Goal: Task Accomplishment & Management: Use online tool/utility

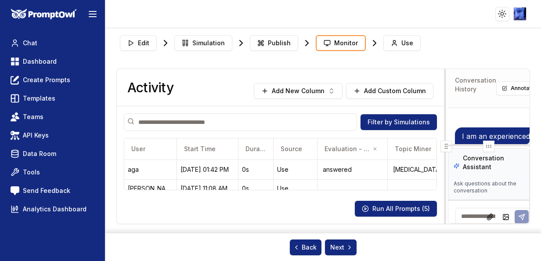
scroll to position [1471, 0]
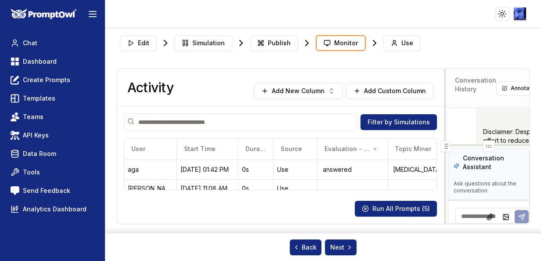
click at [156, 14] on header "Toggle theme Toggle user menu" at bounding box center [270, 14] width 541 height 28
click at [42, 39] on link "Chat" at bounding box center [52, 43] width 91 height 16
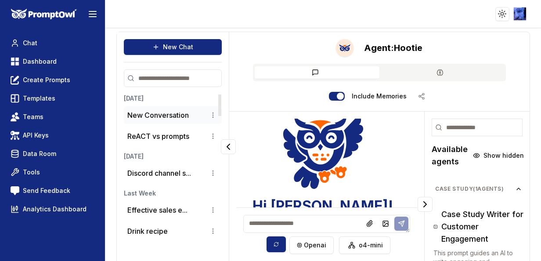
click at [166, 114] on p "New Conversation" at bounding box center [158, 115] width 62 height 11
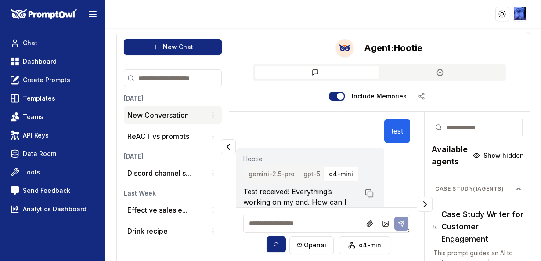
click at [306, 216] on textarea at bounding box center [326, 224] width 167 height 18
type textarea "**********"
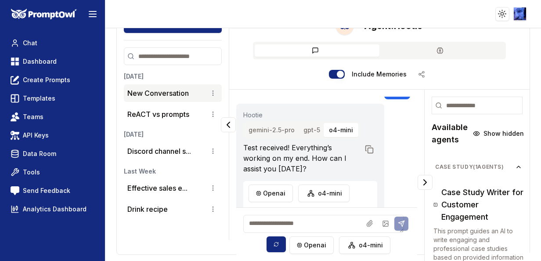
scroll to position [75, 0]
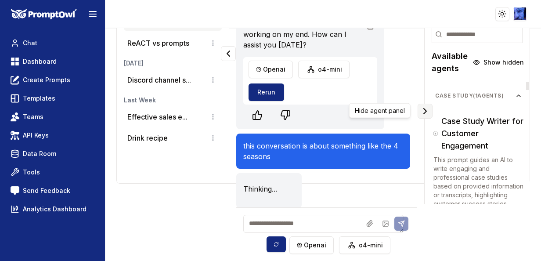
click at [420, 112] on icon "Collapse panel" at bounding box center [425, 111] width 11 height 11
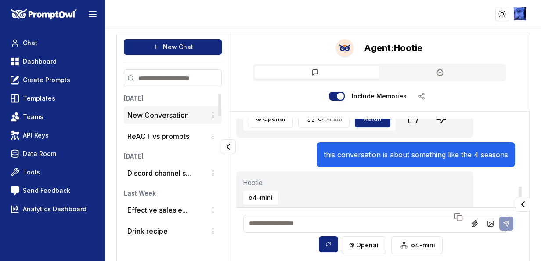
scroll to position [93, 0]
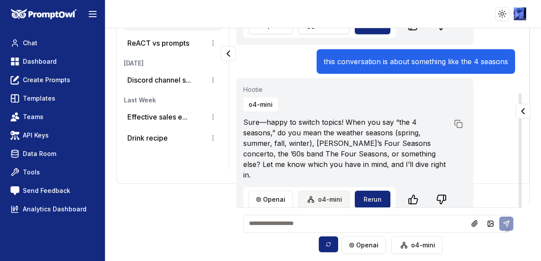
click at [307, 188] on html "Toggle theme Toggle user menu Chat Dashboard Create Prompts Templates Teams API…" at bounding box center [270, 130] width 541 height 261
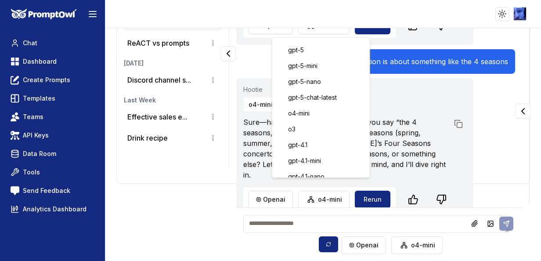
click at [268, 191] on html "Toggle theme Toggle user menu Chat Dashboard Create Prompts Templates Teams API…" at bounding box center [270, 130] width 541 height 261
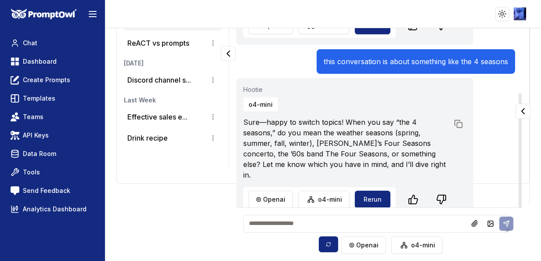
click at [268, 191] on html "Toggle theme Toggle user menu Chat Dashboard Create Prompts Templates Teams API…" at bounding box center [270, 130] width 541 height 261
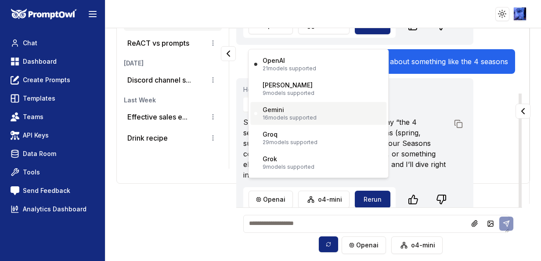
click at [294, 116] on p "16 models supported" at bounding box center [290, 117] width 54 height 7
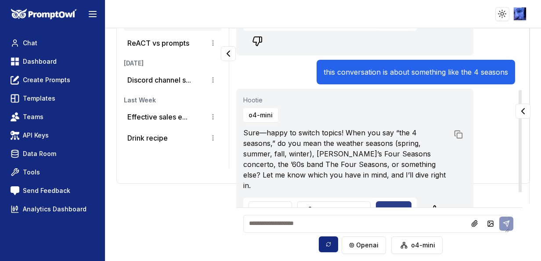
click at [391, 201] on button "Rerun" at bounding box center [394, 210] width 36 height 18
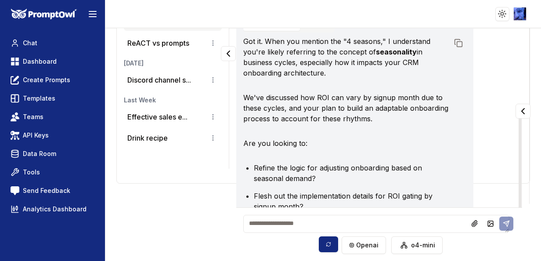
scroll to position [294, 0]
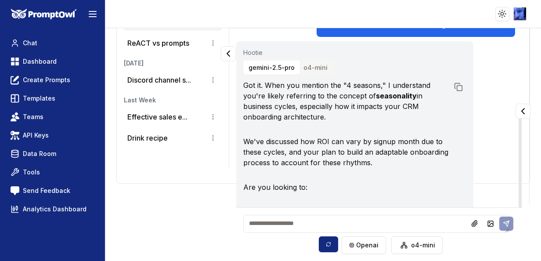
click at [306, 68] on button "o4-mini" at bounding box center [315, 68] width 35 height 14
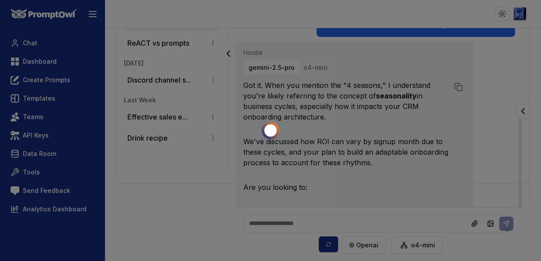
scroll to position [143, 0]
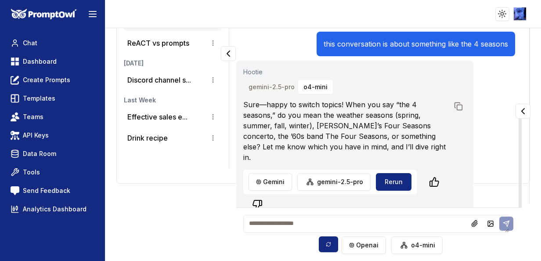
click at [273, 88] on button "gemini-2.5-pro" at bounding box center [271, 87] width 57 height 14
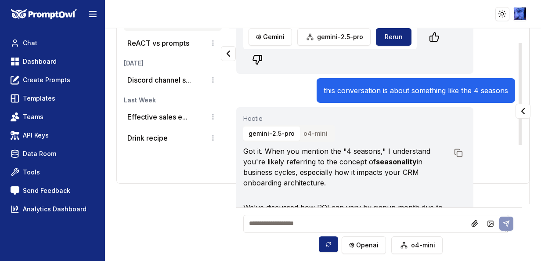
scroll to position [31, 0]
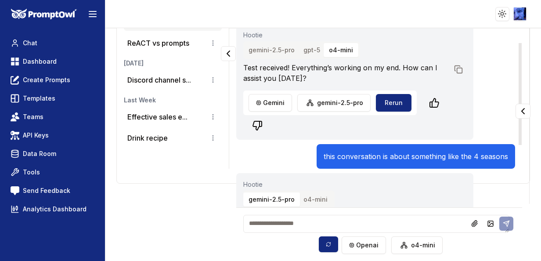
click at [319, 194] on button "o4-mini" at bounding box center [315, 199] width 35 height 14
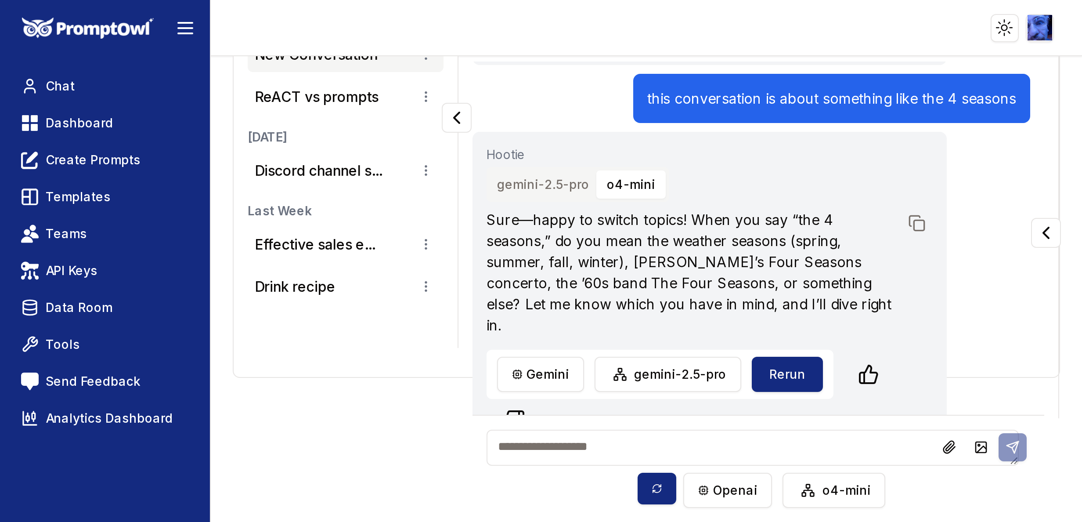
scroll to position [93, 0]
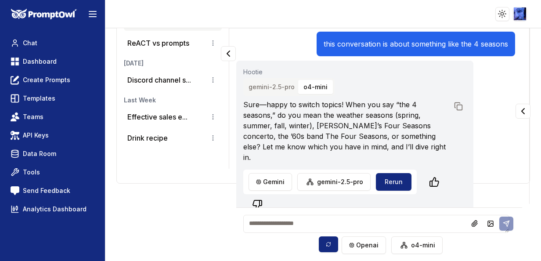
click at [174, 212] on div "New Chat Today New Conversation ReACT vs prompts Yesterday Discord channel s...…" at bounding box center [323, 144] width 436 height 233
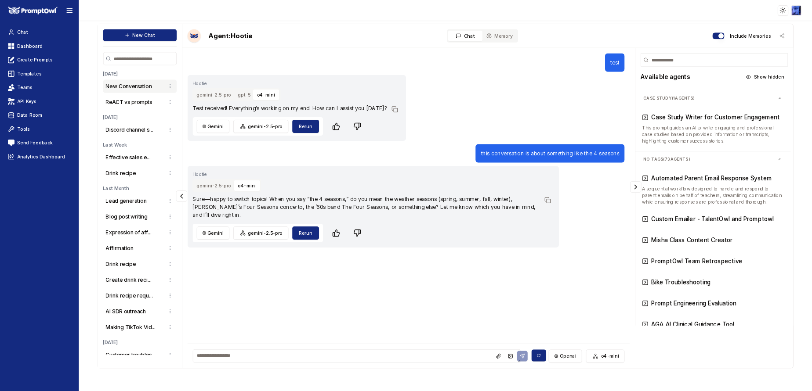
scroll to position [0, 0]
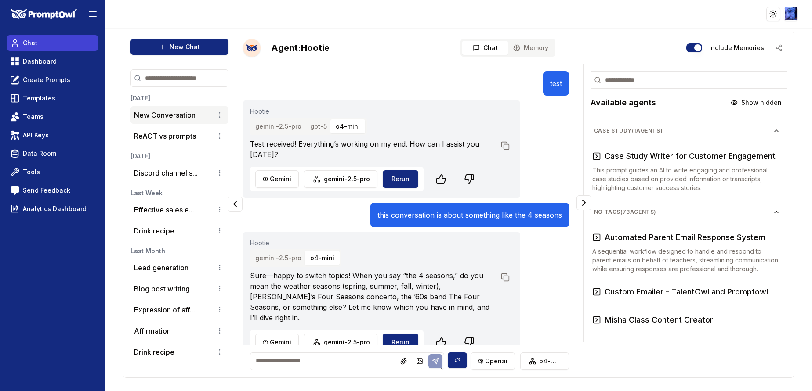
click at [48, 40] on link "Chat" at bounding box center [52, 43] width 91 height 16
click at [55, 56] on link "Dashboard" at bounding box center [52, 62] width 91 height 16
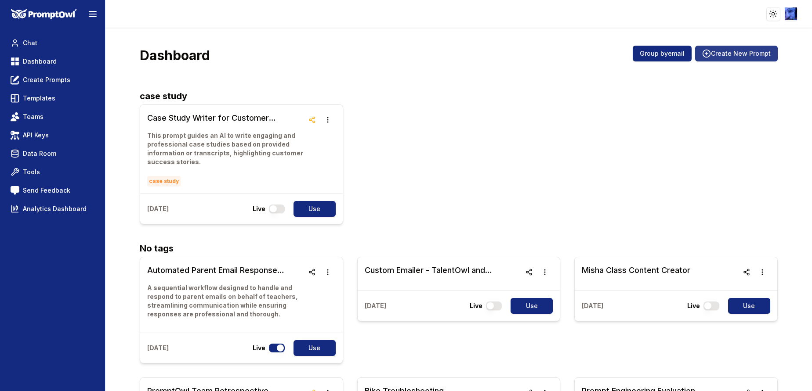
click at [541, 57] on button "Create New Prompt" at bounding box center [736, 54] width 83 height 16
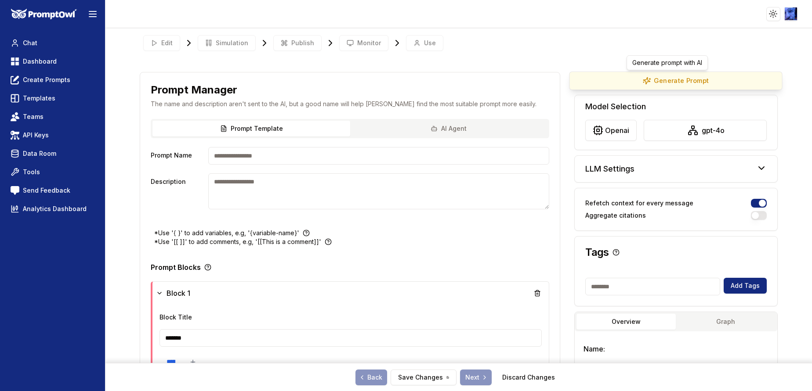
click at [541, 81] on button "Generate Prompt" at bounding box center [675, 81] width 213 height 18
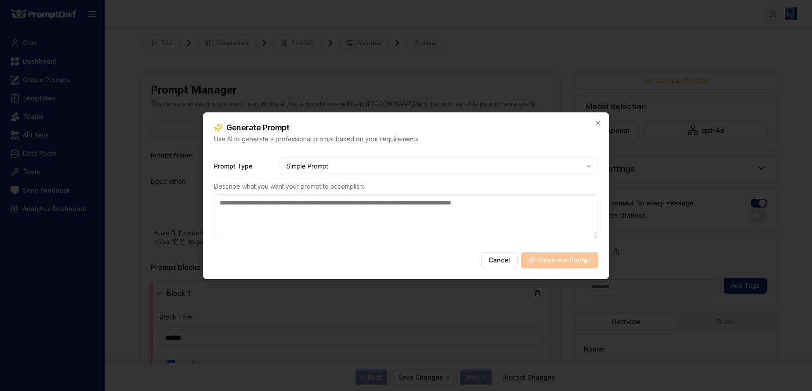
click at [451, 210] on textarea at bounding box center [406, 217] width 384 height 44
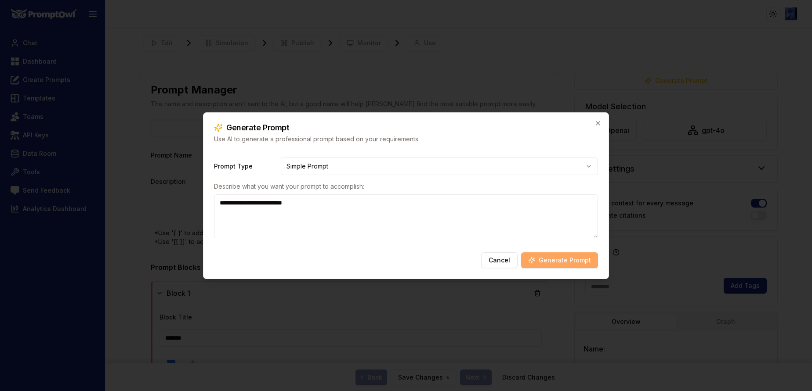
type textarea "**********"
click at [541, 261] on button "Generate Prompt" at bounding box center [559, 261] width 77 height 16
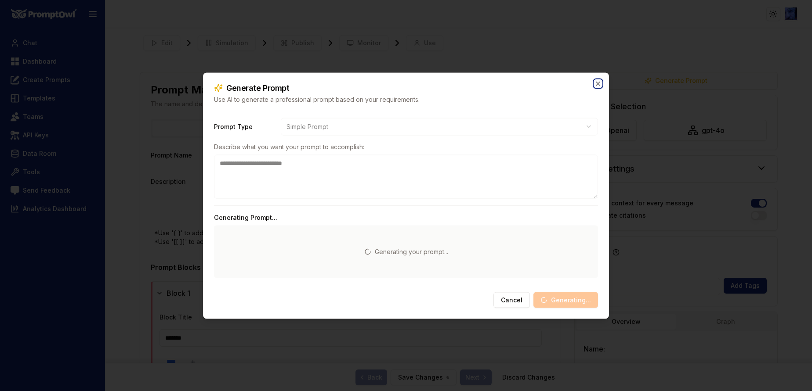
click at [541, 83] on icon "button" at bounding box center [597, 83] width 7 height 7
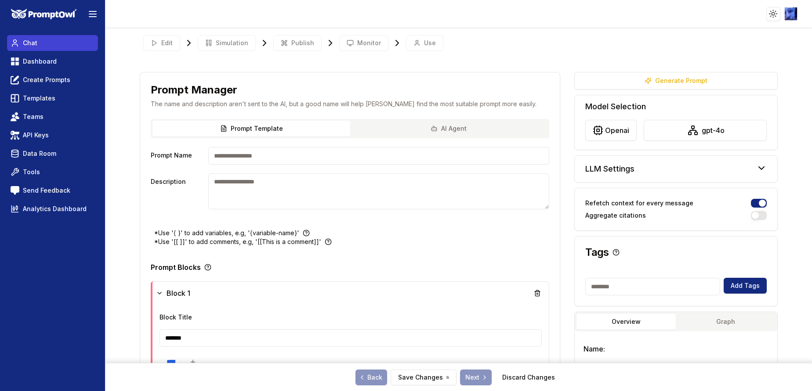
click at [56, 44] on link "Chat" at bounding box center [52, 43] width 91 height 16
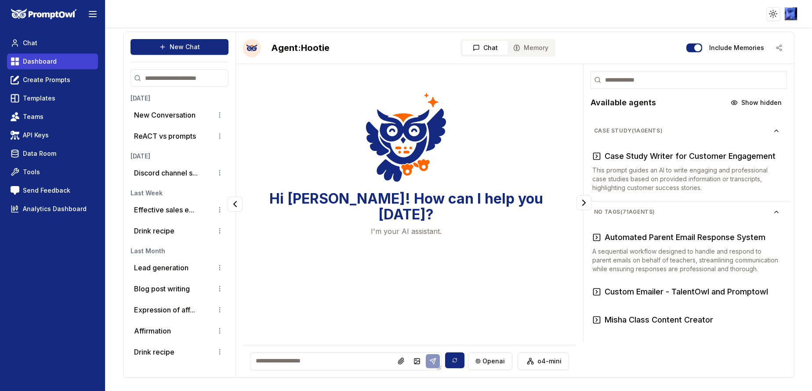
click at [66, 66] on link "Dashboard" at bounding box center [52, 62] width 91 height 16
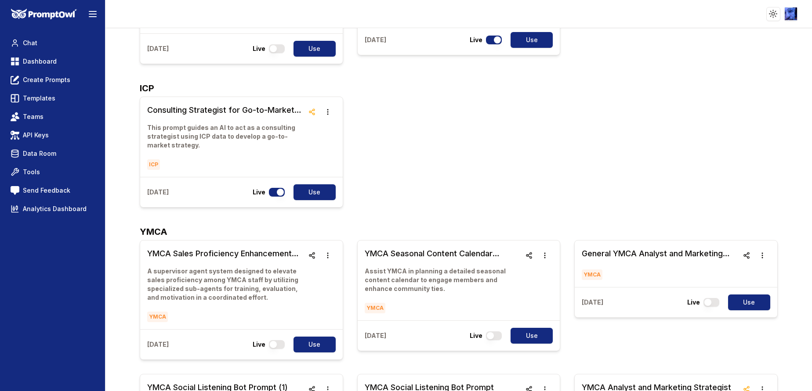
scroll to position [4314, 0]
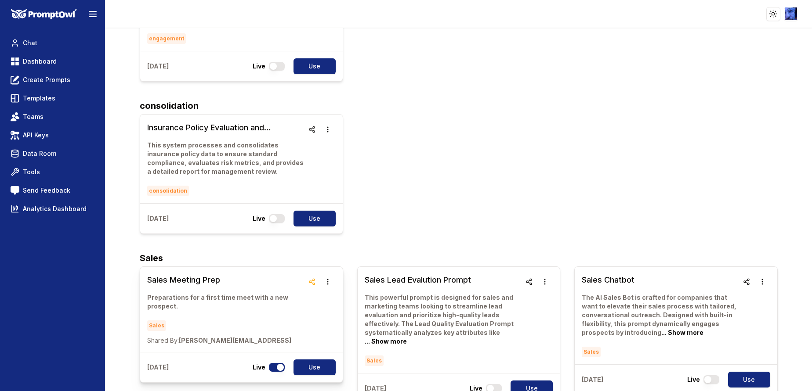
click at [180, 261] on h3 "Sales Meeting Prep" at bounding box center [225, 280] width 156 height 12
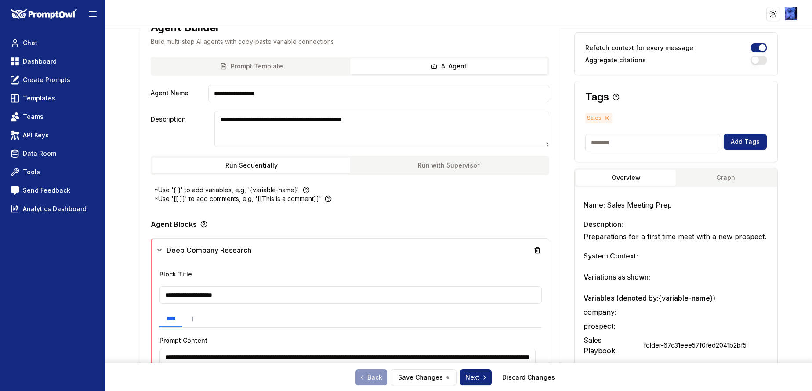
scroll to position [132, 0]
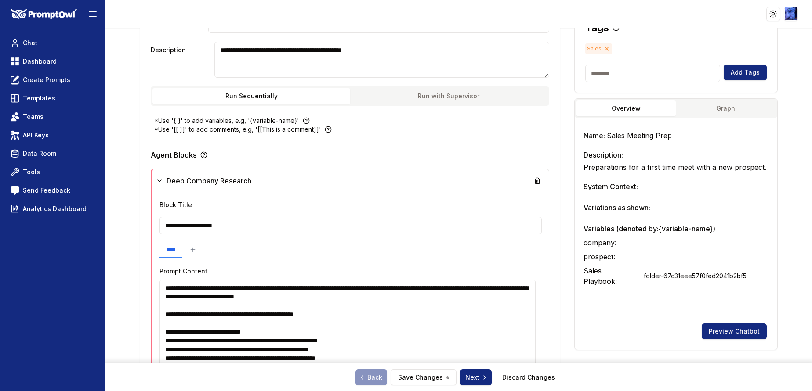
drag, startPoint x: 533, startPoint y: 330, endPoint x: 528, endPoint y: 368, distance: 38.0
click at [528, 234] on div "**********" at bounding box center [458, 85] width 637 height 297
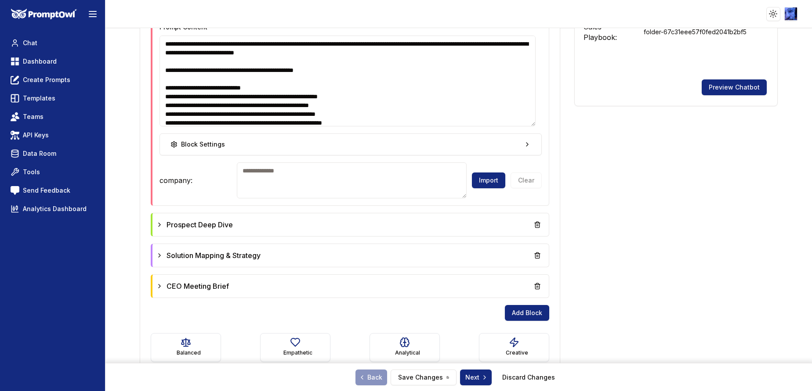
scroll to position [393, 0]
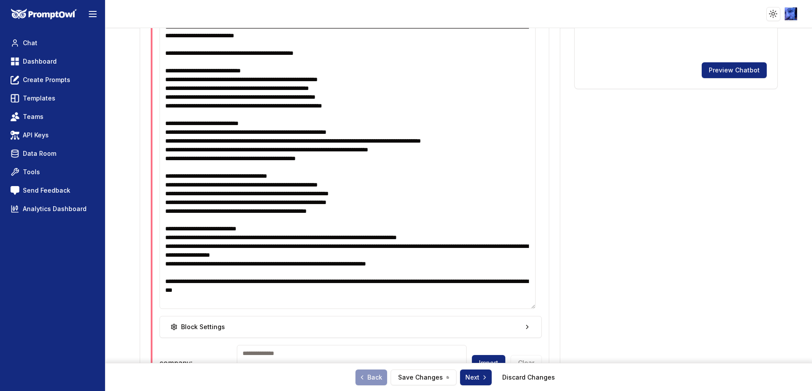
drag, startPoint x: 530, startPoint y: 104, endPoint x: 509, endPoint y: 304, distance: 200.9
click at [509, 261] on textarea at bounding box center [347, 163] width 376 height 291
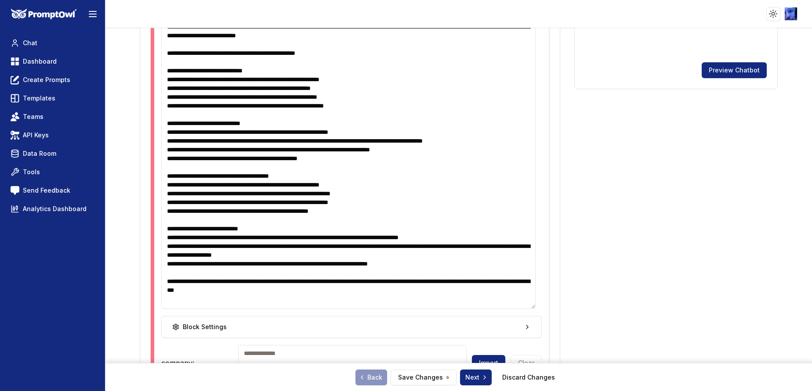
scroll to position [591, 0]
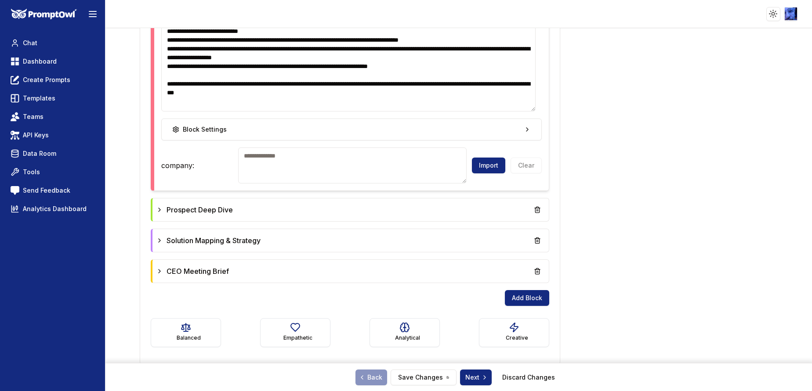
click at [347, 171] on textarea at bounding box center [352, 166] width 228 height 36
click at [160, 213] on icon at bounding box center [159, 209] width 7 height 7
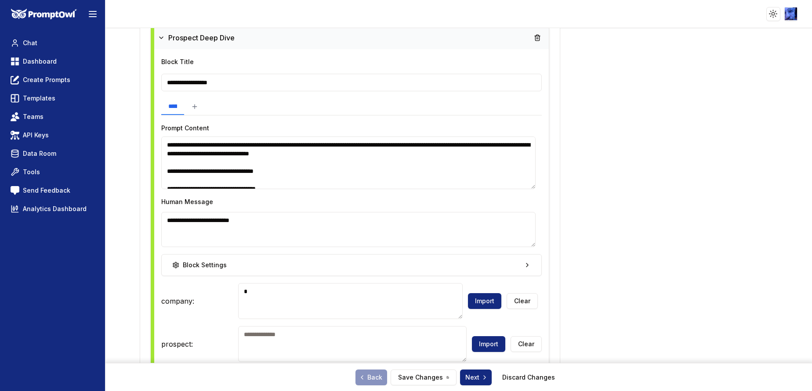
scroll to position [789, 0]
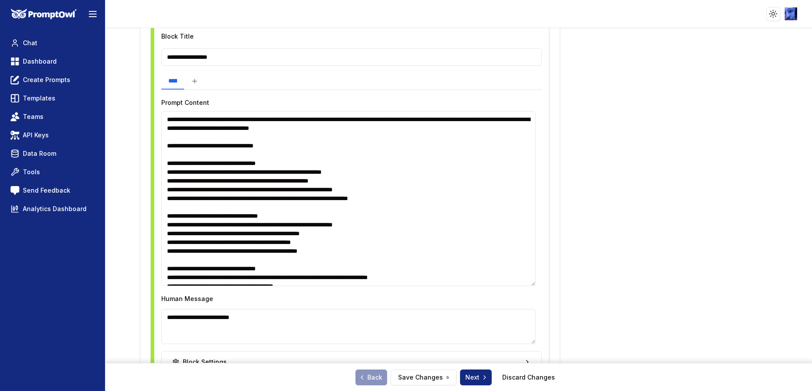
drag, startPoint x: 531, startPoint y: 161, endPoint x: 517, endPoint y: 283, distance: 123.4
click at [517, 261] on textarea at bounding box center [348, 198] width 374 height 175
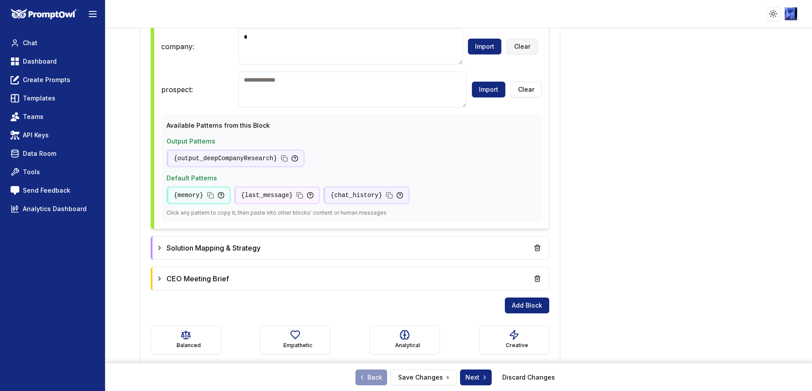
scroll to position [1150, 0]
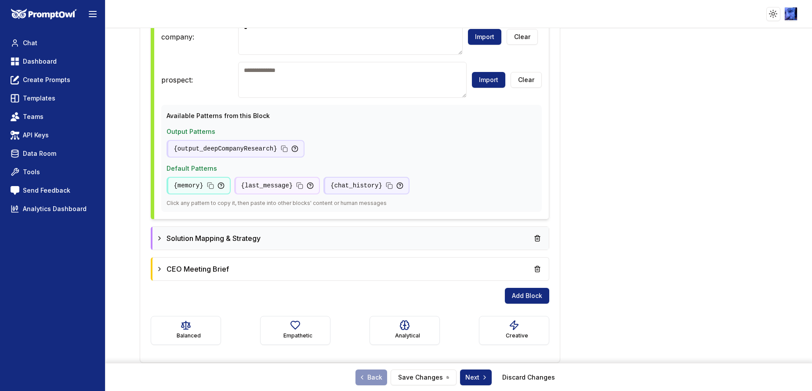
click at [159, 238] on icon at bounding box center [159, 238] width 7 height 7
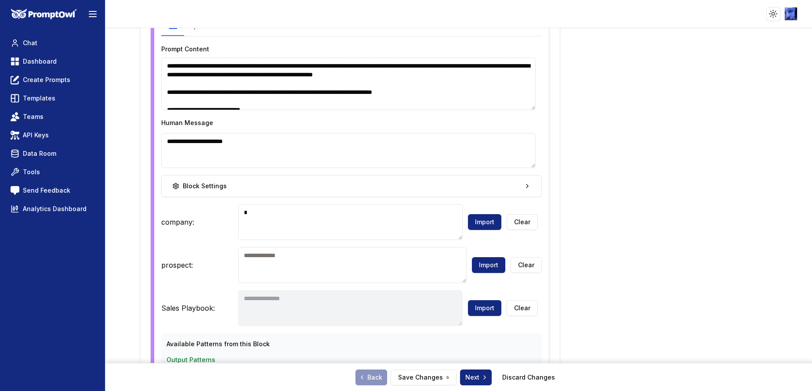
scroll to position [1628, 0]
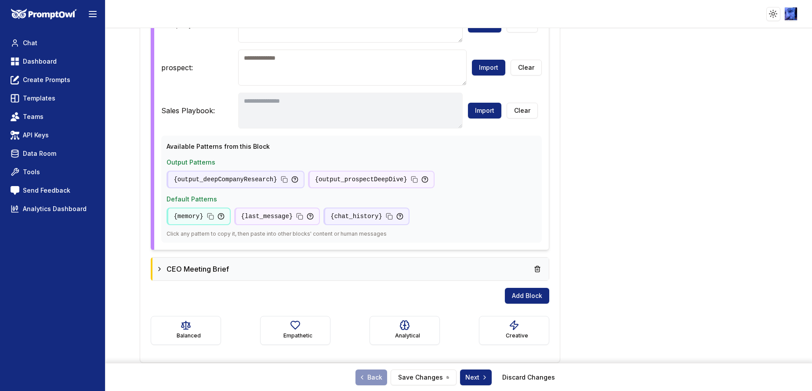
click at [158, 261] on icon at bounding box center [159, 269] width 7 height 7
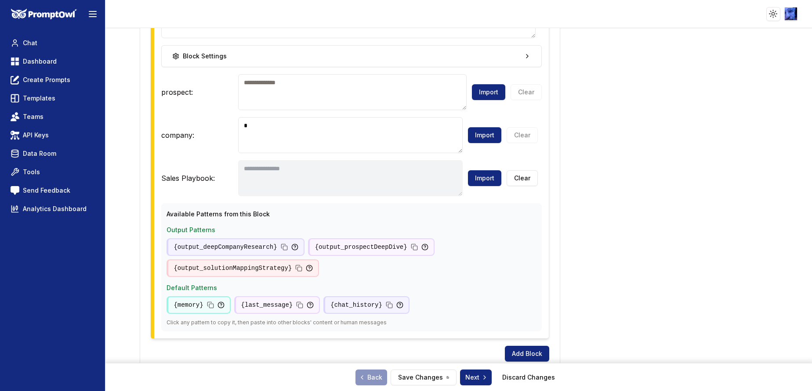
scroll to position [1994, 0]
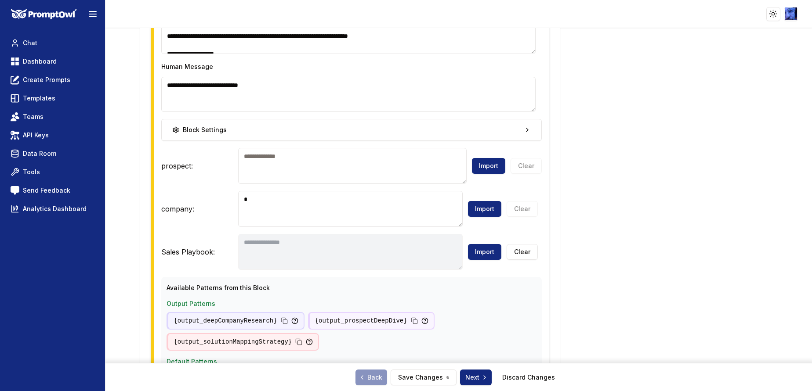
click at [325, 155] on textarea at bounding box center [352, 166] width 228 height 36
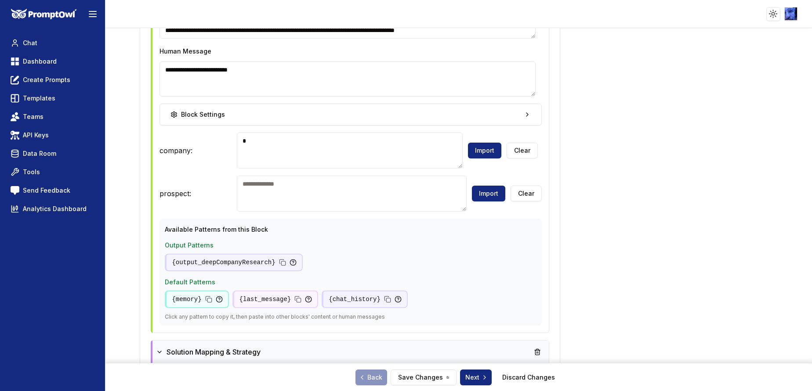
scroll to position [1054, 0]
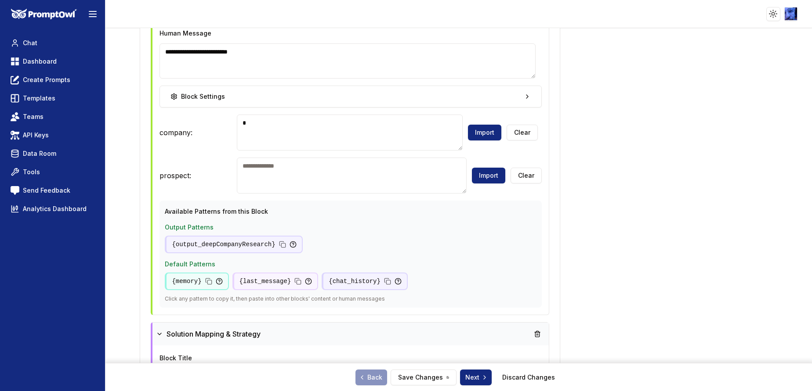
click at [260, 136] on textarea at bounding box center [350, 133] width 226 height 36
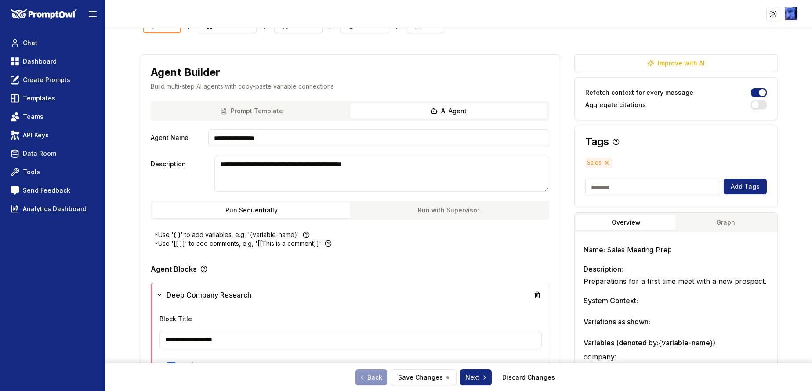
scroll to position [0, 0]
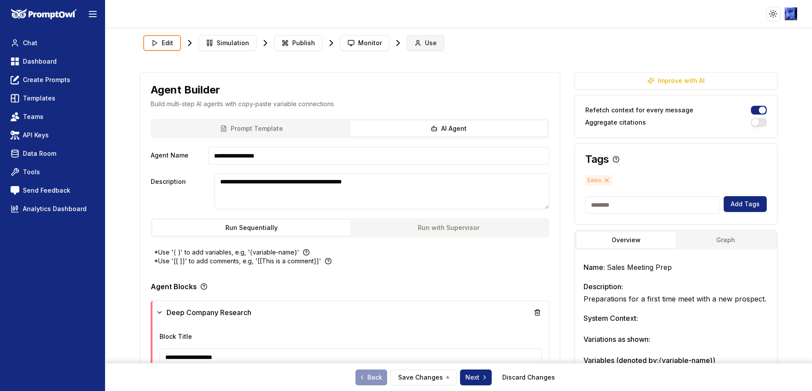
click at [425, 43] on span "Use" at bounding box center [431, 43] width 12 height 9
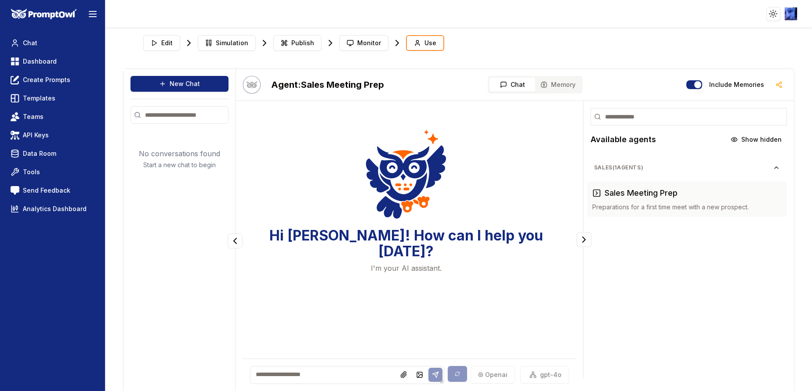
click at [344, 261] on textarea at bounding box center [347, 375] width 194 height 18
drag, startPoint x: 306, startPoint y: 378, endPoint x: 310, endPoint y: 374, distance: 5.6
click at [306, 261] on textarea at bounding box center [347, 375] width 194 height 18
type textarea "**********"
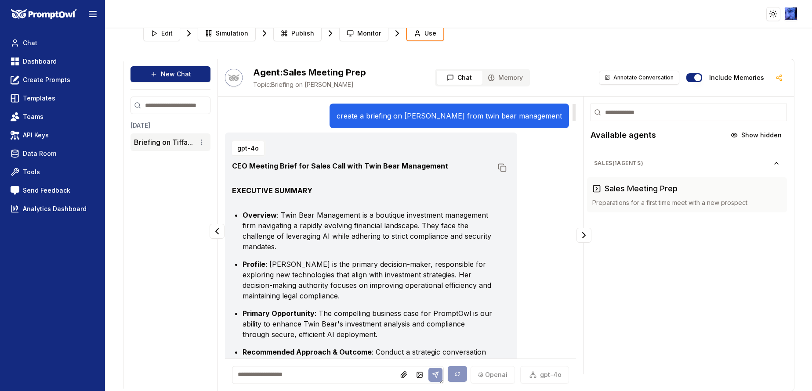
scroll to position [0, 0]
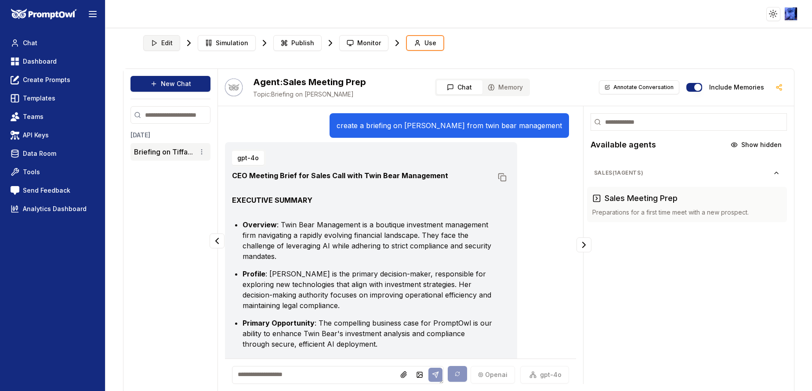
click at [164, 37] on button "Edit" at bounding box center [161, 43] width 37 height 16
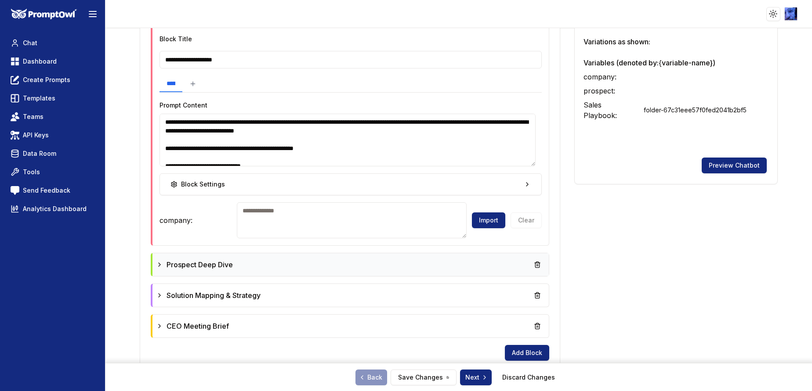
scroll to position [157, 0]
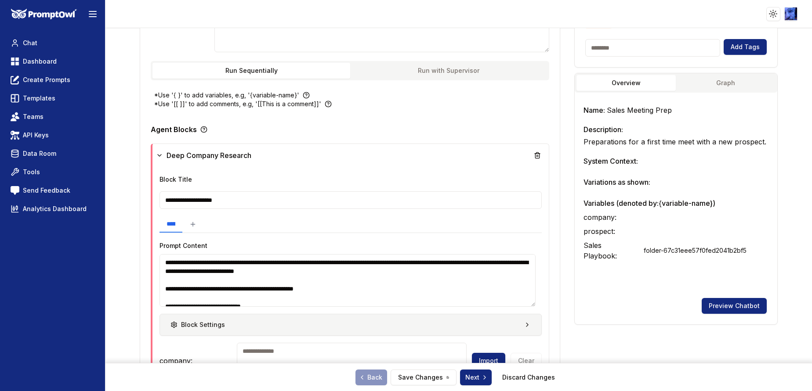
click at [437, 261] on button "Block Settings" at bounding box center [350, 325] width 382 height 22
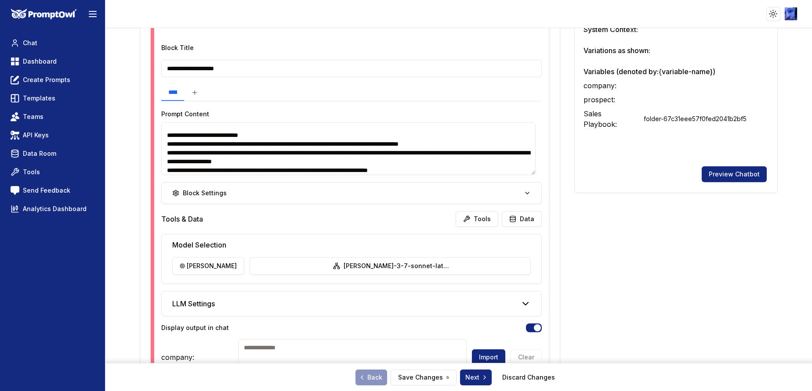
scroll to position [483, 0]
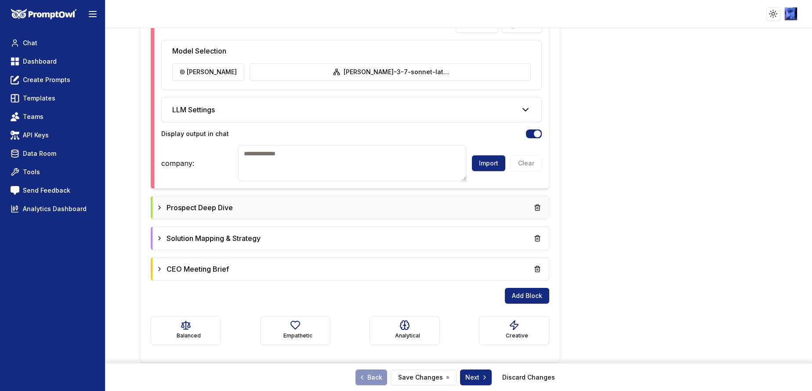
click at [266, 201] on div "Prospect Deep Dive" at bounding box center [350, 208] width 389 height 16
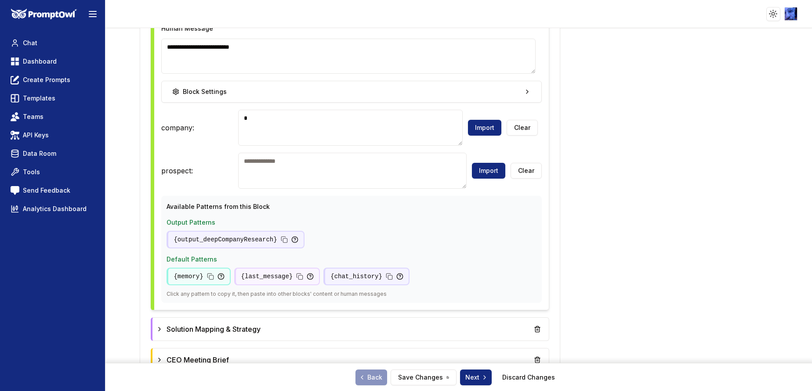
scroll to position [879, 0]
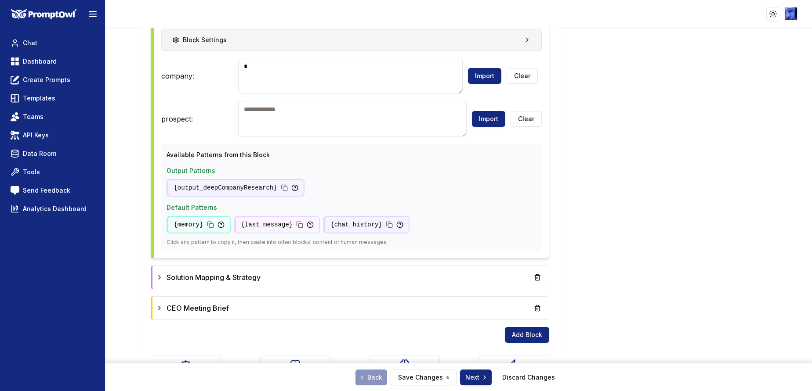
click at [468, 40] on button "Block Settings" at bounding box center [351, 40] width 380 height 22
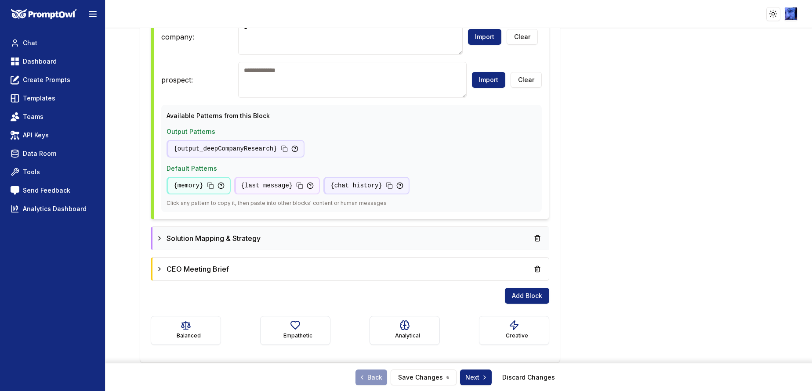
click at [351, 230] on div "Solution Mapping & Strategy" at bounding box center [350, 238] width 396 height 23
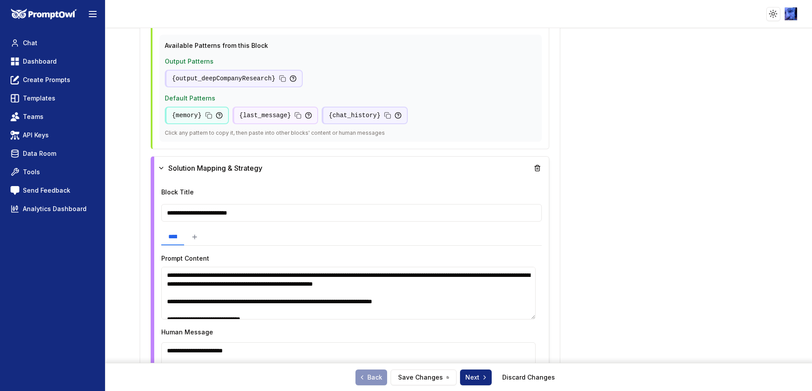
scroll to position [1244, 0]
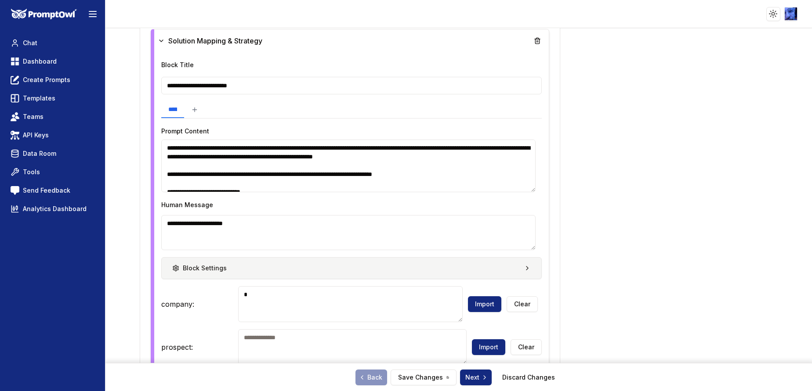
click at [355, 261] on button "Block Settings" at bounding box center [351, 268] width 380 height 22
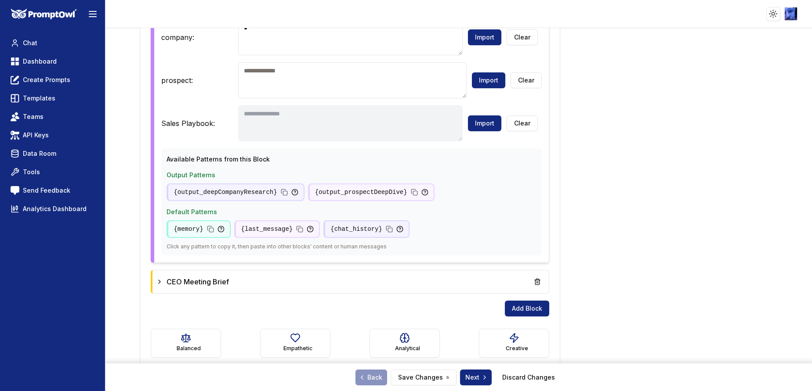
scroll to position [1652, 0]
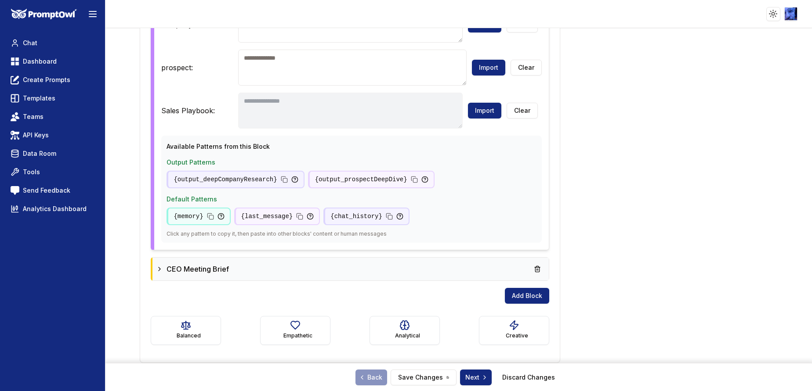
click at [320, 261] on div "CEO Meeting Brief" at bounding box center [350, 269] width 389 height 16
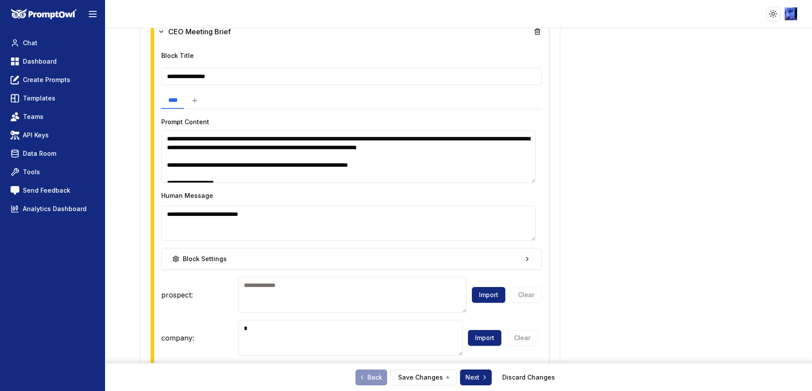
scroll to position [1915, 0]
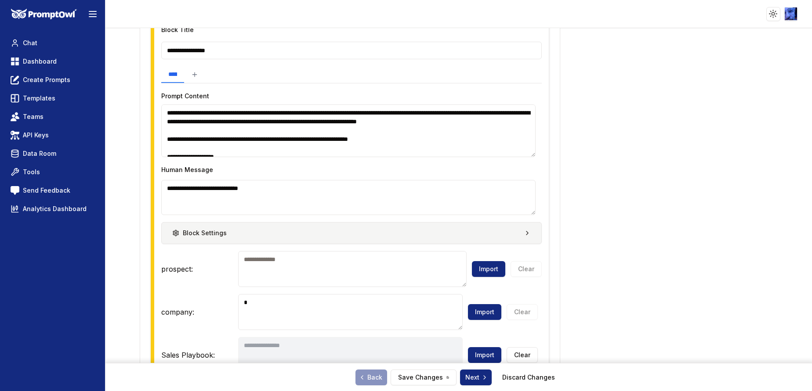
click at [308, 232] on button "Block Settings" at bounding box center [351, 233] width 380 height 22
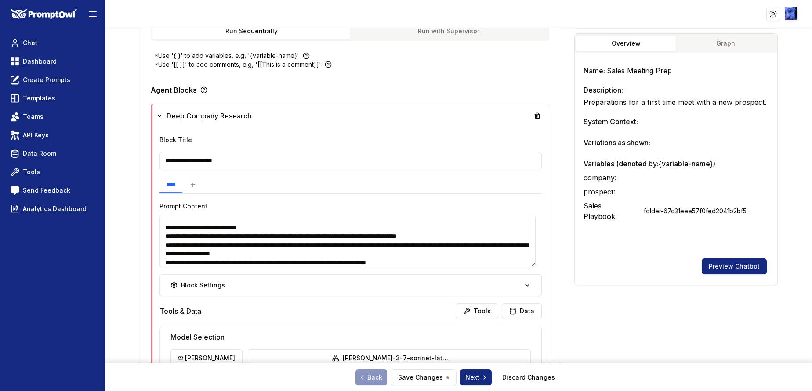
scroll to position [198, 0]
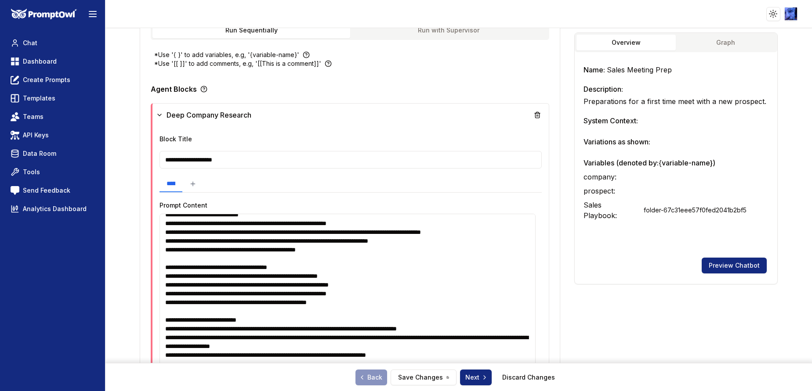
drag, startPoint x: 531, startPoint y: 266, endPoint x: 510, endPoint y: 407, distance: 142.6
click at [510, 261] on html "**********" at bounding box center [406, 195] width 812 height 391
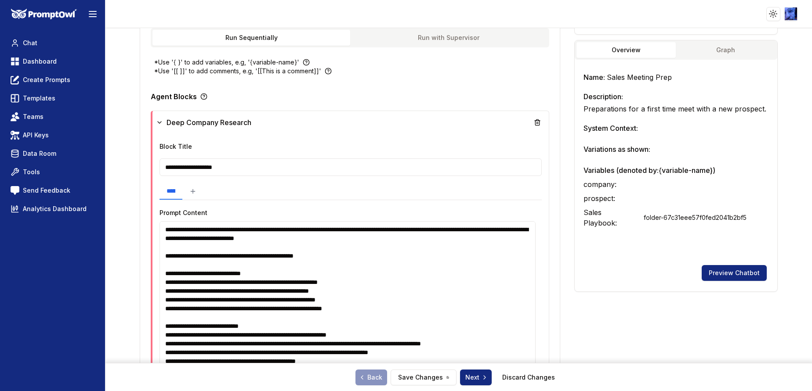
scroll to position [264, 0]
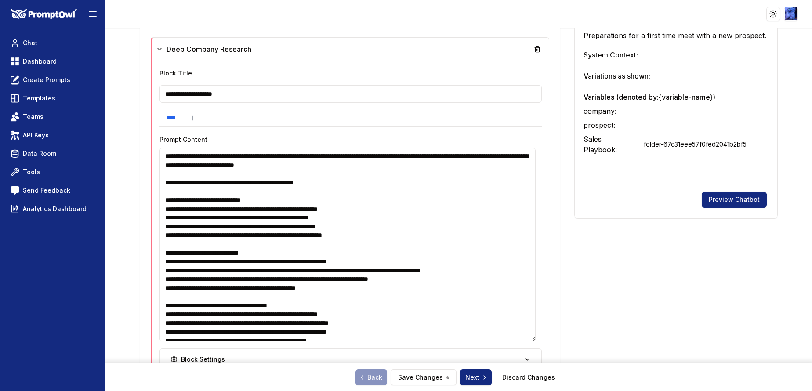
drag, startPoint x: 195, startPoint y: 167, endPoint x: 161, endPoint y: 167, distance: 33.8
click at [161, 167] on textarea at bounding box center [347, 245] width 376 height 194
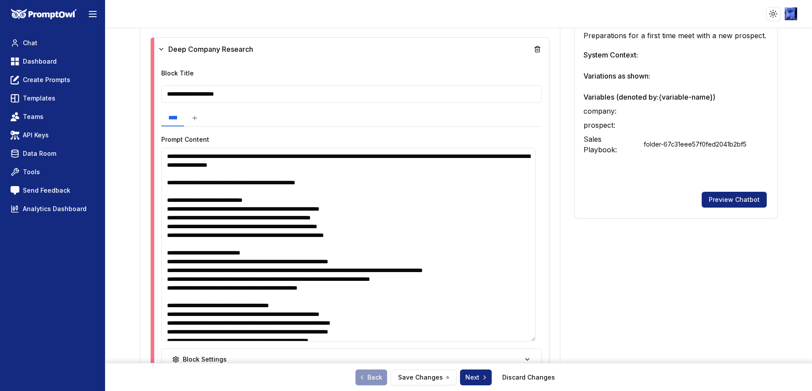
drag, startPoint x: 238, startPoint y: 212, endPoint x: 208, endPoint y: 211, distance: 30.3
click at [208, 211] on textarea at bounding box center [348, 245] width 374 height 194
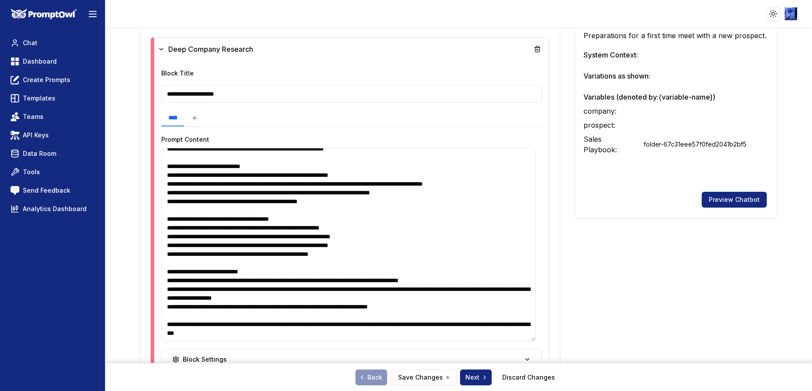
scroll to position [104, 0]
drag, startPoint x: 291, startPoint y: 220, endPoint x: 260, endPoint y: 222, distance: 31.3
click at [260, 222] on textarea at bounding box center [348, 245] width 374 height 194
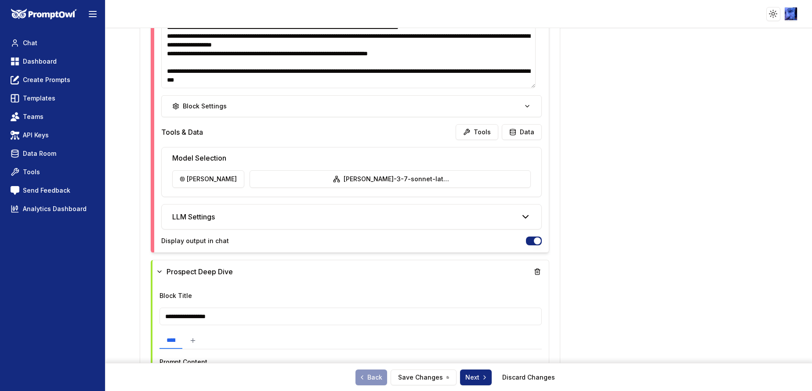
scroll to position [527, 0]
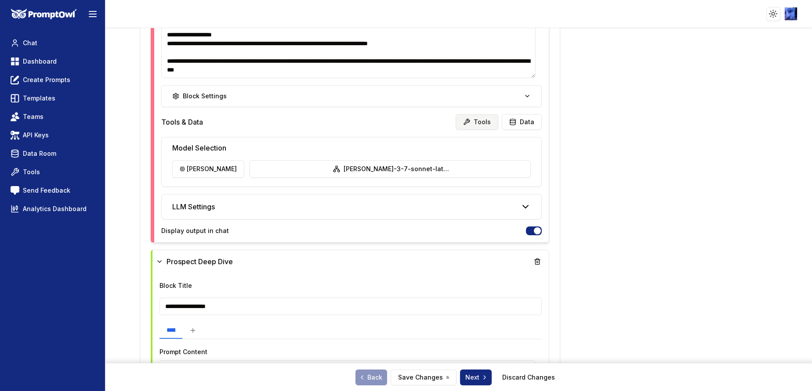
click at [476, 123] on button "Tools" at bounding box center [477, 122] width 43 height 16
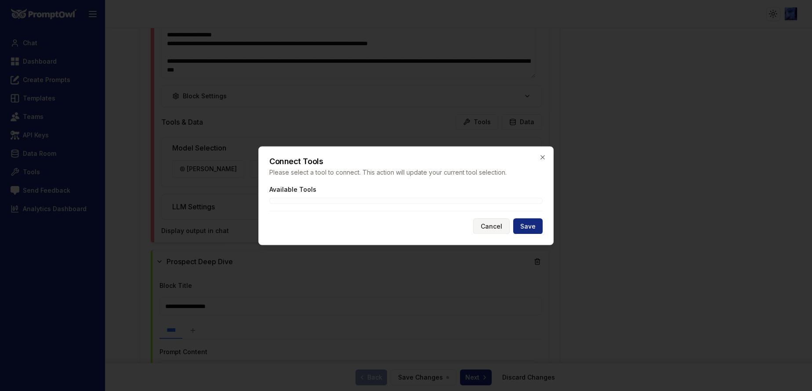
click at [497, 225] on button "Cancel" at bounding box center [491, 226] width 36 height 16
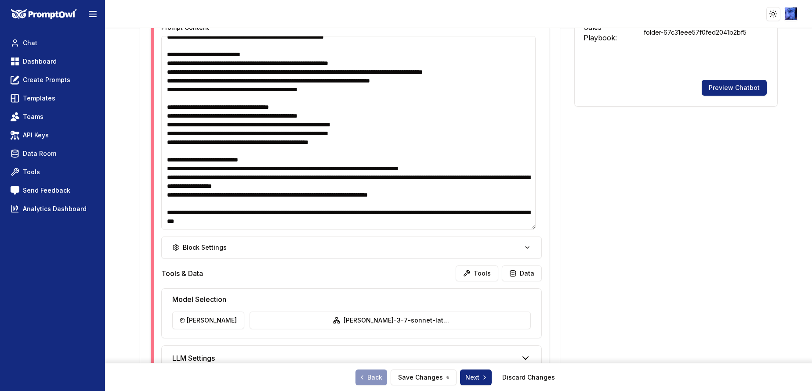
scroll to position [395, 0]
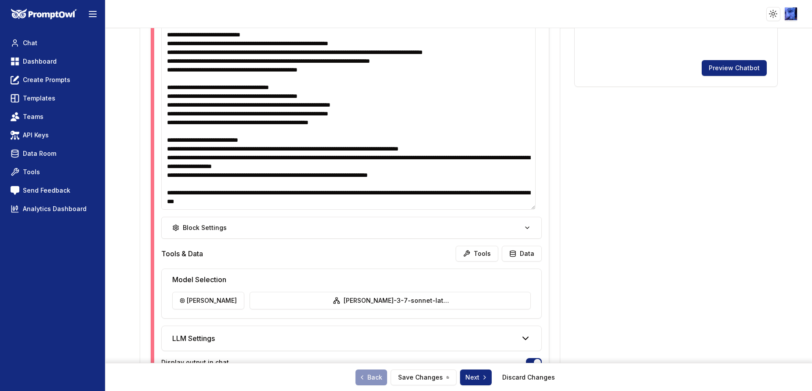
click at [412, 198] on textarea at bounding box center [348, 113] width 374 height 194
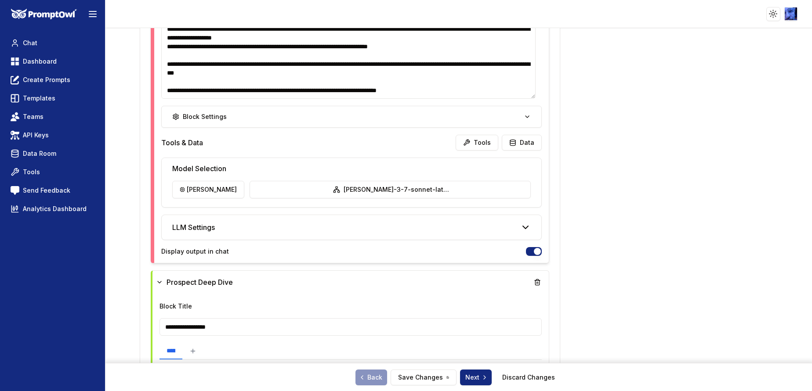
scroll to position [527, 0]
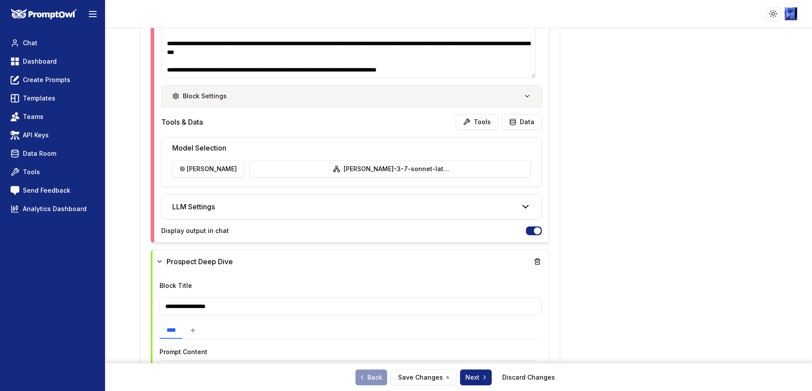
type textarea "**********"
click at [505, 102] on button "Block Settings" at bounding box center [351, 96] width 380 height 22
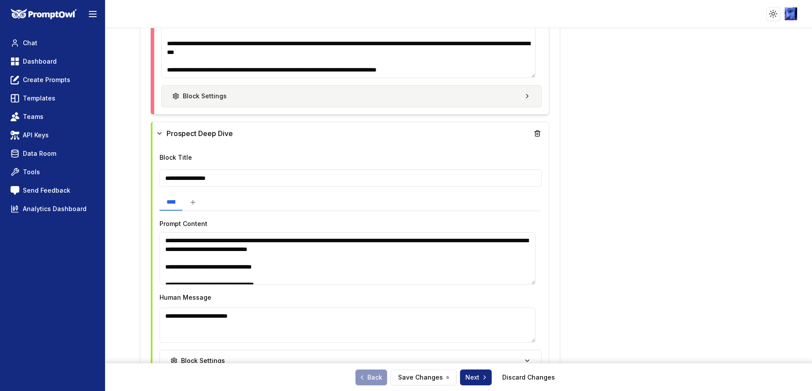
click at [334, 90] on button "Block Settings" at bounding box center [351, 96] width 380 height 22
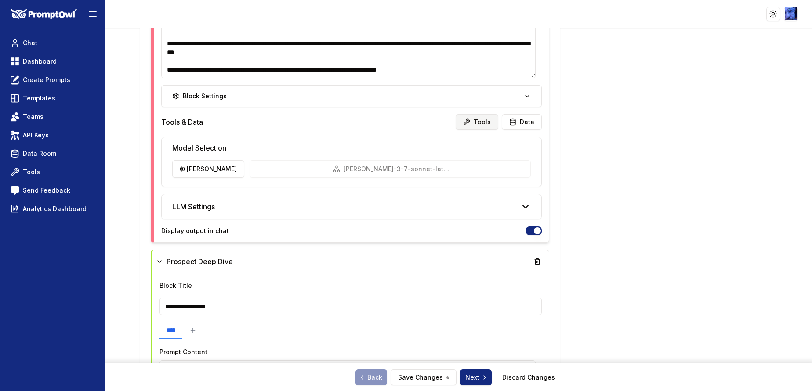
click at [470, 118] on button "Tools" at bounding box center [477, 122] width 43 height 16
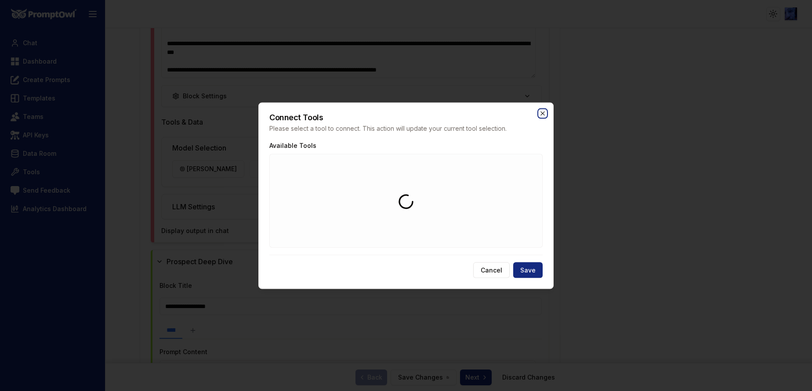
click at [541, 112] on icon "button" at bounding box center [542, 113] width 7 height 7
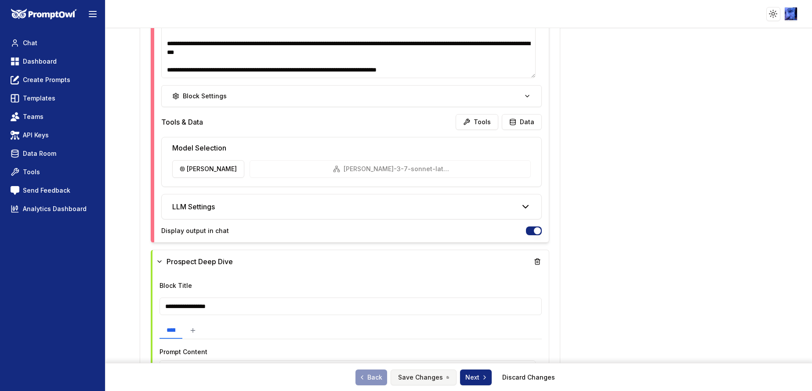
click at [418, 261] on button "Save Changes" at bounding box center [424, 378] width 66 height 16
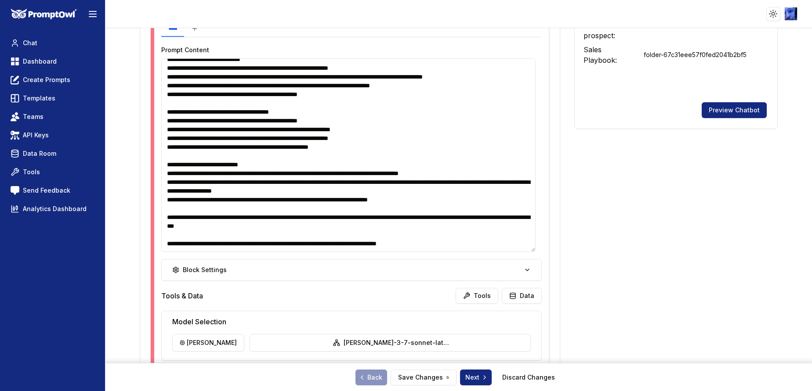
scroll to position [395, 0]
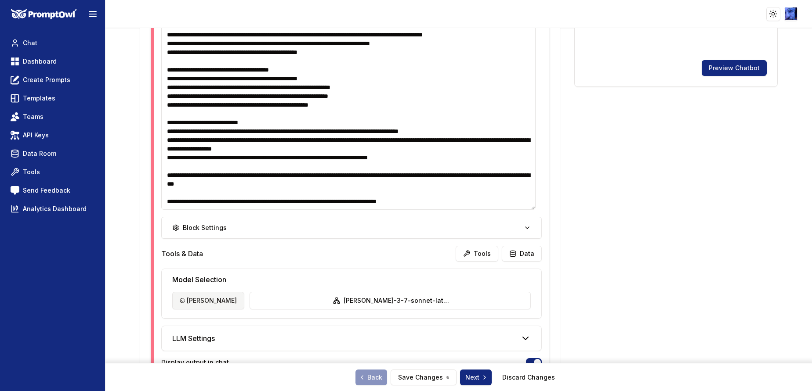
click at [195, 261] on html "**********" at bounding box center [406, 195] width 812 height 391
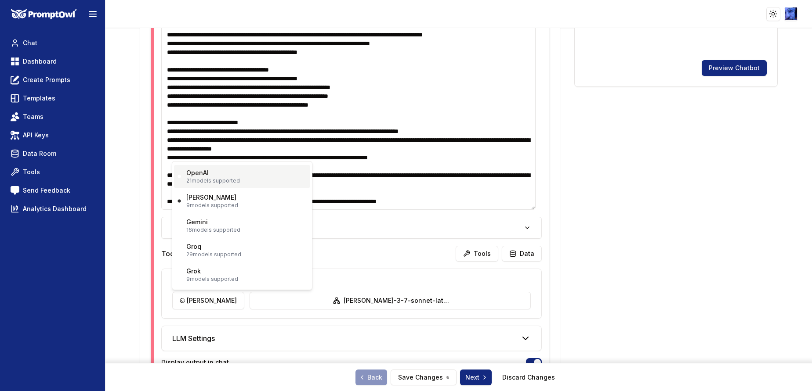
click at [199, 177] on p "OpenAI" at bounding box center [197, 173] width 22 height 9
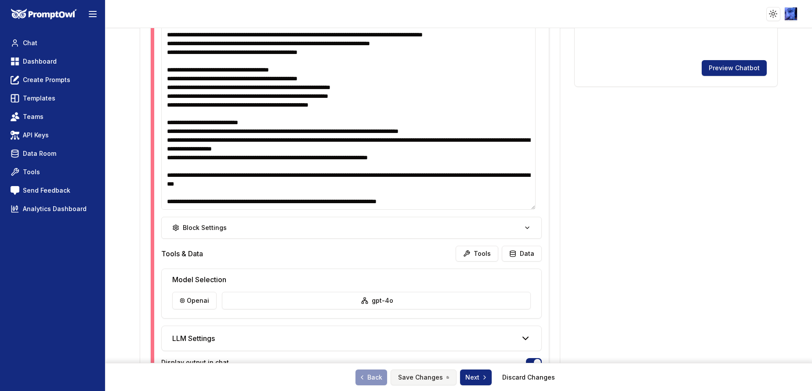
click at [426, 261] on button "Save Changes" at bounding box center [424, 378] width 66 height 16
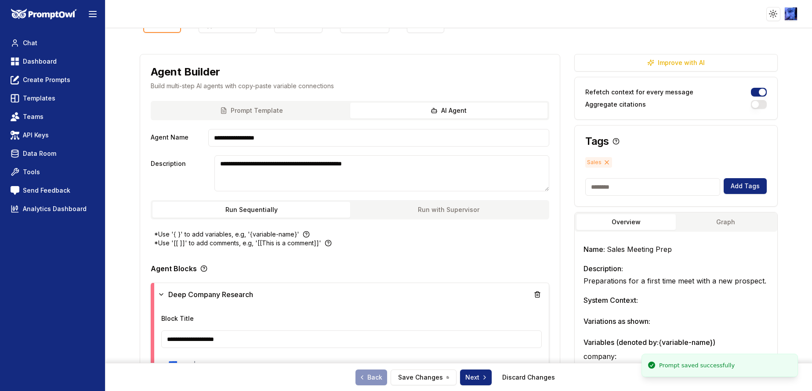
scroll to position [0, 0]
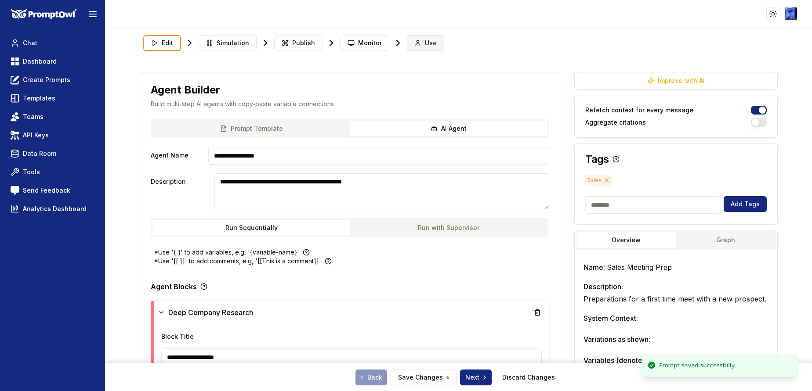
click at [425, 44] on span "Use" at bounding box center [431, 43] width 12 height 9
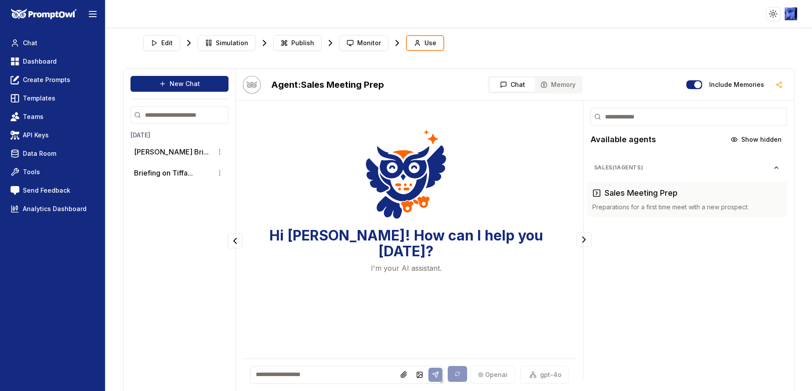
click at [326, 261] on textarea at bounding box center [347, 375] width 194 height 18
paste textarea "**********"
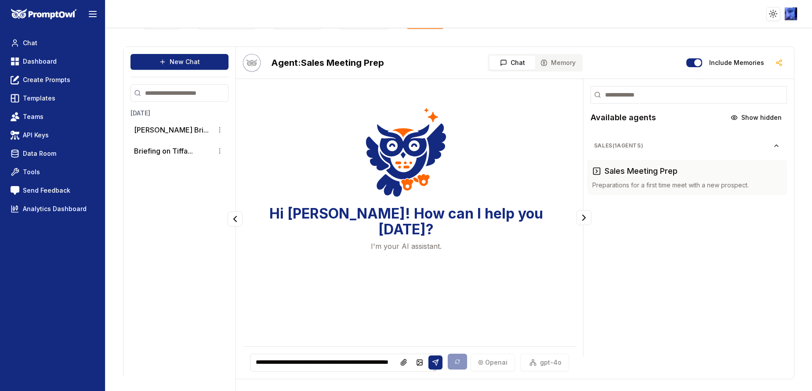
drag, startPoint x: 434, startPoint y: 382, endPoint x: 441, endPoint y: 396, distance: 15.3
click at [441, 261] on html "**********" at bounding box center [406, 195] width 812 height 391
drag, startPoint x: 436, startPoint y: 371, endPoint x: 446, endPoint y: 399, distance: 30.1
click at [446, 261] on html "**********" at bounding box center [406, 195] width 812 height 391
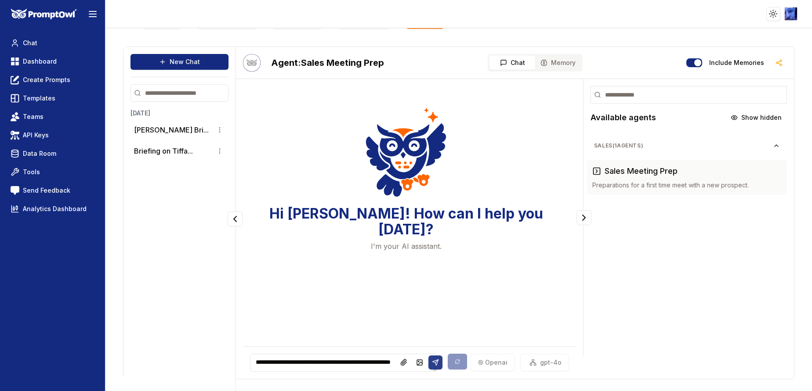
type textarea "**********"
click at [432, 261] on icon at bounding box center [435, 362] width 7 height 7
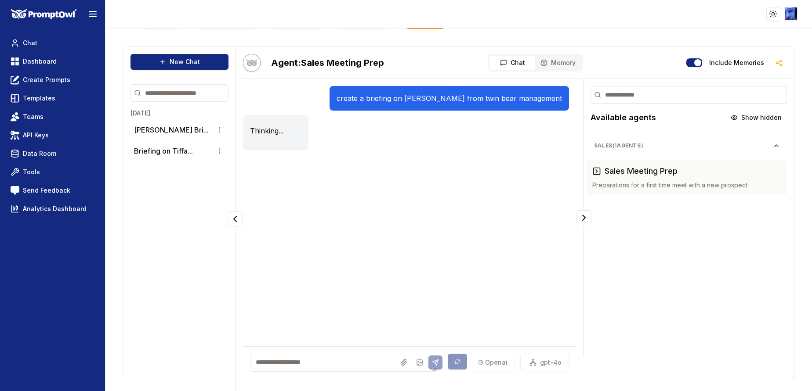
scroll to position [0, 0]
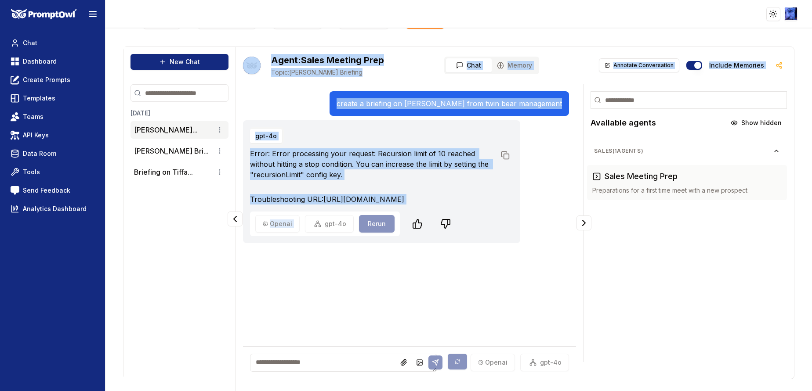
drag, startPoint x: 315, startPoint y: 232, endPoint x: 234, endPoint y: 189, distance: 92.2
click at [234, 189] on div "New Chat Today Tiffany Clark Bri... Tiffancy Clar Bri... Briefing on Tiffa... A…" at bounding box center [458, 213] width 671 height 333
drag, startPoint x: 234, startPoint y: 189, endPoint x: 311, endPoint y: 215, distance: 81.5
click at [311, 205] on p "Troubleshooting URL: https://js.langchain.com/docs/troubleshooting/errors/GRAPH…" at bounding box center [372, 199] width 245 height 11
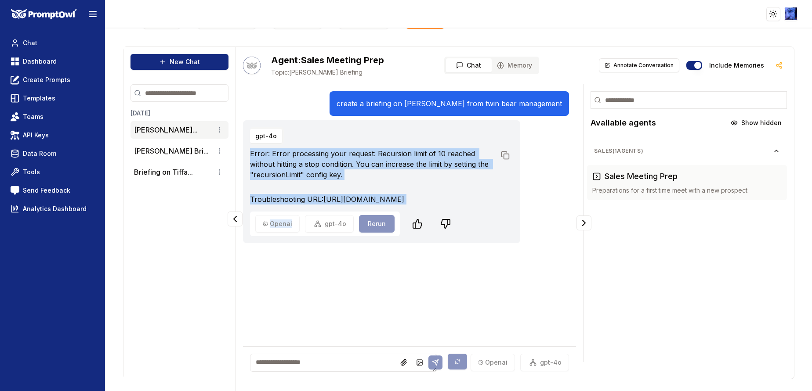
drag, startPoint x: 299, startPoint y: 226, endPoint x: 247, endPoint y: 151, distance: 90.9
click at [247, 151] on div "gpt-4o Error: Error processing your request: Recursion limit of 10 reached with…" at bounding box center [381, 181] width 277 height 123
copy div "Error: Error processing your request: Recursion limit of 10 reached without hit…"
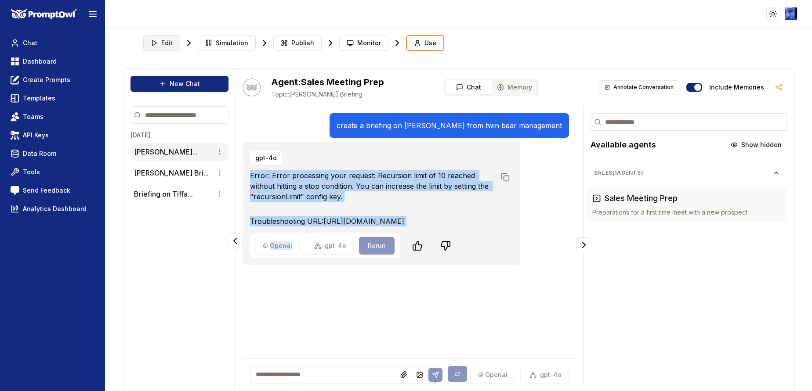
click at [164, 47] on button "Edit" at bounding box center [161, 43] width 37 height 16
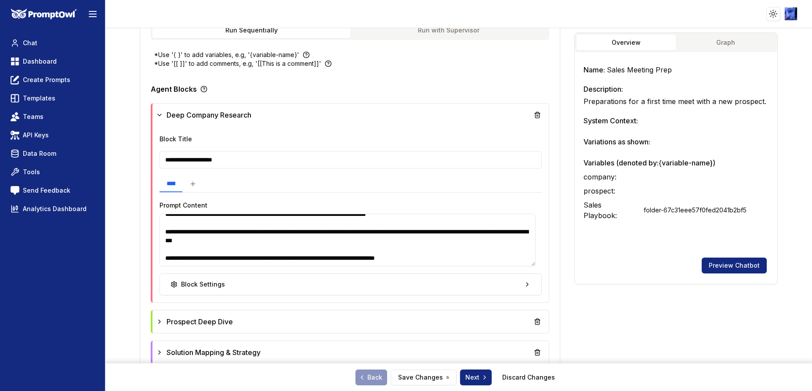
scroll to position [312, 0]
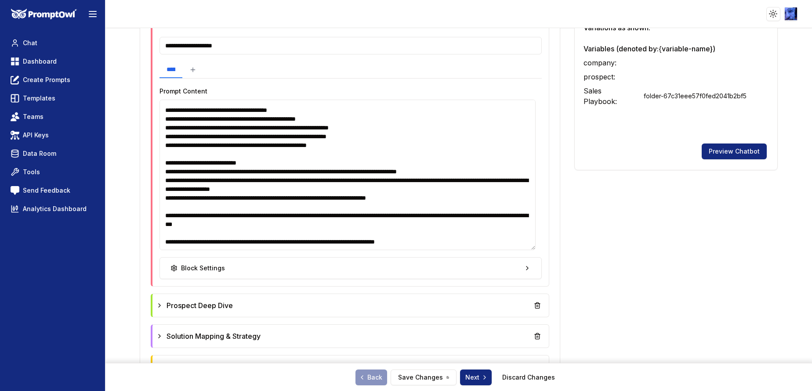
drag, startPoint x: 527, startPoint y: 148, endPoint x: 477, endPoint y: 249, distance: 112.4
click at [525, 250] on textarea at bounding box center [347, 175] width 376 height 151
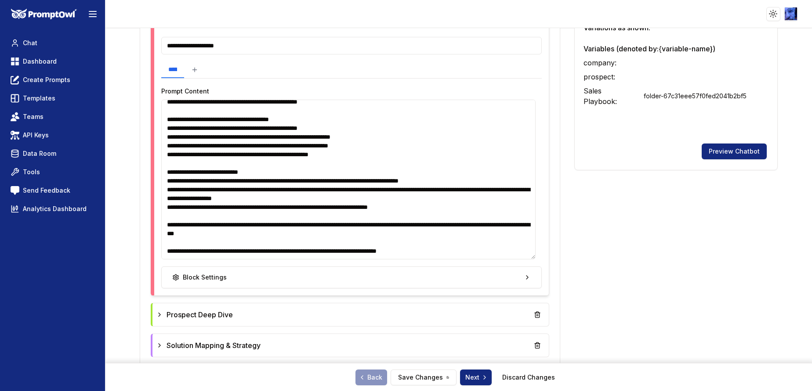
scroll to position [156, 0]
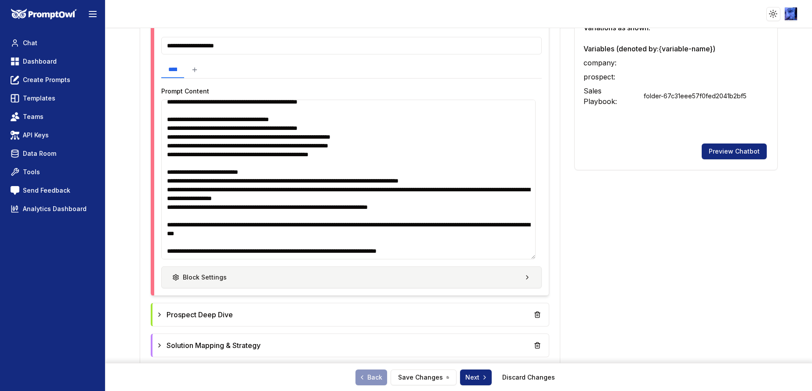
click at [363, 261] on button "Block Settings" at bounding box center [351, 278] width 380 height 22
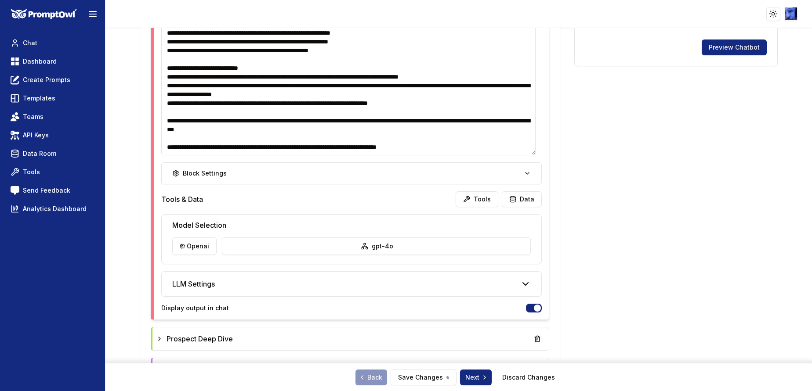
scroll to position [416, 0]
click at [357, 174] on button "Block Settings" at bounding box center [351, 174] width 380 height 22
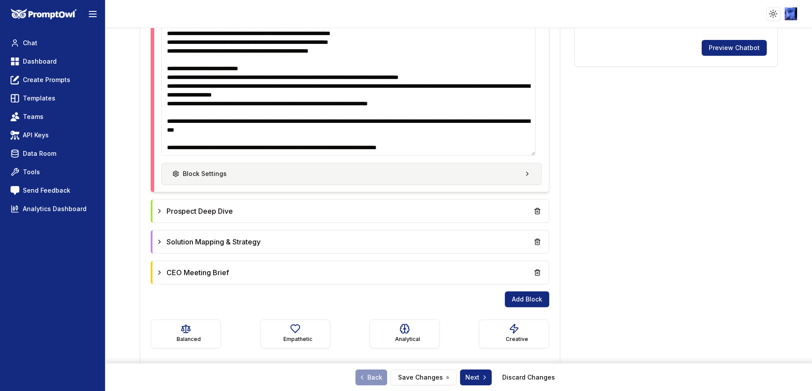
click at [352, 170] on button "Block Settings" at bounding box center [351, 174] width 380 height 22
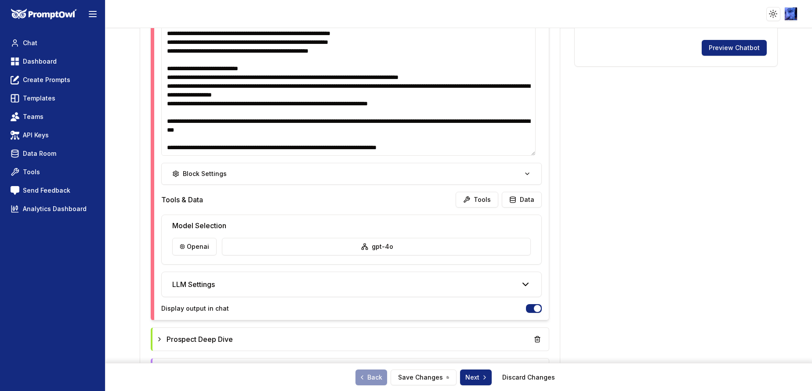
click at [390, 125] on textarea at bounding box center [348, 76] width 374 height 160
drag, startPoint x: 456, startPoint y: 128, endPoint x: 451, endPoint y: 130, distance: 5.3
click at [451, 130] on textarea at bounding box center [348, 76] width 374 height 160
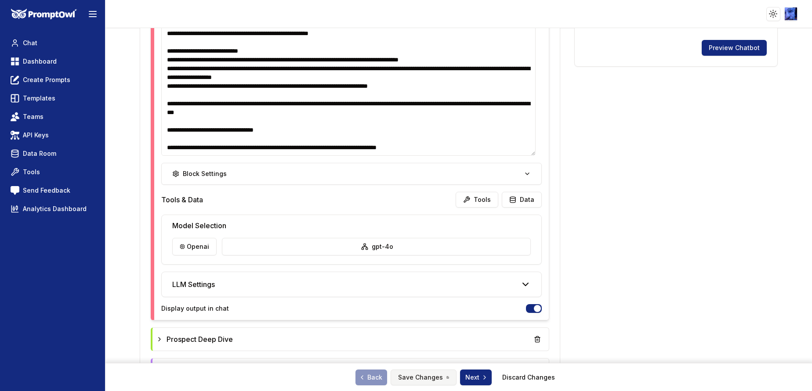
type textarea "**********"
click at [419, 261] on button "Save Changes" at bounding box center [424, 378] width 66 height 16
click at [388, 247] on html "**********" at bounding box center [406, 195] width 812 height 391
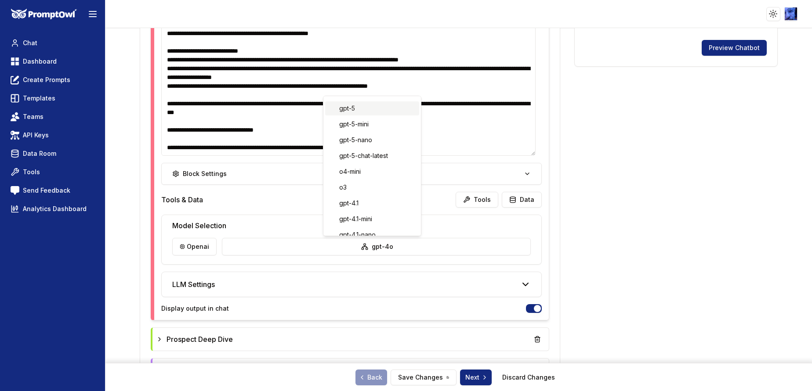
click at [355, 109] on div "gpt-5" at bounding box center [372, 108] width 94 height 14
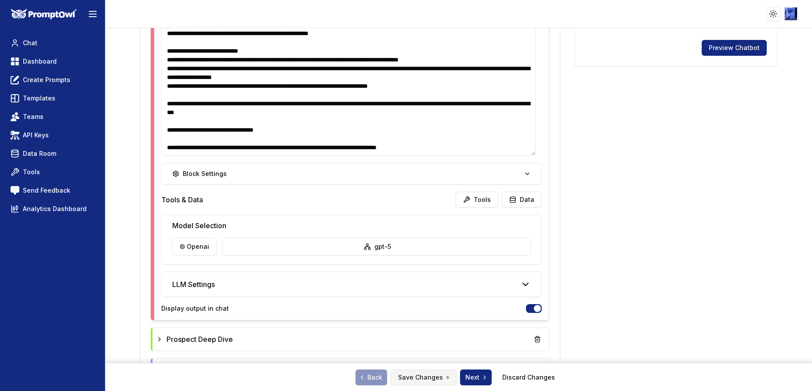
click at [420, 261] on button "Save Changes" at bounding box center [424, 378] width 66 height 16
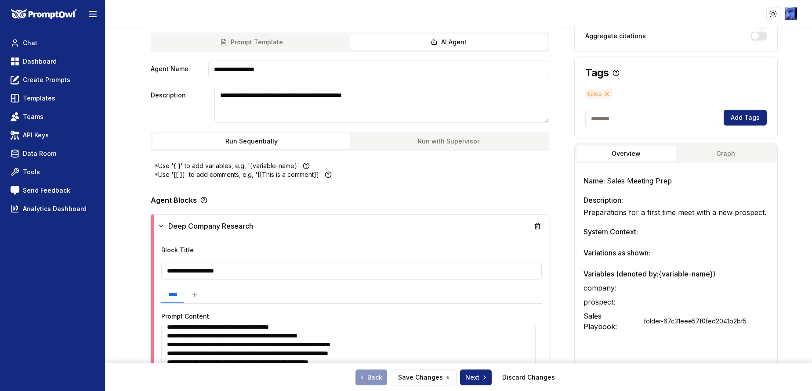
scroll to position [0, 0]
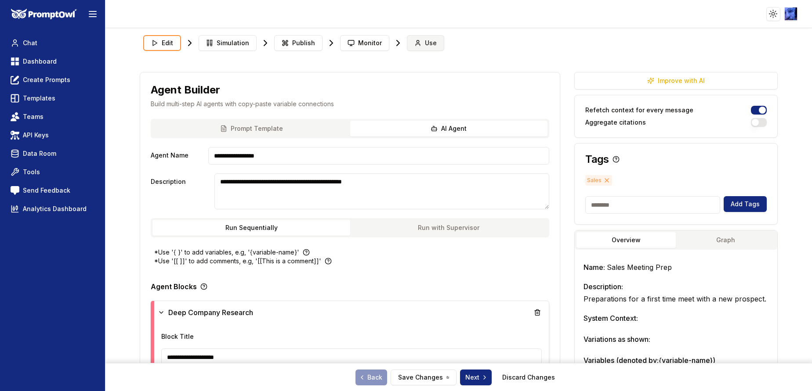
click at [415, 43] on icon at bounding box center [417, 43] width 7 height 7
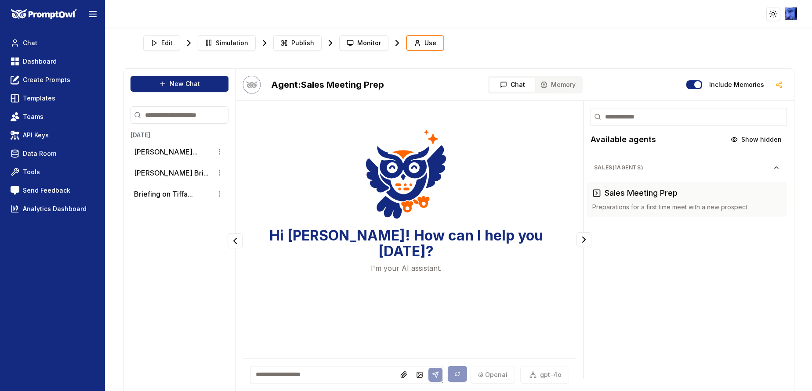
click at [299, 261] on textarea at bounding box center [347, 375] width 194 height 18
paste textarea "**********"
type textarea "**********"
click at [144, 151] on button "[PERSON_NAME]..." at bounding box center [166, 152] width 64 height 11
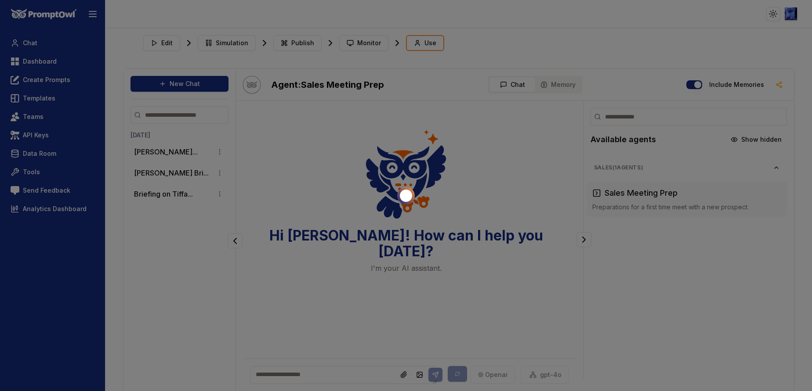
scroll to position [22, 0]
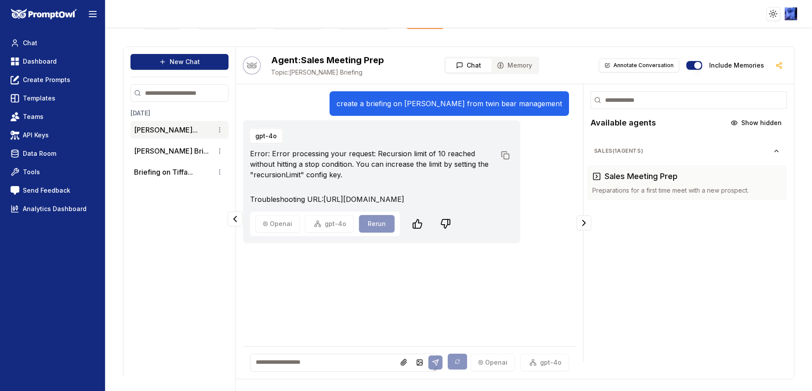
click at [367, 105] on p "create a briefing on Tiffancy clark from twin bear management" at bounding box center [448, 103] width 225 height 11
copy p "create a briefing on Tiffancy clark from twin bear management"
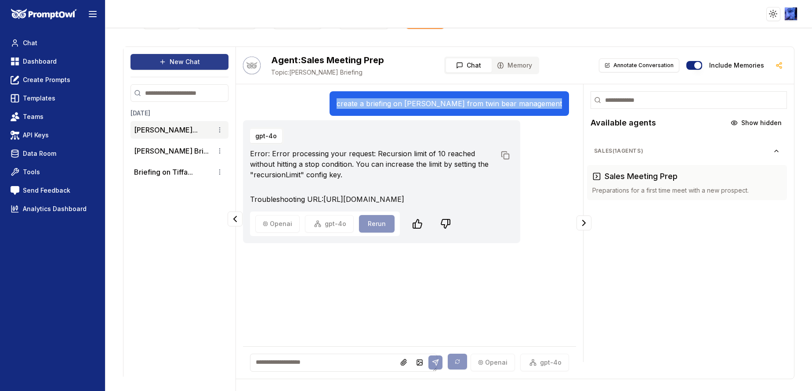
click at [197, 62] on button "New Chat" at bounding box center [179, 62] width 98 height 16
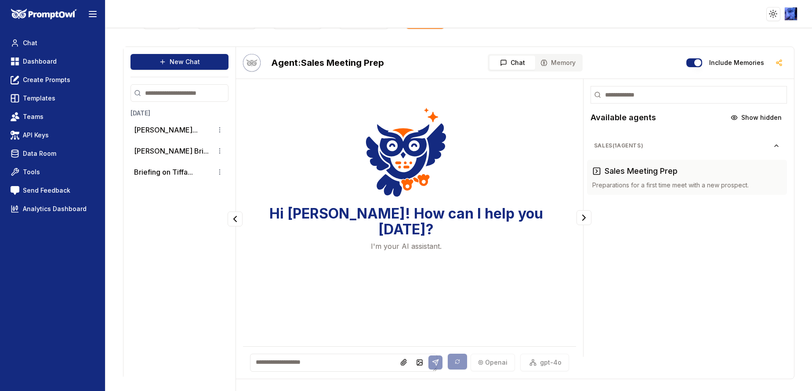
click at [293, 261] on textarea at bounding box center [343, 363] width 187 height 18
paste textarea "**********"
type textarea "**********"
click at [432, 261] on icon at bounding box center [435, 363] width 6 height 6
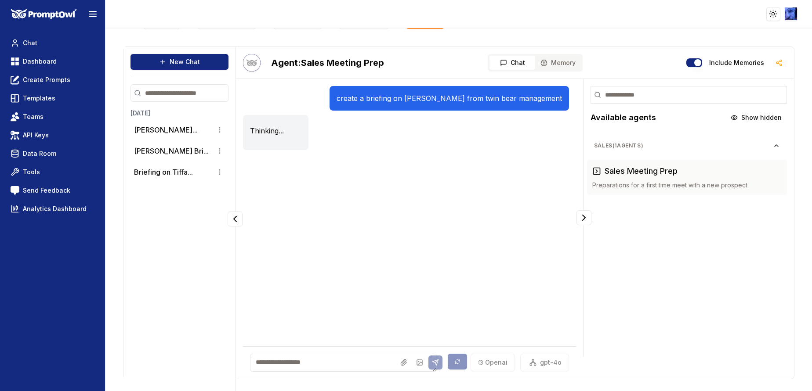
scroll to position [0, 0]
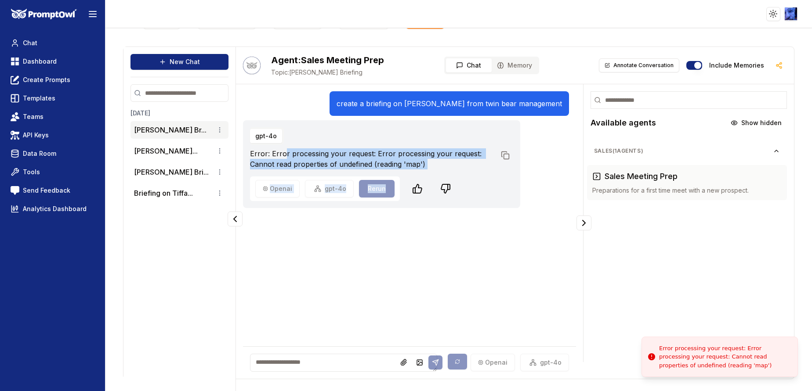
drag, startPoint x: 437, startPoint y: 172, endPoint x: 283, endPoint y: 158, distance: 153.9
click at [283, 158] on div "gpt-4o Error: Error processing your request: Error processing your request: Can…" at bounding box center [381, 164] width 277 height 88
click at [283, 158] on p "Error: Error processing your request: Error processing your request: Cannot rea…" at bounding box center [372, 158] width 245 height 21
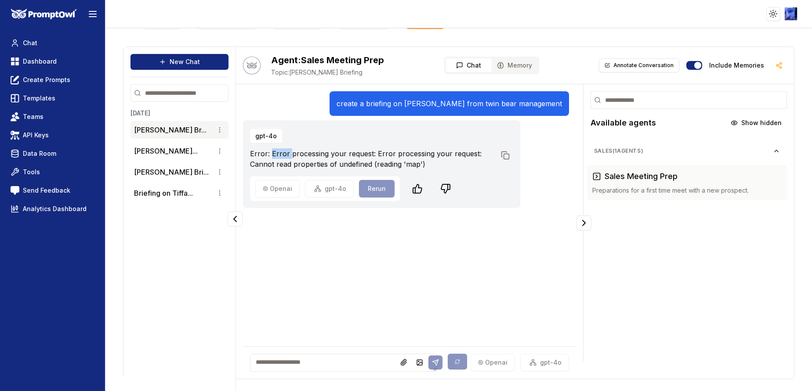
click at [283, 158] on p "Error: Error processing your request: Error processing your request: Cannot rea…" at bounding box center [372, 158] width 245 height 21
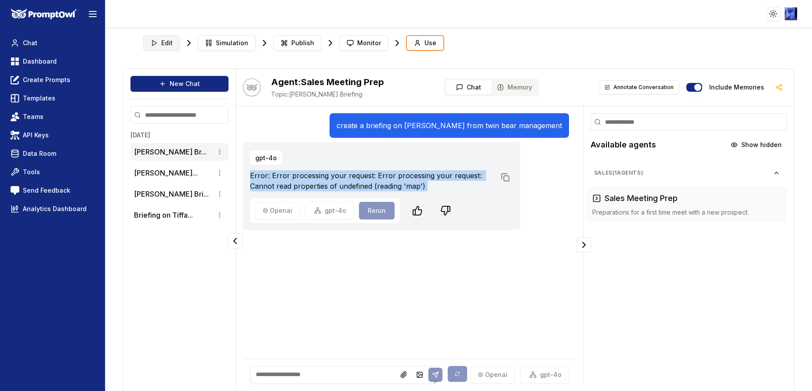
click at [159, 43] on button "Edit" at bounding box center [161, 43] width 37 height 16
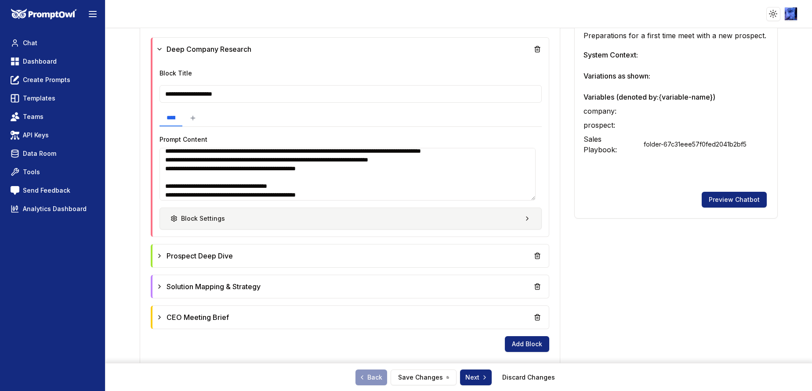
scroll to position [132, 0]
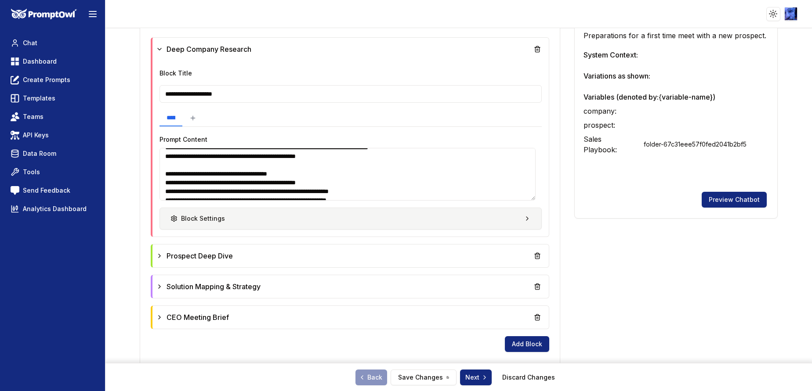
click at [418, 218] on button "Block Settings" at bounding box center [350, 219] width 382 height 22
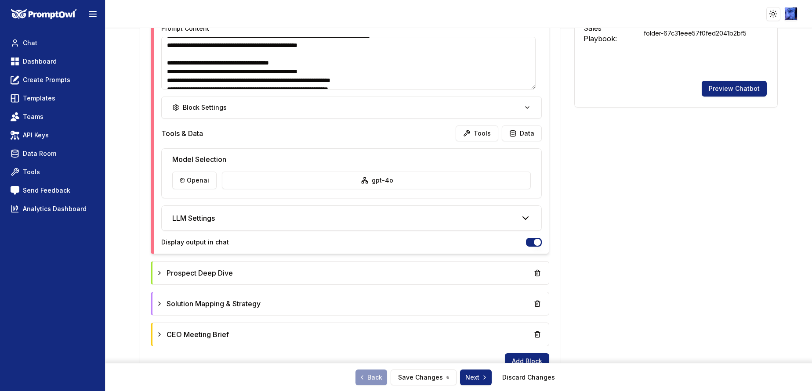
scroll to position [395, 0]
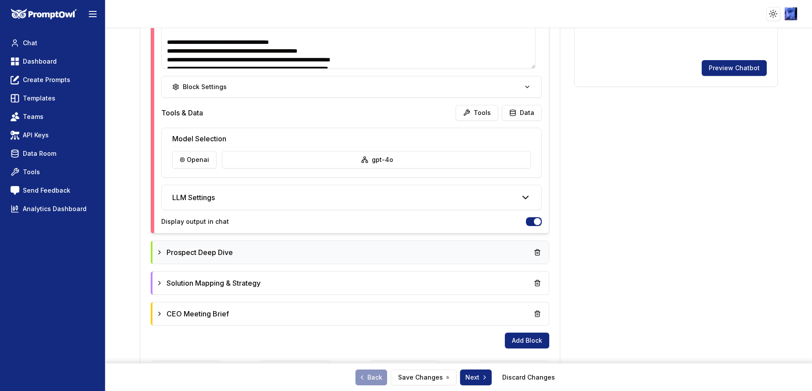
click at [162, 249] on icon at bounding box center [159, 252] width 7 height 7
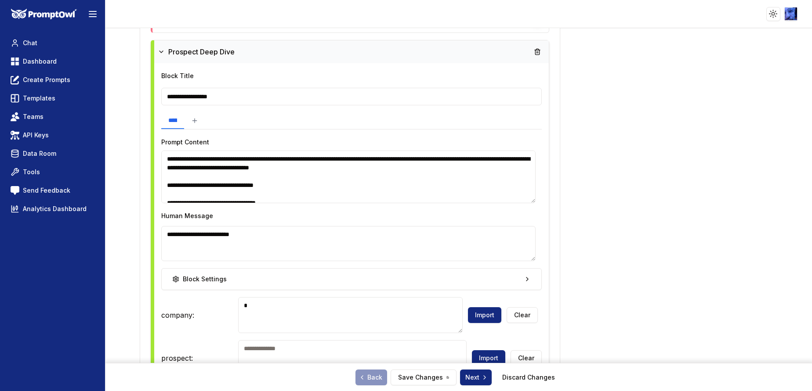
scroll to position [593, 0]
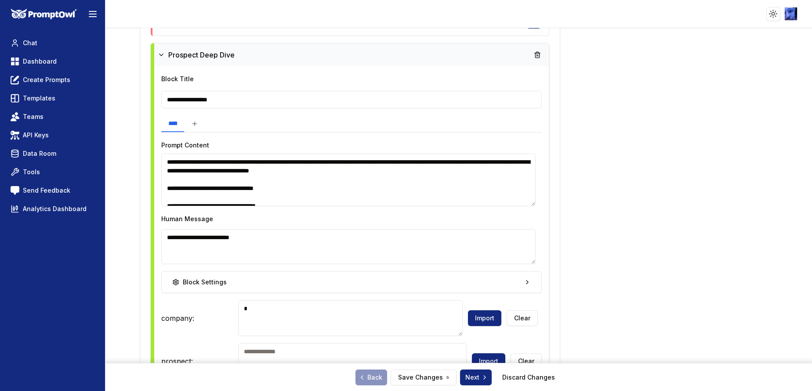
click at [268, 174] on textarea at bounding box center [348, 180] width 374 height 53
click at [466, 166] on textarea at bounding box center [348, 180] width 374 height 53
click at [442, 164] on textarea at bounding box center [348, 180] width 374 height 53
click at [440, 164] on textarea at bounding box center [348, 180] width 374 height 53
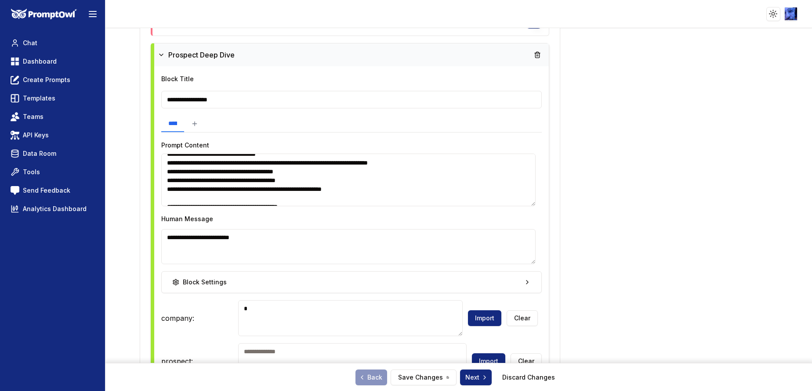
scroll to position [223, 0]
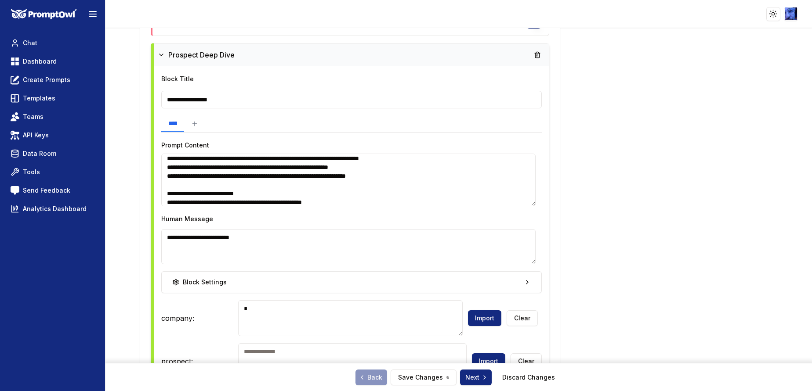
click at [359, 169] on textarea at bounding box center [348, 180] width 374 height 53
click at [327, 169] on textarea at bounding box center [348, 180] width 374 height 53
click at [206, 201] on textarea at bounding box center [348, 180] width 374 height 53
click at [177, 203] on textarea at bounding box center [348, 180] width 374 height 53
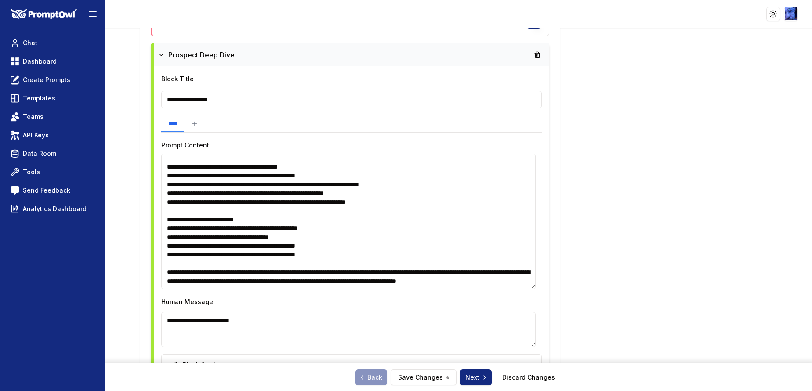
drag, startPoint x: 530, startPoint y: 202, endPoint x: 533, endPoint y: 286, distance: 83.5
click at [533, 261] on textarea at bounding box center [348, 222] width 374 height 136
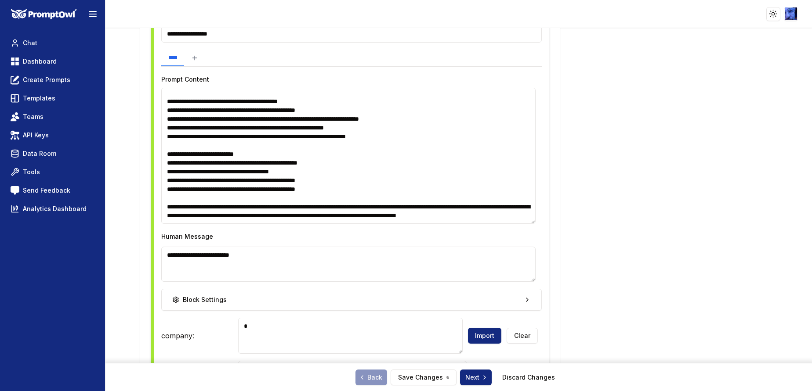
scroll to position [791, 0]
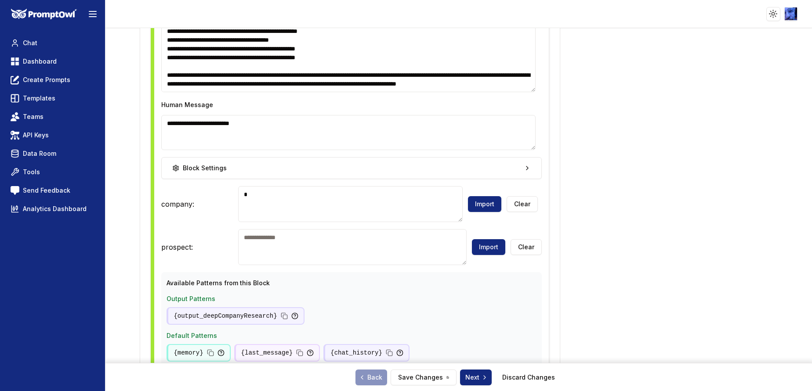
click at [435, 75] on textarea at bounding box center [348, 24] width 374 height 136
type textarea "**********"
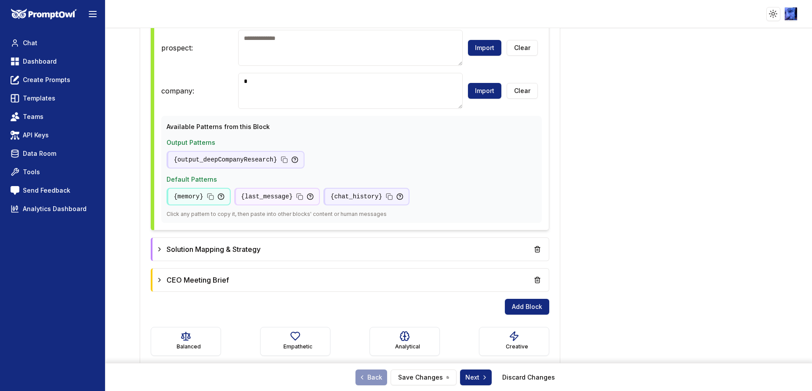
scroll to position [958, 0]
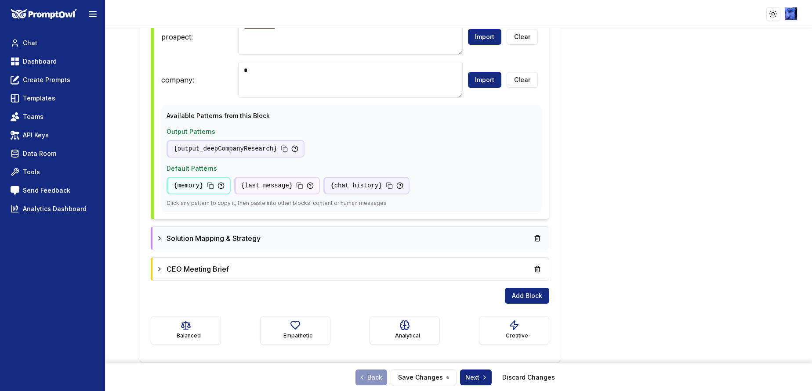
type textarea "**********"
click at [163, 240] on icon at bounding box center [159, 238] width 7 height 7
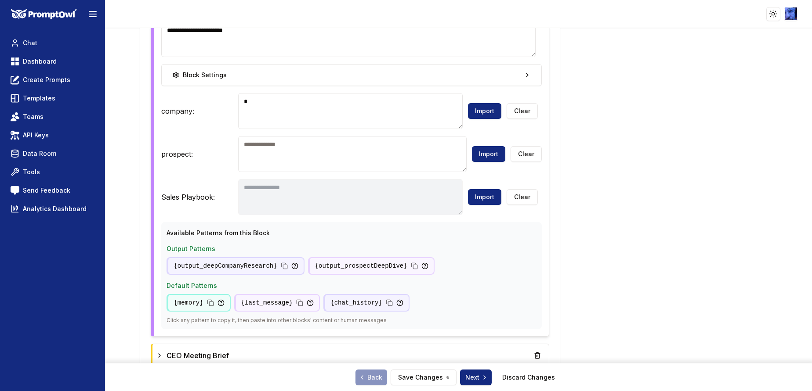
scroll to position [1419, 0]
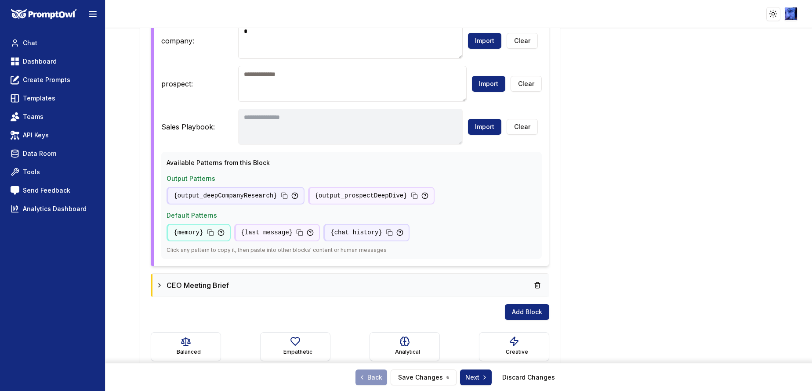
click at [154, 261] on div "CEO Meeting Brief" at bounding box center [350, 285] width 396 height 23
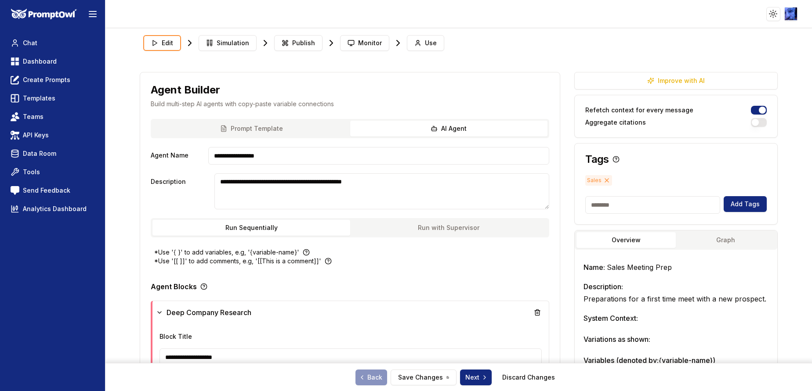
scroll to position [1602, 0]
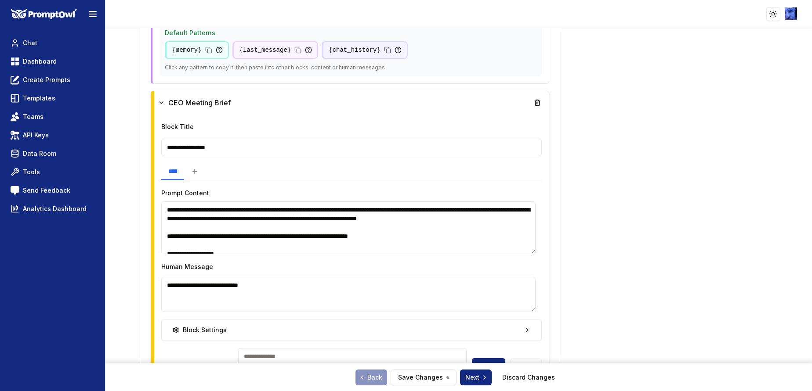
click at [448, 212] on textarea at bounding box center [348, 228] width 374 height 53
drag, startPoint x: 464, startPoint y: 213, endPoint x: 434, endPoint y: 213, distance: 30.3
click at [434, 213] on textarea at bounding box center [348, 228] width 374 height 53
paste textarea
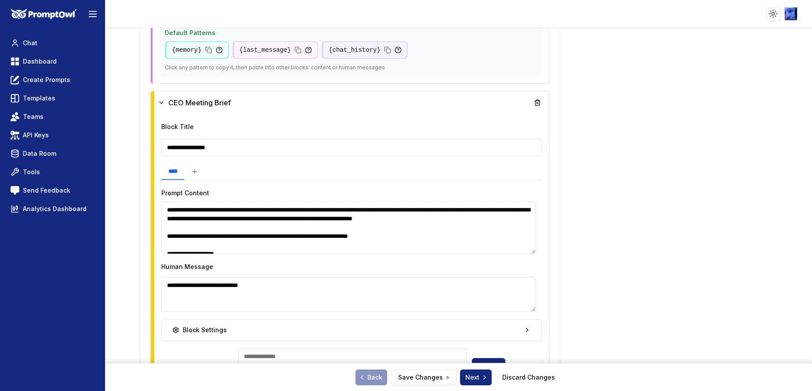
type textarea "**********"
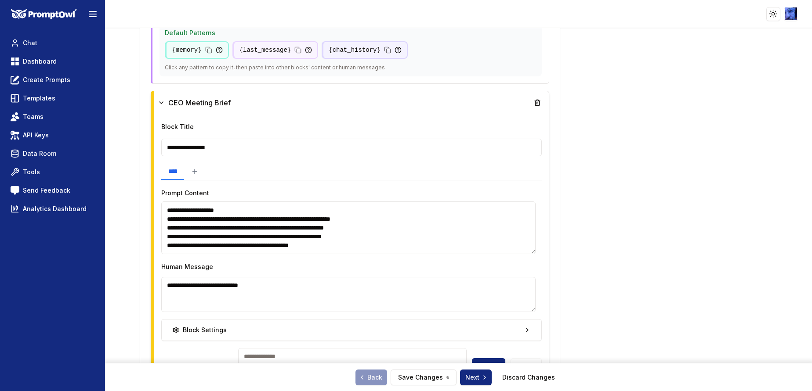
scroll to position [598, 0]
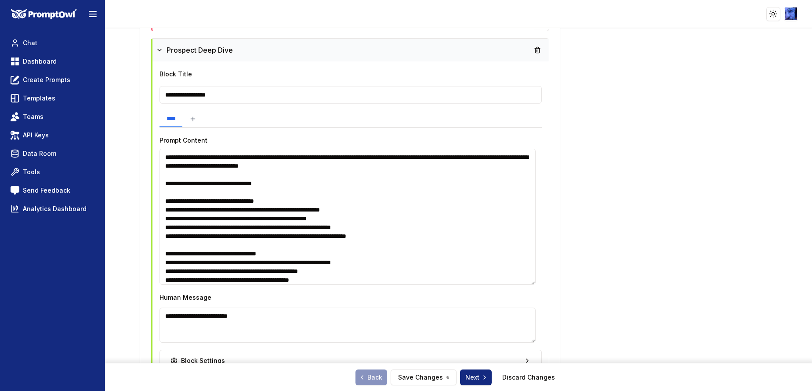
click at [373, 210] on textarea at bounding box center [347, 217] width 376 height 136
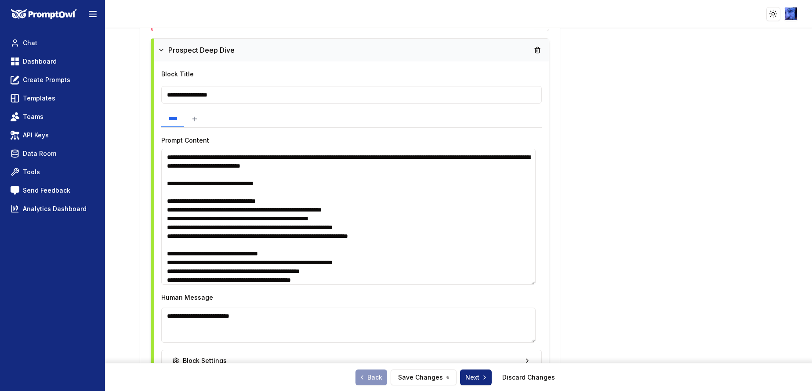
click at [384, 213] on textarea at bounding box center [348, 217] width 374 height 136
click at [402, 211] on textarea at bounding box center [348, 217] width 374 height 136
click at [387, 210] on textarea at bounding box center [348, 217] width 374 height 136
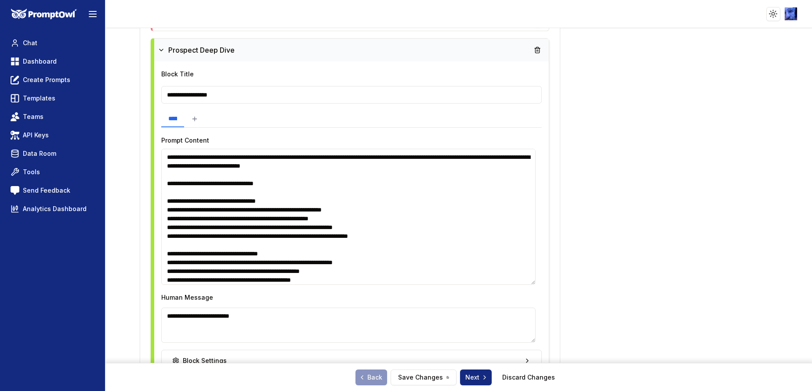
click at [388, 210] on textarea at bounding box center [348, 217] width 374 height 136
click at [373, 212] on textarea at bounding box center [348, 217] width 374 height 136
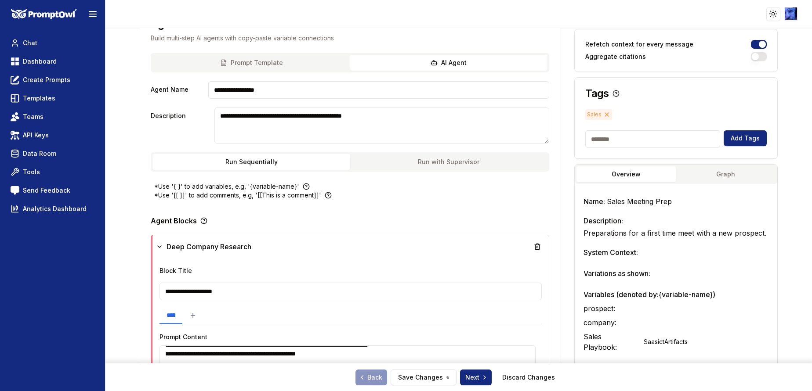
scroll to position [264, 0]
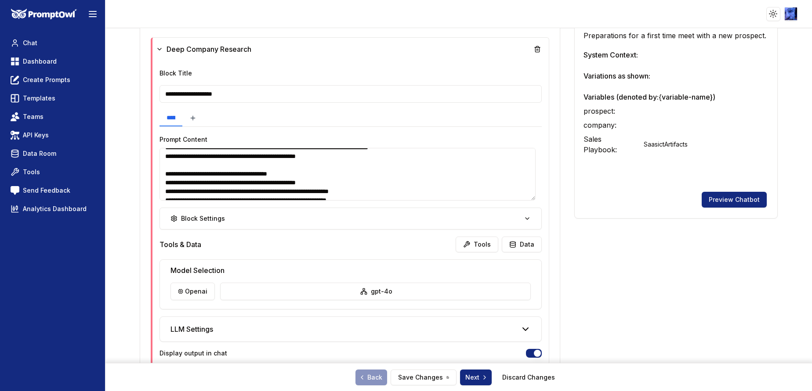
click at [203, 114] on button at bounding box center [192, 118] width 21 height 17
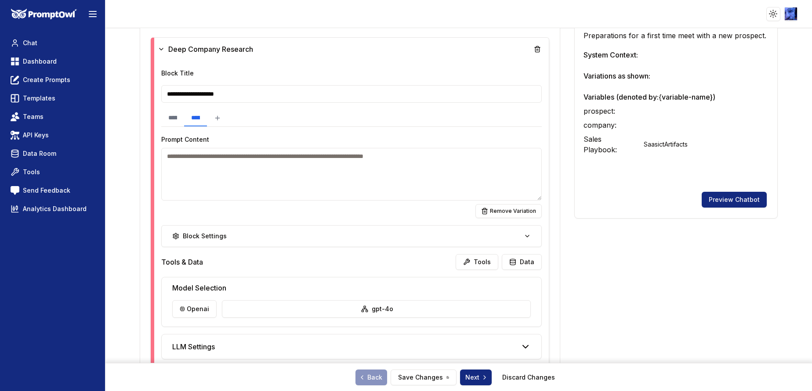
click at [228, 174] on textarea at bounding box center [351, 174] width 380 height 53
type textarea "**********"
click at [184, 118] on input "**********" at bounding box center [172, 118] width 23 height 17
click at [207, 119] on input "**********" at bounding box center [195, 118] width 23 height 17
click at [191, 261] on html "**********" at bounding box center [406, 195] width 812 height 391
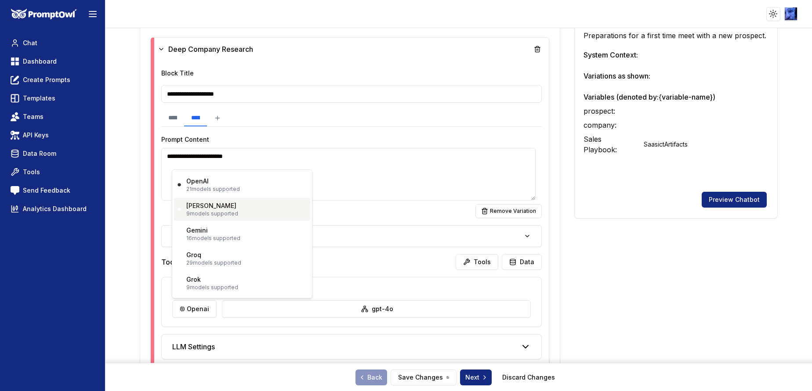
click at [210, 211] on p "9 models supported" at bounding box center [212, 213] width 52 height 7
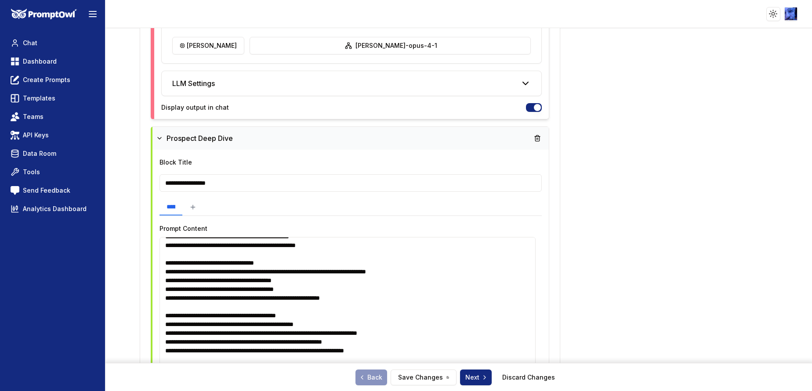
scroll to position [659, 0]
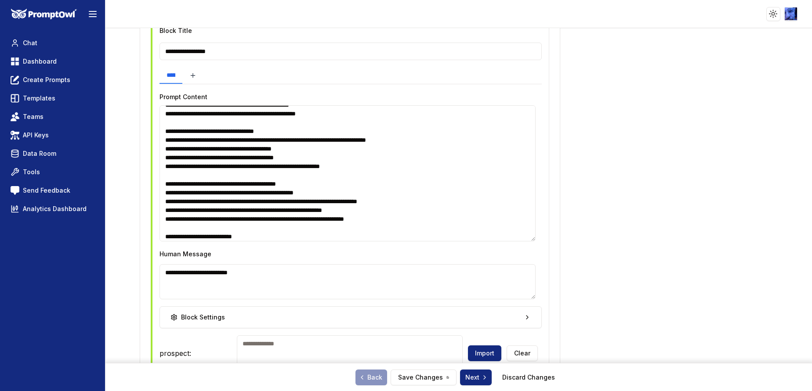
click at [196, 72] on icon at bounding box center [192, 75] width 7 height 7
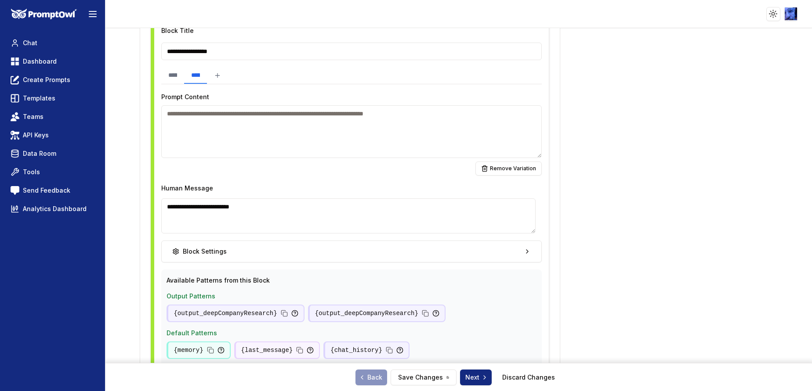
click at [237, 124] on textarea at bounding box center [351, 131] width 380 height 53
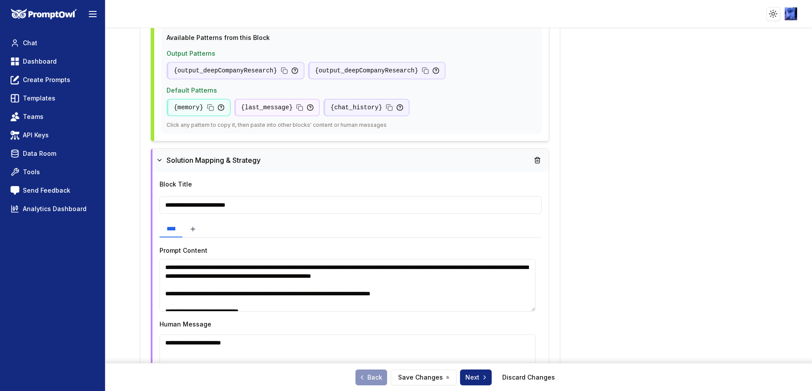
scroll to position [923, 0]
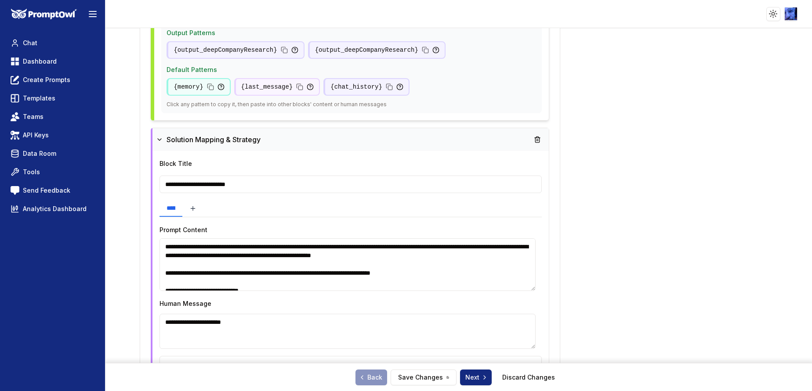
type textarea "**********"
click at [196, 210] on icon at bounding box center [192, 208] width 7 height 7
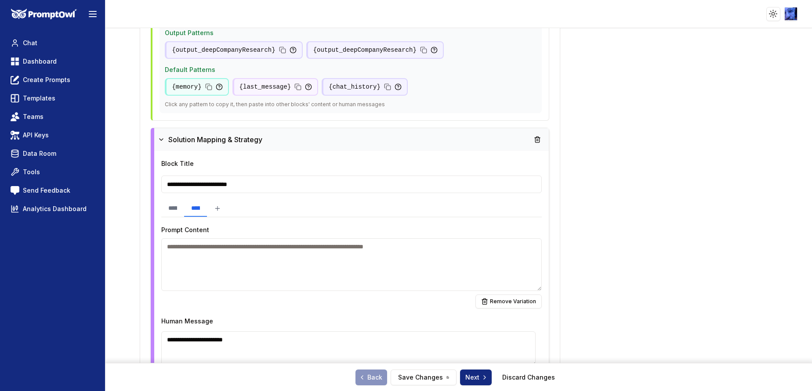
click at [226, 261] on textarea at bounding box center [351, 265] width 380 height 53
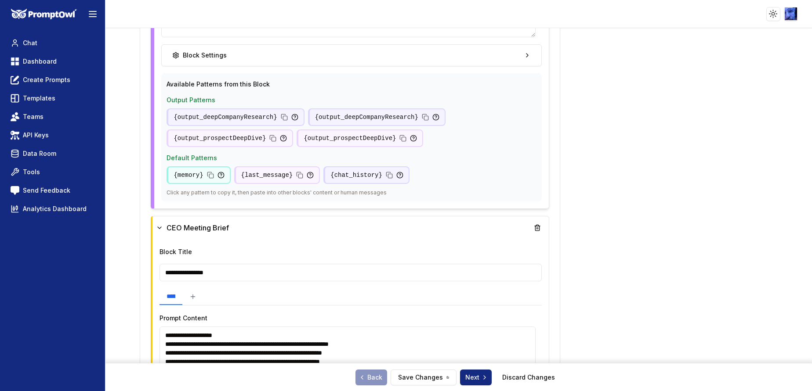
scroll to position [1384, 0]
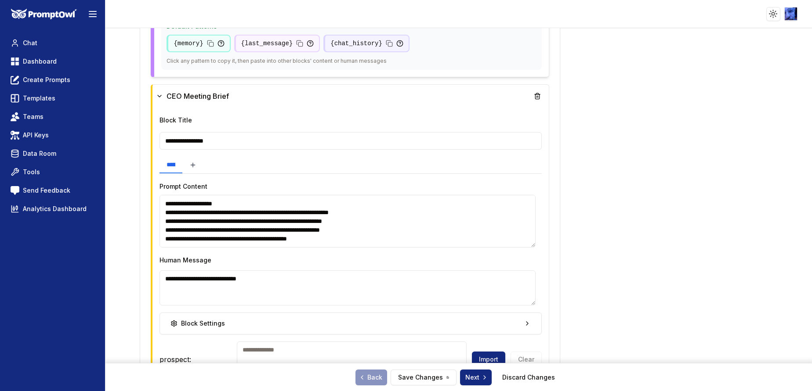
type textarea "**********"
click at [203, 170] on button at bounding box center [192, 165] width 21 height 17
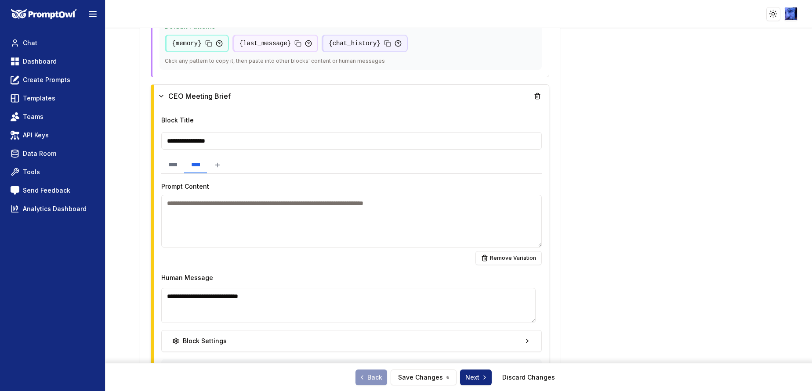
click at [225, 227] on textarea at bounding box center [351, 221] width 380 height 53
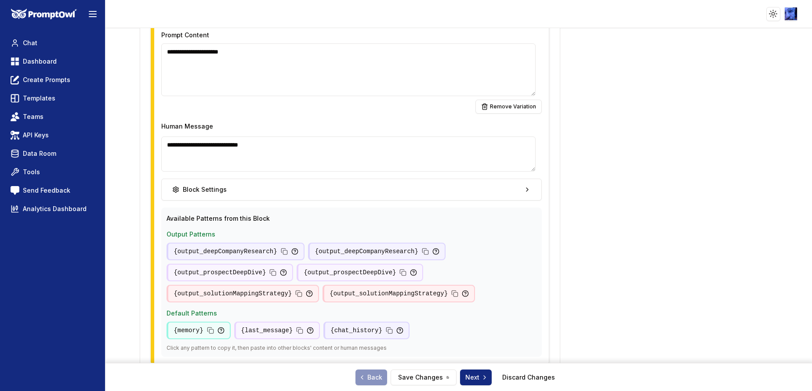
scroll to position [1619, 0]
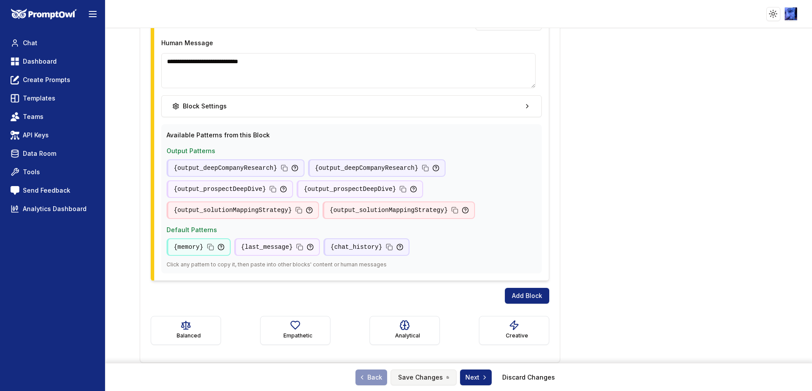
type textarea "**********"
click at [419, 261] on button "Save Changes" at bounding box center [424, 378] width 66 height 16
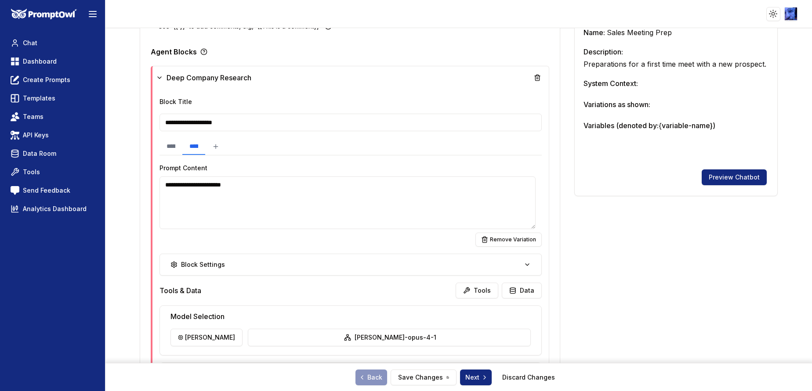
scroll to position [0, 0]
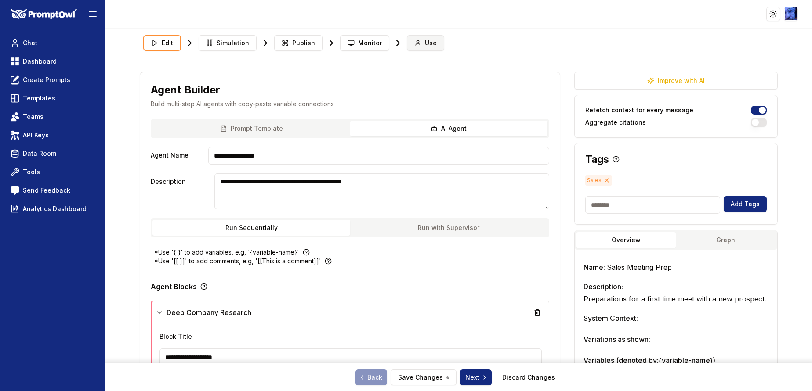
click at [414, 43] on icon at bounding box center [417, 43] width 7 height 7
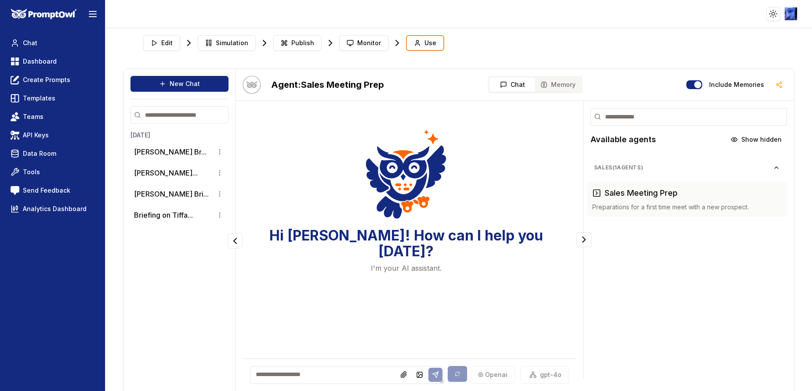
click at [289, 261] on textarea at bounding box center [347, 375] width 194 height 18
paste textarea "*******"
type textarea "*******"
click at [148, 159] on li "Tiffancy Clark Br..." at bounding box center [179, 152] width 98 height 18
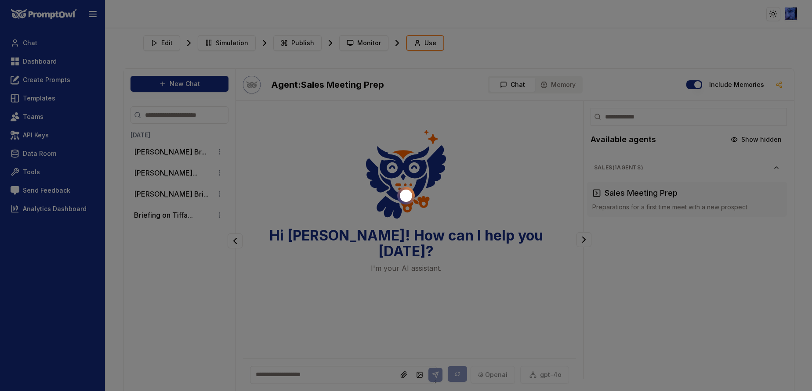
scroll to position [22, 0]
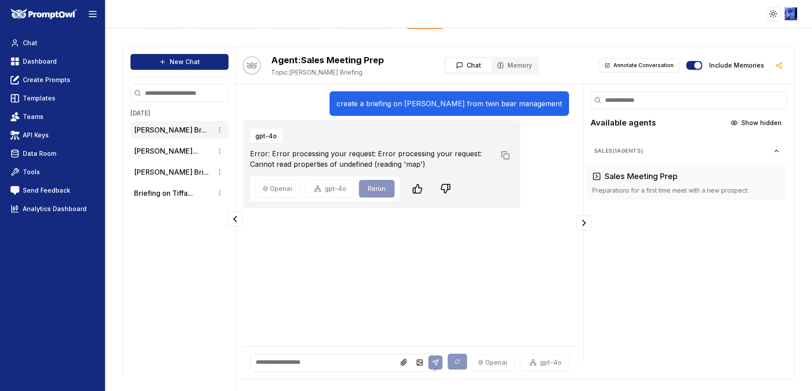
drag, startPoint x: 344, startPoint y: 103, endPoint x: 554, endPoint y: 101, distance: 210.0
click at [541, 101] on div "create a briefing on Tiffancy clark from twin bear management" at bounding box center [448, 103] width 239 height 25
copy p "create a briefing on Tiffancy clark from twin bear management"
click at [308, 261] on textarea at bounding box center [343, 363] width 187 height 18
paste textarea "**********"
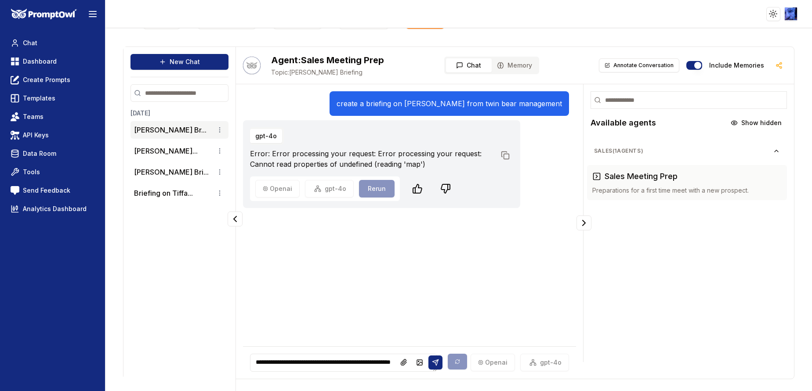
scroll to position [3, 0]
click at [332, 261] on textarea "**********" at bounding box center [343, 363] width 187 height 18
type textarea "**********"
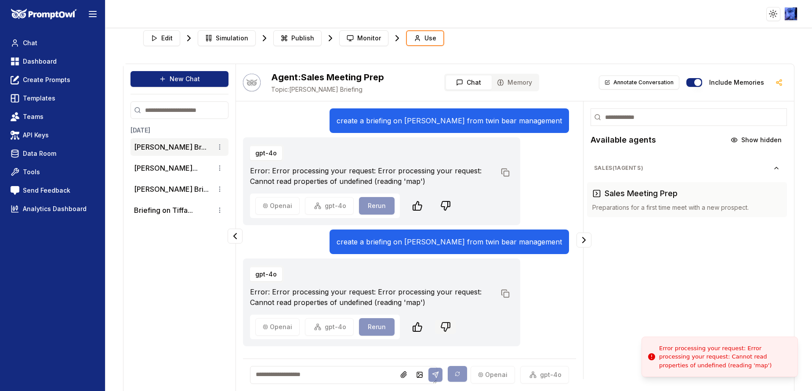
scroll to position [0, 0]
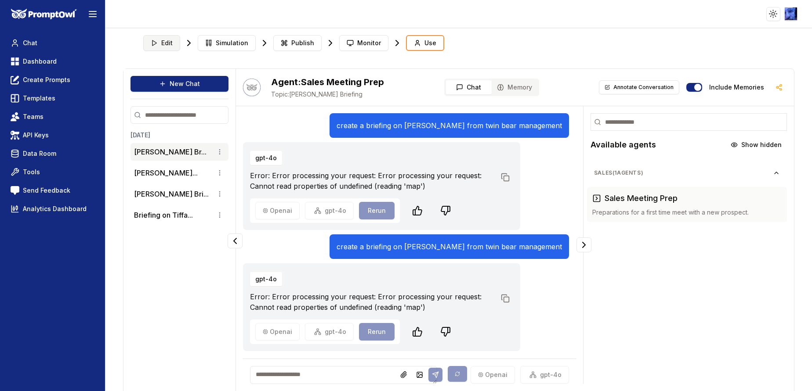
click at [163, 44] on span "Edit" at bounding box center [166, 43] width 11 height 9
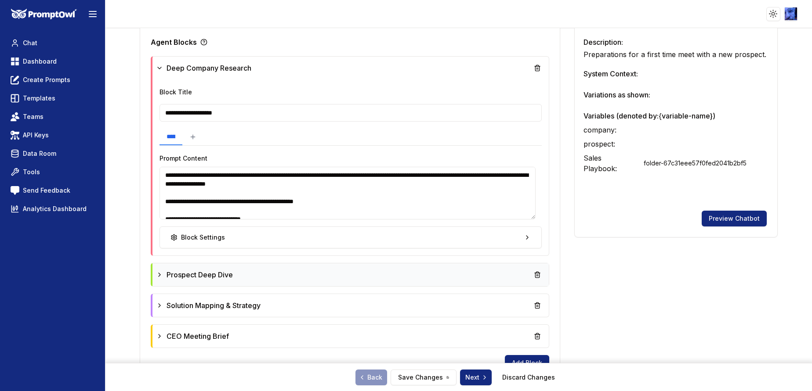
scroll to position [312, 0]
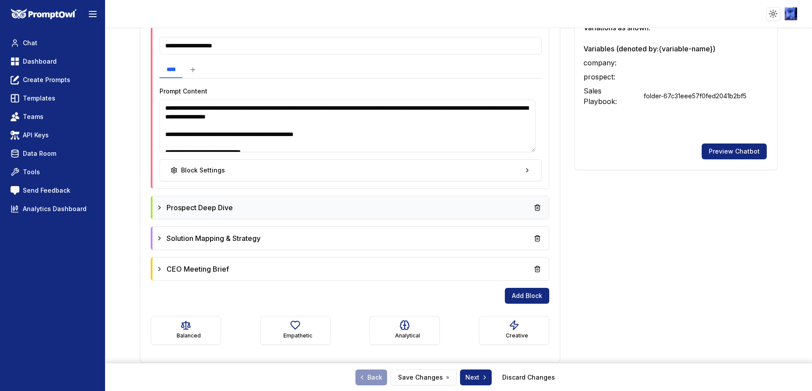
click at [323, 196] on div "Prospect Deep Dive" at bounding box center [350, 207] width 396 height 23
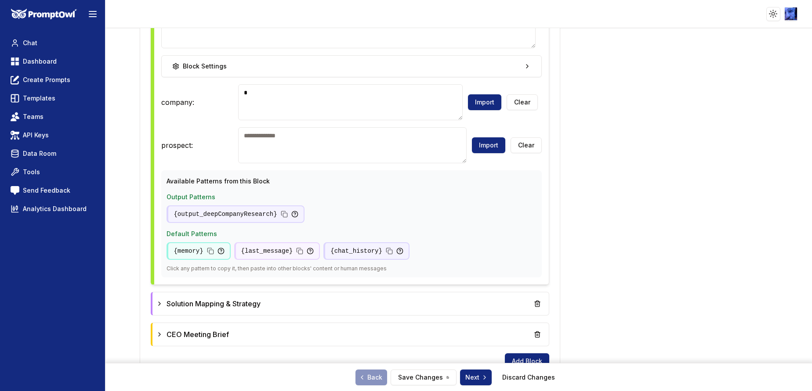
scroll to position [746, 0]
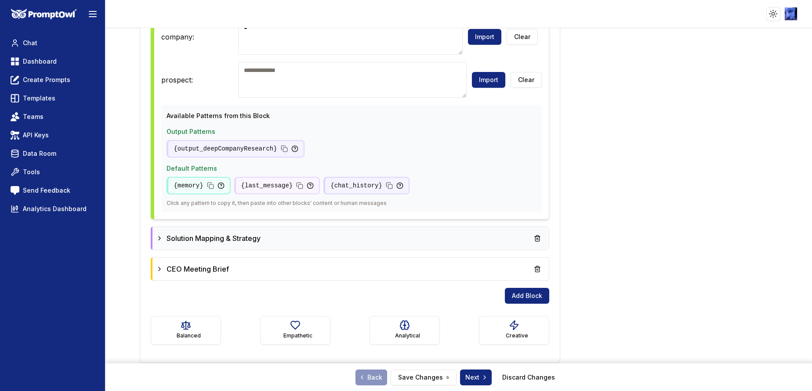
click at [369, 227] on div "Solution Mapping & Strategy" at bounding box center [350, 238] width 396 height 23
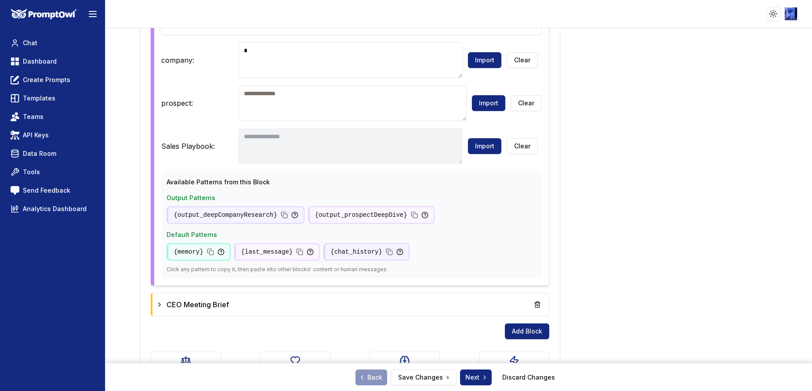
scroll to position [1224, 0]
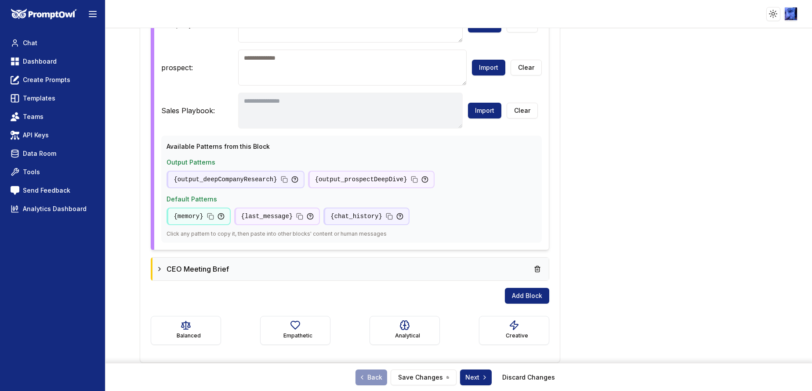
click at [368, 261] on div "CEO Meeting Brief" at bounding box center [350, 269] width 389 height 16
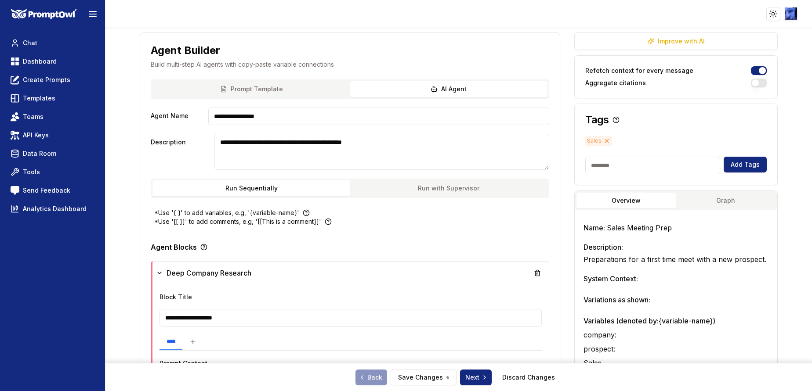
scroll to position [0, 0]
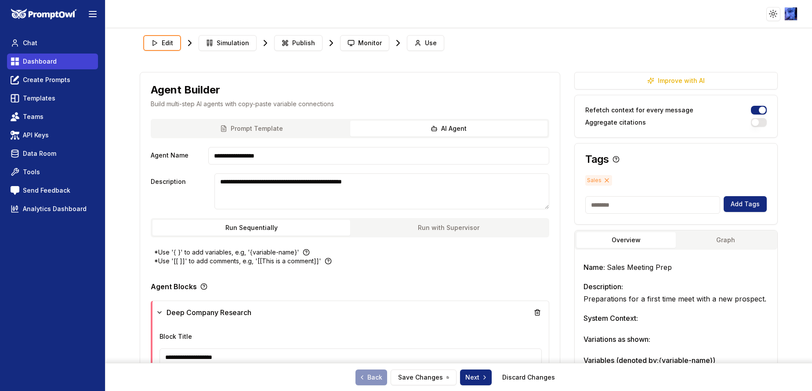
click at [33, 57] on link "Dashboard" at bounding box center [52, 62] width 91 height 16
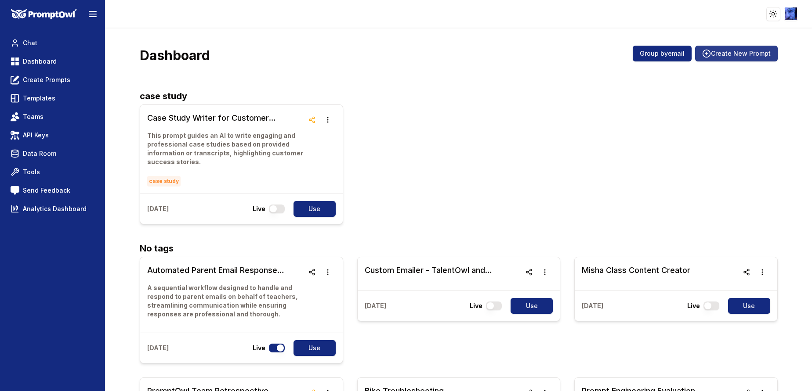
scroll to position [4341, 0]
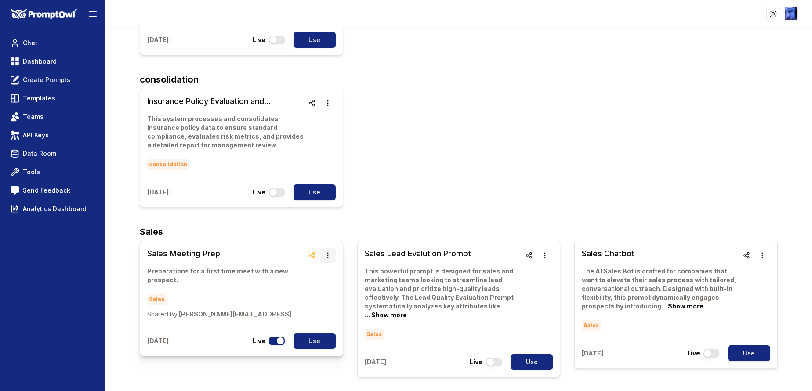
click at [324, 252] on icon "button" at bounding box center [327, 255] width 7 height 7
click at [321, 223] on button "Duplicate" at bounding box center [324, 228] width 55 height 16
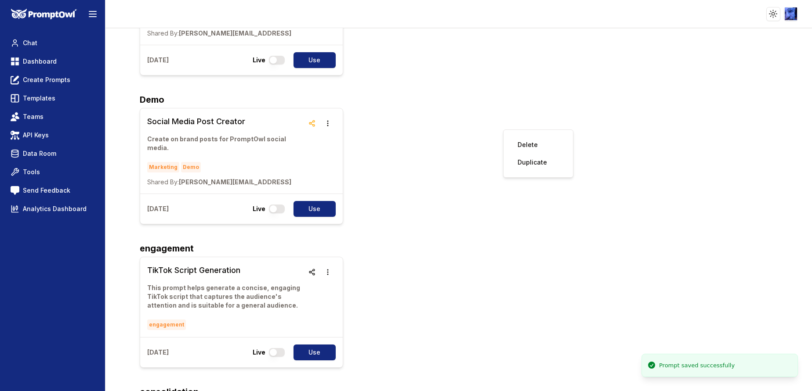
scroll to position [0, 0]
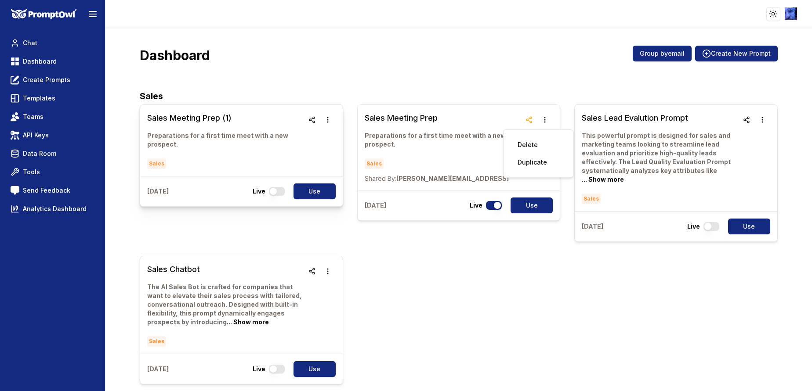
click at [202, 116] on h3 "Sales Meeting Prep (1)" at bounding box center [225, 118] width 156 height 12
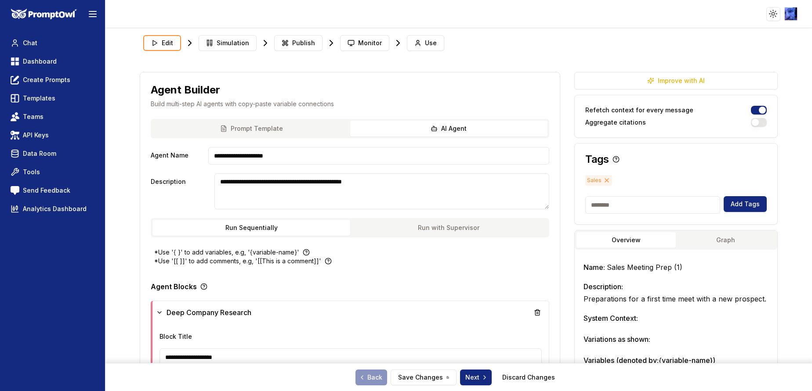
scroll to position [198, 0]
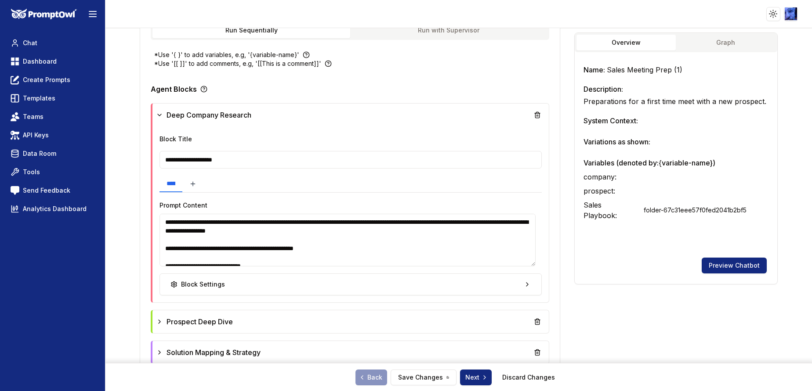
click at [196, 183] on icon at bounding box center [192, 184] width 7 height 7
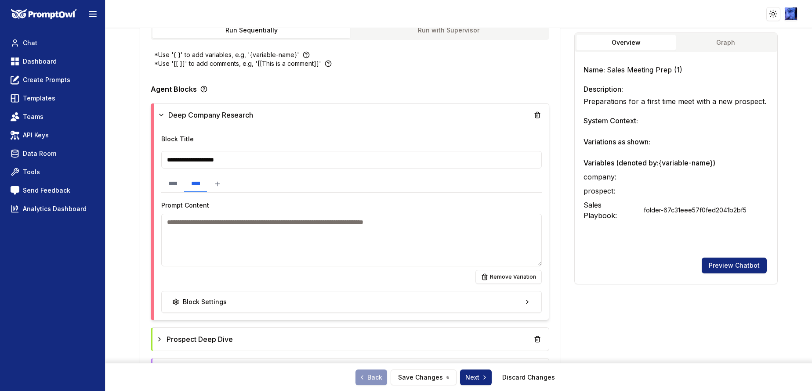
click at [255, 218] on textarea at bounding box center [351, 240] width 380 height 53
type textarea "**********"
click at [421, 261] on button "Save Changes" at bounding box center [424, 378] width 66 height 16
click at [426, 261] on button "Save Changes" at bounding box center [424, 378] width 66 height 16
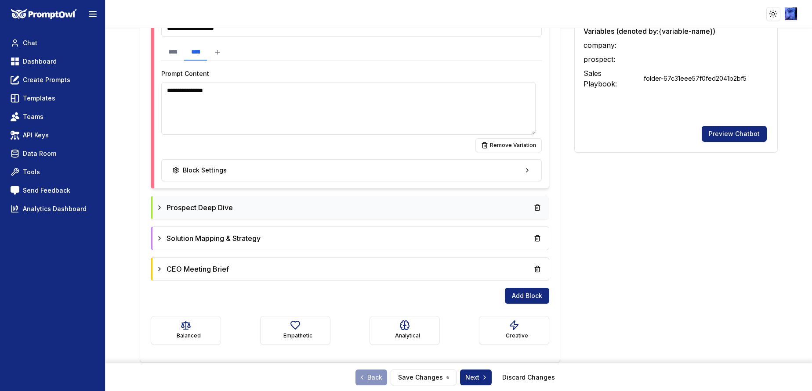
click at [155, 208] on div "Prospect Deep Dive" at bounding box center [350, 207] width 396 height 23
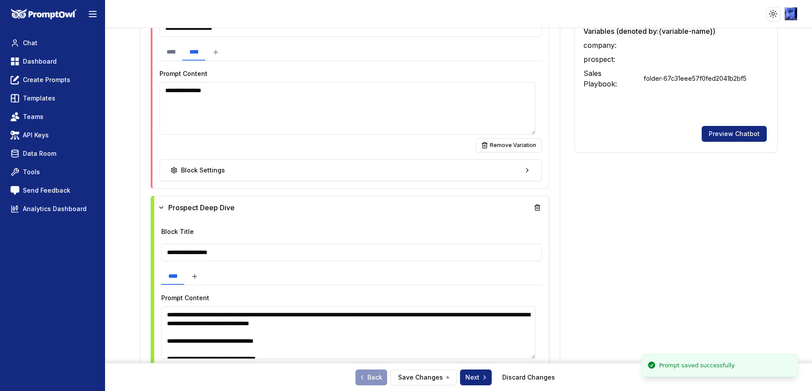
click at [205, 261] on button at bounding box center [194, 276] width 21 height 17
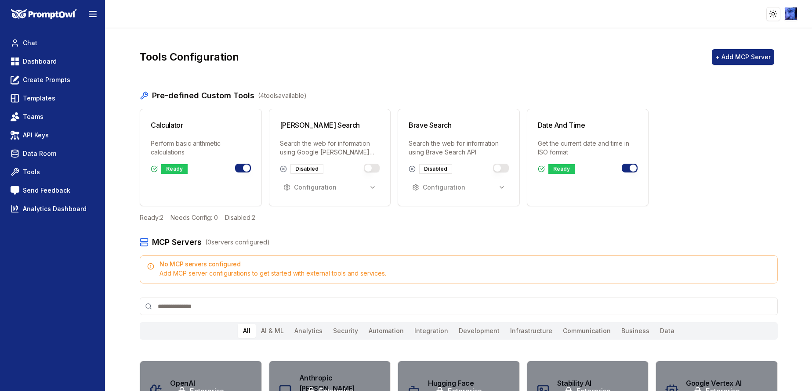
click at [499, 166] on button "Toggle brave_search" at bounding box center [501, 168] width 16 height 9
click at [487, 187] on button "Configuration" at bounding box center [459, 188] width 100 height 16
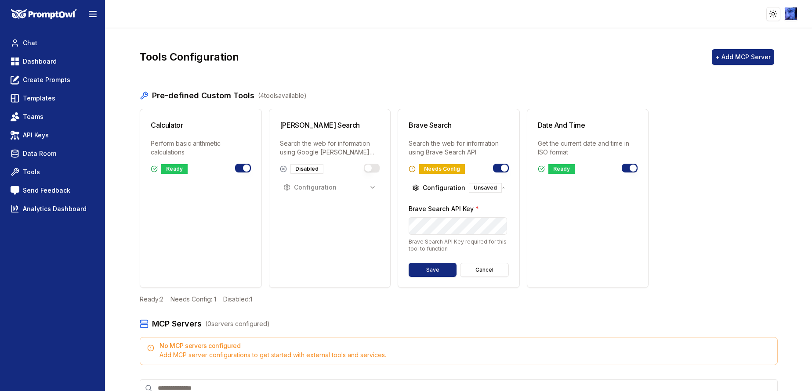
scroll to position [0, 31]
click at [435, 268] on button "Save" at bounding box center [433, 270] width 48 height 14
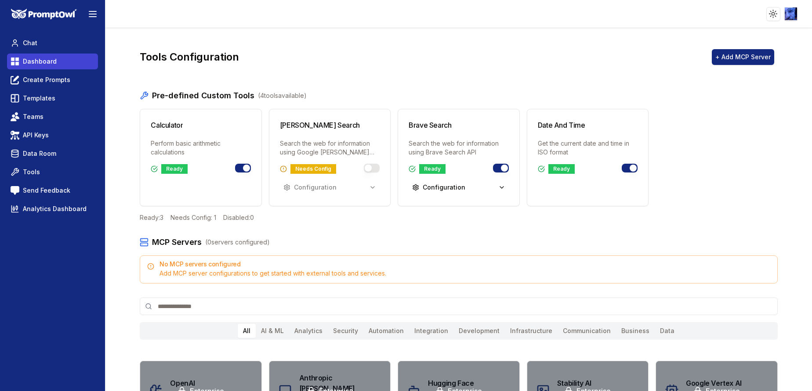
click at [43, 61] on span "Dashboard" at bounding box center [40, 61] width 34 height 9
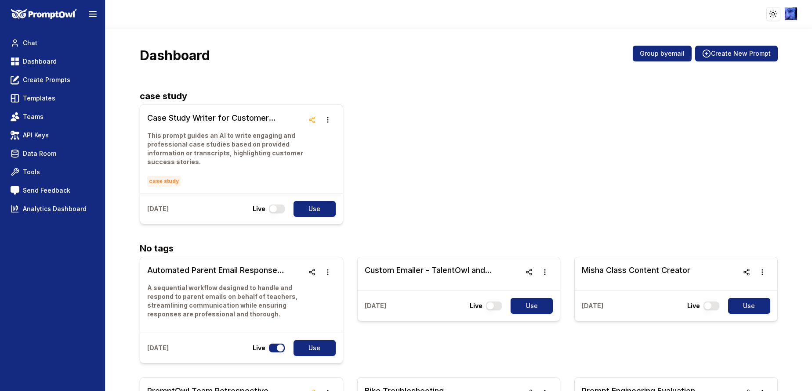
scroll to position [4314, 0]
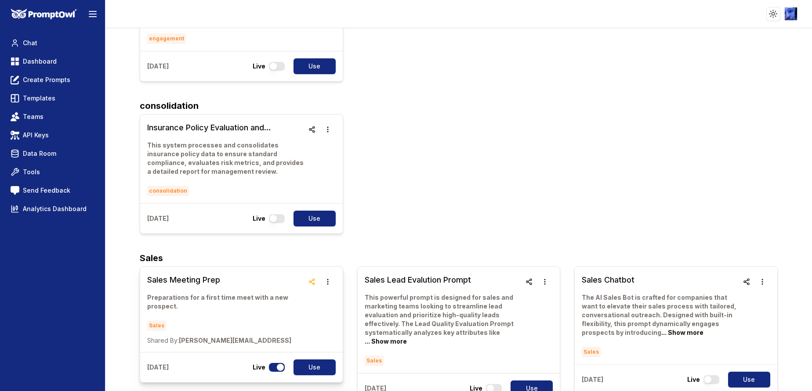
click at [201, 274] on h3 "Sales Meeting Prep" at bounding box center [225, 280] width 156 height 12
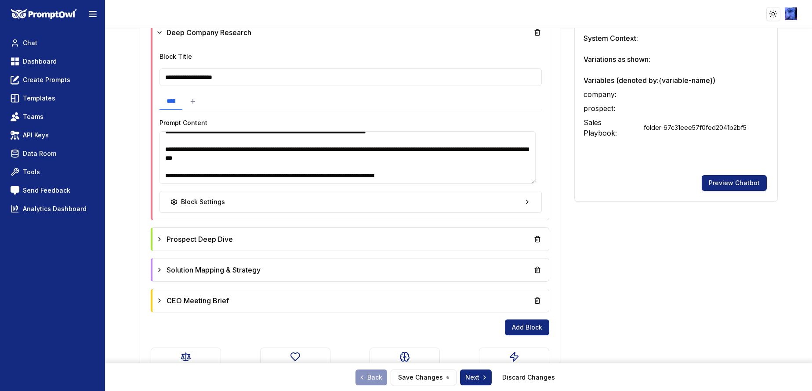
scroll to position [312, 0]
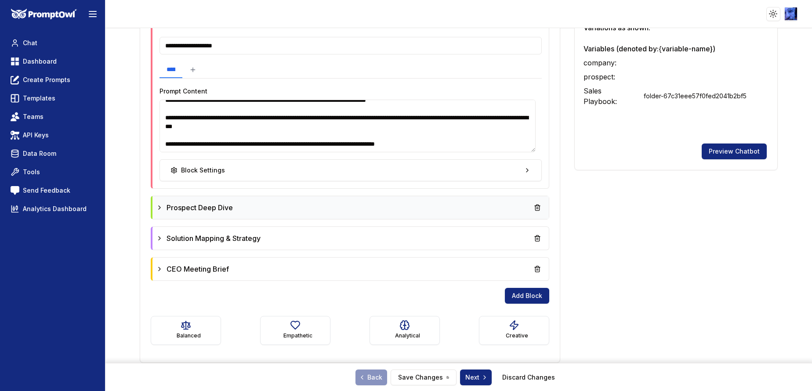
click at [156, 209] on icon at bounding box center [159, 207] width 7 height 7
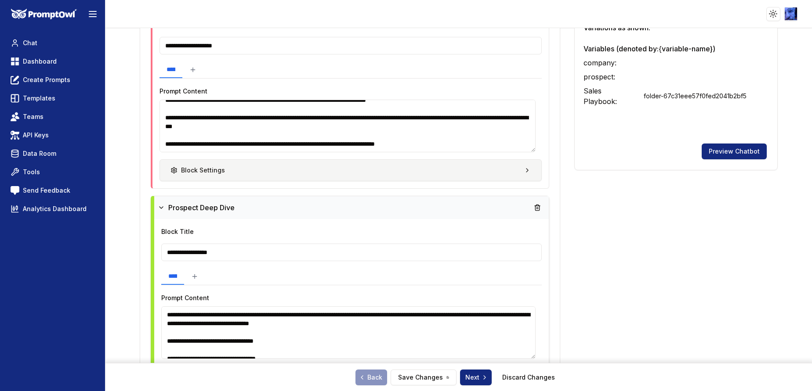
click at [177, 168] on div "Block Settings" at bounding box center [197, 170] width 54 height 9
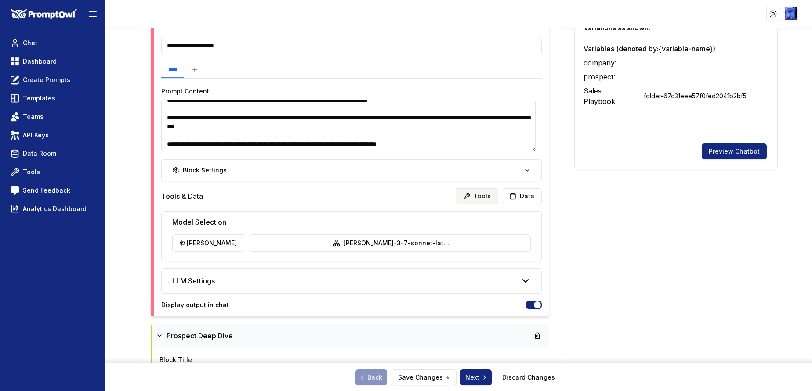
click at [480, 199] on button "Tools" at bounding box center [477, 196] width 43 height 16
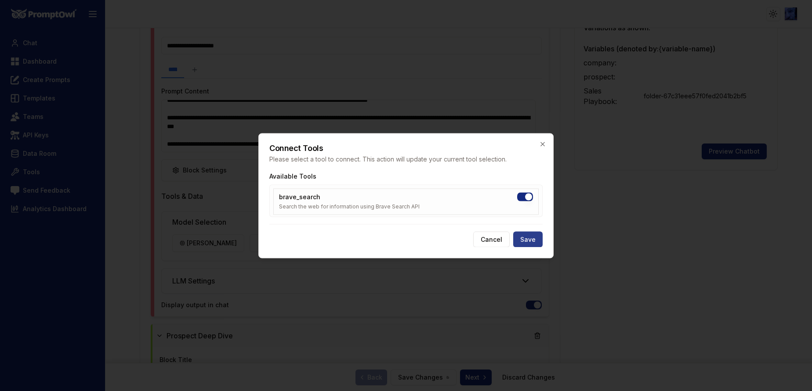
click at [529, 242] on button "Save" at bounding box center [527, 240] width 29 height 16
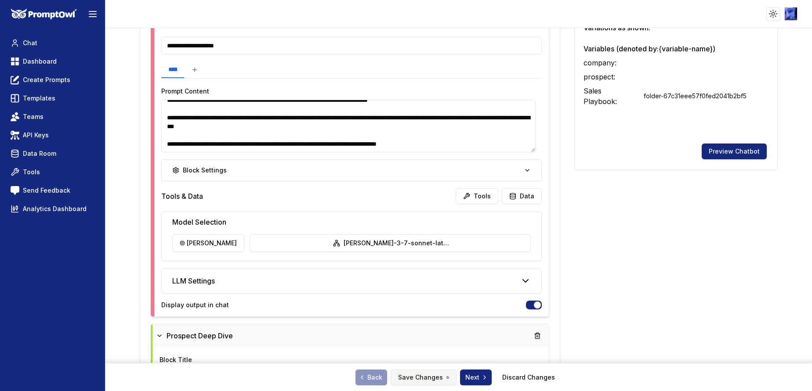
click at [431, 376] on button "Save Changes" at bounding box center [424, 378] width 66 height 16
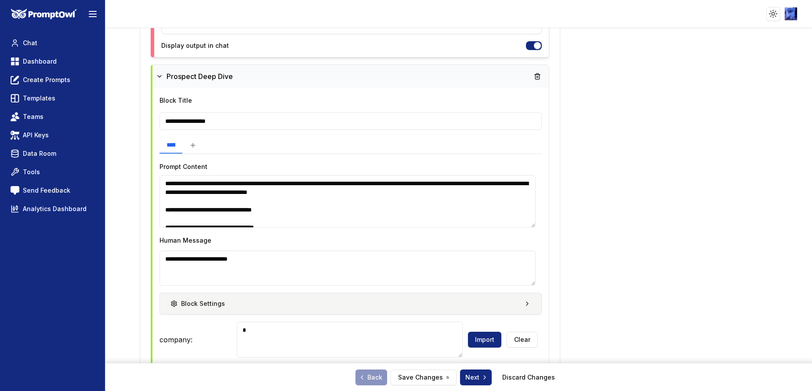
scroll to position [641, 0]
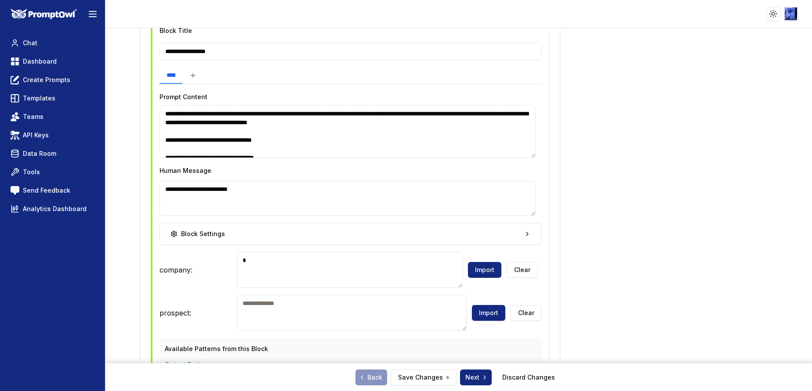
drag, startPoint x: 466, startPoint y: 116, endPoint x: 435, endPoint y: 114, distance: 30.8
click at [435, 114] on textarea at bounding box center [347, 131] width 376 height 53
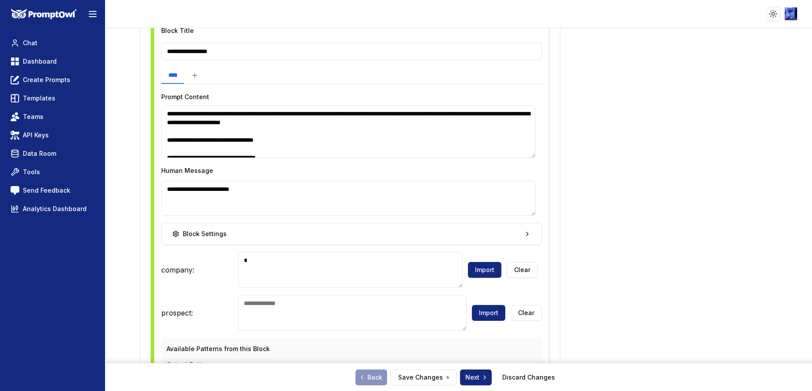
click at [280, 305] on textarea at bounding box center [352, 313] width 228 height 36
drag, startPoint x: 237, startPoint y: 123, endPoint x: 205, endPoint y: 124, distance: 32.1
click at [205, 124] on textarea at bounding box center [348, 131] width 374 height 53
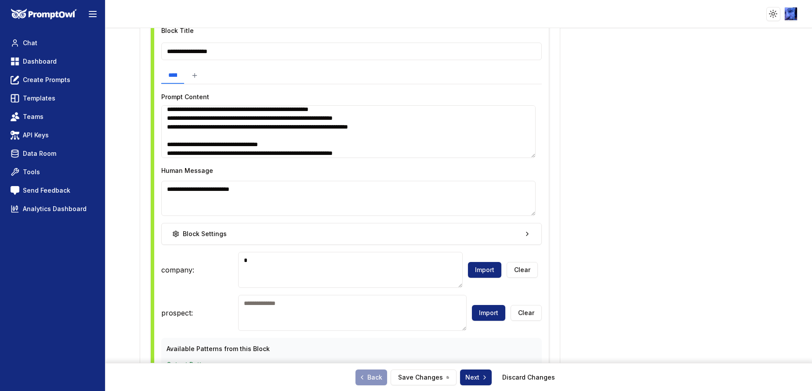
scroll to position [0, 0]
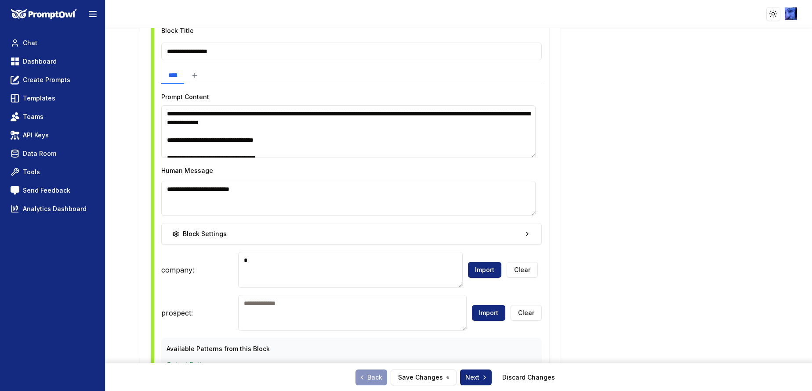
click at [303, 314] on textarea at bounding box center [352, 313] width 228 height 36
drag, startPoint x: 529, startPoint y: 158, endPoint x: 530, endPoint y: 166, distance: 7.9
click at [530, 166] on div "**********" at bounding box center [351, 235] width 394 height 434
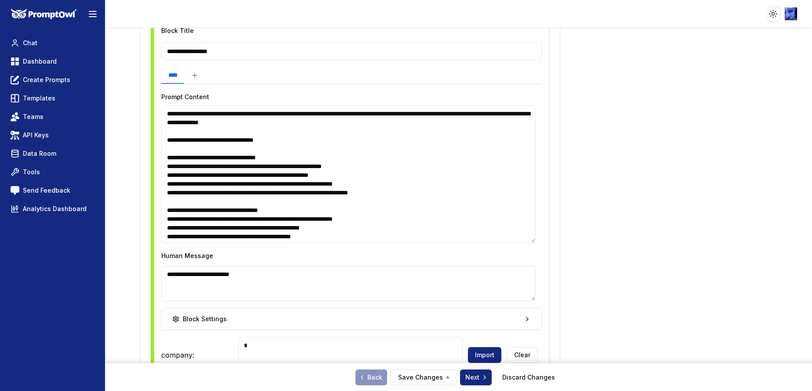
drag, startPoint x: 533, startPoint y: 156, endPoint x: 416, endPoint y: 210, distance: 128.2
click at [520, 243] on textarea at bounding box center [348, 174] width 374 height 138
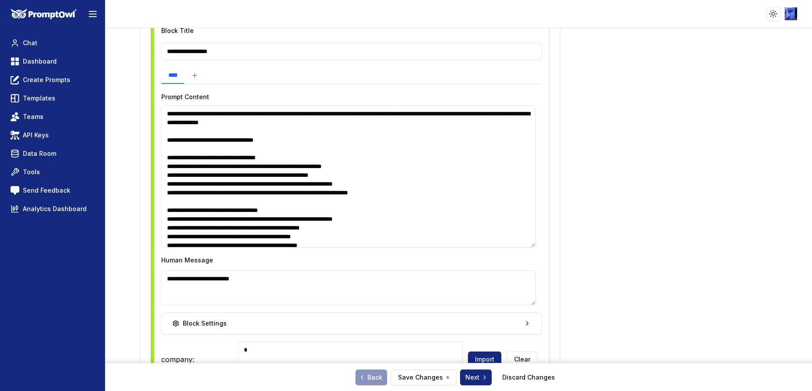
click at [217, 170] on textarea at bounding box center [348, 176] width 374 height 142
drag, startPoint x: 213, startPoint y: 167, endPoint x: 174, endPoint y: 168, distance: 39.1
click at [174, 168] on textarea at bounding box center [348, 176] width 374 height 142
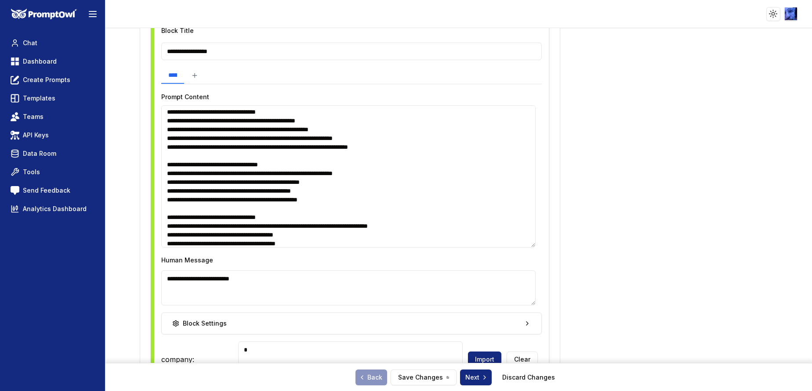
scroll to position [66, 0]
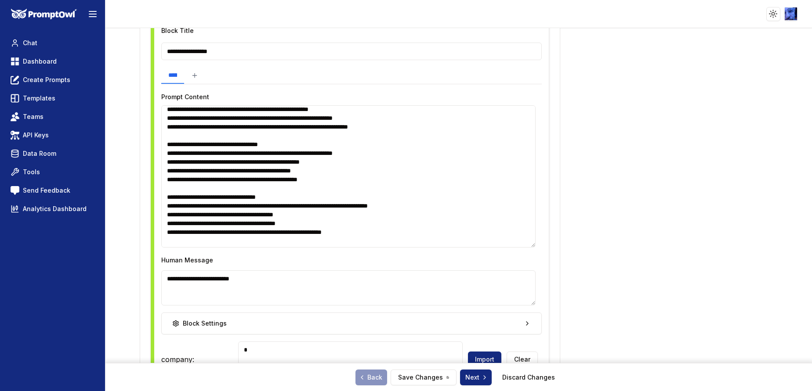
drag, startPoint x: 282, startPoint y: 160, endPoint x: 249, endPoint y: 163, distance: 33.6
click at [249, 163] on textarea at bounding box center [348, 176] width 374 height 142
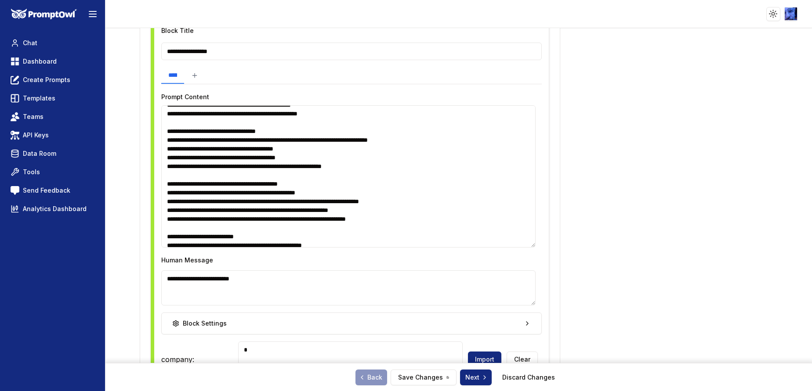
scroll to position [198, 0]
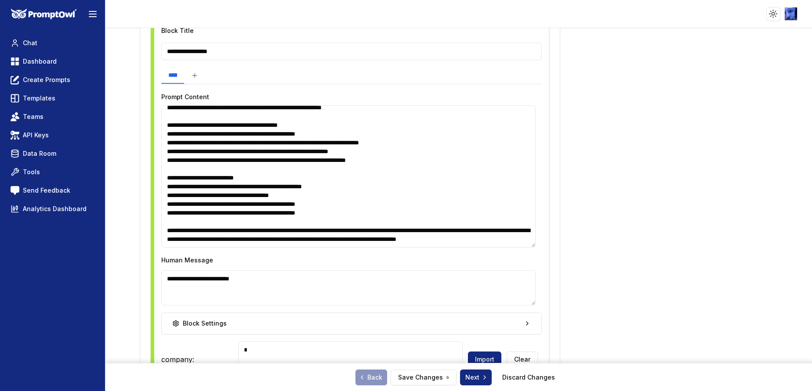
drag, startPoint x: 214, startPoint y: 180, endPoint x: 173, endPoint y: 180, distance: 40.9
click at [173, 180] on textarea at bounding box center [348, 176] width 374 height 142
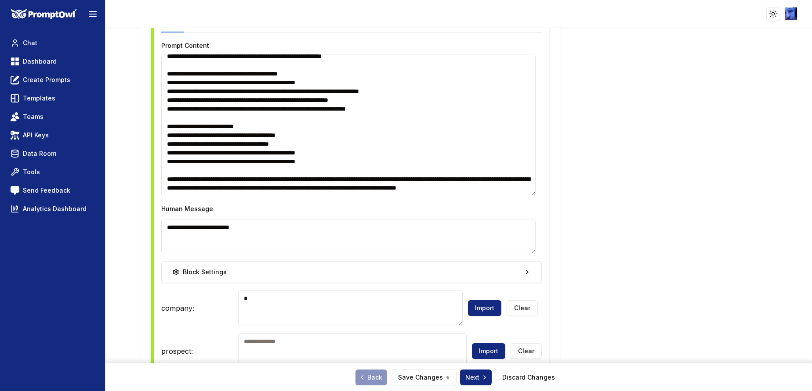
scroll to position [773, 0]
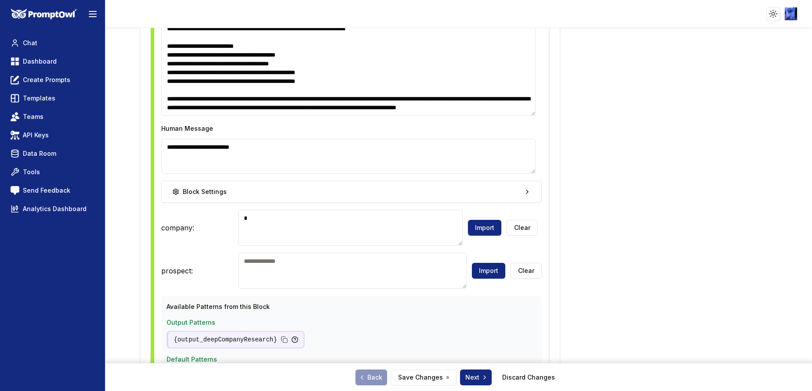
drag, startPoint x: 437, startPoint y: 99, endPoint x: 404, endPoint y: 102, distance: 33.5
click at [404, 102] on textarea at bounding box center [348, 45] width 374 height 142
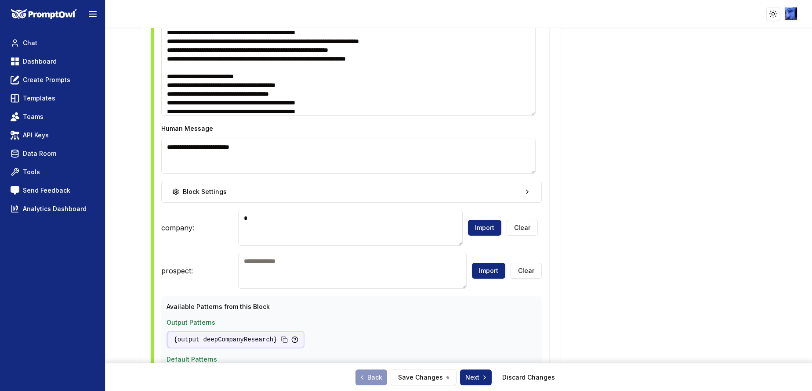
scroll to position [134, 0]
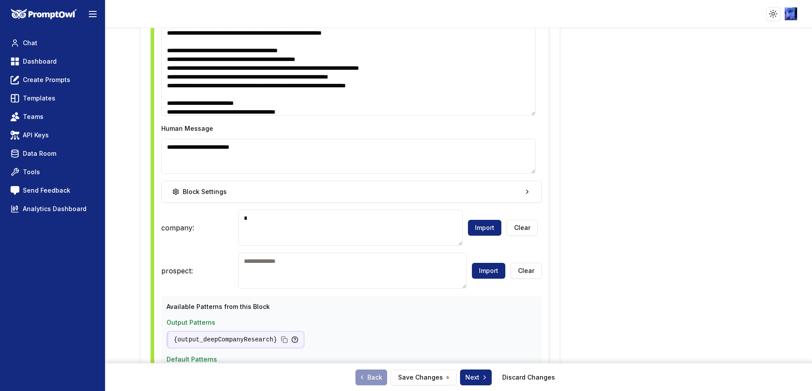
drag, startPoint x: 360, startPoint y: 77, endPoint x: 326, endPoint y: 79, distance: 34.8
click at [326, 79] on textarea at bounding box center [348, 45] width 374 height 142
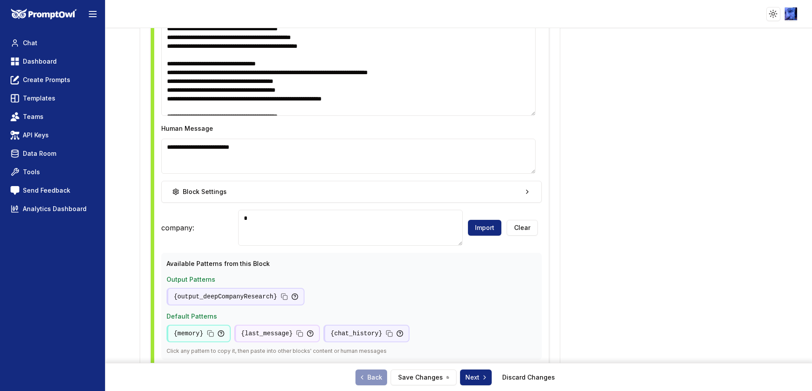
scroll to position [2, 0]
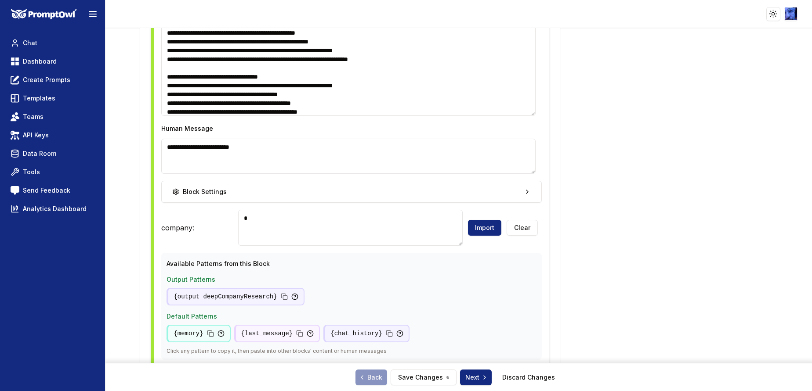
drag, startPoint x: 364, startPoint y: 30, endPoint x: 332, endPoint y: 31, distance: 32.1
click at [332, 31] on textarea at bounding box center [348, 45] width 374 height 142
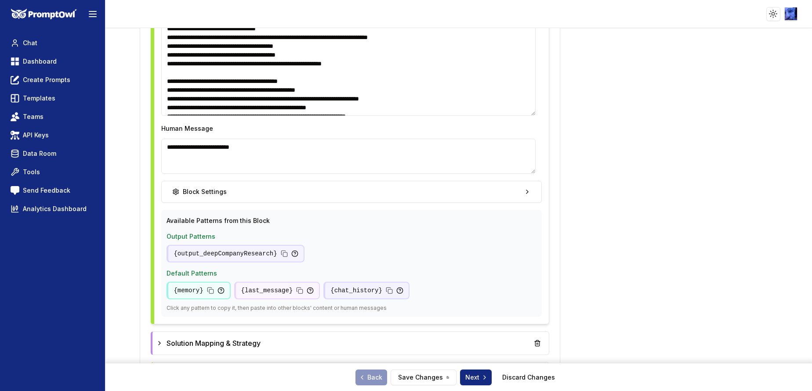
scroll to position [199, 0]
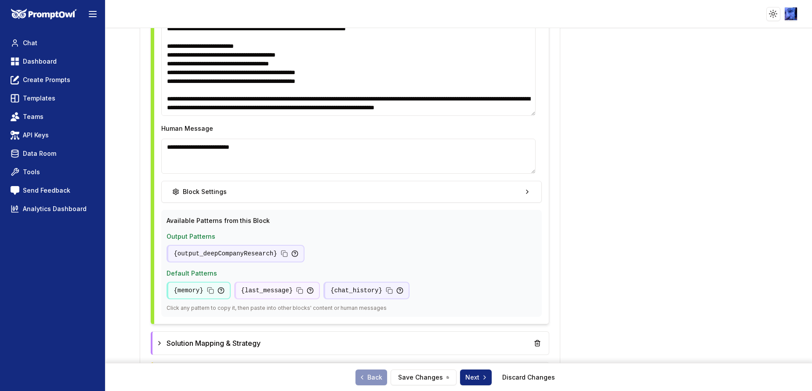
type textarea "**********"
drag, startPoint x: 273, startPoint y: 149, endPoint x: 162, endPoint y: 145, distance: 110.8
click at [162, 145] on textarea "**********" at bounding box center [348, 156] width 374 height 35
click at [380, 106] on textarea at bounding box center [348, 45] width 374 height 142
paste textarea "**********"
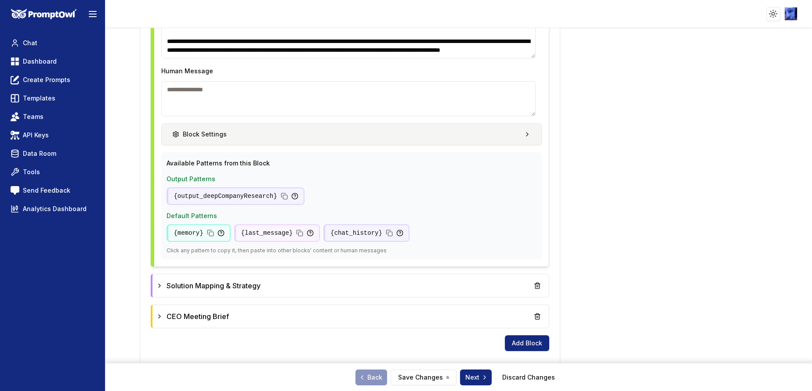
scroll to position [812, 0]
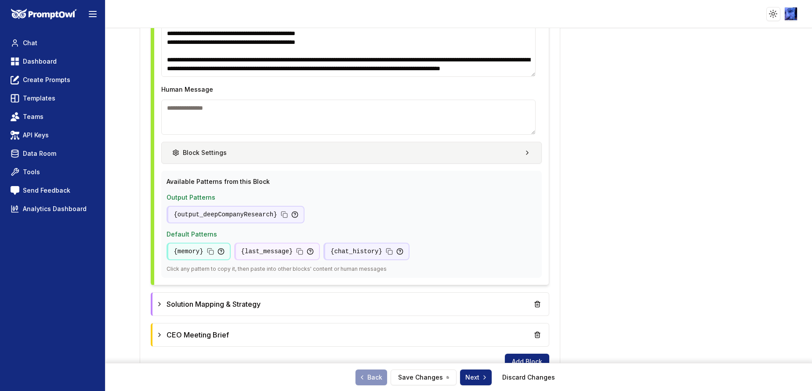
type textarea "**********"
click at [493, 159] on button "Block Settings" at bounding box center [351, 153] width 380 height 22
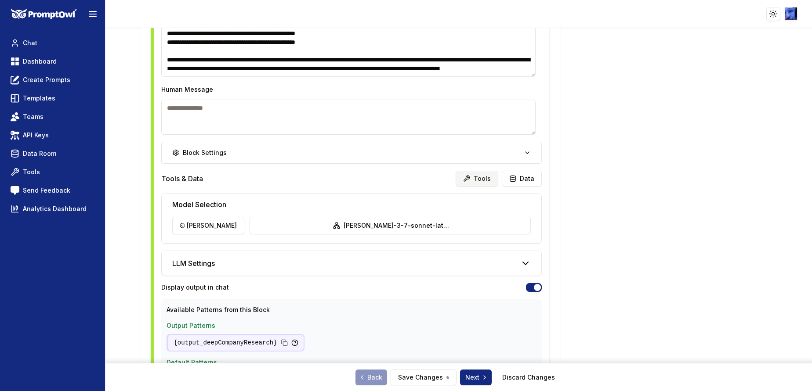
click at [473, 181] on button "Tools" at bounding box center [477, 179] width 43 height 16
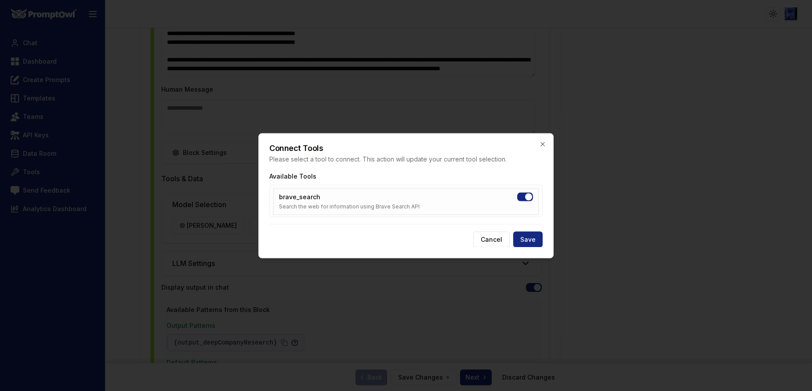
click at [527, 196] on button "brave_search" at bounding box center [525, 196] width 16 height 9
click at [523, 237] on button "Save" at bounding box center [527, 240] width 29 height 16
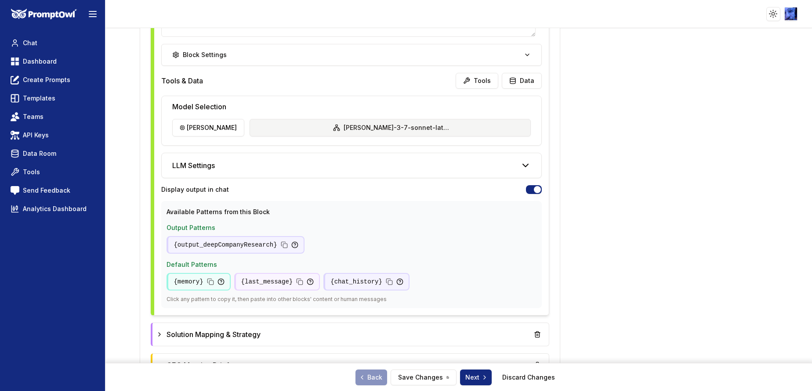
scroll to position [1006, 0]
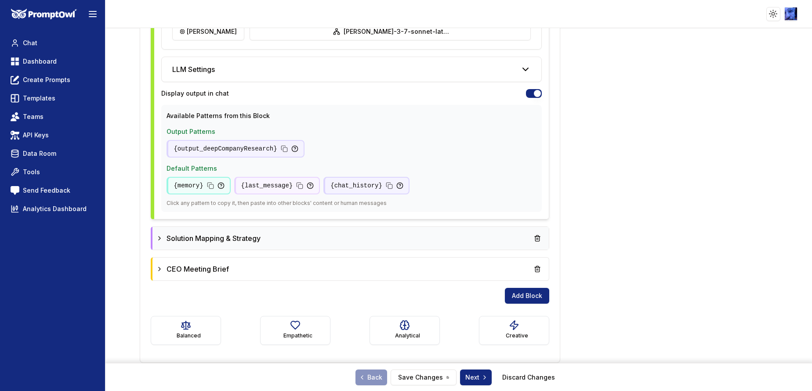
click at [163, 240] on div "Solution Mapping & Strategy" at bounding box center [208, 238] width 105 height 11
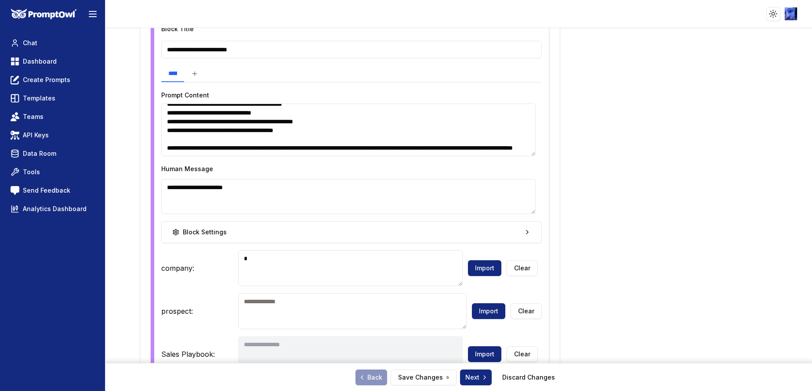
scroll to position [1204, 0]
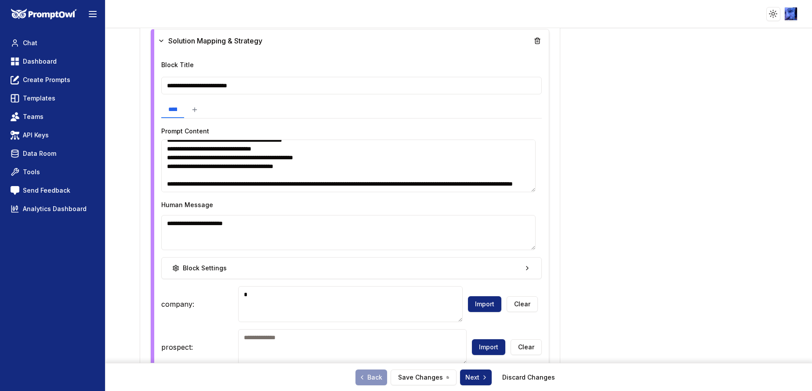
drag, startPoint x: 265, startPoint y: 149, endPoint x: 232, endPoint y: 152, distance: 33.5
click at [232, 152] on textarea at bounding box center [348, 166] width 374 height 53
drag, startPoint x: 203, startPoint y: 182, endPoint x: 162, endPoint y: 185, distance: 40.6
click at [162, 185] on textarea at bounding box center [348, 166] width 374 height 53
click at [480, 263] on button "Block Settings" at bounding box center [351, 268] width 380 height 22
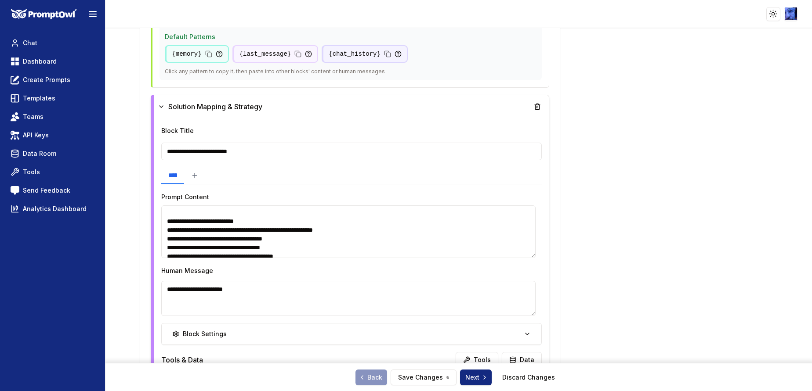
scroll to position [153, 0]
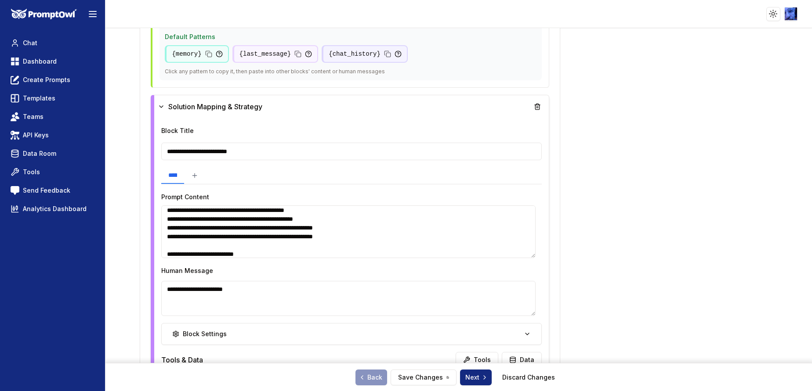
drag, startPoint x: 347, startPoint y: 247, endPoint x: 320, endPoint y: 247, distance: 27.7
click at [320, 247] on textarea at bounding box center [348, 232] width 374 height 53
click at [326, 246] on textarea at bounding box center [348, 232] width 374 height 53
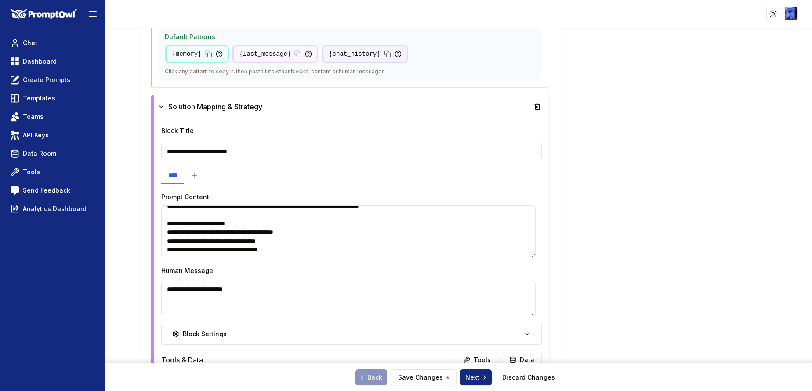
scroll to position [21, 0]
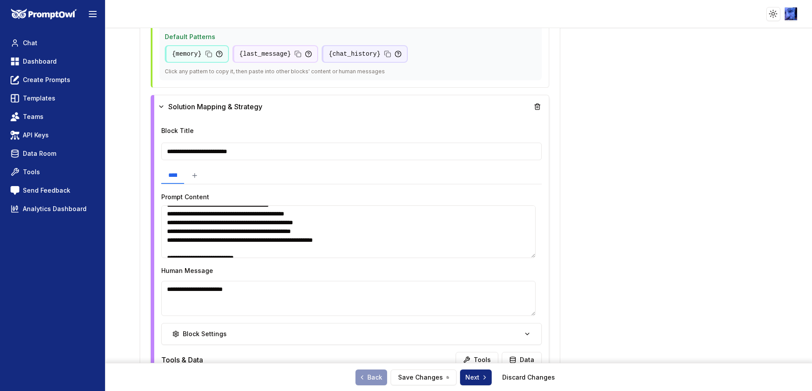
drag, startPoint x: 217, startPoint y: 254, endPoint x: 194, endPoint y: 218, distance: 42.5
click at [194, 218] on textarea at bounding box center [348, 232] width 374 height 53
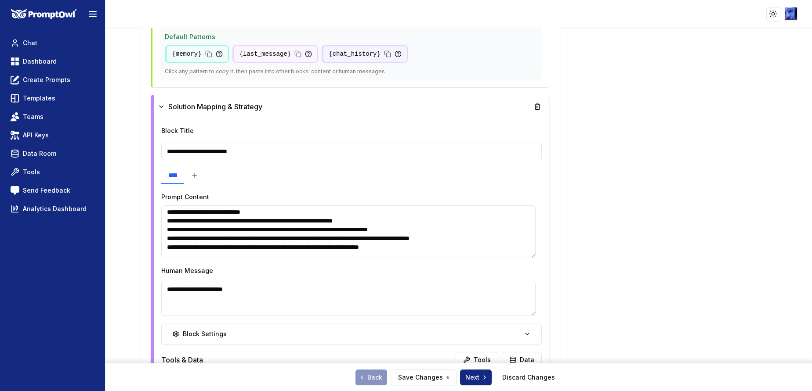
scroll to position [66, 0]
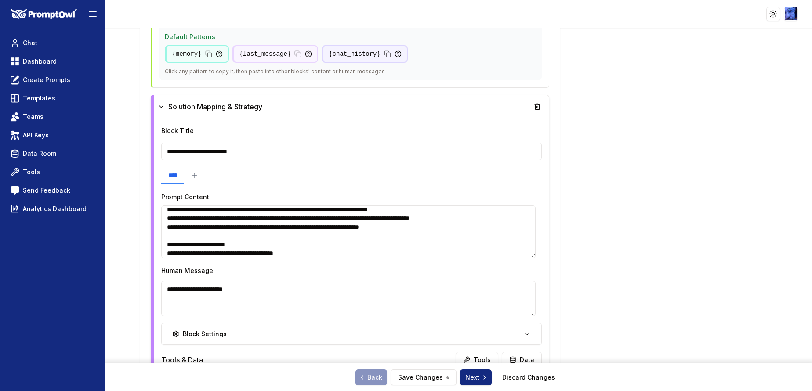
click at [204, 213] on textarea at bounding box center [348, 232] width 374 height 53
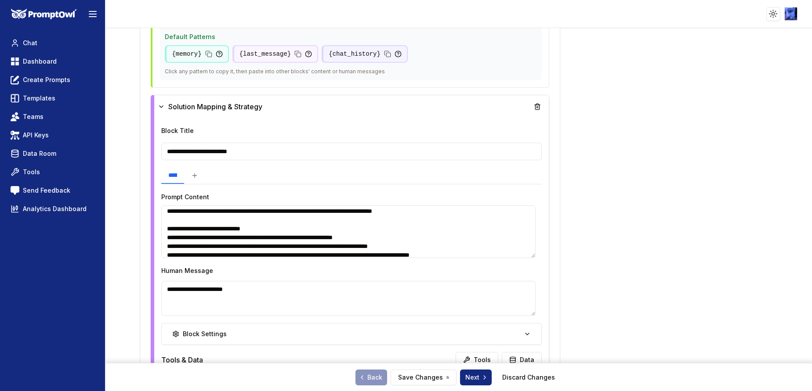
scroll to position [0, 0]
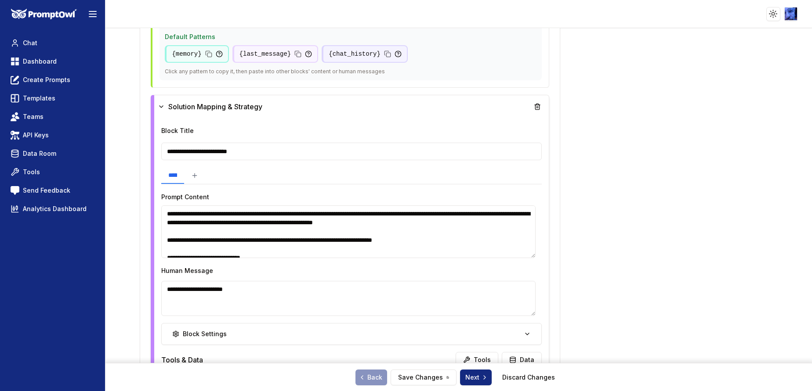
drag, startPoint x: 180, startPoint y: 210, endPoint x: 207, endPoint y: 243, distance: 43.4
click at [207, 243] on textarea at bounding box center [348, 232] width 374 height 53
drag, startPoint x: 216, startPoint y: 209, endPoint x: 178, endPoint y: 239, distance: 47.5
click at [178, 239] on textarea at bounding box center [348, 232] width 374 height 53
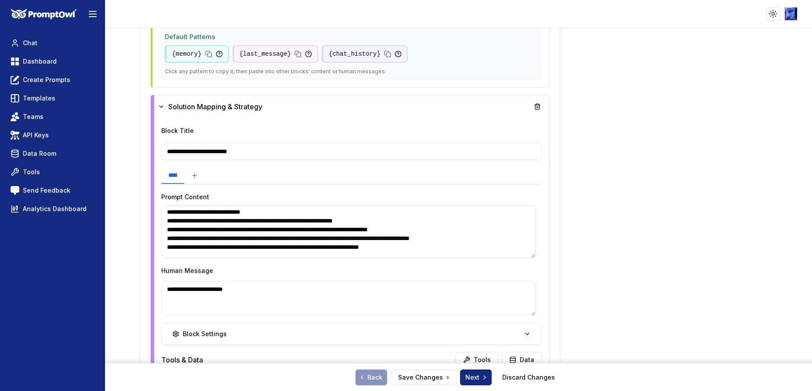
scroll to position [66, 0]
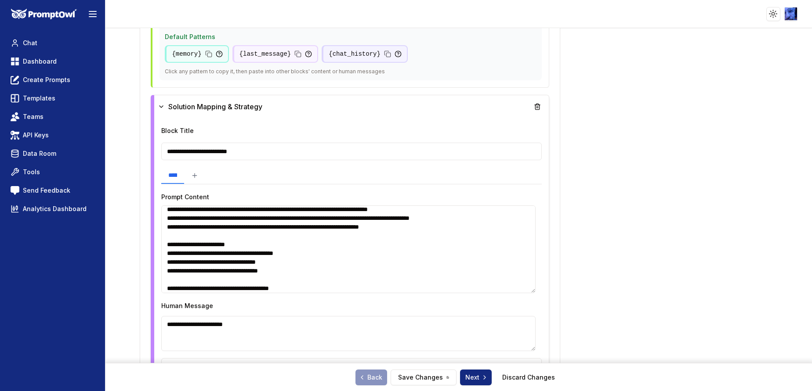
drag, startPoint x: 530, startPoint y: 256, endPoint x: 518, endPoint y: 308, distance: 53.5
click at [525, 293] on textarea at bounding box center [348, 250] width 374 height 88
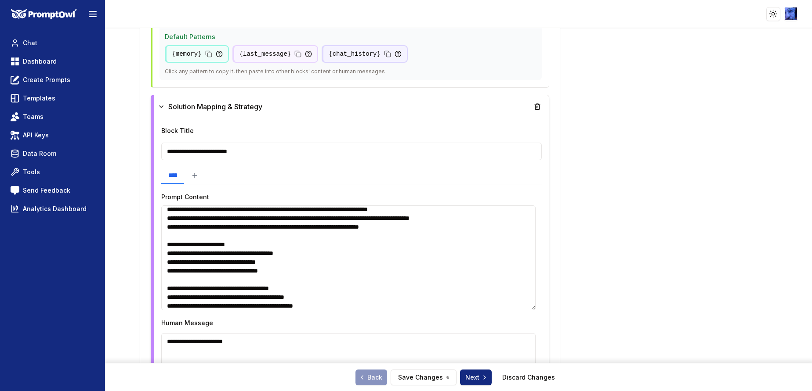
click at [192, 209] on textarea at bounding box center [348, 258] width 374 height 105
click at [193, 209] on textarea at bounding box center [348, 258] width 374 height 105
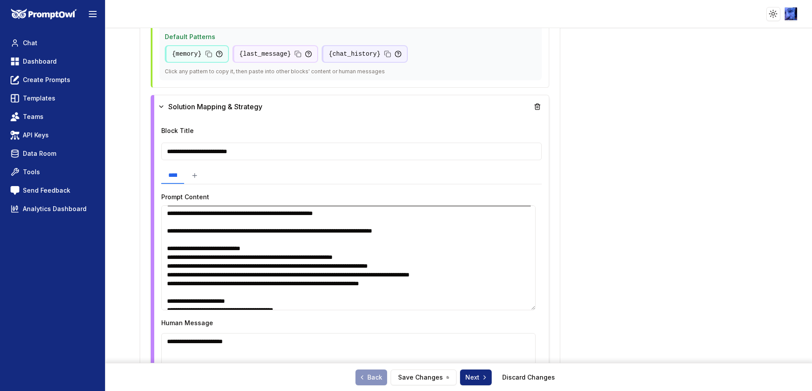
scroll to position [0, 0]
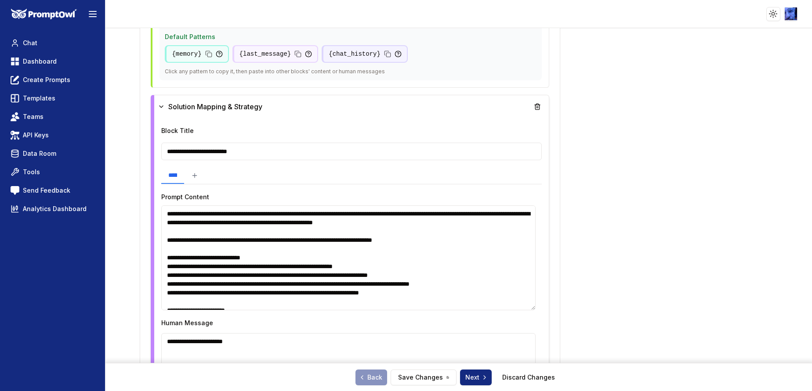
drag, startPoint x: 179, startPoint y: 210, endPoint x: 217, endPoint y: 275, distance: 74.8
click at [217, 278] on textarea at bounding box center [348, 258] width 374 height 105
drag, startPoint x: 425, startPoint y: 216, endPoint x: 456, endPoint y: 216, distance: 31.2
click at [456, 216] on textarea at bounding box center [348, 258] width 374 height 105
drag, startPoint x: 475, startPoint y: 215, endPoint x: 441, endPoint y: 217, distance: 33.9
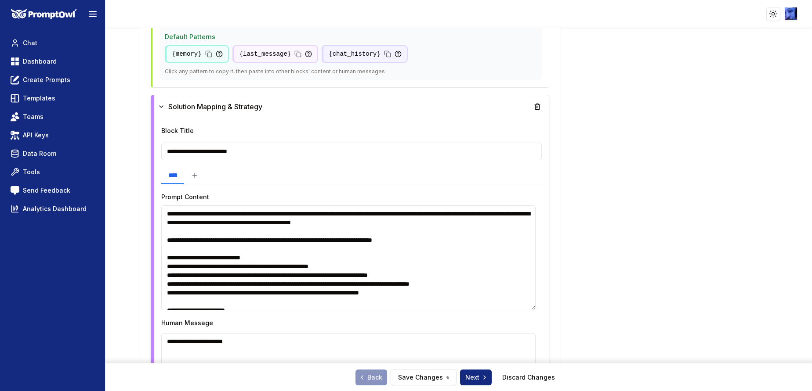
click at [441, 217] on textarea at bounding box center [348, 258] width 374 height 105
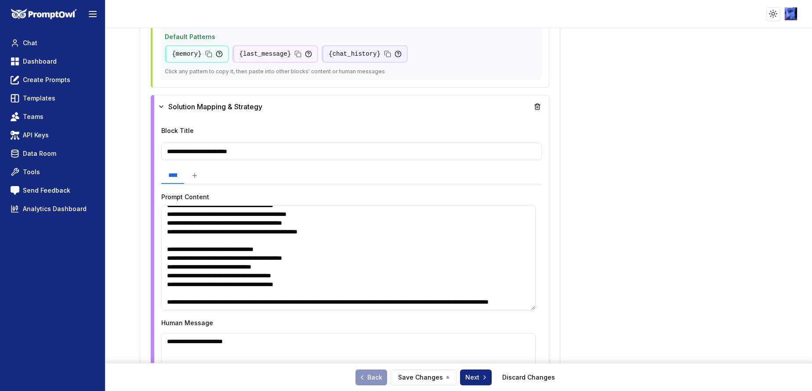
scroll to position [298, 0]
drag, startPoint x: 468, startPoint y: 294, endPoint x: 437, endPoint y: 294, distance: 30.8
click at [437, 294] on textarea at bounding box center [348, 258] width 374 height 105
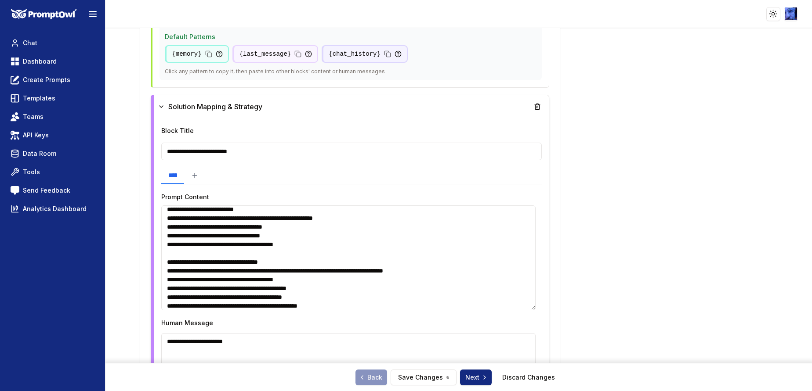
scroll to position [0, 0]
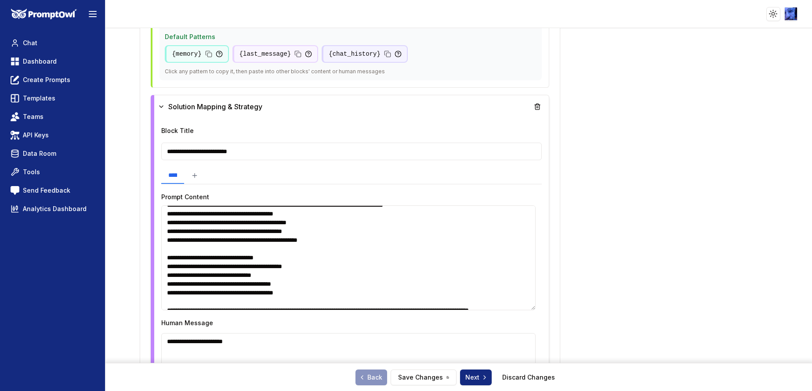
drag, startPoint x: 318, startPoint y: 222, endPoint x: 279, endPoint y: 223, distance: 38.7
click at [279, 223] on textarea at bounding box center [348, 258] width 374 height 105
type textarea "**********"
drag, startPoint x: 231, startPoint y: 224, endPoint x: 198, endPoint y: 224, distance: 33.0
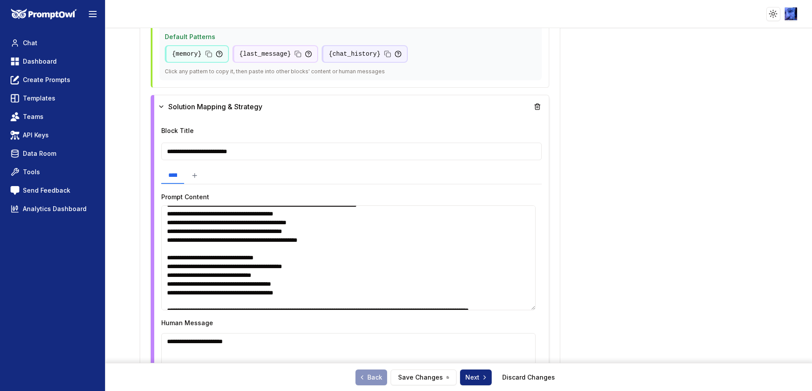
click at [198, 224] on textarea at bounding box center [348, 258] width 374 height 105
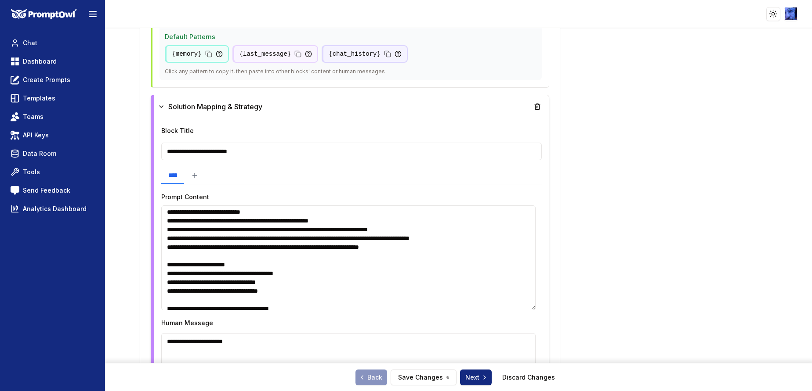
scroll to position [66, 0]
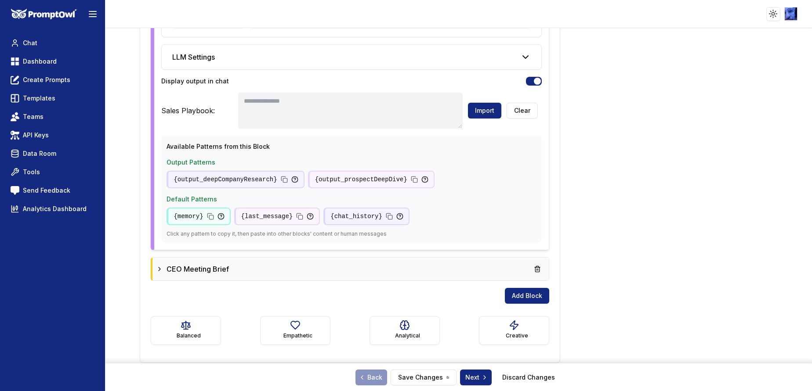
type textarea "**********"
click at [162, 272] on icon at bounding box center [159, 269] width 7 height 7
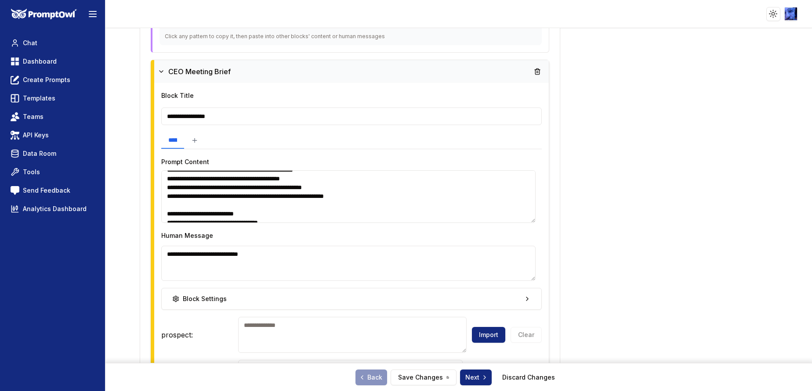
drag, startPoint x: 206, startPoint y: 180, endPoint x: 174, endPoint y: 181, distance: 33.0
click at [174, 181] on textarea at bounding box center [348, 196] width 374 height 53
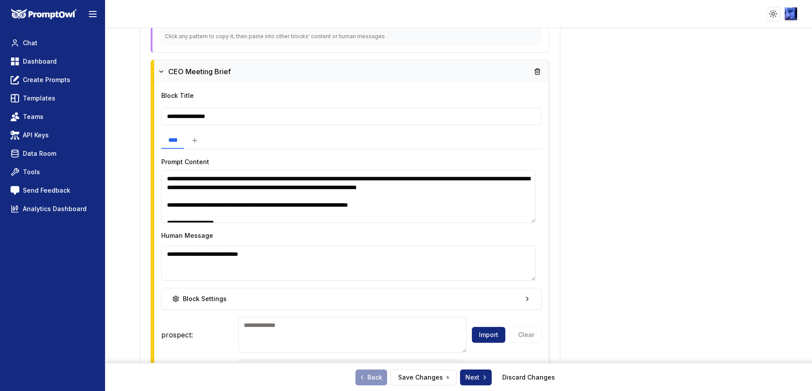
drag, startPoint x: 203, startPoint y: 175, endPoint x: 178, endPoint y: 209, distance: 42.0
click at [178, 209] on textarea at bounding box center [348, 196] width 374 height 53
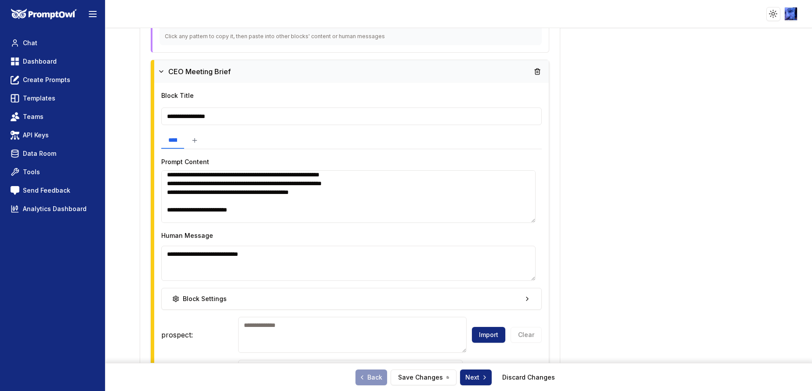
scroll to position [0, 0]
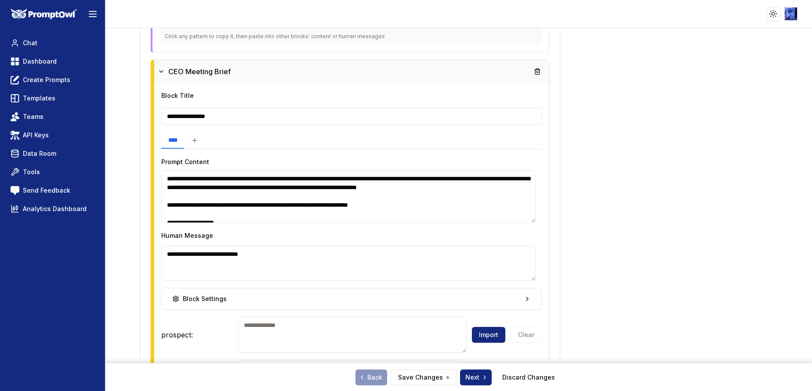
click at [418, 180] on textarea at bounding box center [348, 196] width 374 height 53
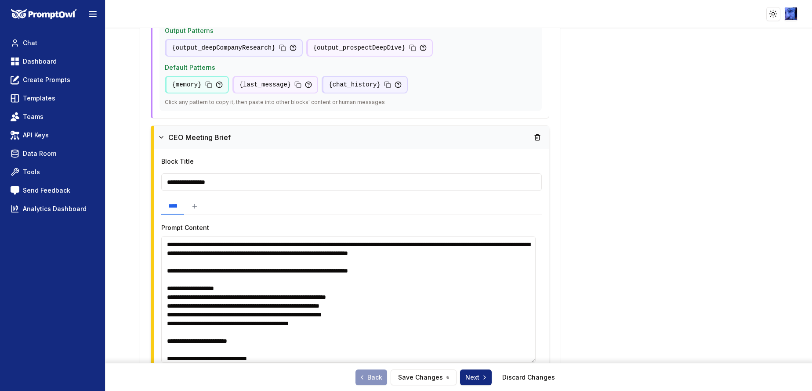
drag, startPoint x: 531, startPoint y: 286, endPoint x: 504, endPoint y: 359, distance: 77.4
click at [515, 362] on textarea at bounding box center [348, 299] width 374 height 127
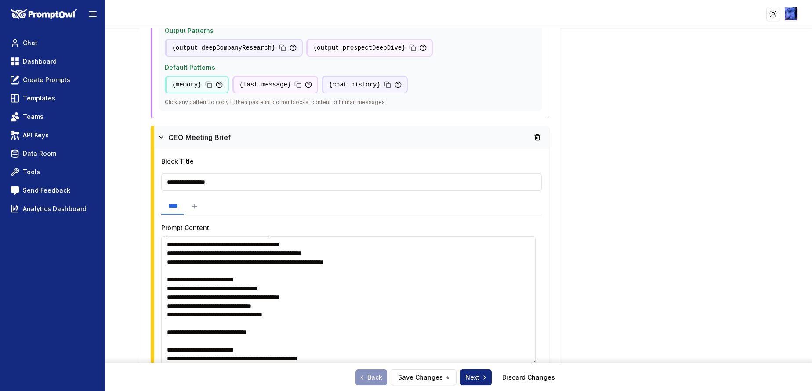
scroll to position [198, 0]
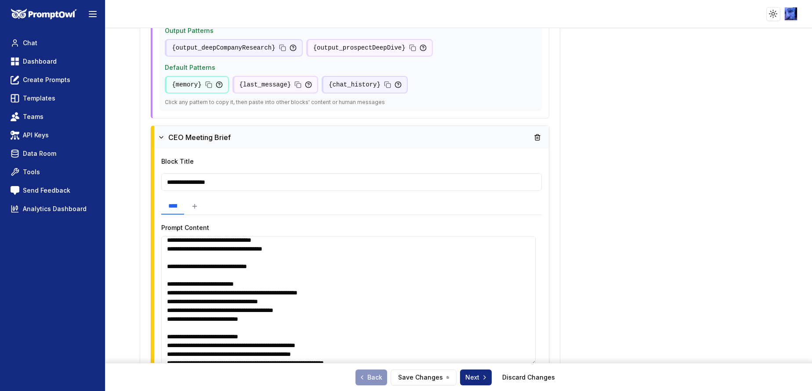
click at [280, 275] on textarea at bounding box center [348, 300] width 374 height 129
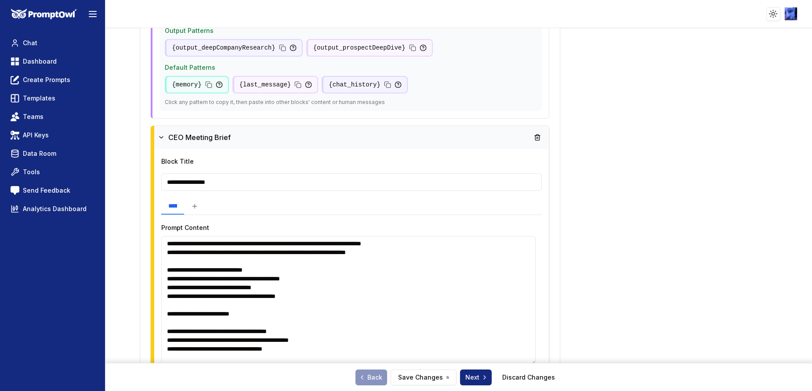
scroll to position [395, 0]
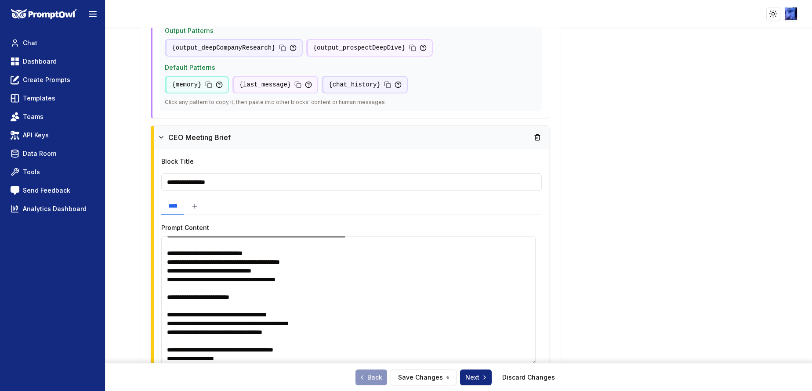
click at [333, 288] on textarea at bounding box center [348, 300] width 374 height 129
click at [304, 287] on textarea at bounding box center [348, 300] width 374 height 129
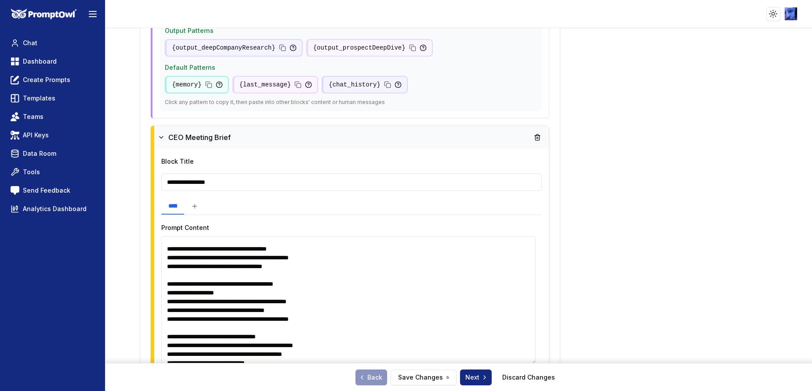
click at [353, 267] on textarea at bounding box center [348, 300] width 374 height 129
click at [322, 271] on textarea at bounding box center [348, 300] width 374 height 129
click at [322, 267] on textarea at bounding box center [348, 300] width 374 height 129
click at [311, 279] on textarea at bounding box center [348, 300] width 374 height 129
click at [306, 268] on textarea at bounding box center [348, 300] width 374 height 129
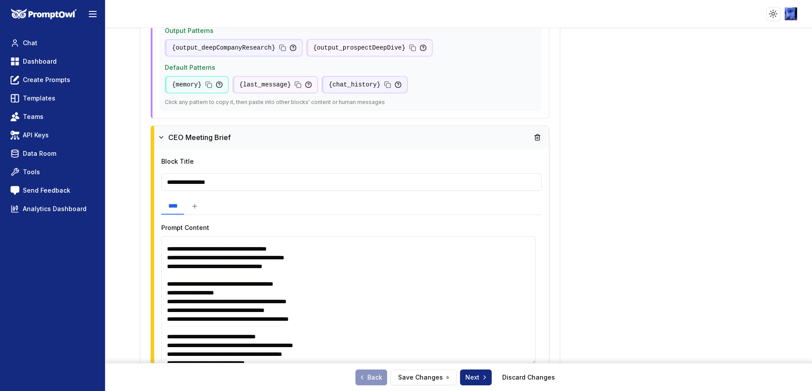
click at [278, 268] on textarea at bounding box center [348, 300] width 374 height 129
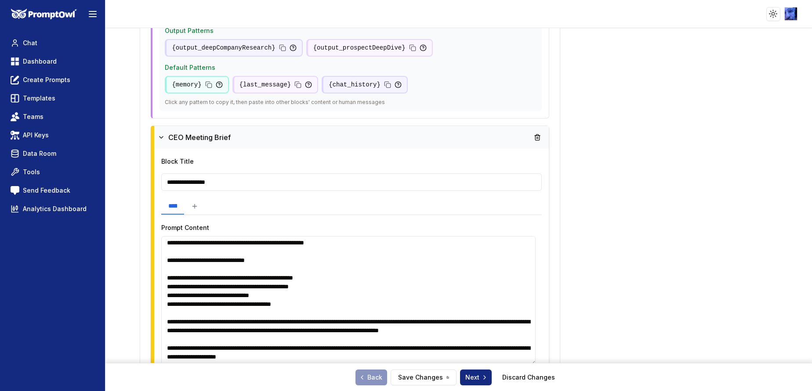
scroll to position [705, 0]
click at [285, 312] on textarea at bounding box center [348, 300] width 374 height 129
click at [257, 314] on textarea at bounding box center [348, 300] width 374 height 129
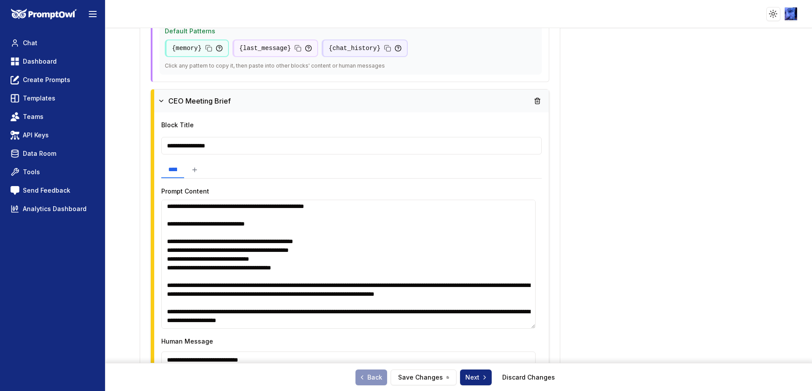
scroll to position [1776, 0]
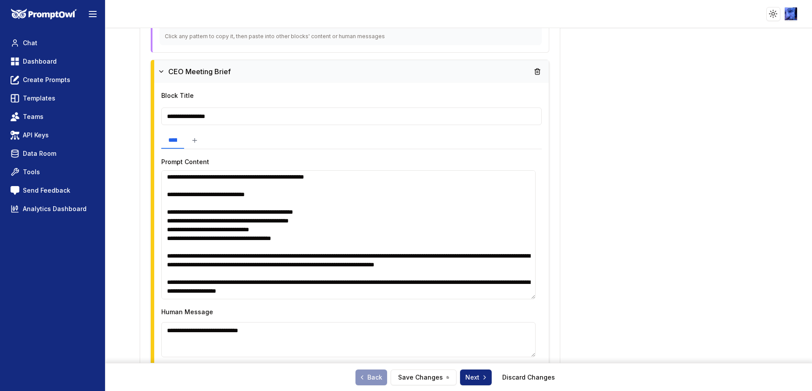
click at [411, 293] on textarea at bounding box center [348, 234] width 374 height 129
type textarea "**********"
click at [435, 294] on textarea at bounding box center [348, 234] width 374 height 129
click at [209, 291] on textarea at bounding box center [348, 234] width 374 height 129
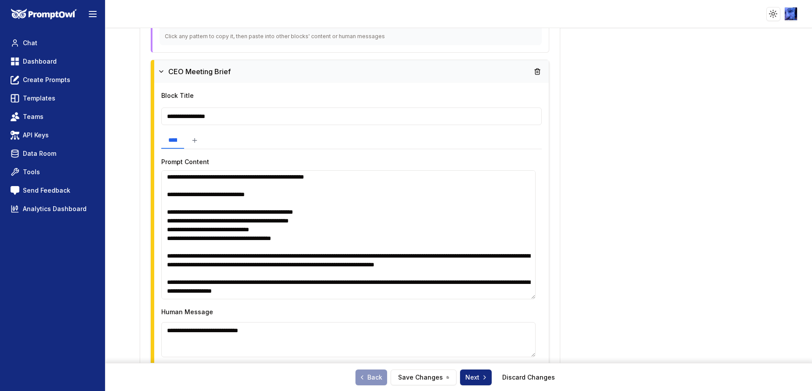
click at [206, 291] on textarea at bounding box center [348, 234] width 374 height 129
click at [180, 293] on textarea at bounding box center [348, 234] width 374 height 129
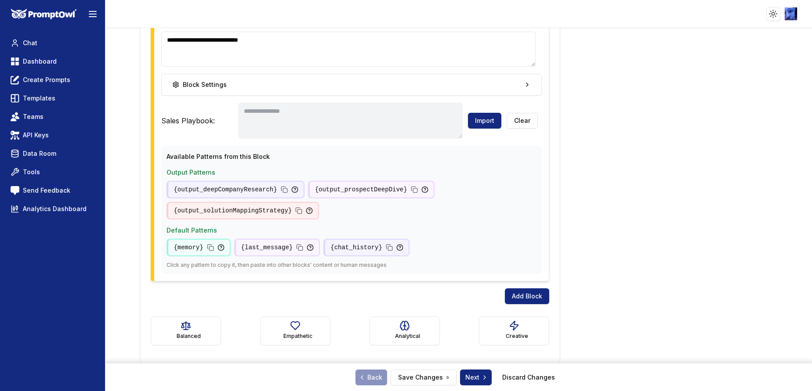
scroll to position [2067, 0]
type textarea "**********"
click at [421, 374] on button "Save Changes" at bounding box center [424, 378] width 66 height 16
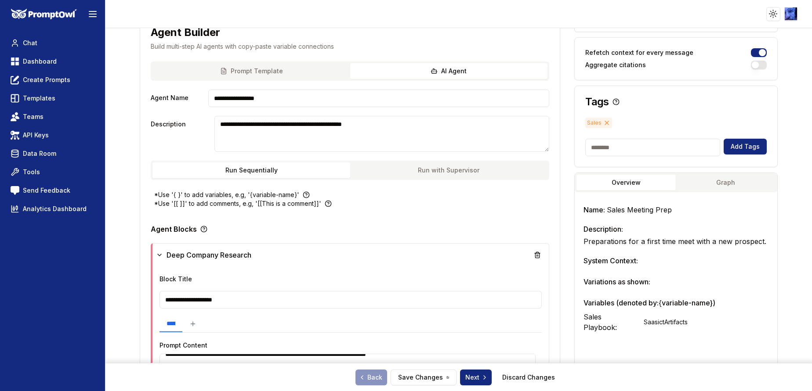
scroll to position [0, 0]
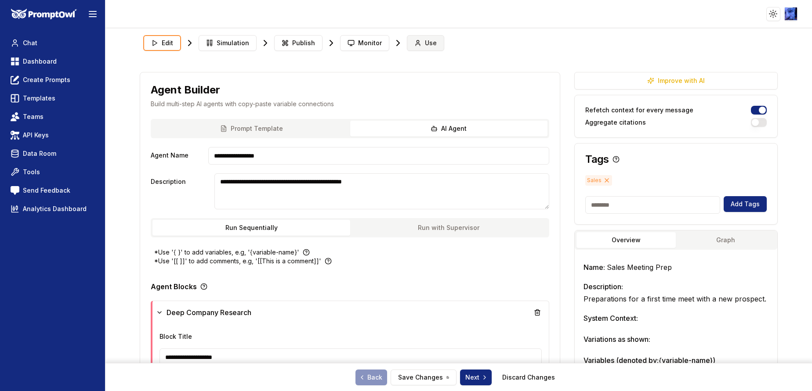
click at [426, 42] on span "Use" at bounding box center [431, 43] width 12 height 9
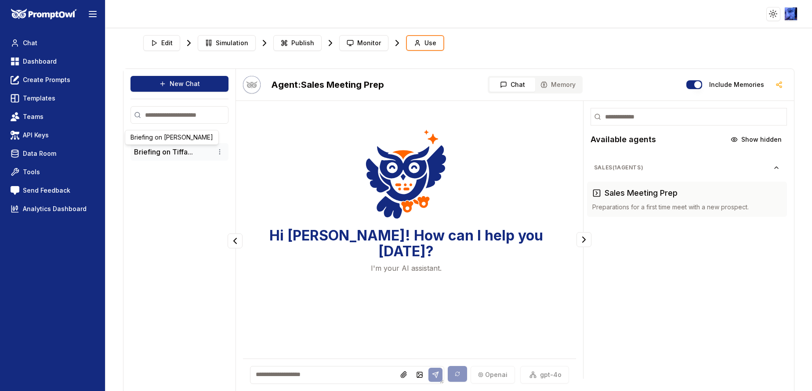
click at [151, 151] on button "Briefing on Tiffa..." at bounding box center [163, 152] width 59 height 11
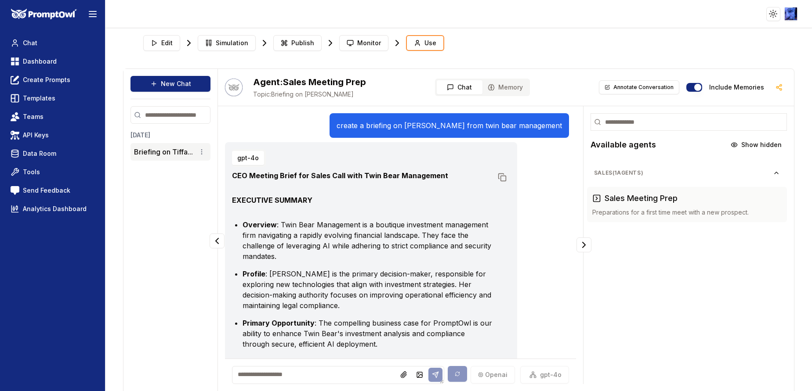
scroll to position [22, 0]
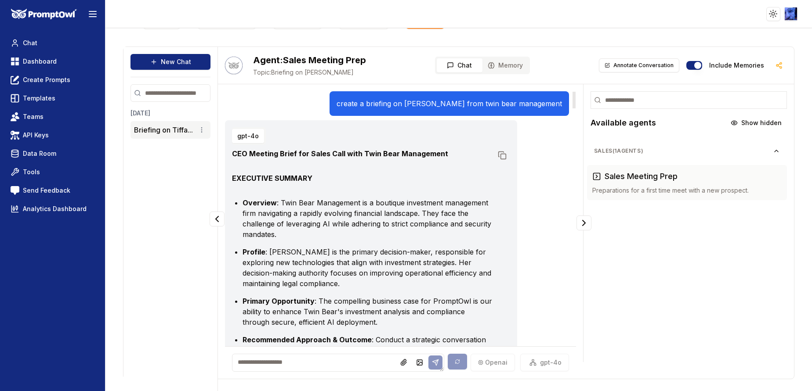
click at [360, 105] on p "create a briefing on tiffancy clar from twin bear management" at bounding box center [448, 103] width 225 height 11
drag, startPoint x: 360, startPoint y: 105, endPoint x: 462, endPoint y: 112, distance: 102.6
click at [462, 112] on div "create a briefing on tiffancy clar from twin bear management" at bounding box center [448, 103] width 239 height 25
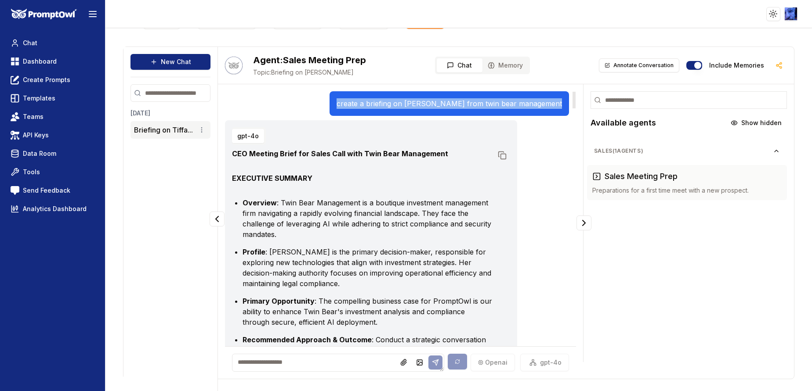
click at [463, 110] on div "create a briefing on tiffancy clar from twin bear management" at bounding box center [448, 103] width 239 height 25
click at [463, 105] on p "create a briefing on tiffancy clar from twin bear management" at bounding box center [448, 103] width 225 height 11
copy p "create a briefing on tiffancy clar from twin bear management"
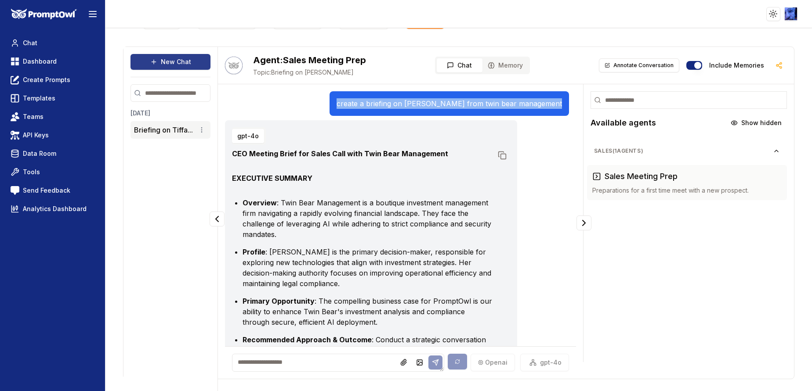
click at [167, 58] on button "New Chat" at bounding box center [170, 62] width 80 height 16
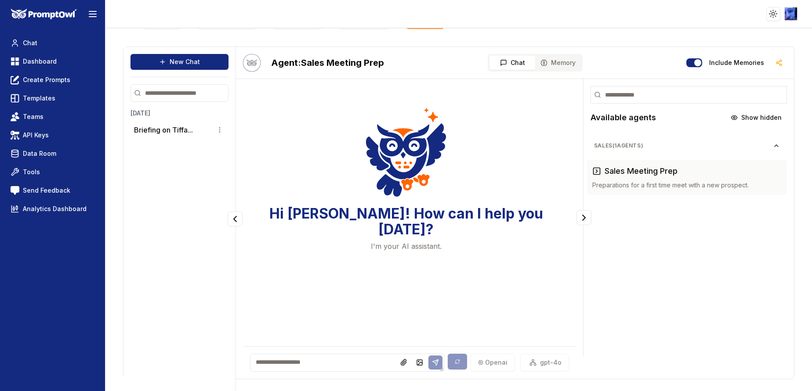
click at [358, 361] on textarea at bounding box center [347, 363] width 194 height 18
paste textarea "**********"
type textarea "**********"
click at [432, 361] on icon at bounding box center [435, 363] width 6 height 6
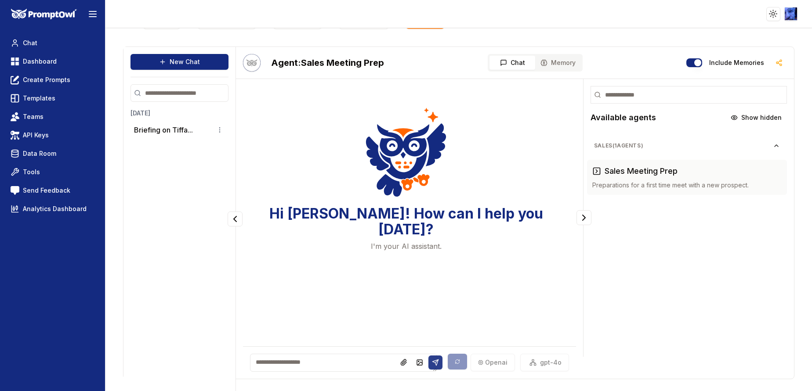
scroll to position [0, 0]
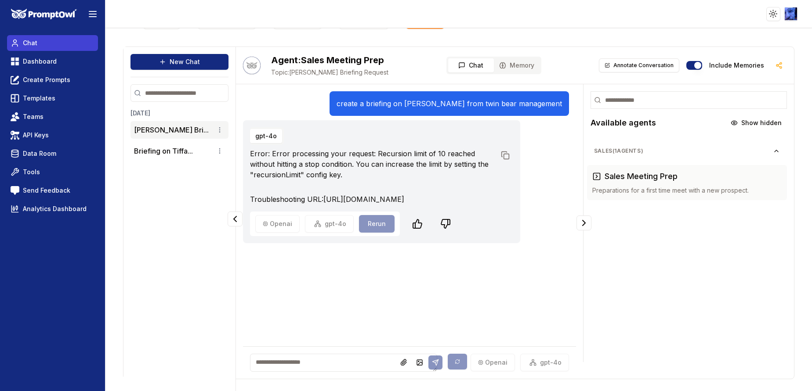
click at [38, 45] on link "Chat" at bounding box center [52, 43] width 91 height 16
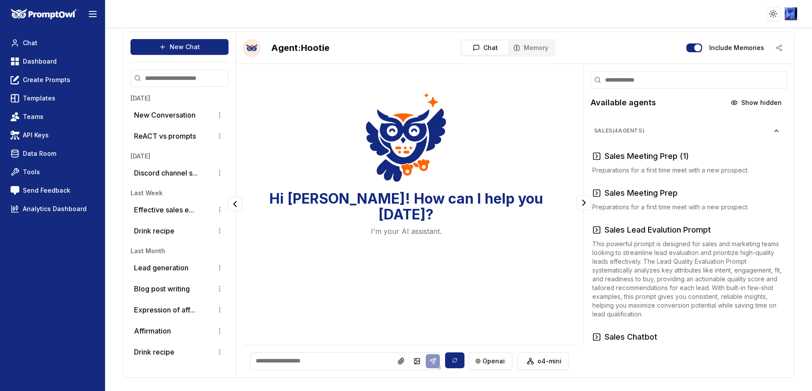
click at [347, 361] on textarea at bounding box center [346, 362] width 192 height 18
paste textarea "**********"
type textarea "**********"
click at [432, 360] on icon at bounding box center [435, 361] width 7 height 7
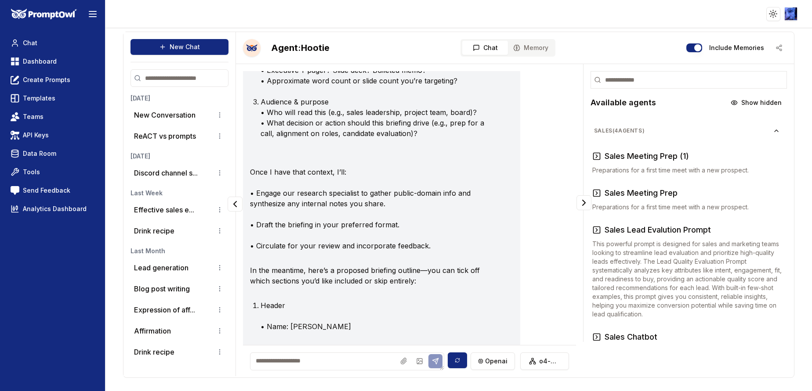
scroll to position [0, 0]
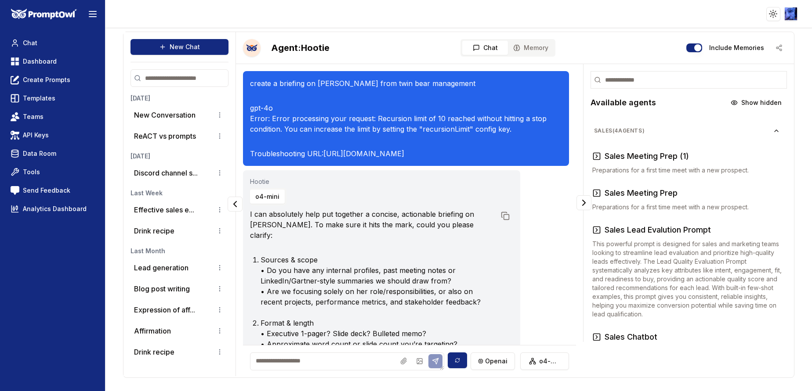
drag, startPoint x: 245, startPoint y: 107, endPoint x: 552, endPoint y: 174, distance: 313.9
click at [552, 166] on div "create a briefing on Tiffany clark from twin bear management gpt-4o Error: Erro…" at bounding box center [406, 118] width 326 height 95
copy div "gpt-4o Error: Error processing your request: Recursion limit of 10 reached with…"
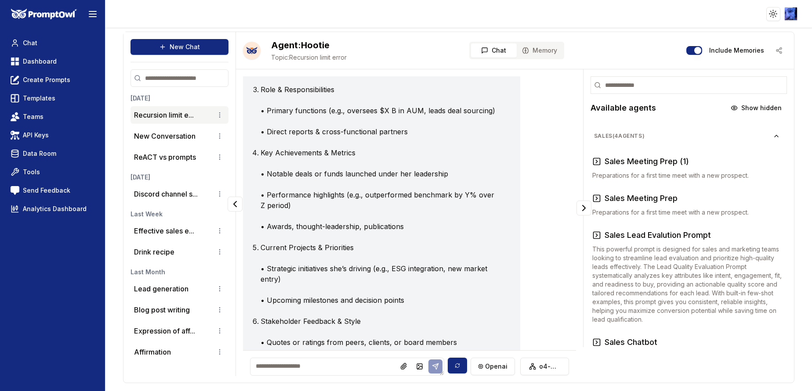
click at [342, 367] on textarea at bounding box center [347, 367] width 194 height 18
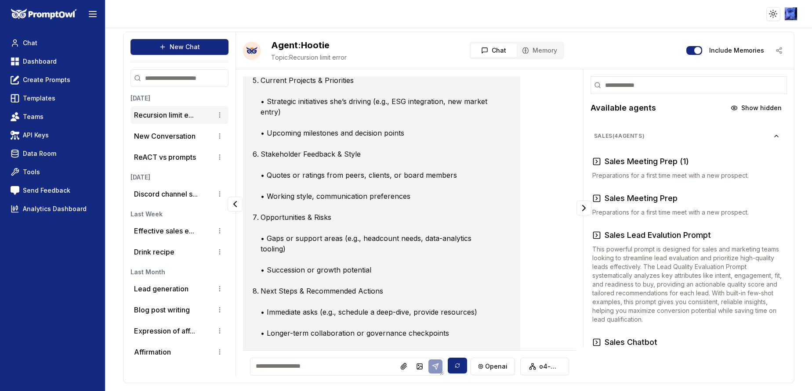
scroll to position [886, 0]
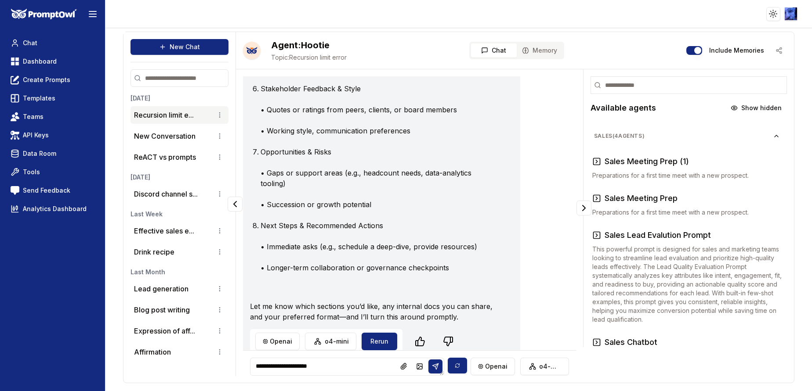
paste textarea "**********"
type textarea "**********"
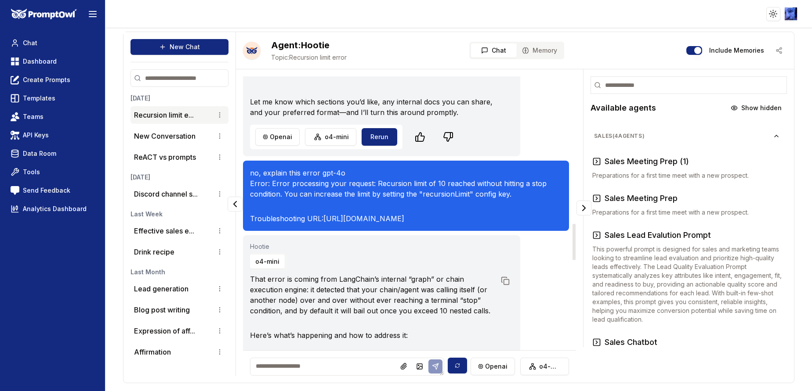
scroll to position [1223, 0]
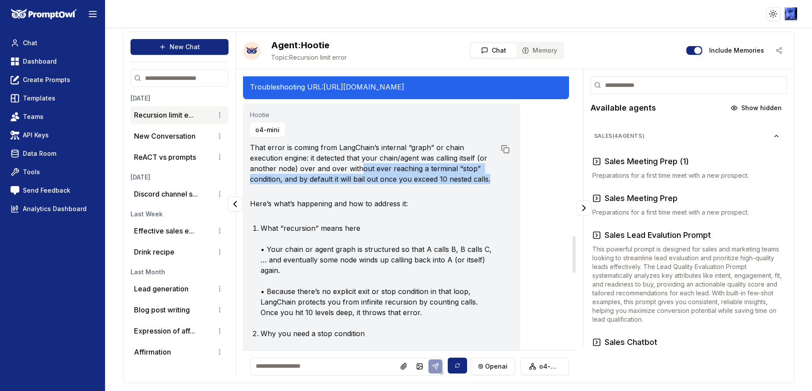
drag, startPoint x: 334, startPoint y: 172, endPoint x: 486, endPoint y: 181, distance: 152.3
click at [486, 181] on p "That error is coming from LangChain’s internal “graph” or chain execution engin…" at bounding box center [372, 163] width 245 height 42
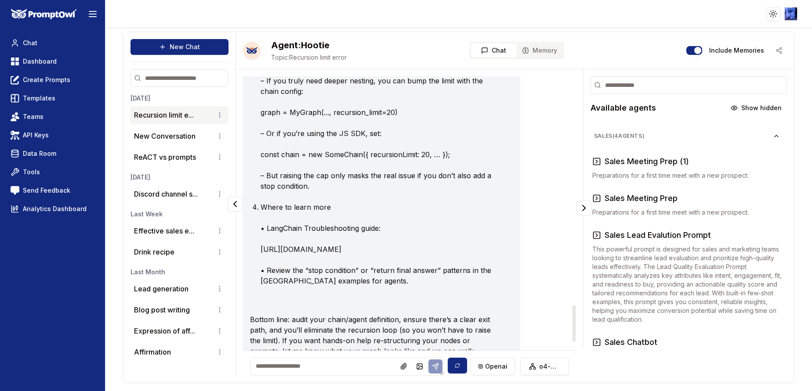
scroll to position [1816, 0]
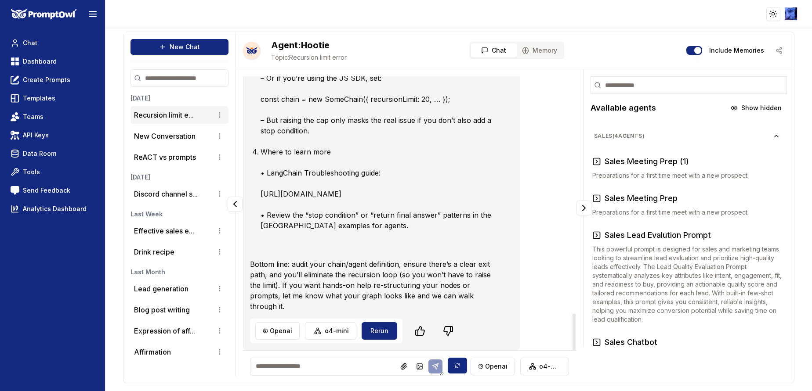
click at [290, 371] on textarea at bounding box center [347, 367] width 194 height 18
paste textarea "**********"
type textarea "**********"
click at [442, 364] on button at bounding box center [435, 367] width 14 height 14
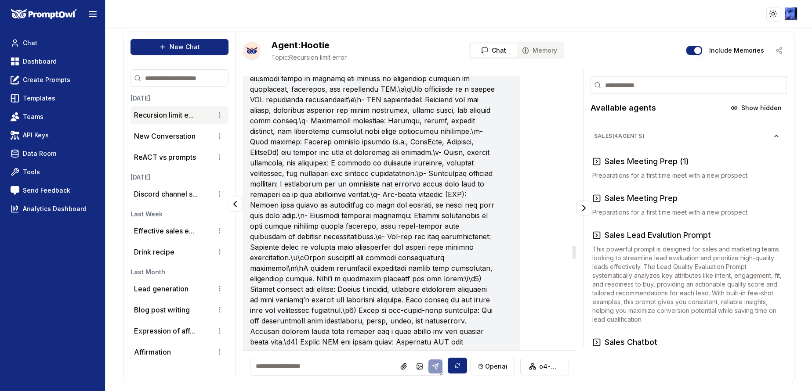
scroll to position [3565, 0]
click at [143, 138] on p "New Conversation" at bounding box center [165, 136] width 62 height 11
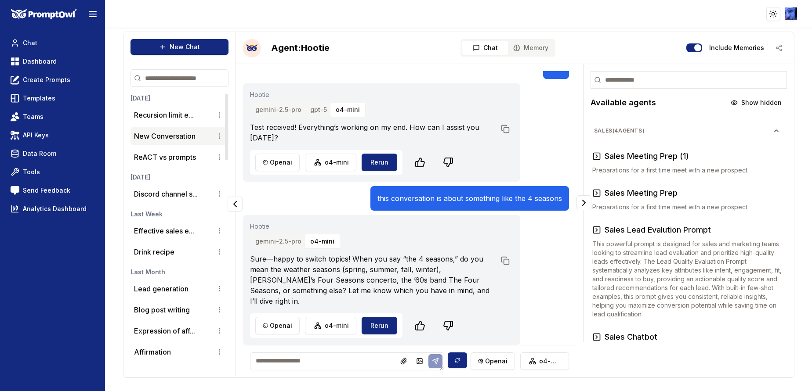
scroll to position [6, 0]
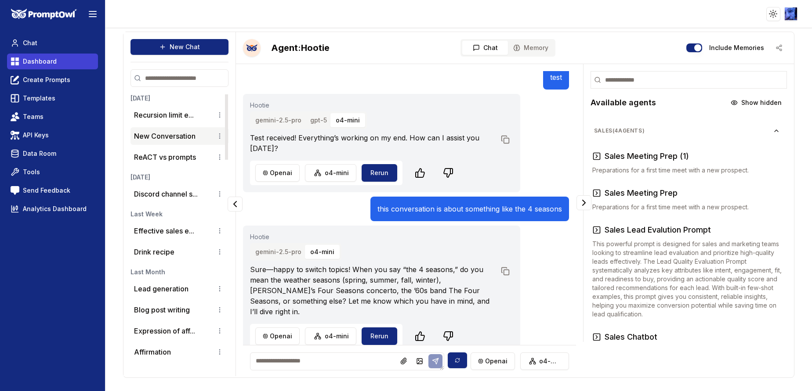
click at [40, 65] on span "Dashboard" at bounding box center [40, 61] width 34 height 9
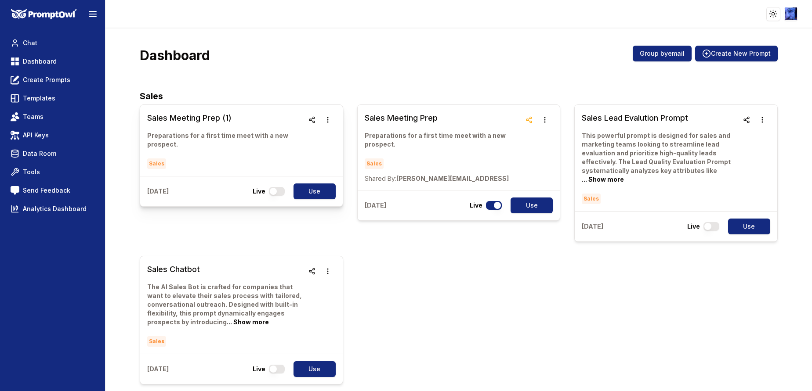
click at [190, 124] on link "Sales Meeting Prep (1) Preparations for a first time meet with a new prospect. …" at bounding box center [225, 140] width 156 height 57
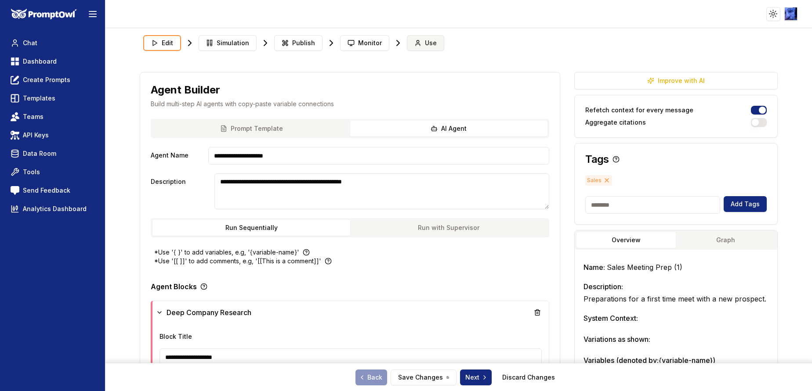
click at [425, 40] on span "Use" at bounding box center [431, 43] width 12 height 9
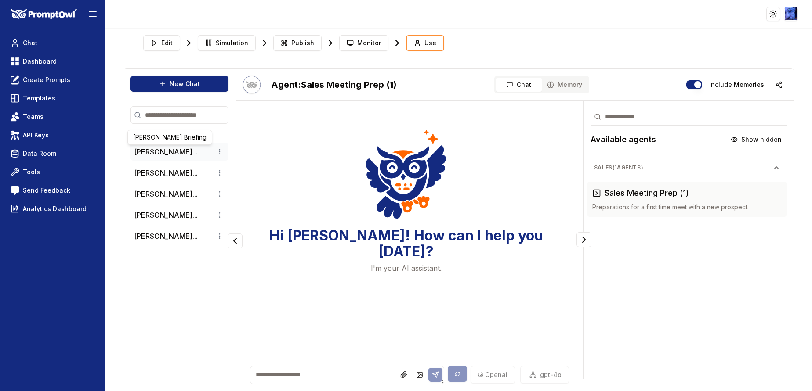
click at [174, 148] on button "[PERSON_NAME]..." at bounding box center [166, 152] width 64 height 11
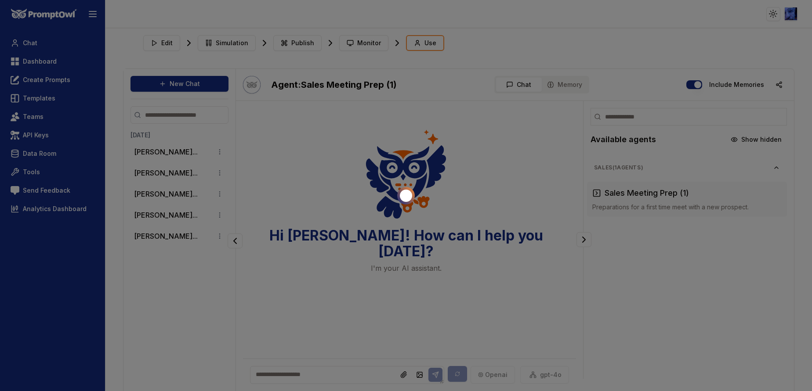
scroll to position [22, 0]
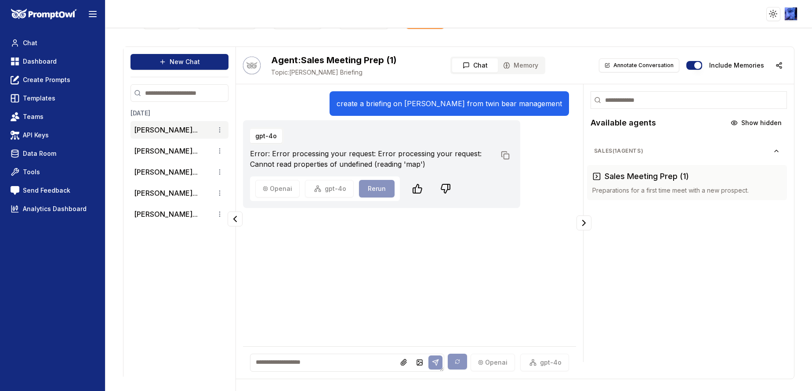
click at [411, 101] on p "create a briefing on [PERSON_NAME] from twin bear management" at bounding box center [448, 103] width 225 height 11
copy p "create a briefing on [PERSON_NAME] from twin bear management"
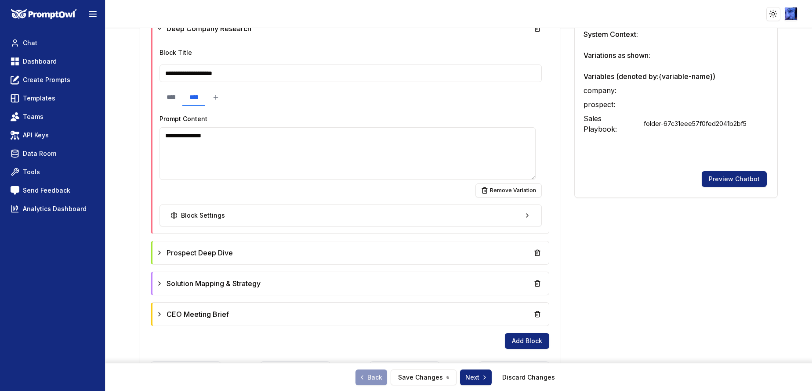
scroll to position [264, 0]
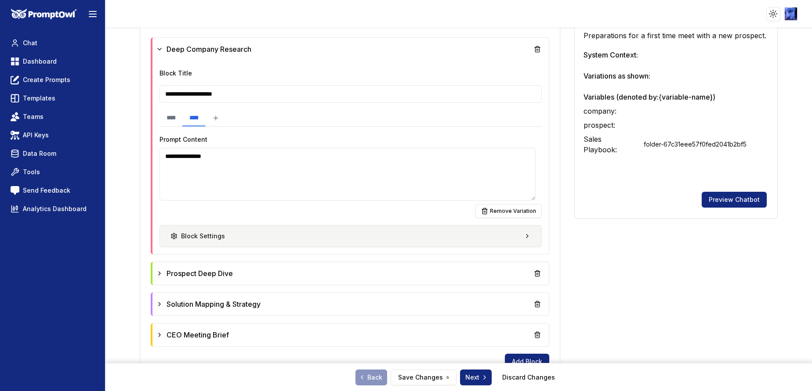
click at [216, 235] on div "Block Settings" at bounding box center [197, 236] width 54 height 9
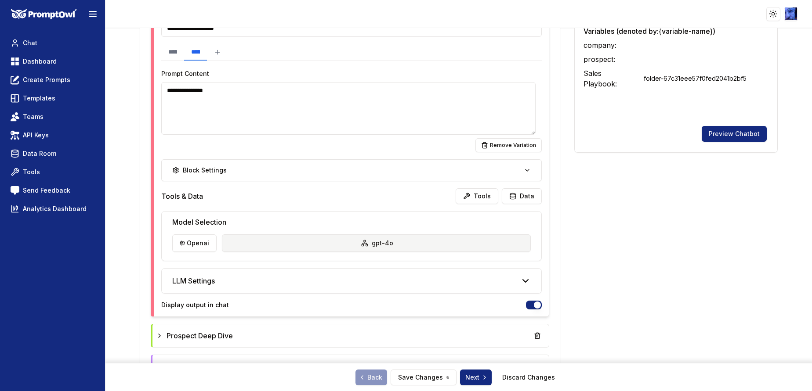
scroll to position [198, 0]
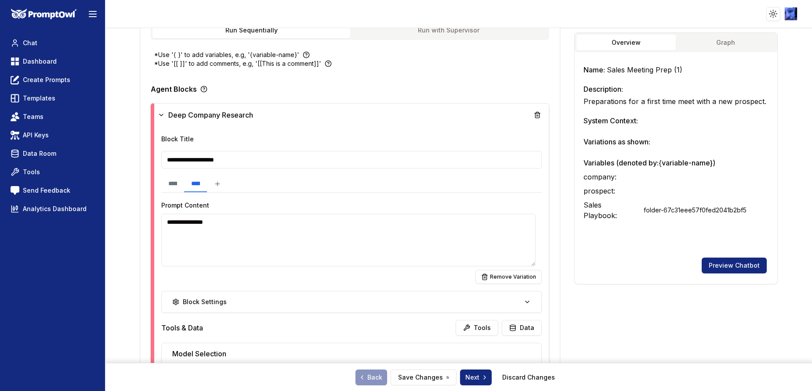
click at [280, 220] on textarea "**********" at bounding box center [348, 240] width 374 height 53
type textarea "**********"
click at [311, 294] on button "Block Settings" at bounding box center [351, 302] width 380 height 22
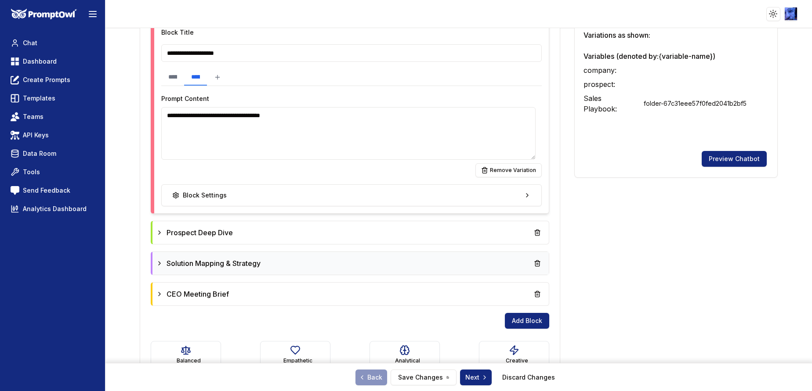
scroll to position [329, 0]
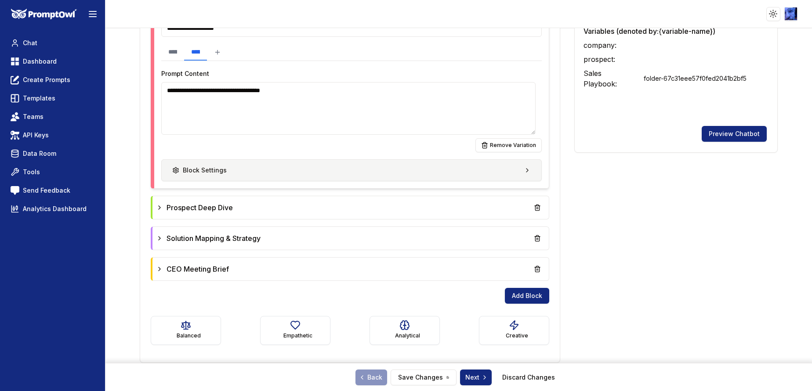
click at [297, 173] on button "Block Settings" at bounding box center [351, 170] width 380 height 22
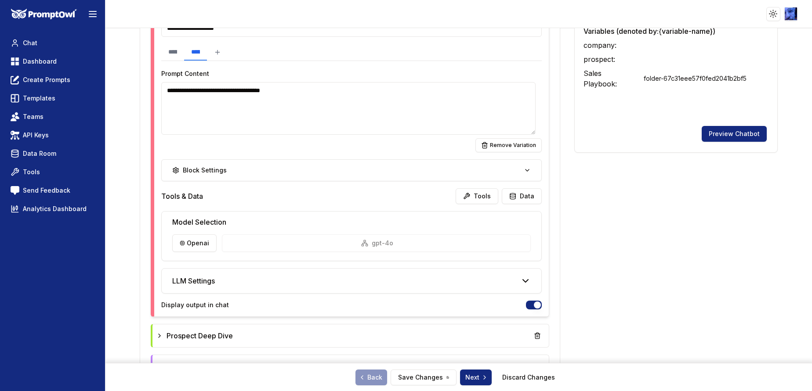
click at [520, 279] on icon at bounding box center [525, 281] width 11 height 11
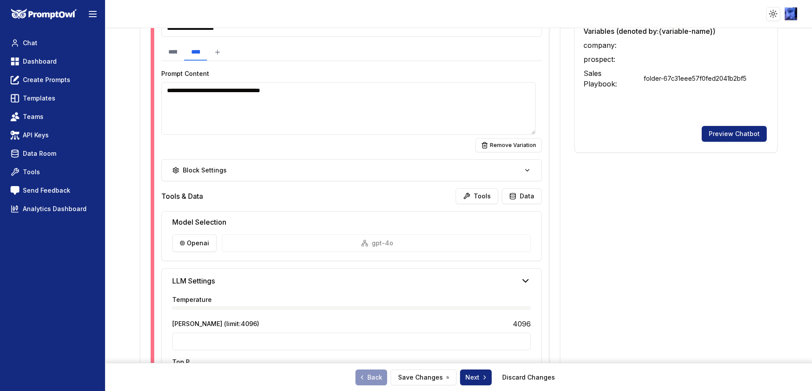
click at [520, 282] on icon at bounding box center [525, 281] width 11 height 11
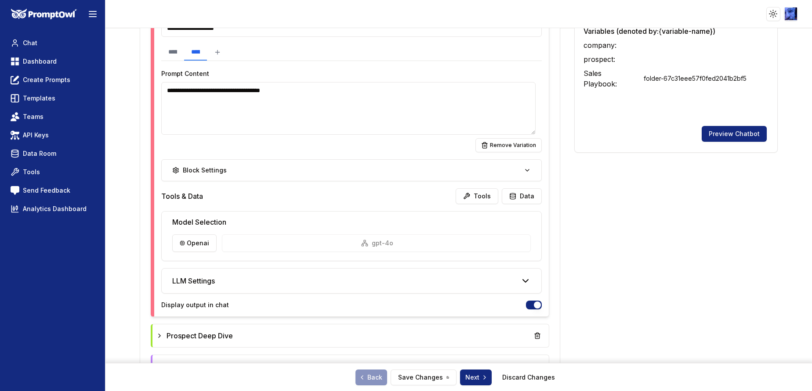
click at [521, 286] on div "LLM Settings" at bounding box center [352, 281] width 380 height 25
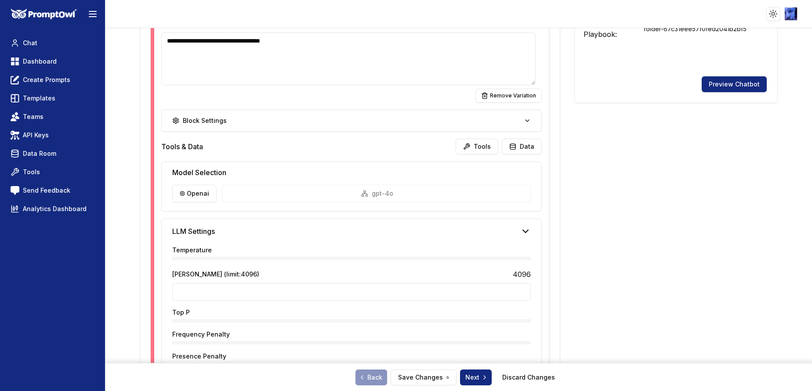
scroll to position [461, 0]
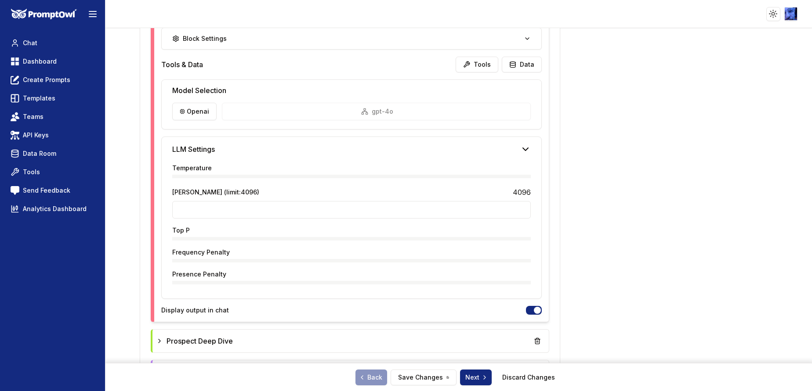
click at [520, 149] on icon at bounding box center [525, 149] width 11 height 11
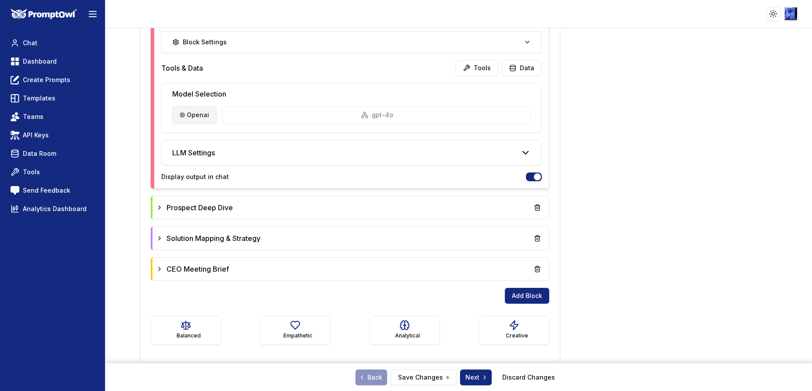
click at [199, 115] on html "**********" at bounding box center [406, 195] width 812 height 391
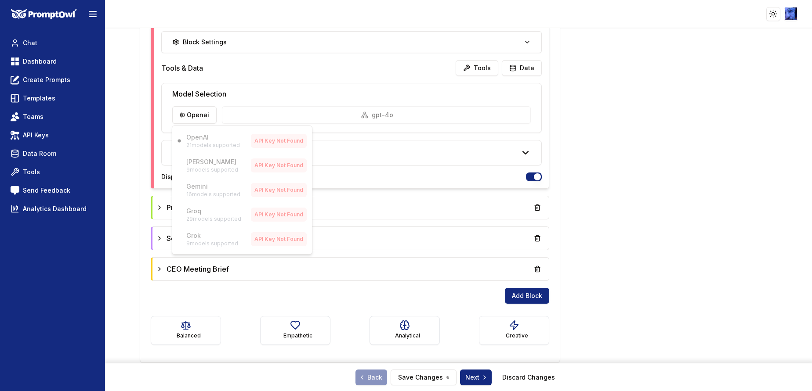
click at [368, 145] on html "**********" at bounding box center [406, 195] width 812 height 391
click at [197, 118] on html "**********" at bounding box center [406, 195] width 812 height 391
click at [195, 141] on div "OpenAI 21 models supported API Key Not Found Claude 9 models supported API Key …" at bounding box center [242, 190] width 141 height 129
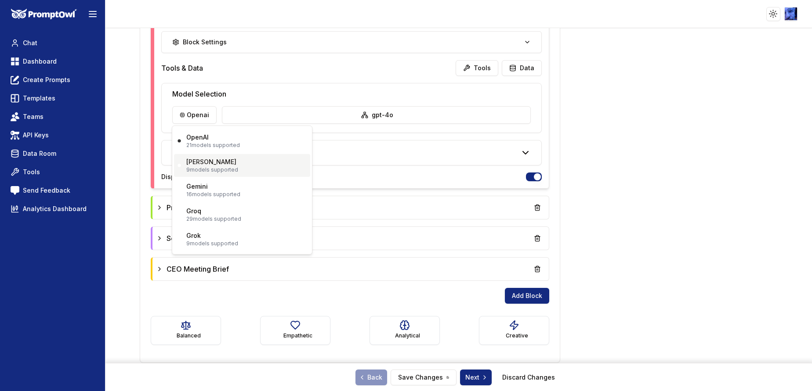
click at [207, 168] on p "9 models supported" at bounding box center [212, 169] width 52 height 7
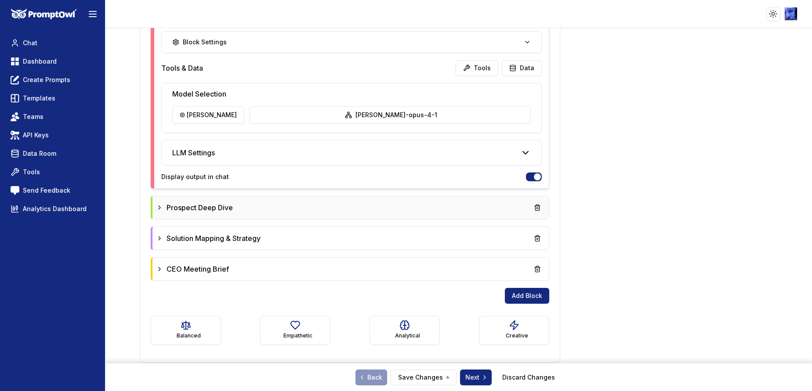
click at [217, 206] on span "Prospect Deep Dive" at bounding box center [199, 208] width 66 height 11
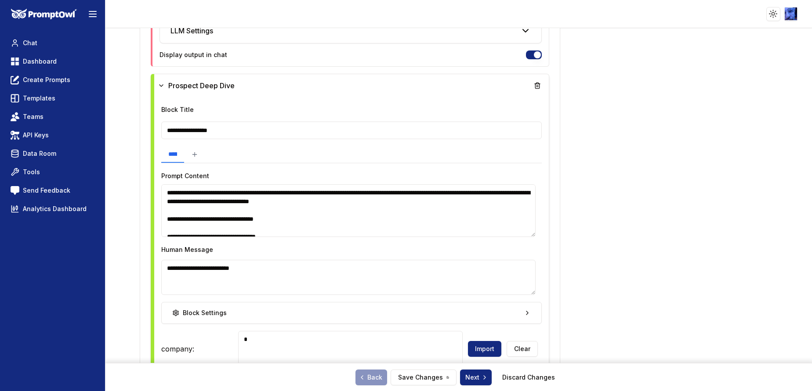
scroll to position [524, 0]
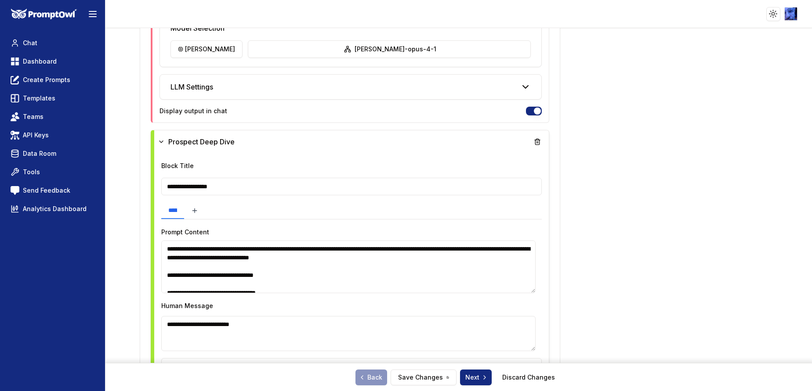
click at [198, 213] on icon at bounding box center [194, 210] width 7 height 7
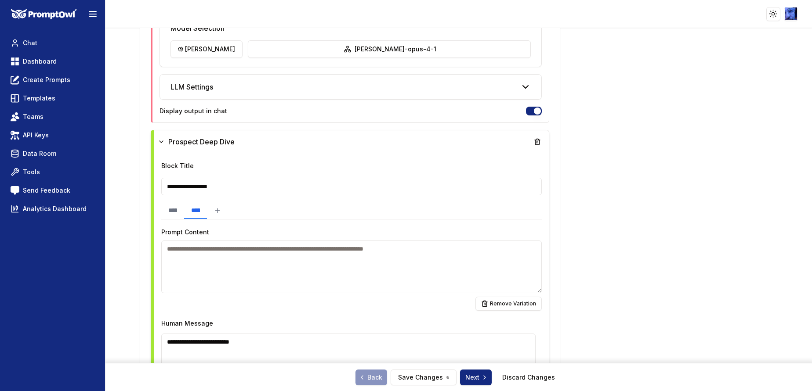
click at [221, 248] on textarea at bounding box center [351, 267] width 380 height 53
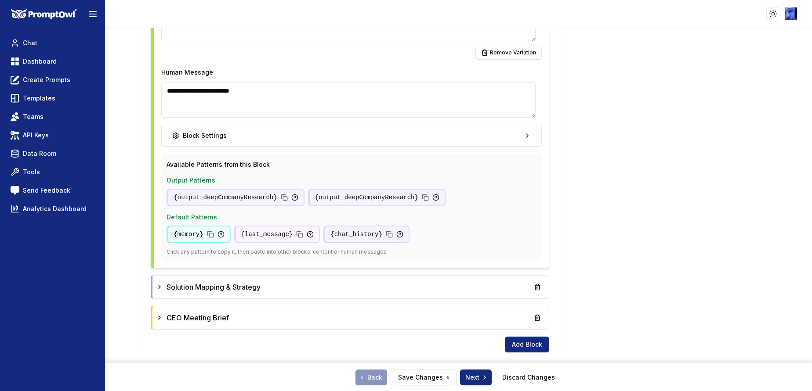
scroll to position [824, 0]
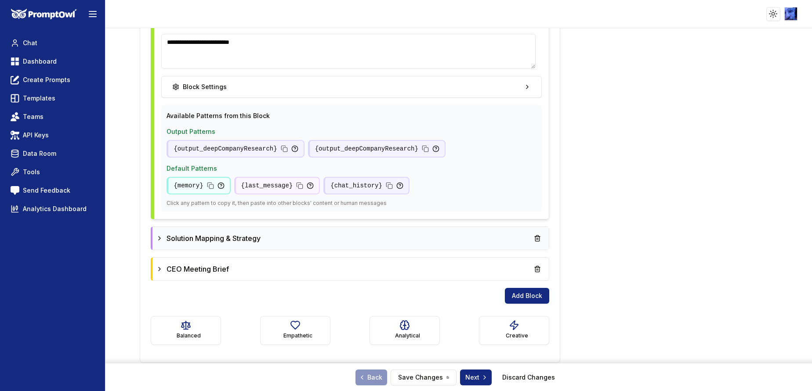
type textarea "**********"
click at [160, 238] on icon at bounding box center [159, 238] width 7 height 7
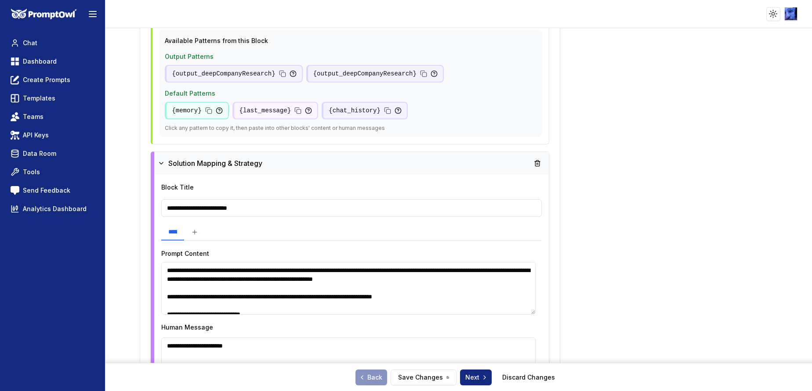
scroll to position [955, 0]
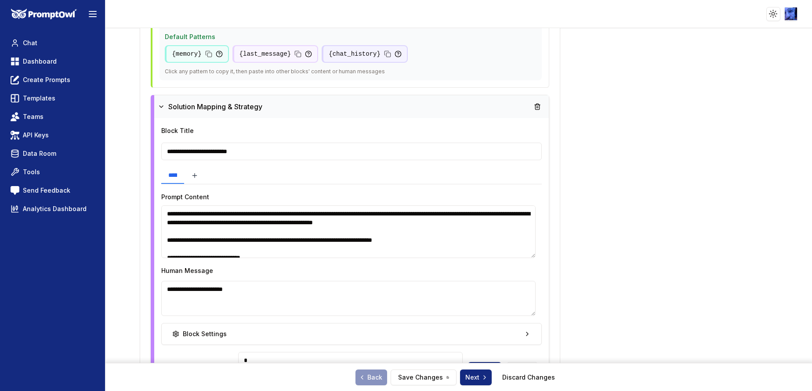
click at [198, 177] on icon at bounding box center [194, 175] width 7 height 7
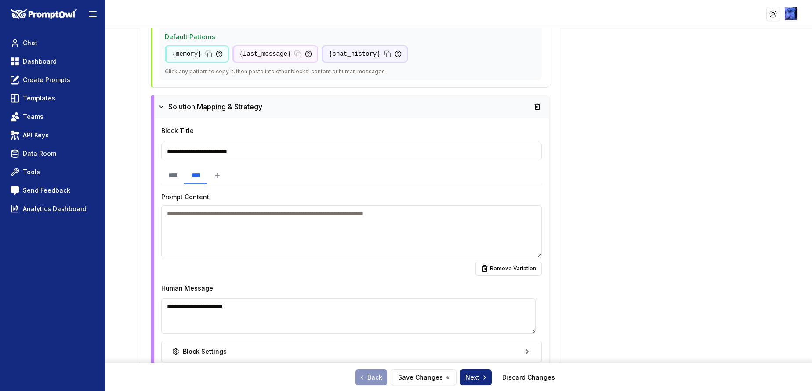
click at [202, 223] on textarea at bounding box center [351, 232] width 380 height 53
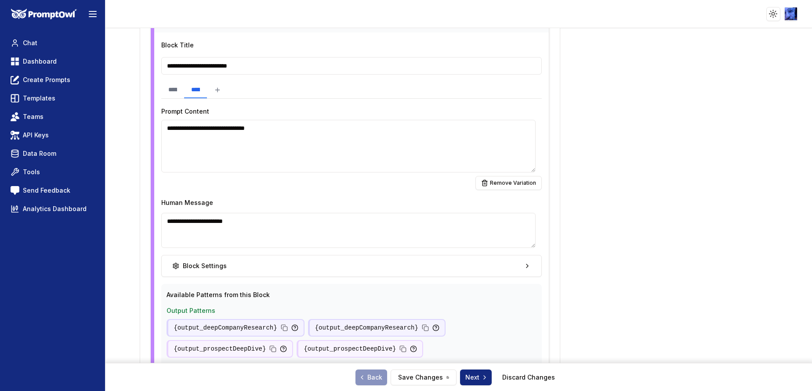
scroll to position [1153, 0]
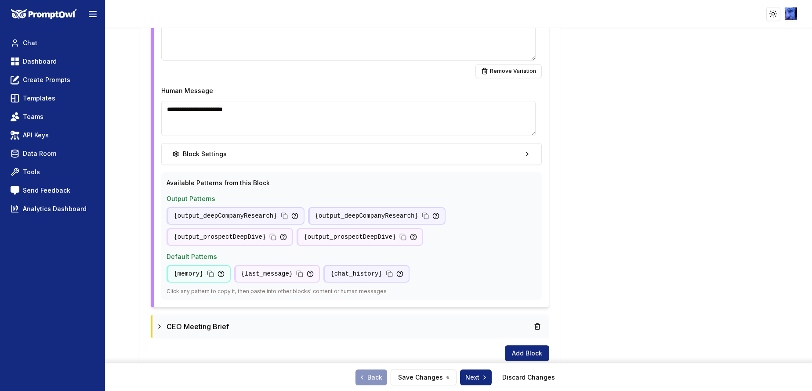
type textarea "**********"
click at [163, 323] on icon at bounding box center [159, 326] width 7 height 7
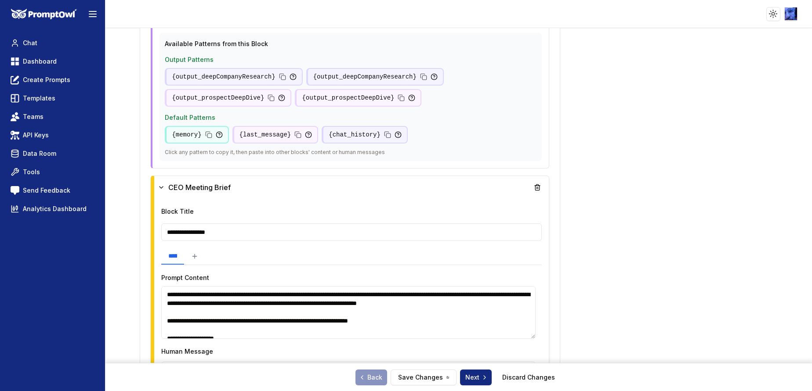
scroll to position [1351, 0]
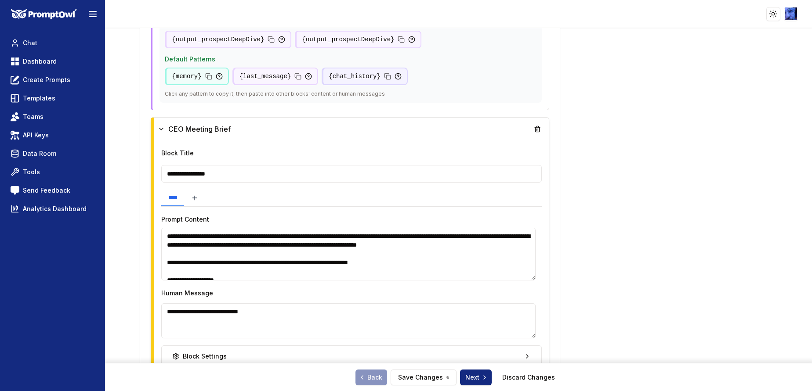
click at [198, 197] on icon at bounding box center [194, 198] width 7 height 7
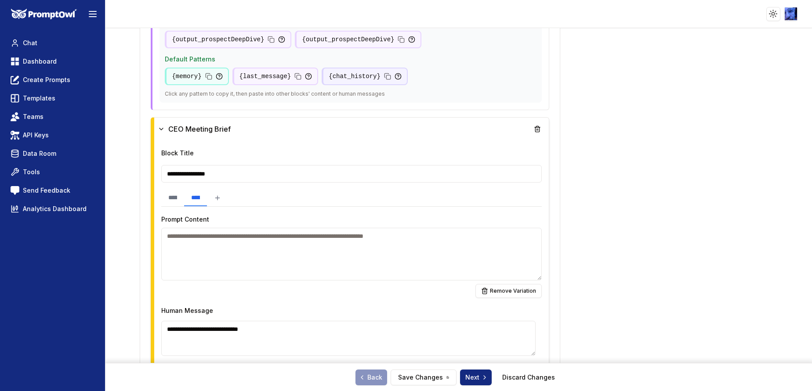
click at [235, 254] on textarea at bounding box center [351, 254] width 380 height 53
type textarea "**********"
click at [423, 373] on button "Save Changes" at bounding box center [424, 378] width 66 height 16
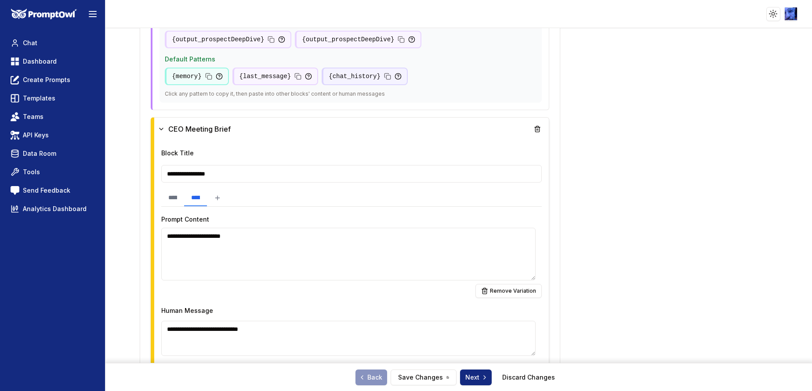
scroll to position [1549, 0]
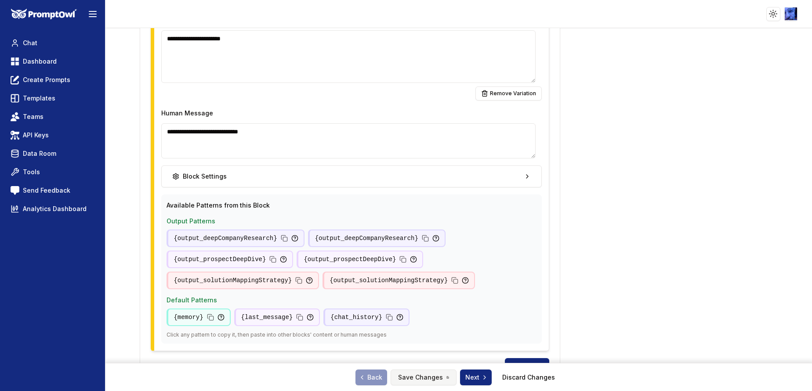
click at [427, 379] on button "Save Changes" at bounding box center [424, 378] width 66 height 16
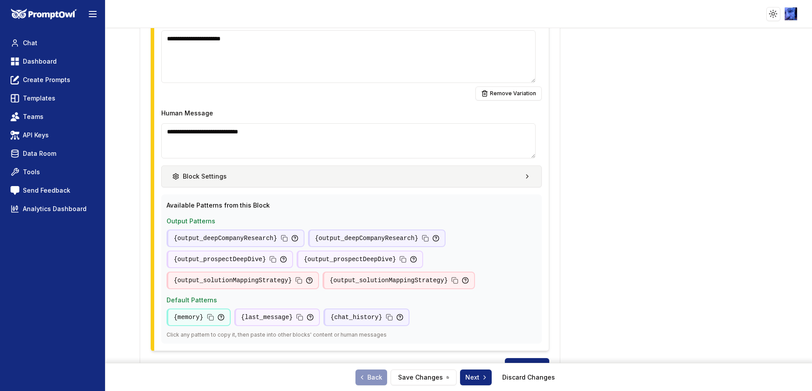
click at [509, 180] on button "Block Settings" at bounding box center [351, 177] width 380 height 22
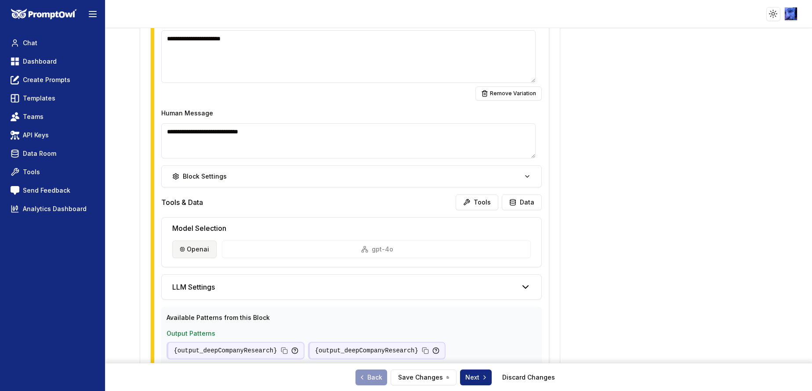
click at [196, 253] on html "**********" at bounding box center [406, 195] width 812 height 391
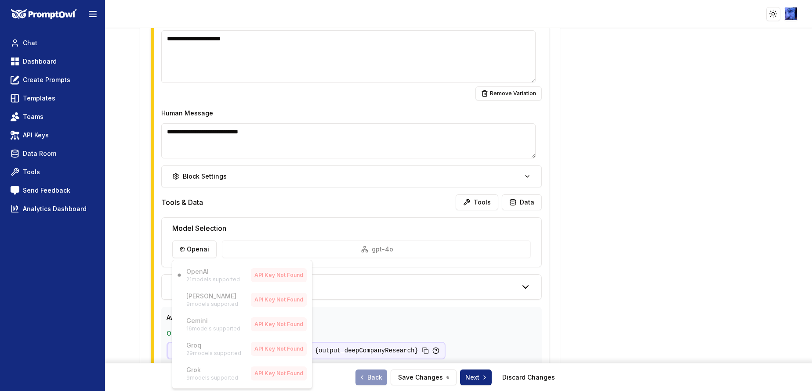
click at [322, 228] on html "**********" at bounding box center [406, 195] width 812 height 391
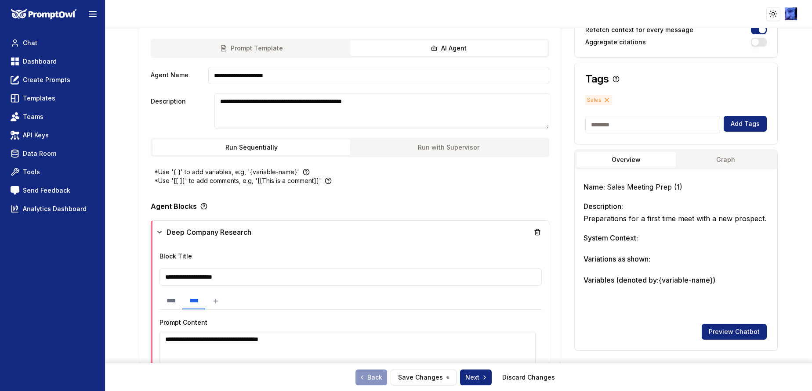
scroll to position [0, 0]
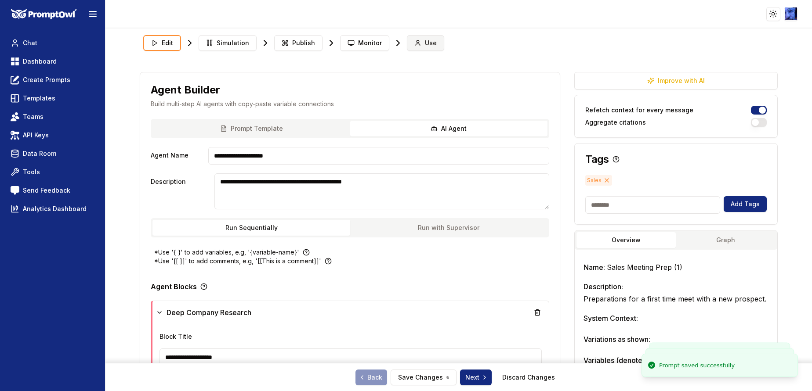
click at [427, 41] on span "Use" at bounding box center [431, 43] width 12 height 9
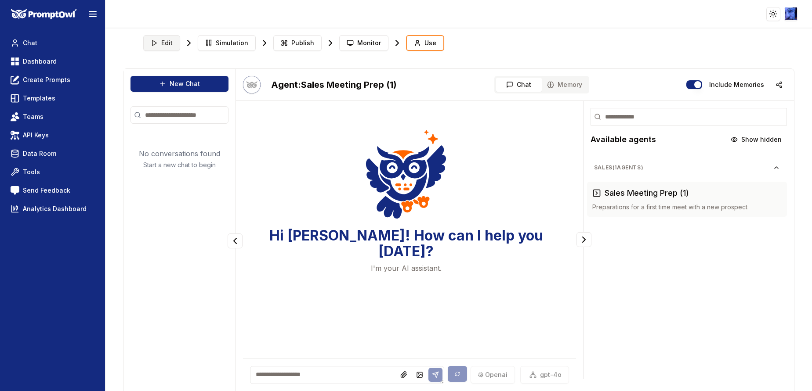
click at [149, 39] on button "Edit" at bounding box center [161, 43] width 37 height 16
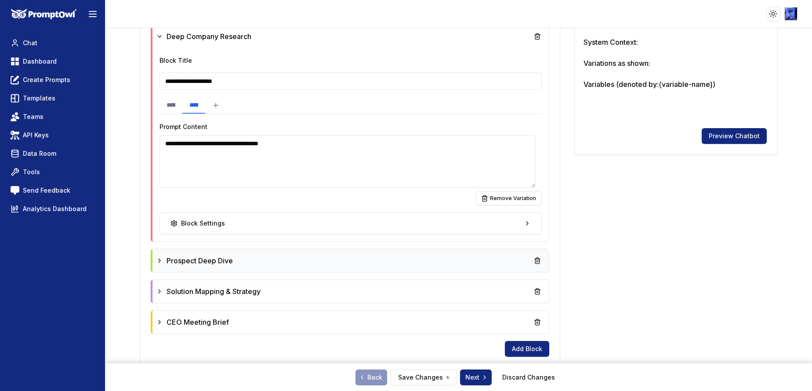
scroll to position [329, 0]
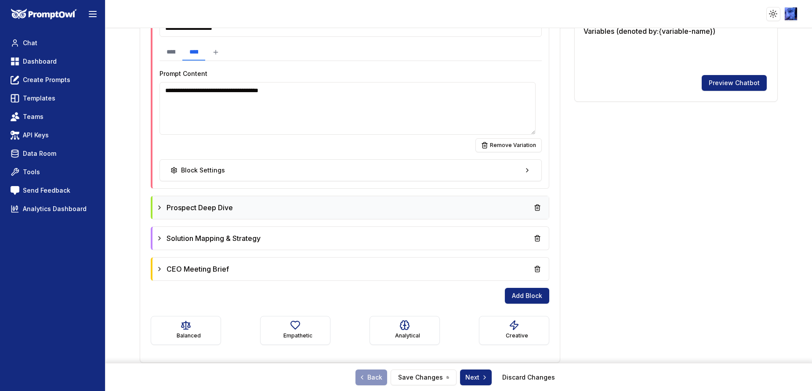
click at [364, 204] on div "Prospect Deep Dive" at bounding box center [350, 208] width 389 height 16
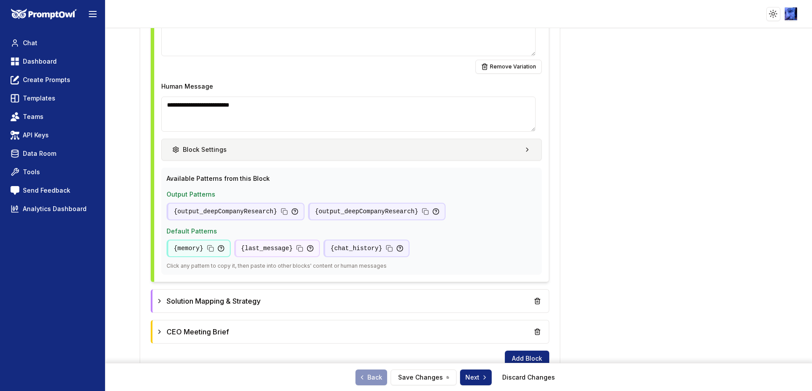
scroll to position [695, 0]
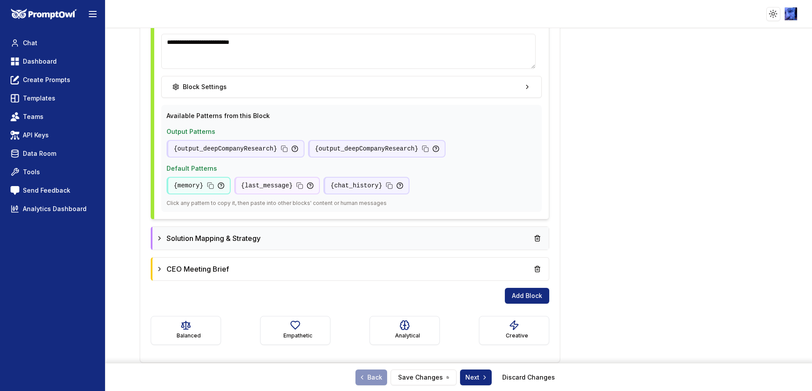
click at [341, 234] on div "Solution Mapping & Strategy" at bounding box center [350, 239] width 389 height 16
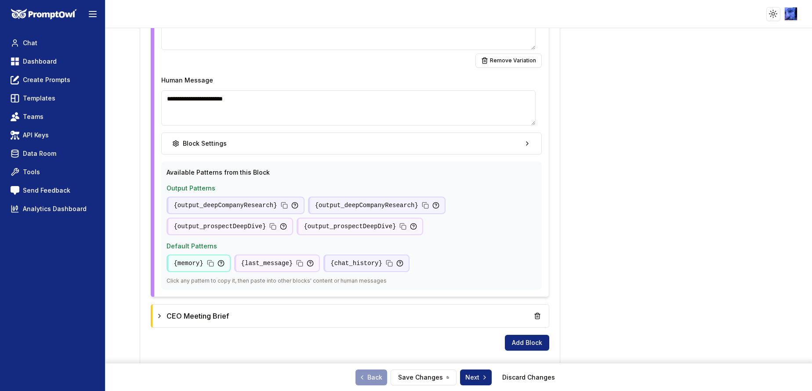
scroll to position [1082, 0]
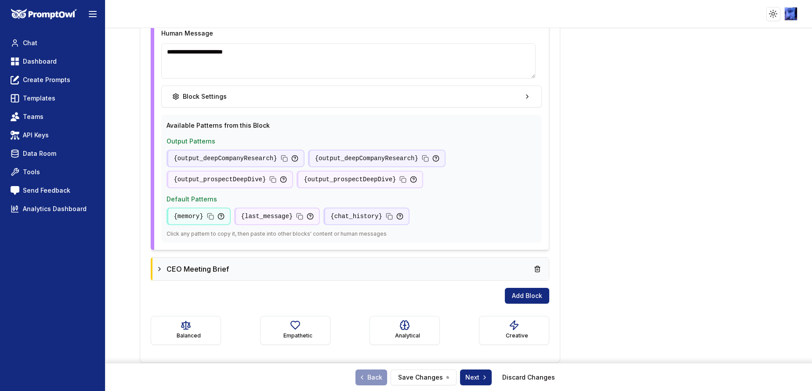
click at [341, 267] on div "CEO Meeting Brief" at bounding box center [350, 269] width 389 height 16
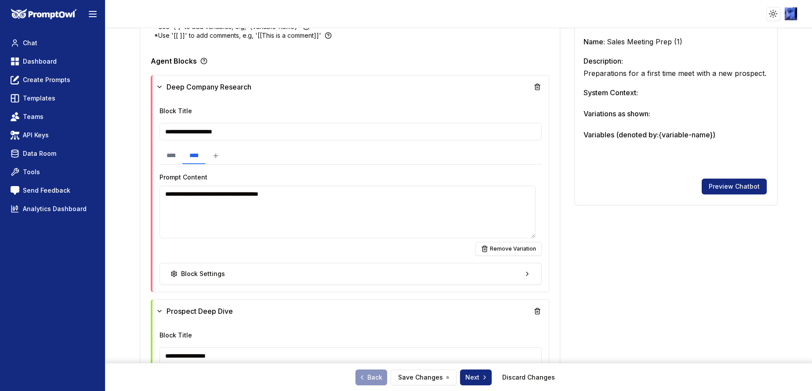
scroll to position [0, 0]
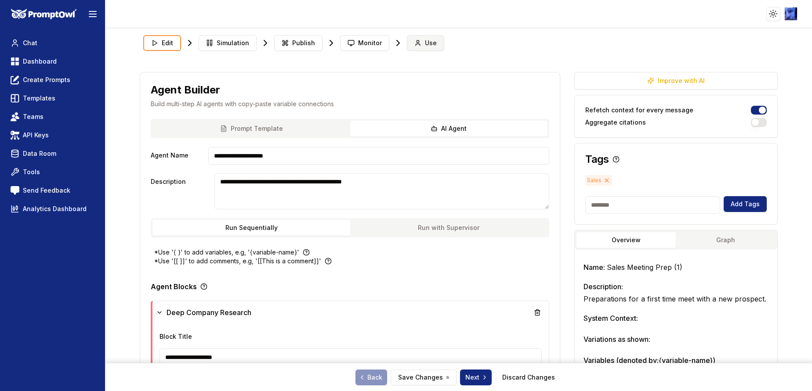
click at [425, 39] on span "Use" at bounding box center [431, 43] width 12 height 9
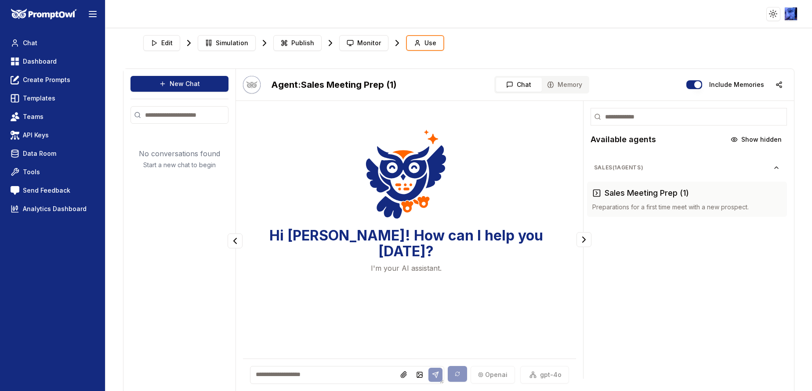
click at [346, 376] on textarea at bounding box center [347, 375] width 194 height 18
paste textarea "**********"
type textarea "**********"
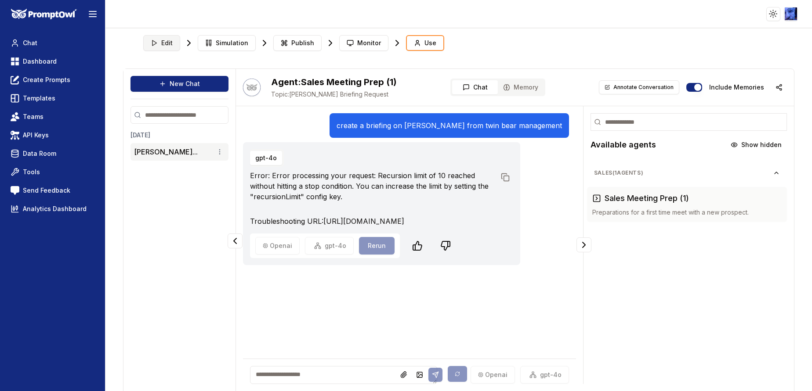
click at [166, 41] on span "Edit" at bounding box center [166, 43] width 11 height 9
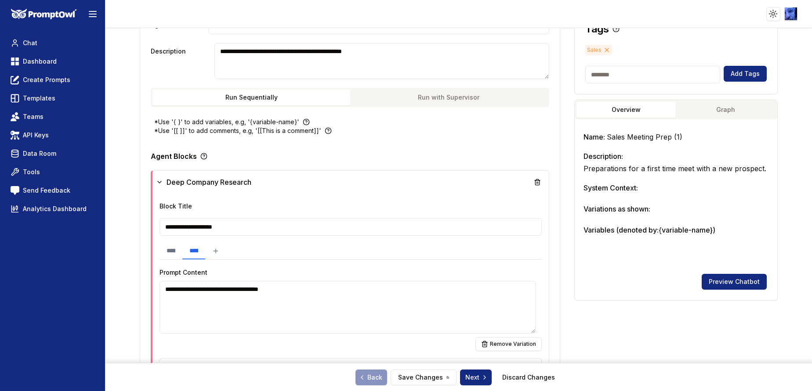
scroll to position [132, 0]
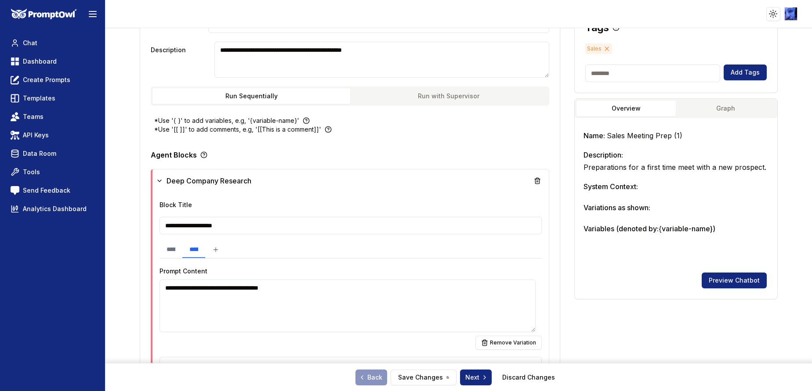
click at [318, 289] on textarea "**********" at bounding box center [347, 306] width 376 height 53
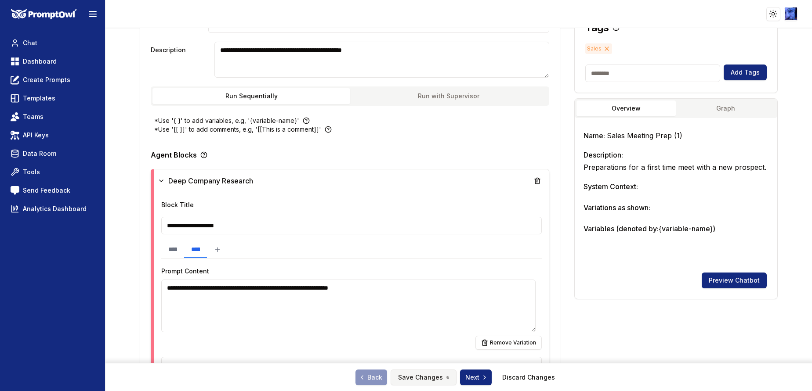
type textarea "**********"
click at [413, 378] on button "Save Changes" at bounding box center [424, 378] width 66 height 16
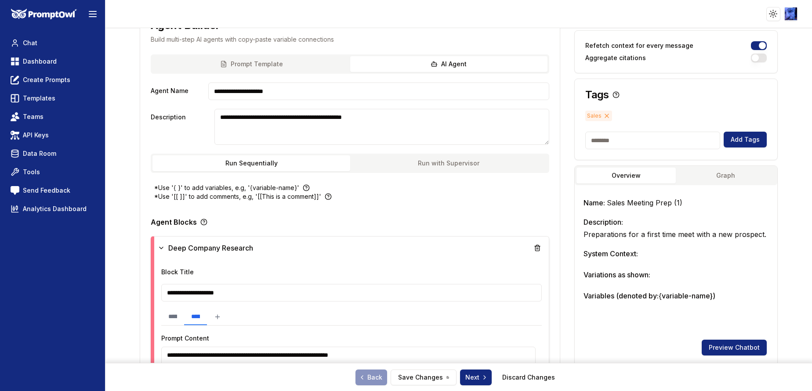
scroll to position [0, 0]
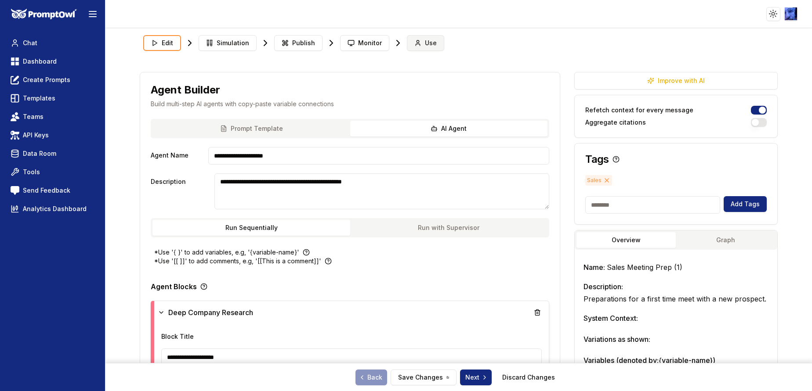
click at [425, 41] on span "Use" at bounding box center [431, 43] width 12 height 9
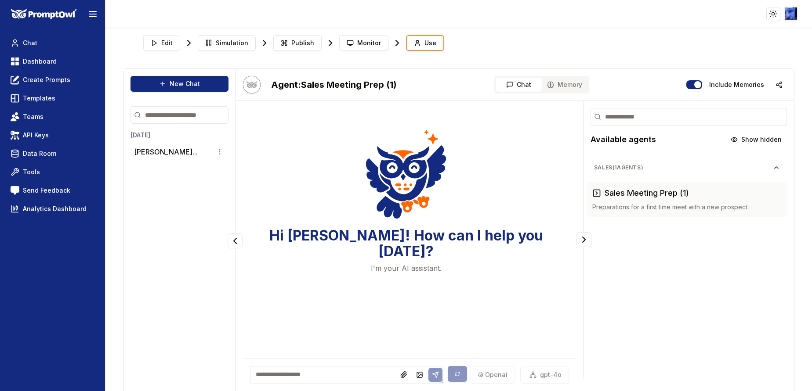
click at [332, 372] on textarea at bounding box center [347, 375] width 194 height 18
paste textarea "**********"
type textarea "**********"
click at [434, 378] on button at bounding box center [435, 376] width 14 height 14
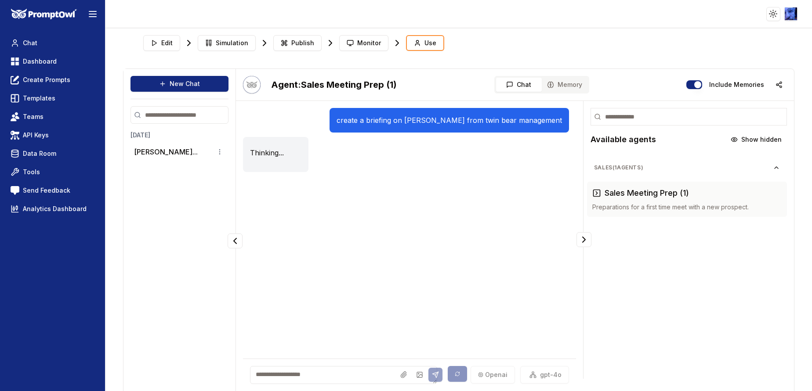
scroll to position [22, 0]
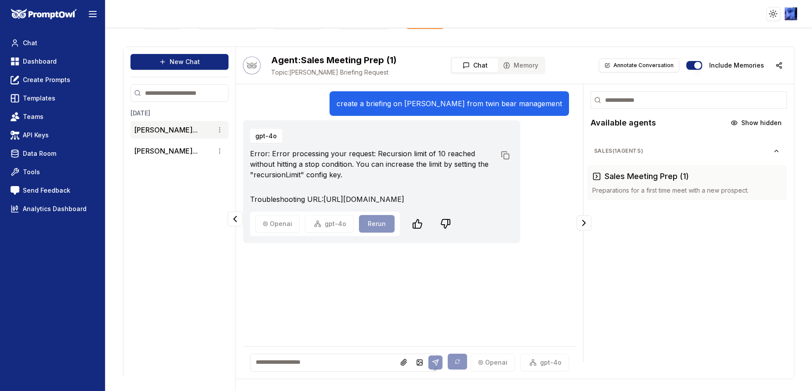
drag, startPoint x: 301, startPoint y: 221, endPoint x: 240, endPoint y: 152, distance: 91.8
click at [240, 152] on div "create a briefing on Tiffany clark from twin bear management gpt-4o Error: Erro…" at bounding box center [409, 231] width 347 height 295
copy div "create a briefing on Tiffany clark from twin bear management gpt-4o Error: Erro…"
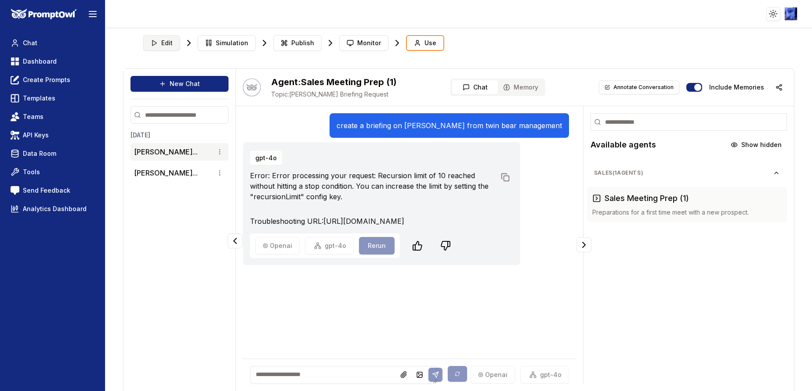
click at [155, 43] on icon at bounding box center [154, 43] width 7 height 7
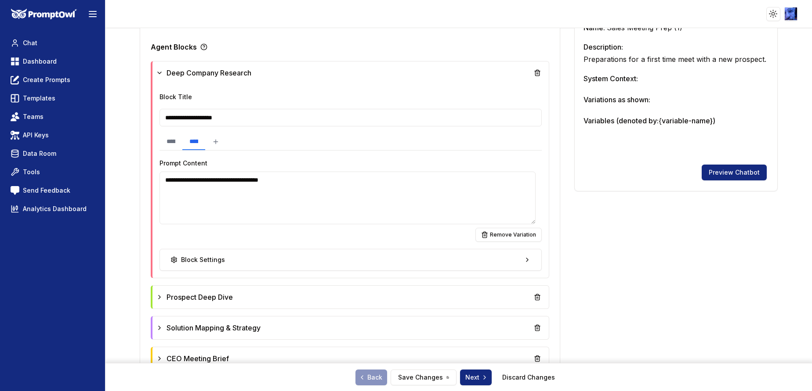
scroll to position [132, 0]
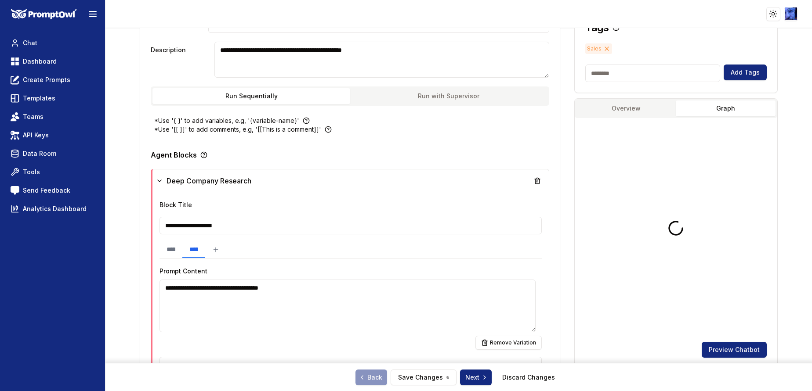
click at [716, 106] on button "Graph" at bounding box center [725, 109] width 99 height 16
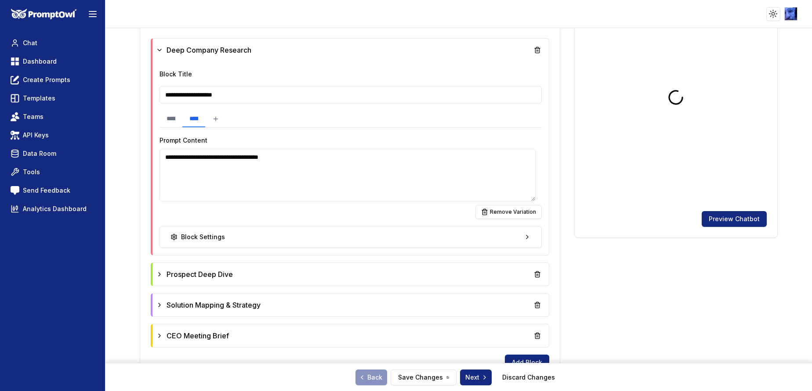
scroll to position [264, 0]
click at [221, 271] on span "Prospect Deep Dive" at bounding box center [199, 273] width 66 height 11
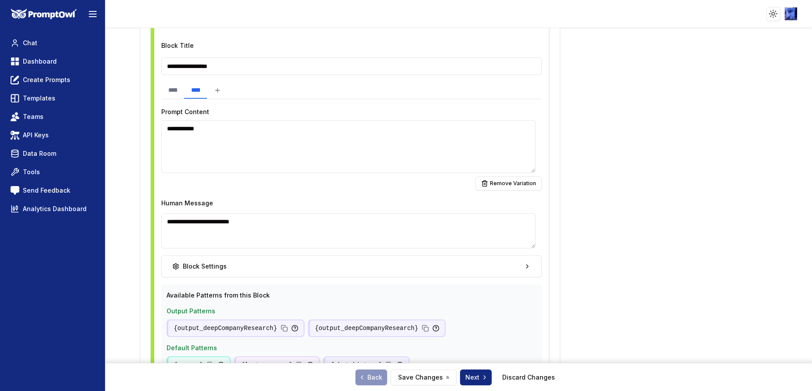
scroll to position [527, 0]
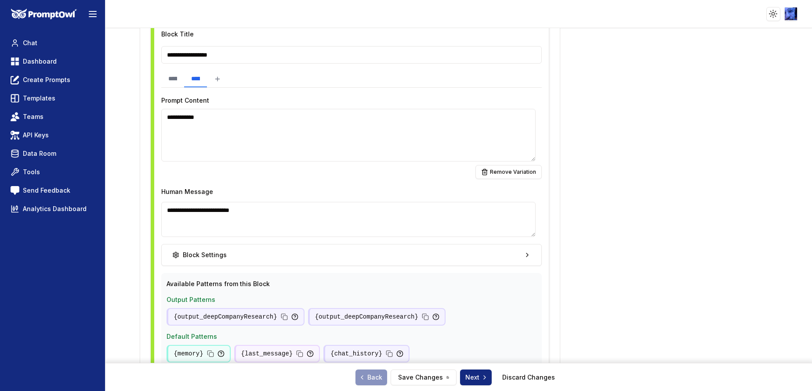
drag, startPoint x: 312, startPoint y: 214, endPoint x: 162, endPoint y: 216, distance: 150.7
click at [162, 216] on textarea "**********" at bounding box center [348, 219] width 374 height 35
click at [371, 127] on textarea "**********" at bounding box center [348, 135] width 374 height 53
paste textarea "**********"
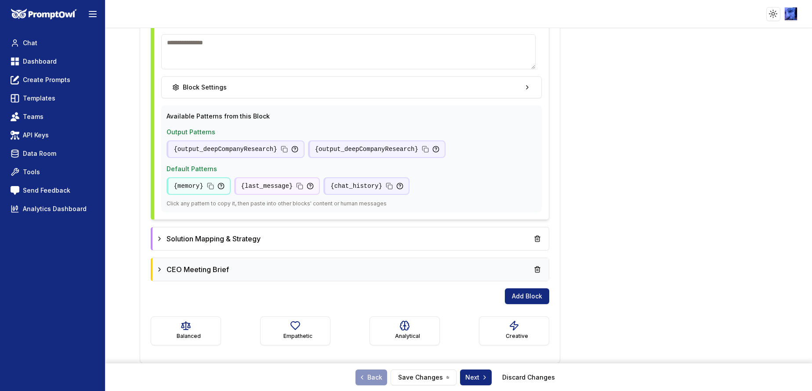
scroll to position [695, 0]
type textarea "**********"
click at [158, 239] on icon at bounding box center [159, 238] width 7 height 7
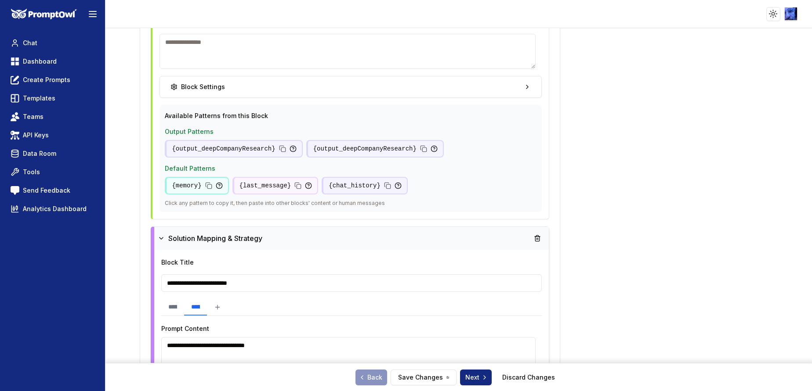
scroll to position [827, 0]
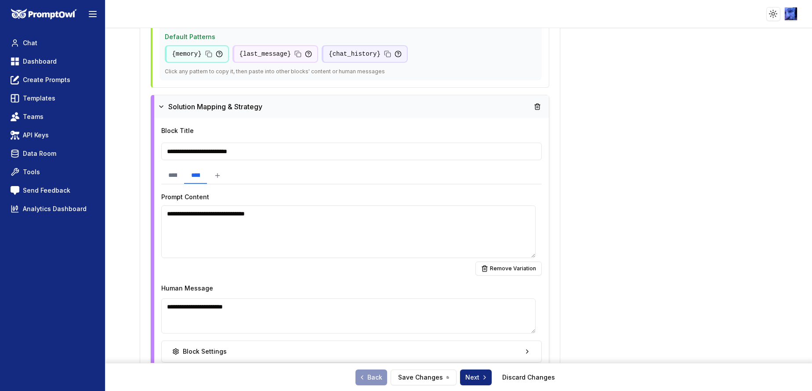
drag, startPoint x: 275, startPoint y: 308, endPoint x: 156, endPoint y: 307, distance: 118.6
click at [156, 307] on div "**********" at bounding box center [351, 311] width 394 height 387
click at [344, 217] on textarea "**********" at bounding box center [348, 232] width 374 height 53
paste textarea "**********"
type textarea "**********"
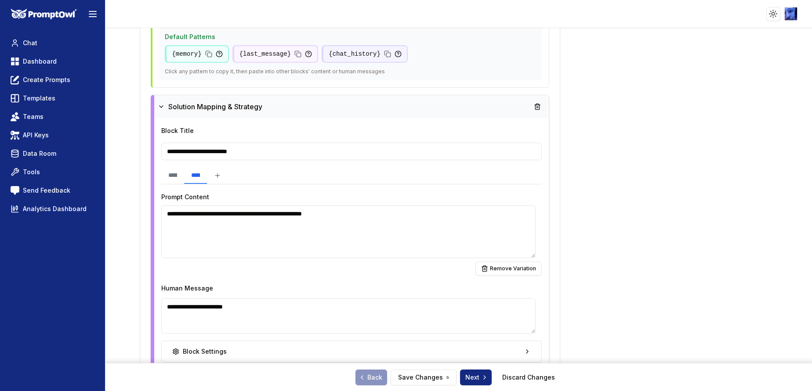
drag, startPoint x: 273, startPoint y: 307, endPoint x: 128, endPoint y: 304, distance: 144.6
click at [128, 304] on div "**********" at bounding box center [458, 209] width 706 height 363
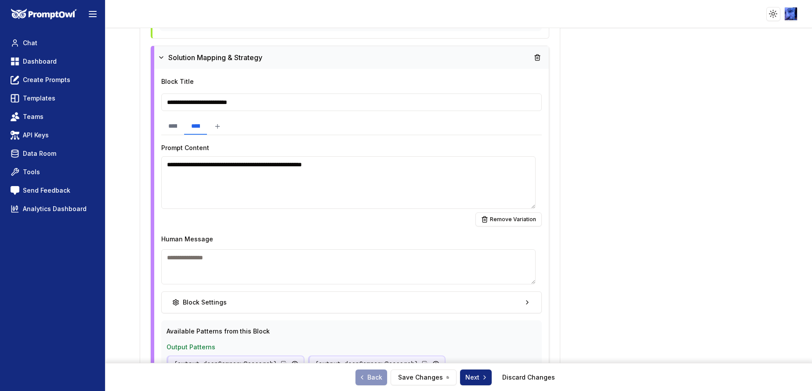
scroll to position [1025, 0]
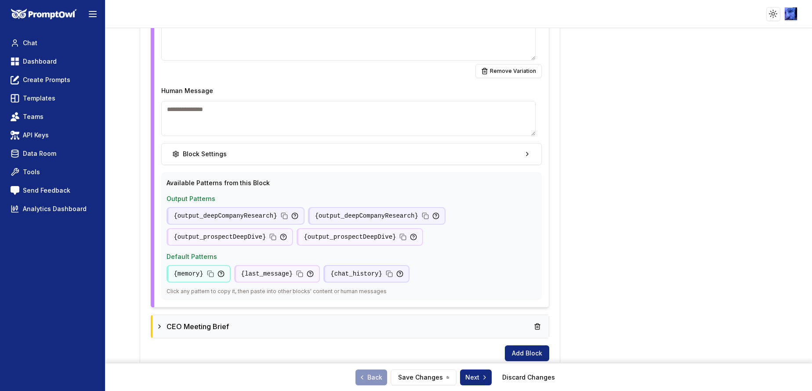
click at [313, 318] on div "CEO Meeting Brief" at bounding box center [350, 326] width 396 height 23
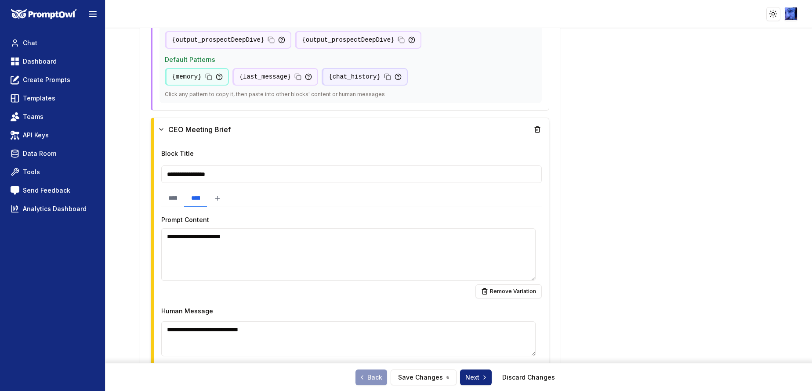
scroll to position [1223, 0]
drag, startPoint x: 300, startPoint y: 332, endPoint x: 139, endPoint y: 328, distance: 161.3
click at [139, 328] on div "**********" at bounding box center [458, 209] width 706 height 363
click at [297, 236] on textarea "**********" at bounding box center [348, 254] width 374 height 53
paste textarea "**********"
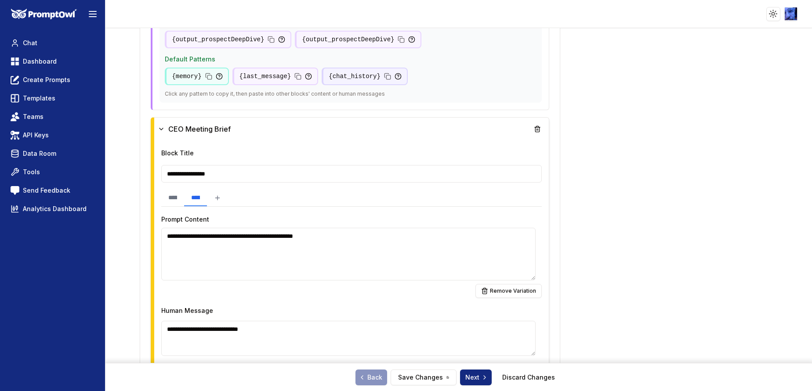
type textarea "**********"
drag, startPoint x: 287, startPoint y: 333, endPoint x: 85, endPoint y: 333, distance: 202.5
click at [85, 333] on div "**********" at bounding box center [406, 209] width 812 height 363
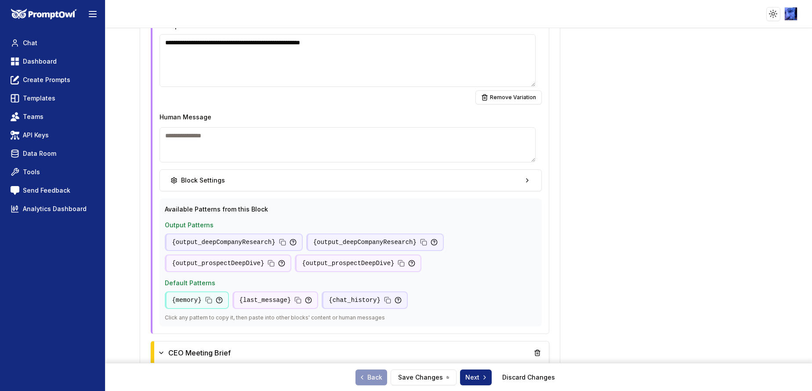
scroll to position [1091, 0]
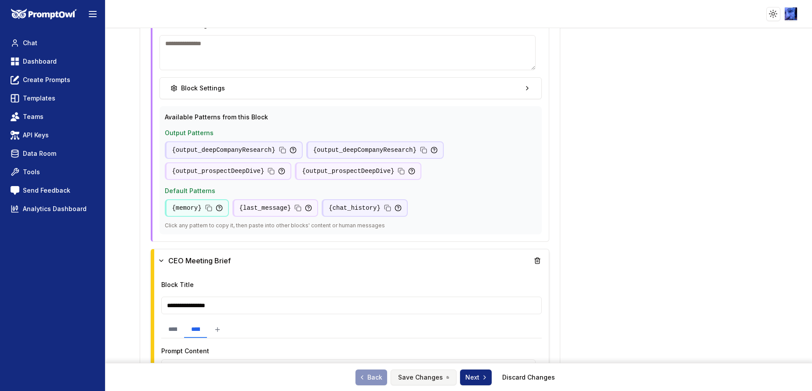
click at [420, 376] on button "Save Changes" at bounding box center [424, 378] width 66 height 16
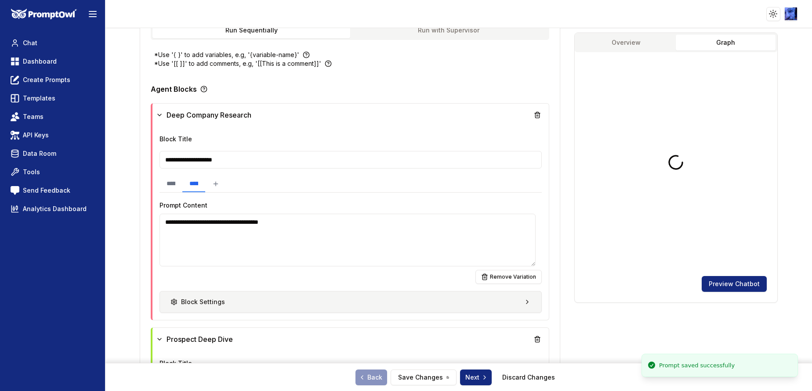
scroll to position [0, 0]
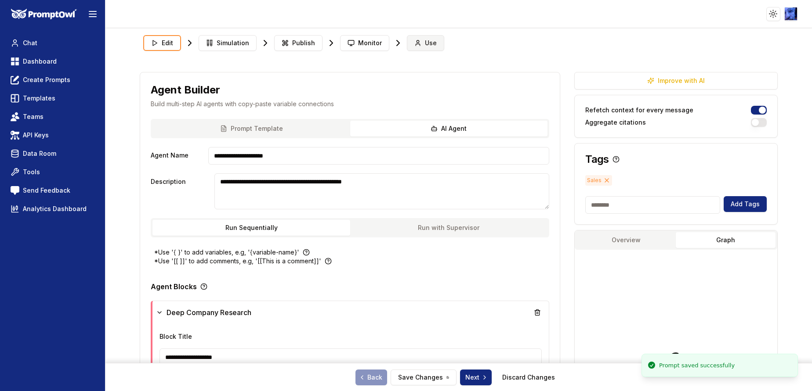
click at [418, 42] on button "Use" at bounding box center [425, 43] width 37 height 16
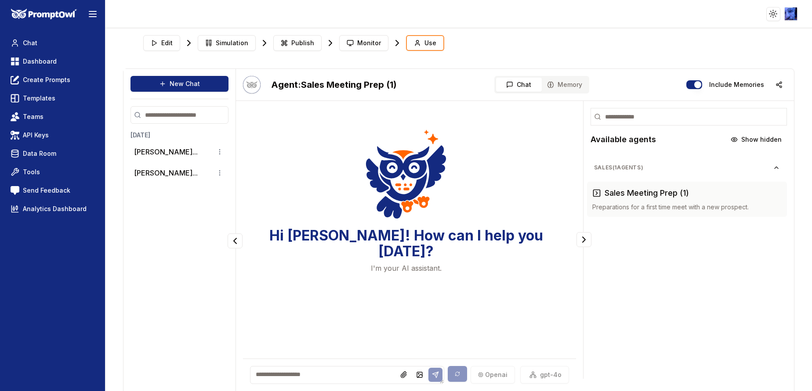
click at [308, 366] on textarea at bounding box center [347, 375] width 194 height 18
paste textarea "**********"
type textarea "**********"
click at [159, 158] on li "[PERSON_NAME]..." at bounding box center [179, 152] width 98 height 18
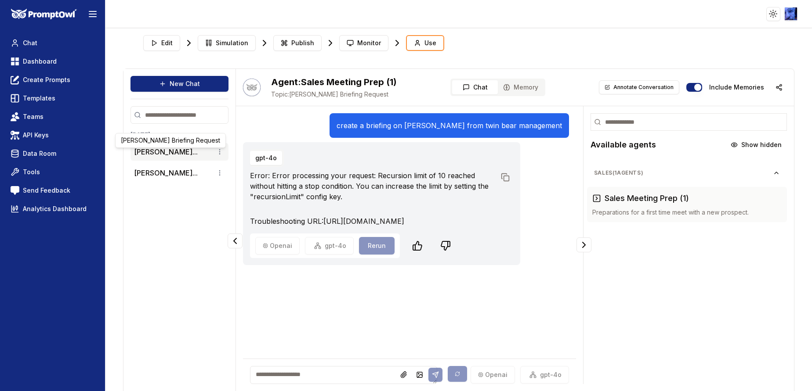
scroll to position [22, 0]
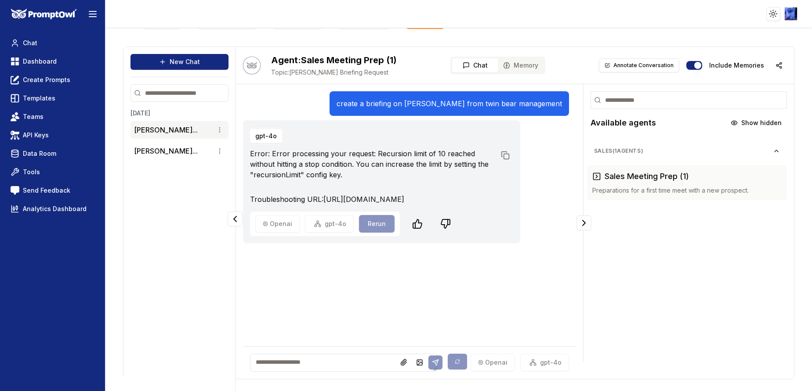
click at [392, 104] on p "create a briefing on [PERSON_NAME] from twin bear management" at bounding box center [448, 103] width 225 height 11
click at [392, 103] on p "create a briefing on [PERSON_NAME] from twin bear management" at bounding box center [448, 103] width 225 height 11
copy p "create a briefing on [PERSON_NAME] from twin bear management"
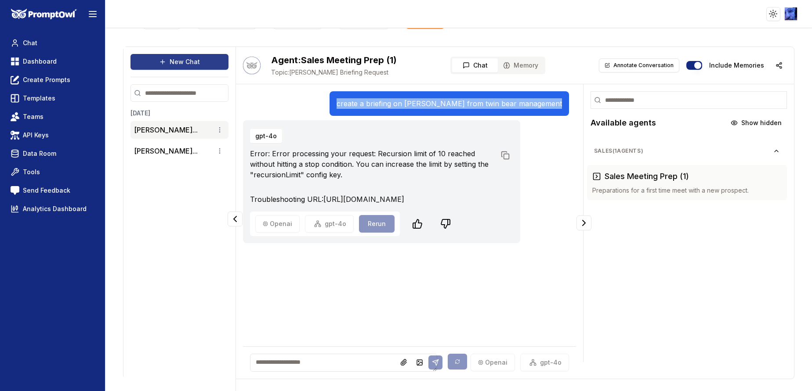
click at [182, 58] on button "New Chat" at bounding box center [179, 62] width 98 height 16
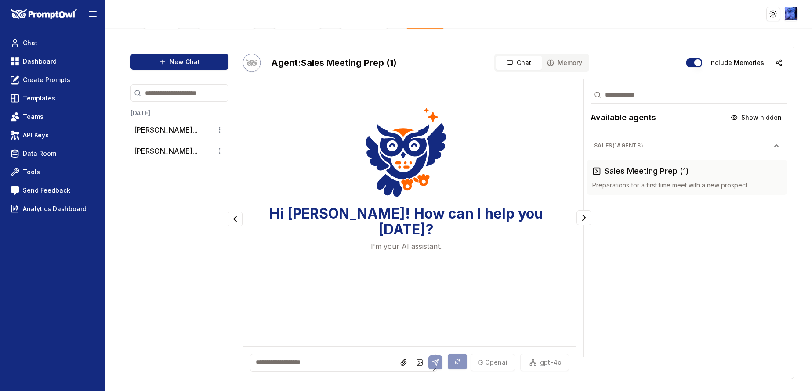
click at [302, 367] on textarea at bounding box center [343, 363] width 187 height 18
paste textarea "**********"
type textarea "**********"
click at [432, 366] on icon at bounding box center [435, 362] width 7 height 7
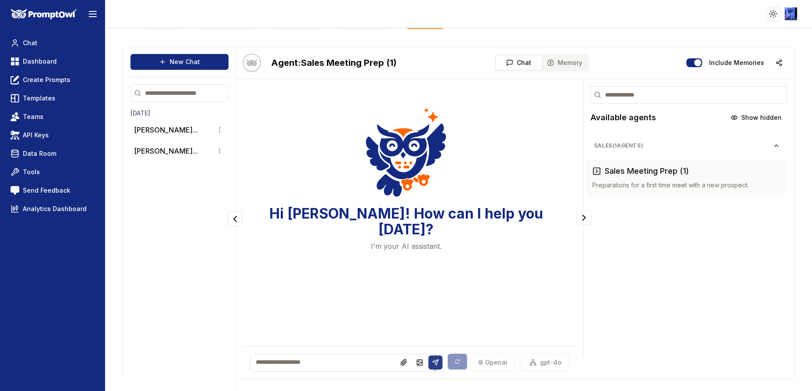
scroll to position [0, 0]
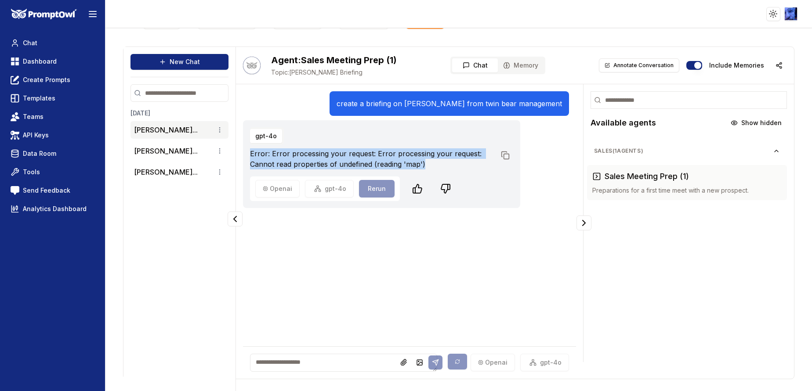
drag, startPoint x: 398, startPoint y: 164, endPoint x: 245, endPoint y: 152, distance: 152.9
click at [245, 152] on div "gpt-4o Error: Error processing your request: Error processing your request: Can…" at bounding box center [381, 164] width 277 height 88
copy p "Error: Error processing your request: Error processing your request: Cannot rea…"
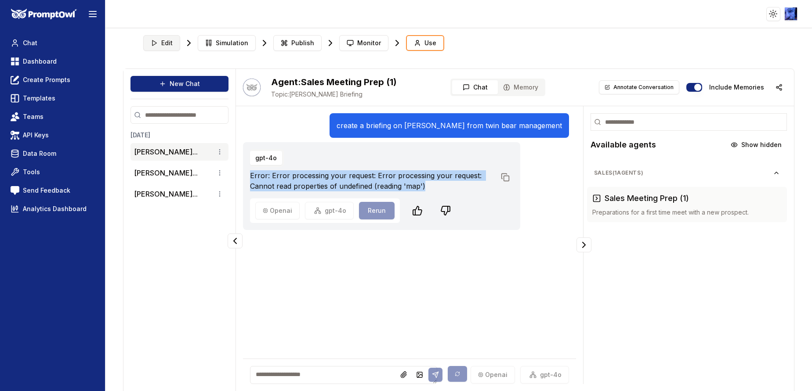
click at [165, 41] on span "Edit" at bounding box center [166, 43] width 11 height 9
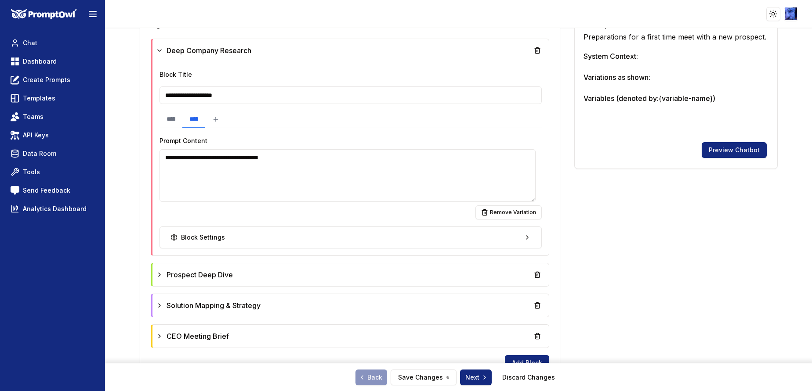
scroll to position [264, 0]
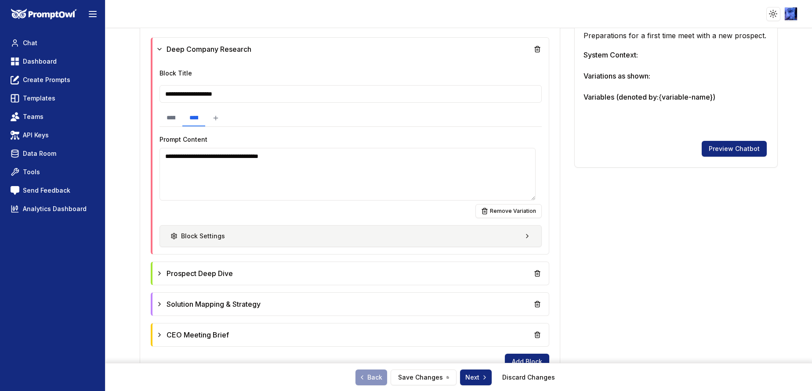
click at [195, 235] on div "Block Settings" at bounding box center [197, 236] width 54 height 9
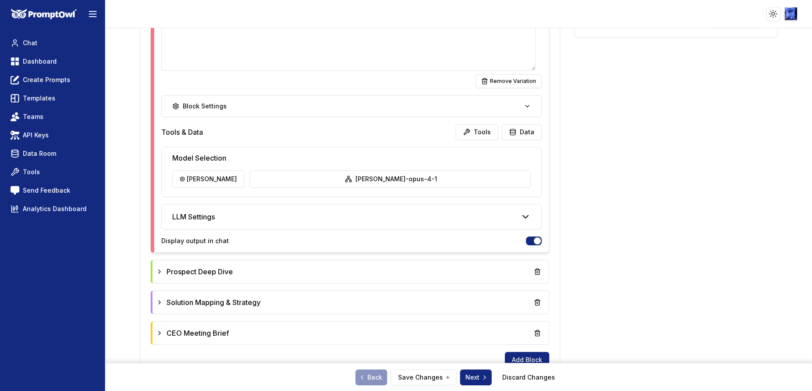
scroll to position [395, 0]
click at [293, 271] on div "Prospect Deep Dive" at bounding box center [350, 270] width 389 height 16
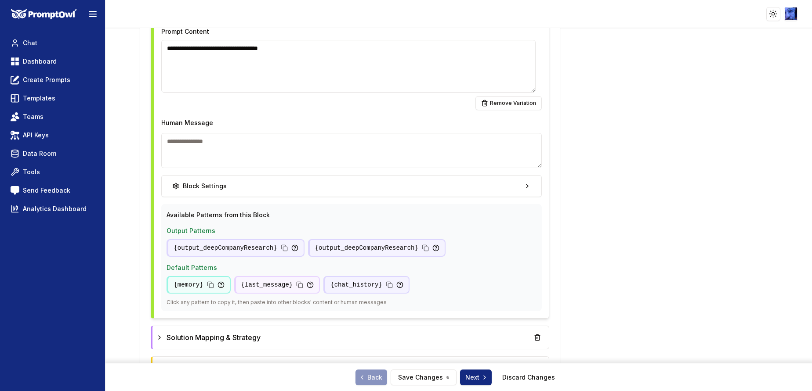
scroll to position [725, 0]
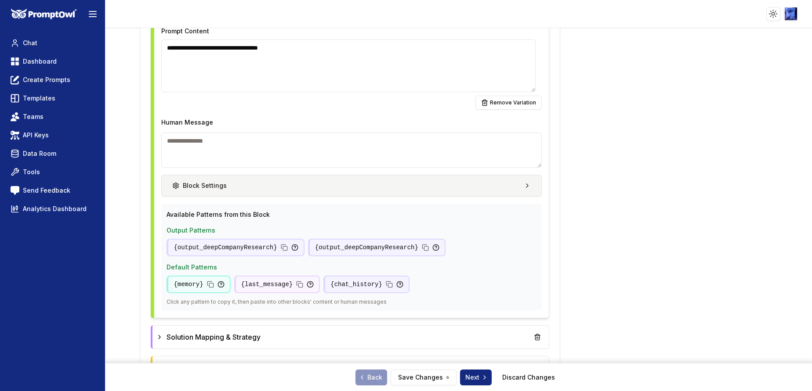
click at [297, 192] on button "Block Settings" at bounding box center [351, 186] width 380 height 22
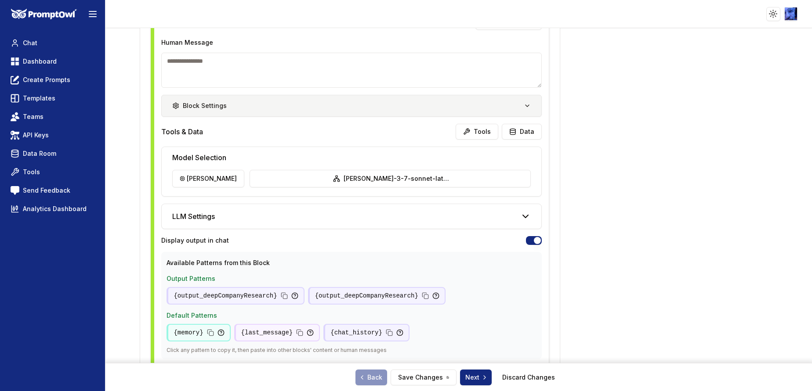
scroll to position [923, 0]
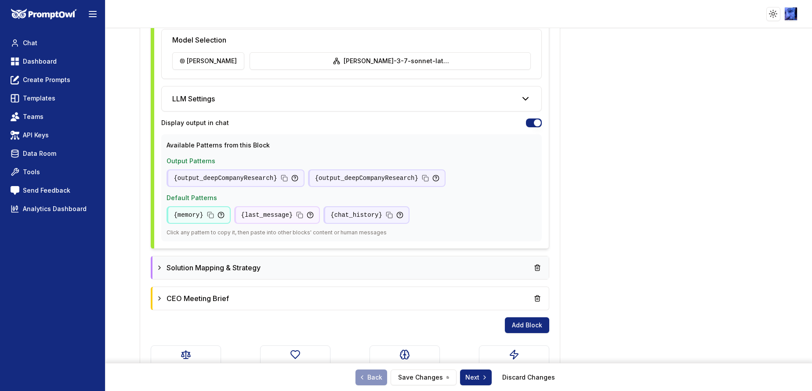
click at [284, 271] on div "Solution Mapping & Strategy" at bounding box center [350, 268] width 389 height 16
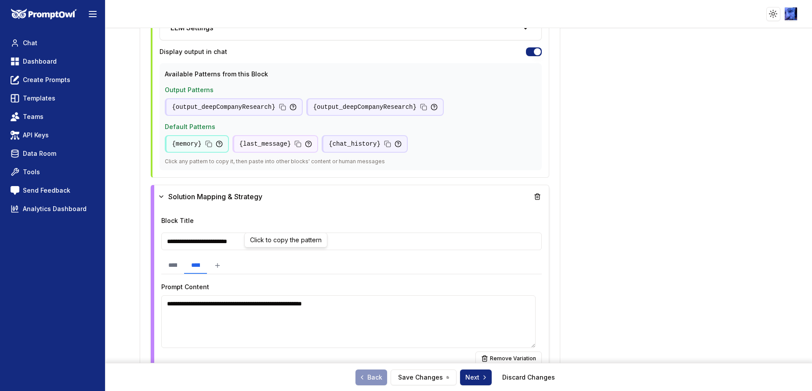
scroll to position [1252, 0]
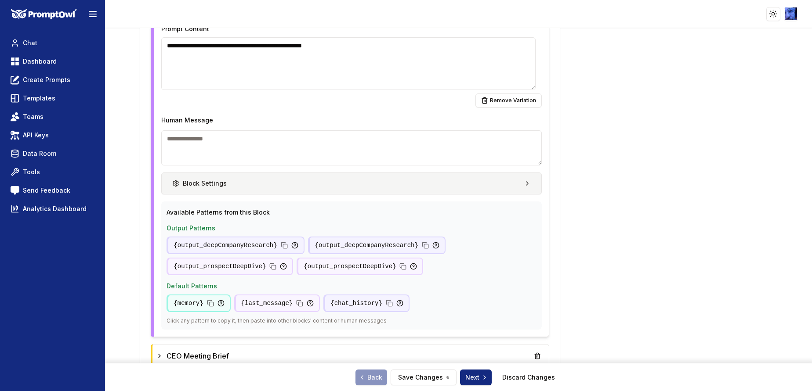
click at [296, 183] on button "Block Settings" at bounding box center [351, 184] width 380 height 22
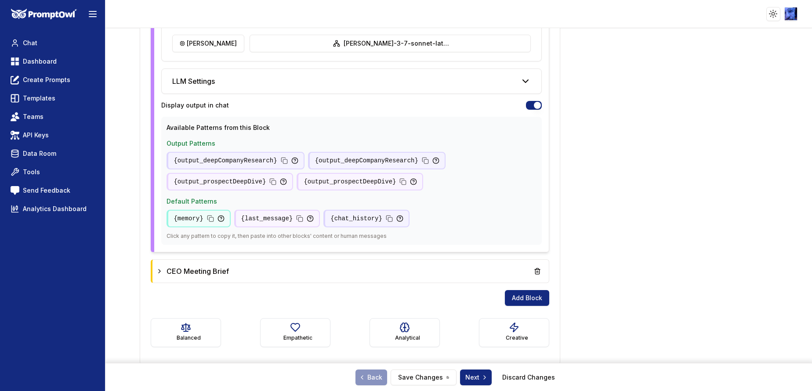
scroll to position [1467, 0]
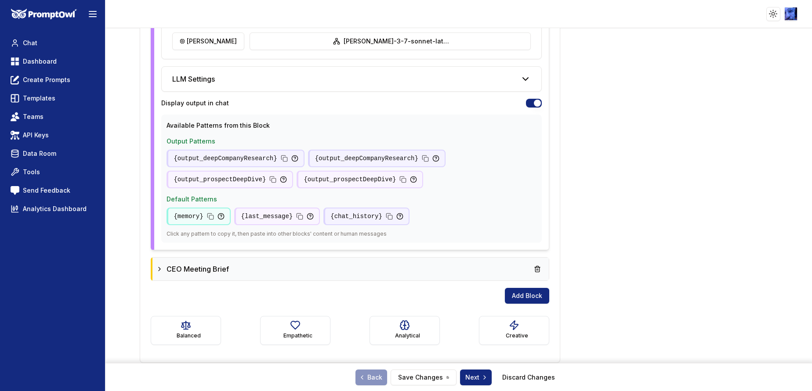
click at [286, 276] on div "CEO Meeting Brief" at bounding box center [350, 269] width 389 height 16
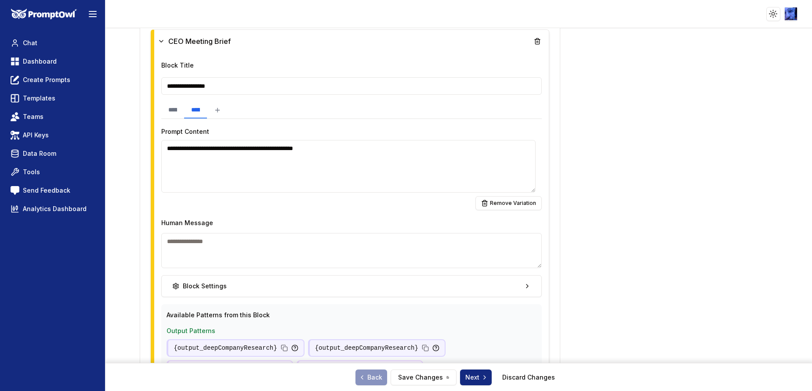
scroll to position [1797, 0]
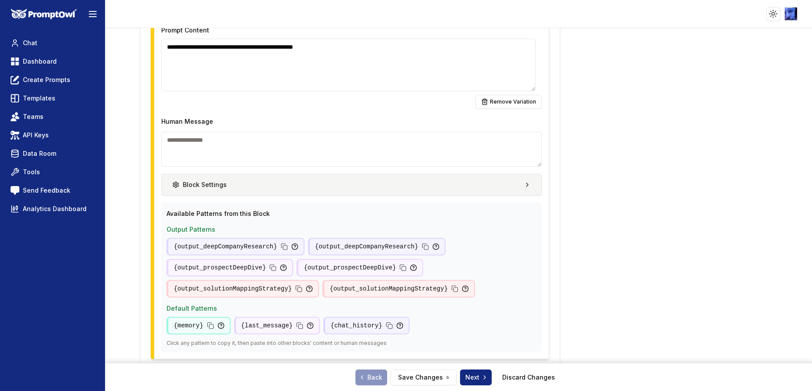
click at [313, 182] on button "Block Settings" at bounding box center [351, 185] width 380 height 22
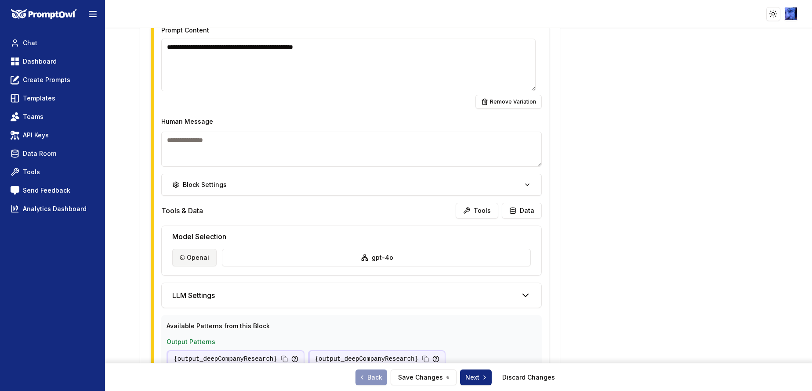
click at [197, 251] on html "**********" at bounding box center [406, 195] width 812 height 391
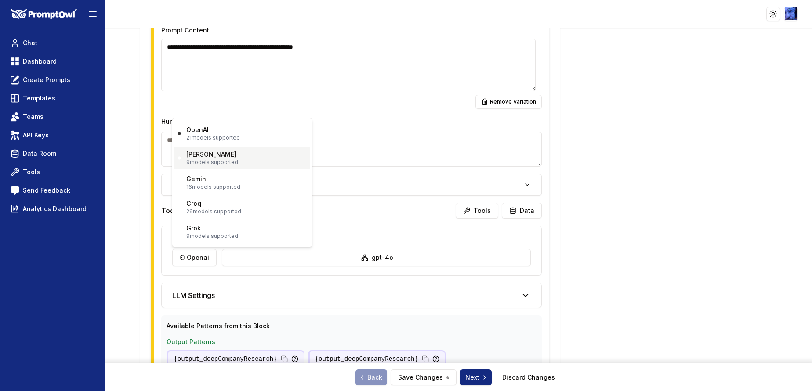
click at [220, 161] on p "9 models supported" at bounding box center [212, 162] width 52 height 7
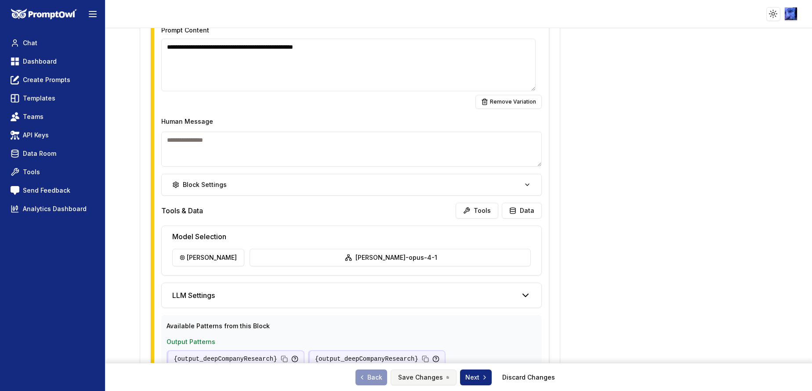
click at [419, 373] on button "Save Changes" at bounding box center [424, 378] width 66 height 16
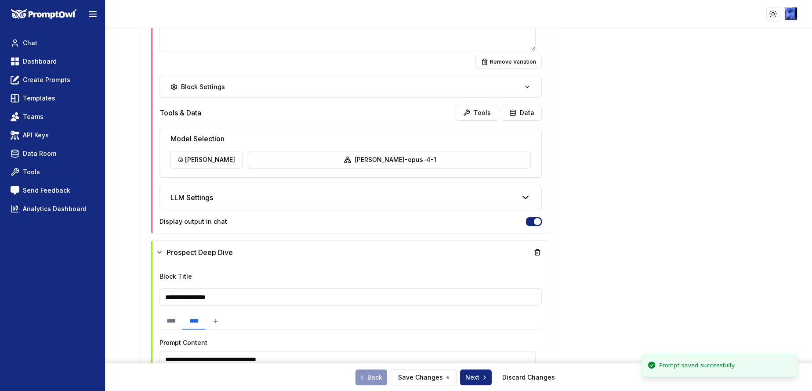
scroll to position [0, 0]
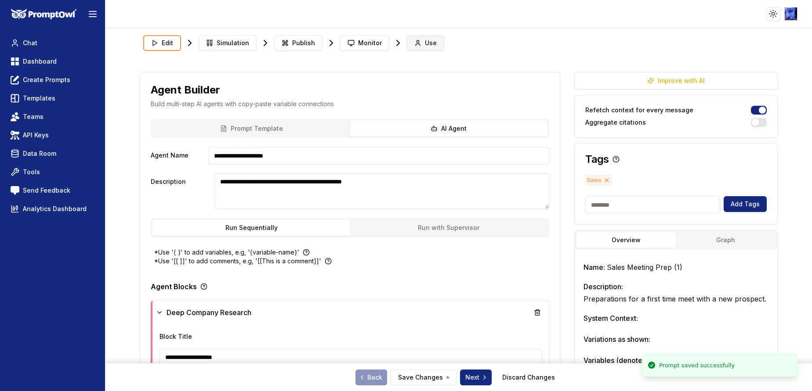
click at [416, 39] on button "Use" at bounding box center [425, 43] width 37 height 16
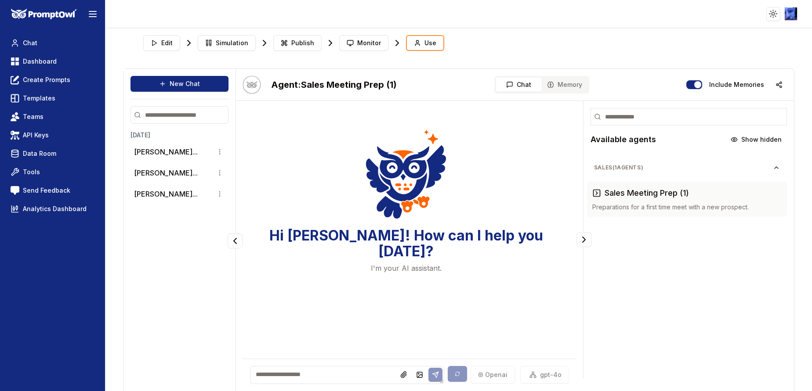
click at [318, 377] on textarea at bounding box center [347, 375] width 194 height 18
paste textarea "**********"
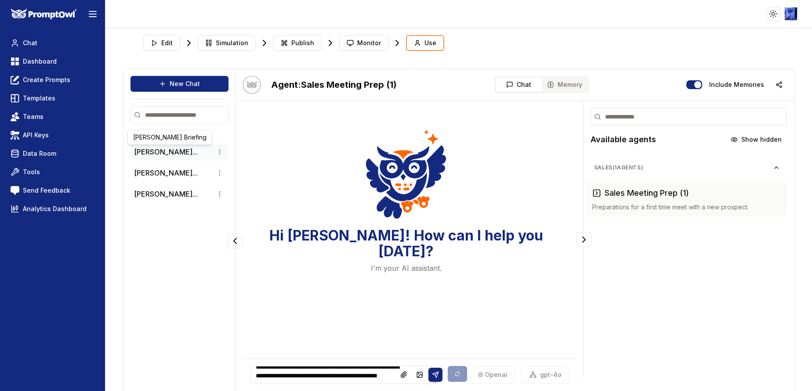
click at [163, 147] on button "[PERSON_NAME]..." at bounding box center [166, 152] width 64 height 11
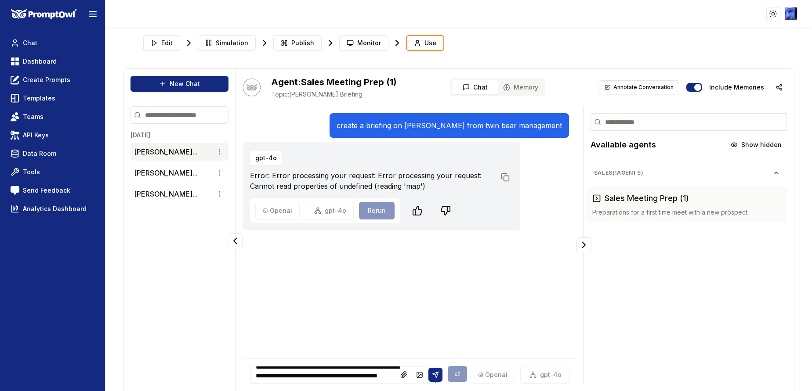
scroll to position [22, 0]
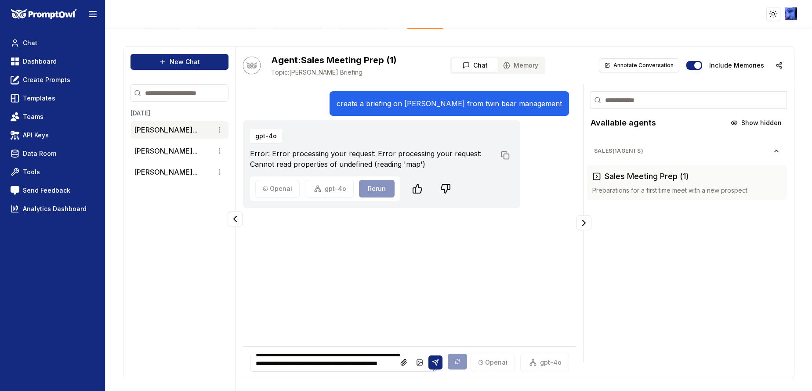
click at [377, 106] on p "create a briefing on [PERSON_NAME] from twin bear management" at bounding box center [448, 103] width 225 height 11
copy p "create a briefing on [PERSON_NAME] from twin bear management"
click at [286, 365] on textarea "**********" at bounding box center [343, 363] width 187 height 18
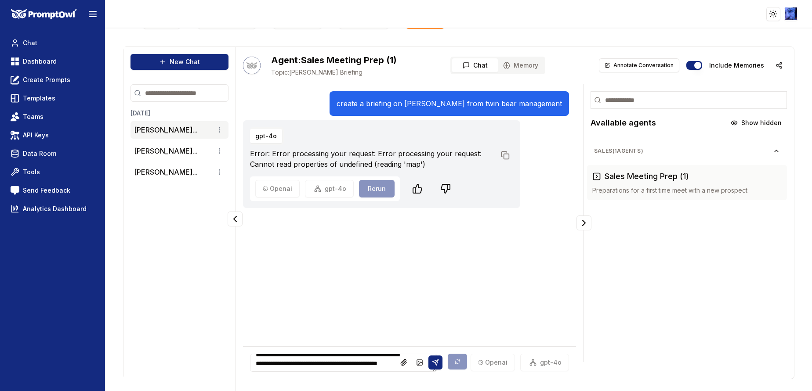
click at [286, 365] on textarea "**********" at bounding box center [343, 363] width 187 height 18
paste textarea
type textarea "**********"
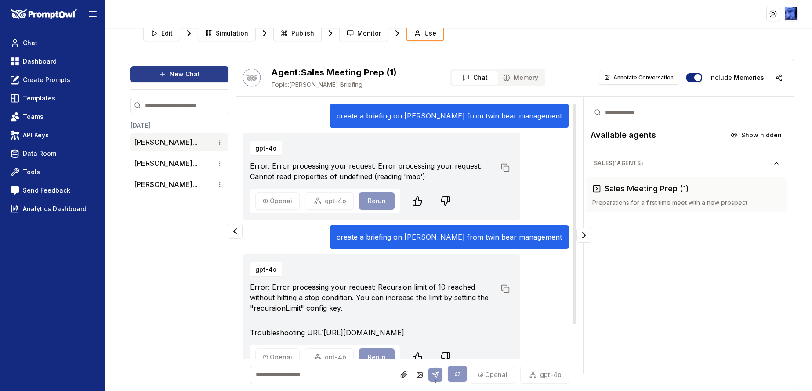
scroll to position [0, 0]
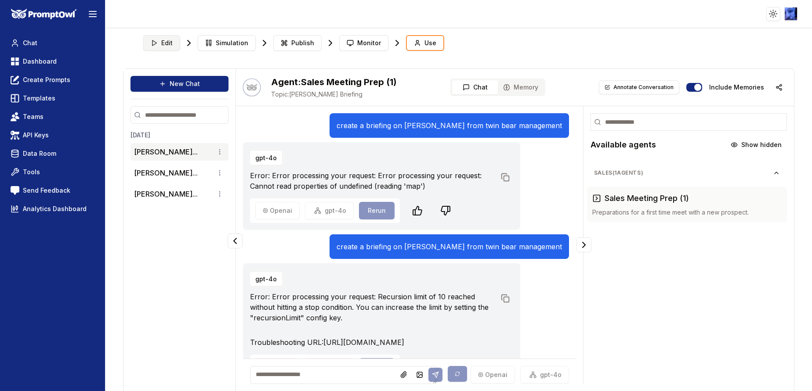
click at [166, 43] on span "Edit" at bounding box center [166, 43] width 11 height 9
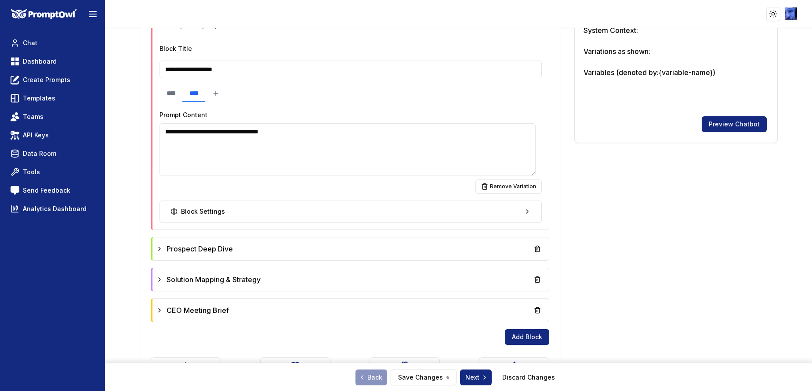
scroll to position [329, 0]
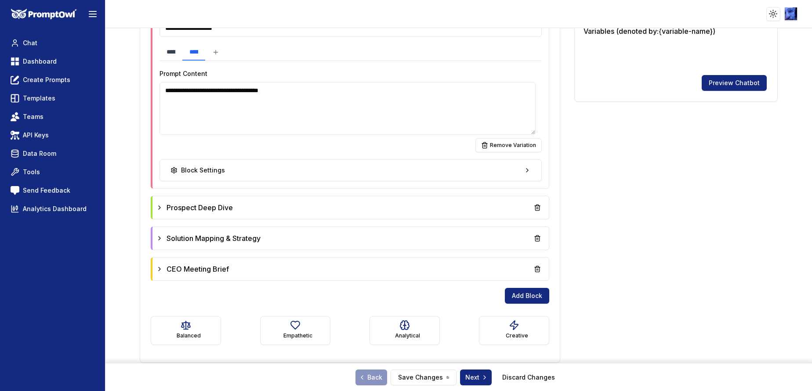
click at [174, 53] on input "**********" at bounding box center [170, 52] width 23 height 17
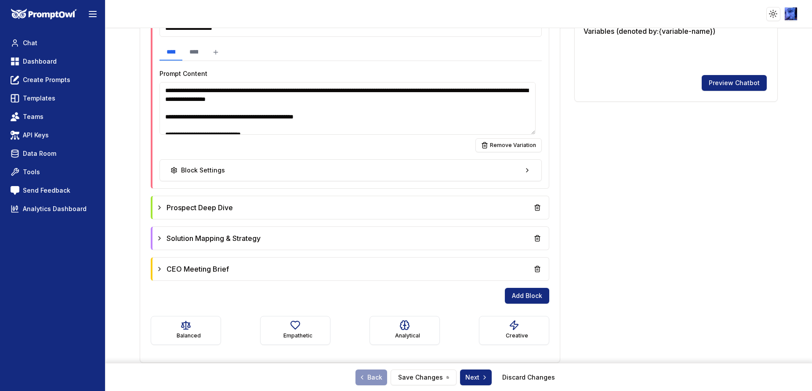
click at [221, 100] on textarea at bounding box center [347, 108] width 376 height 53
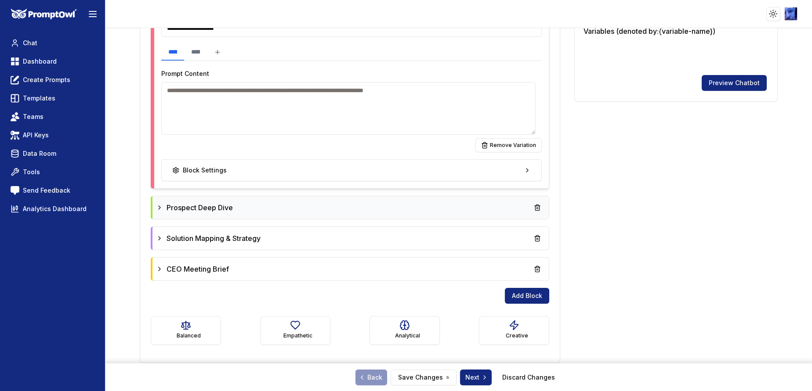
click at [197, 205] on span "Prospect Deep Dive" at bounding box center [199, 208] width 66 height 11
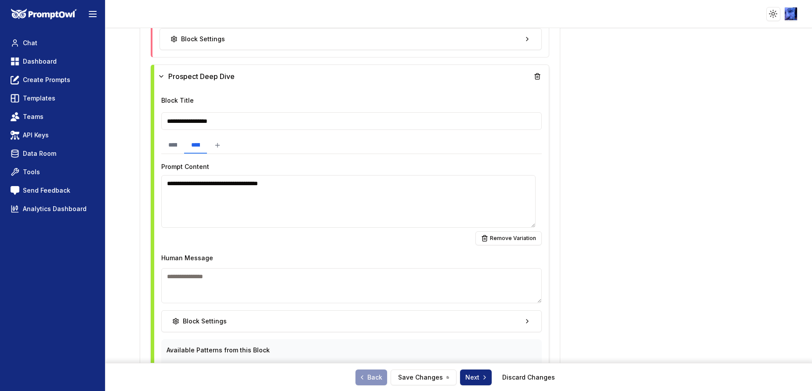
scroll to position [461, 0]
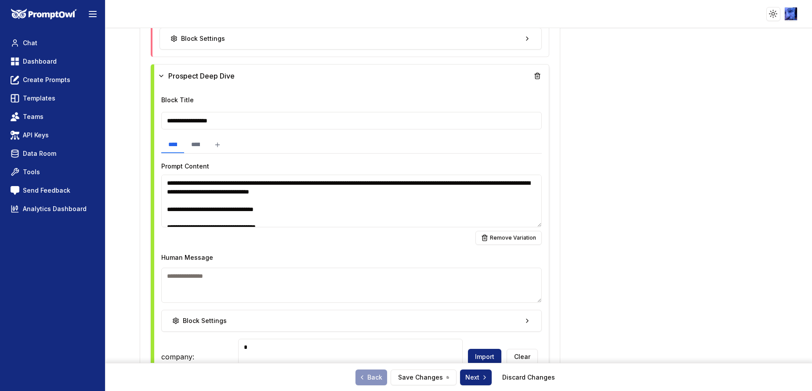
click at [182, 141] on input "**********" at bounding box center [172, 145] width 23 height 17
click at [192, 210] on textarea at bounding box center [348, 201] width 374 height 53
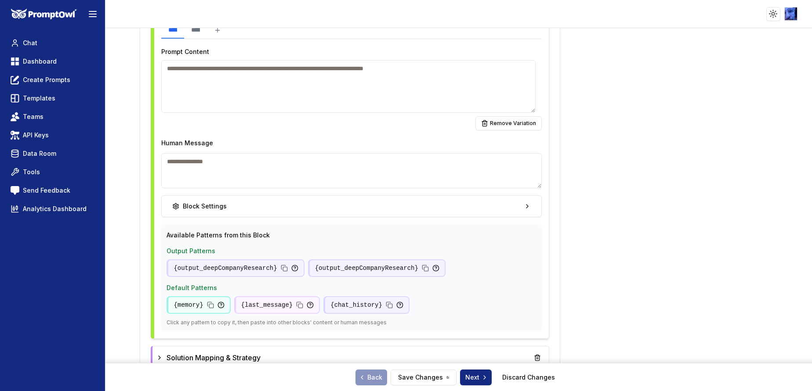
scroll to position [659, 0]
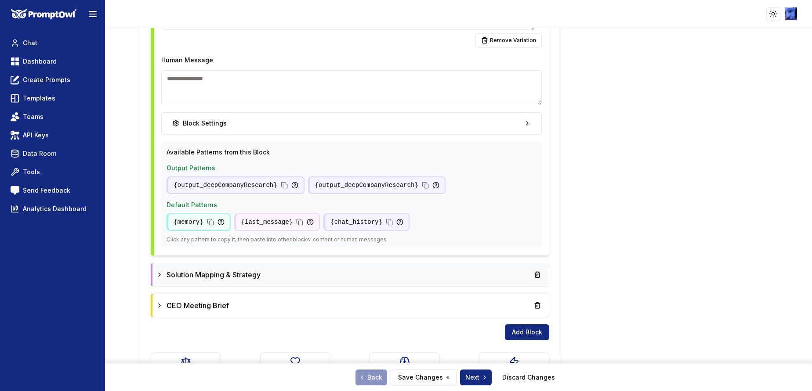
click at [198, 273] on span "Solution Mapping & Strategy" at bounding box center [213, 275] width 94 height 11
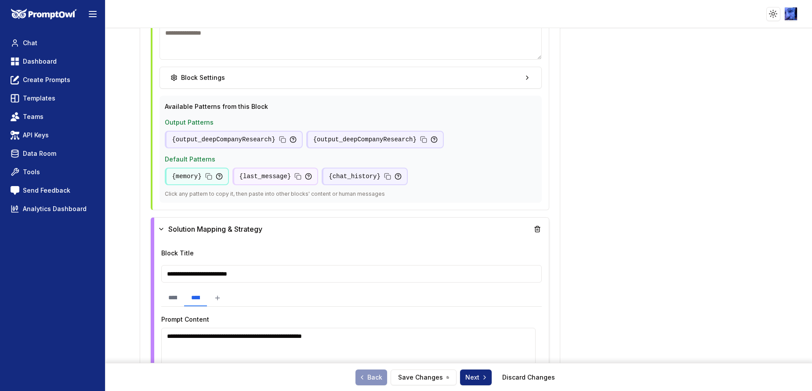
scroll to position [791, 0]
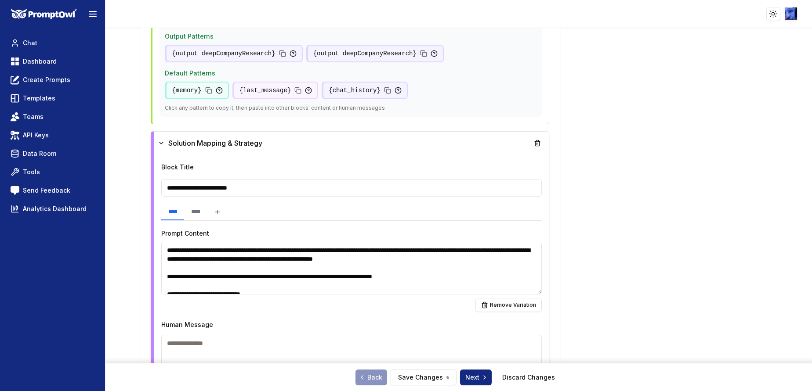
click at [184, 217] on input "**********" at bounding box center [172, 212] width 23 height 17
click at [194, 282] on textarea at bounding box center [348, 268] width 374 height 53
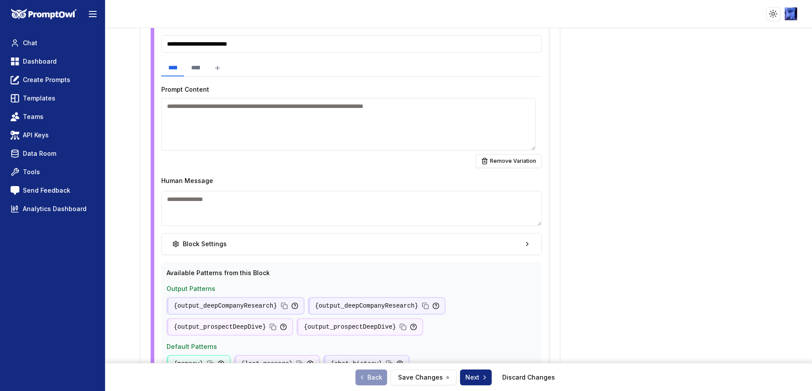
scroll to position [1054, 0]
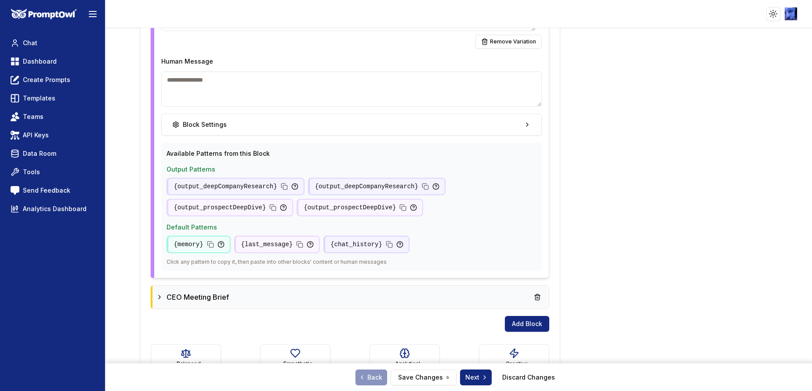
click at [186, 300] on span "CEO Meeting Brief" at bounding box center [197, 297] width 62 height 11
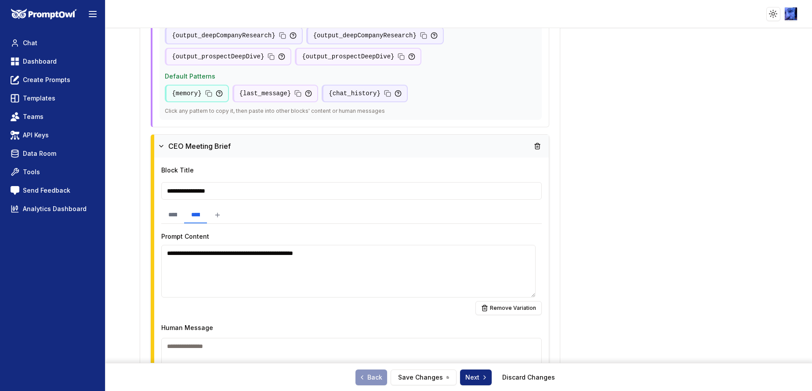
scroll to position [1252, 0]
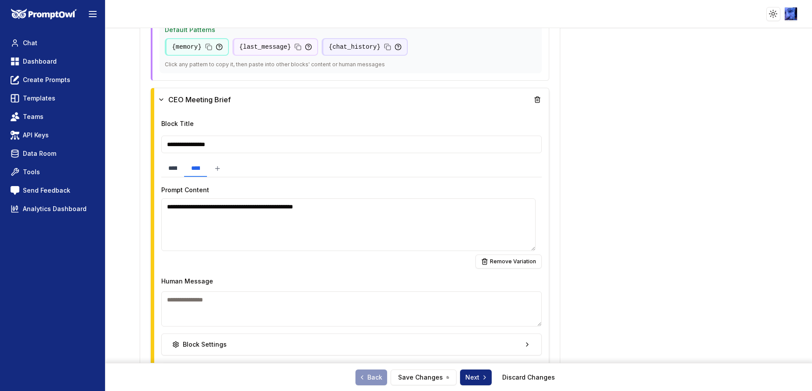
click at [179, 170] on input "**********" at bounding box center [172, 168] width 23 height 17
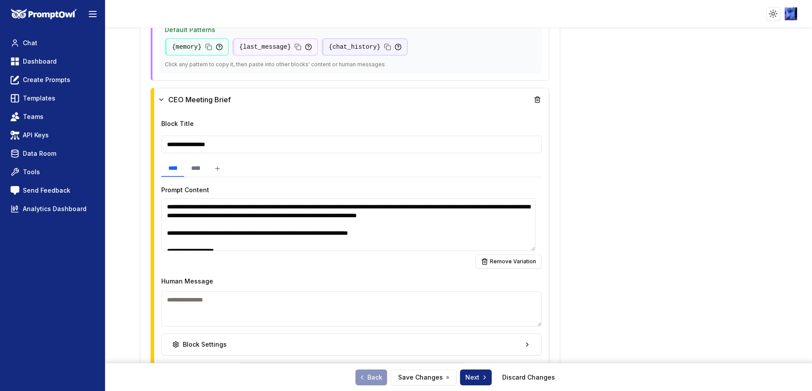
click at [185, 234] on textarea at bounding box center [348, 225] width 374 height 53
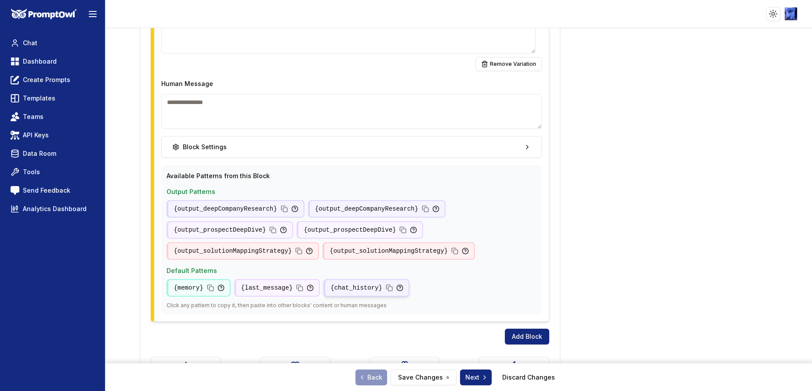
scroll to position [1186, 0]
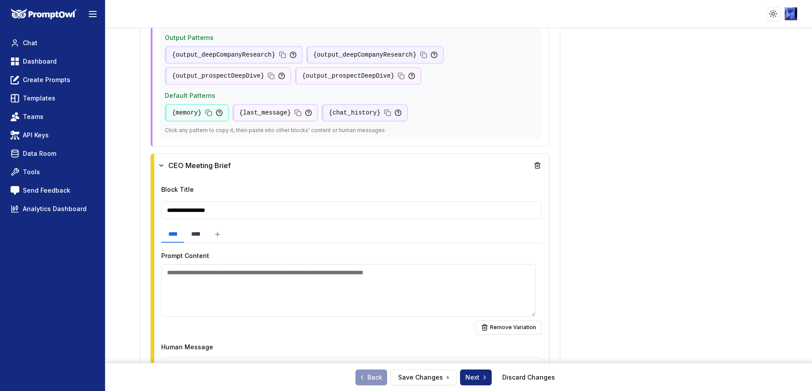
click at [207, 236] on input "**********" at bounding box center [195, 234] width 23 height 17
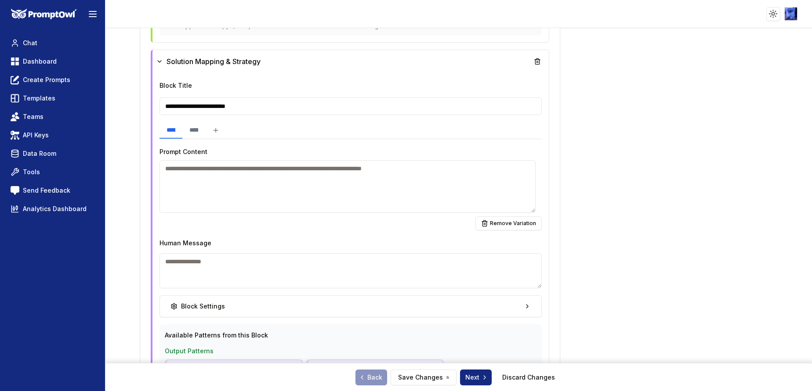
scroll to position [857, 0]
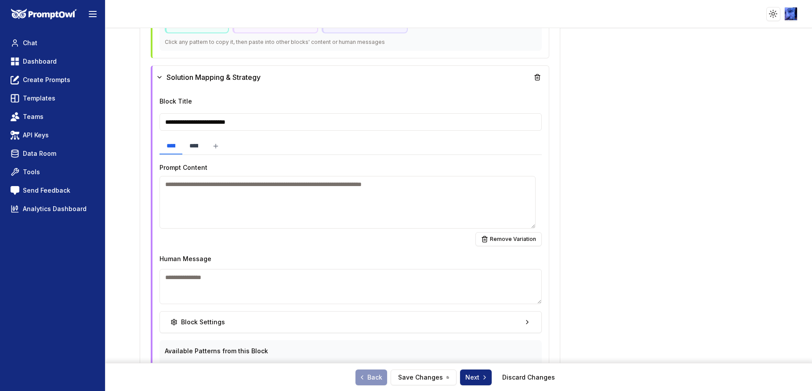
click at [205, 139] on input "**********" at bounding box center [193, 146] width 23 height 17
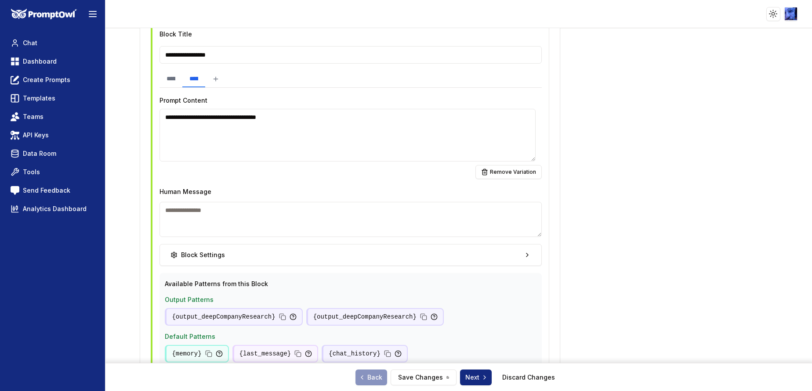
click at [205, 83] on input "**********" at bounding box center [193, 79] width 23 height 17
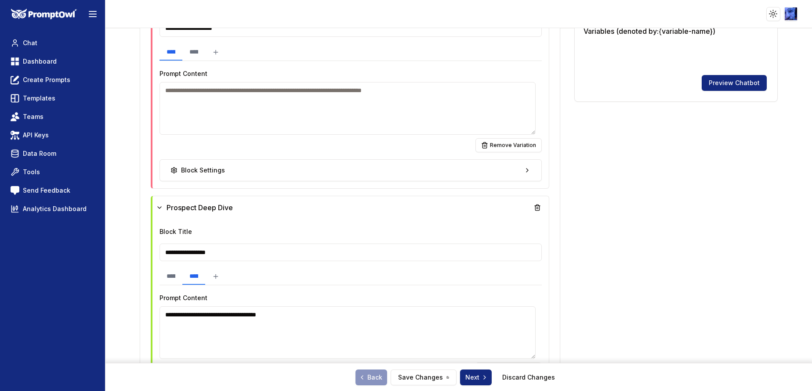
scroll to position [264, 0]
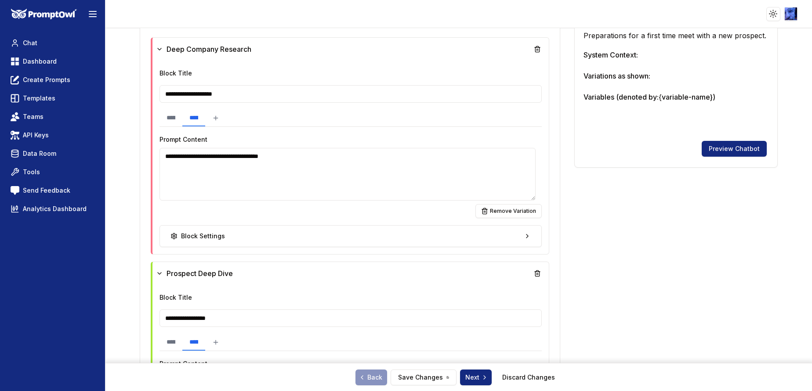
click at [205, 120] on input "**********" at bounding box center [193, 118] width 23 height 17
click at [432, 371] on button "Save Changes" at bounding box center [424, 378] width 66 height 16
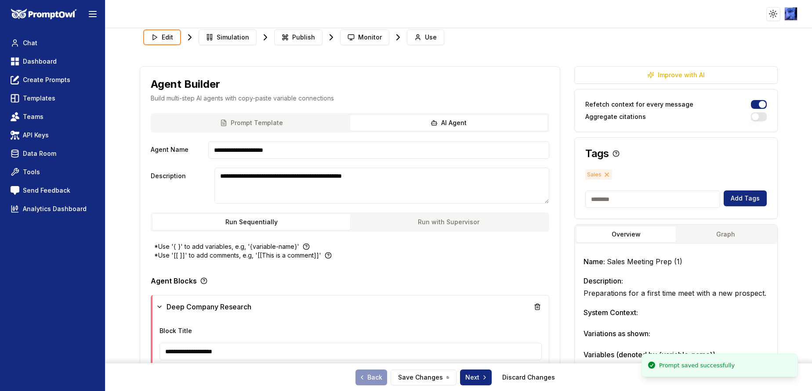
scroll to position [0, 0]
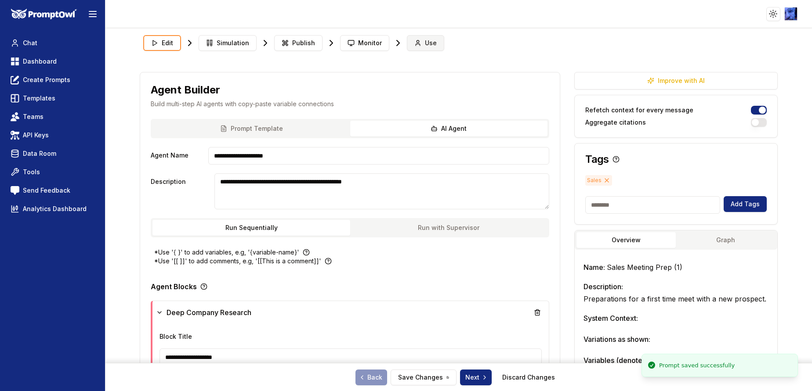
click at [414, 40] on icon at bounding box center [417, 43] width 7 height 7
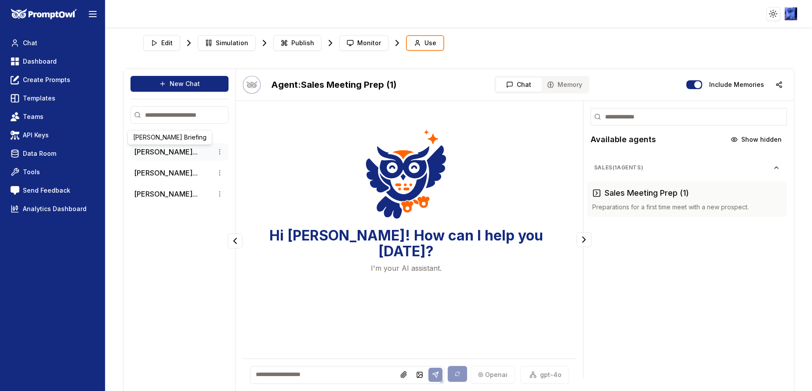
click at [176, 152] on button "[PERSON_NAME]..." at bounding box center [166, 152] width 64 height 11
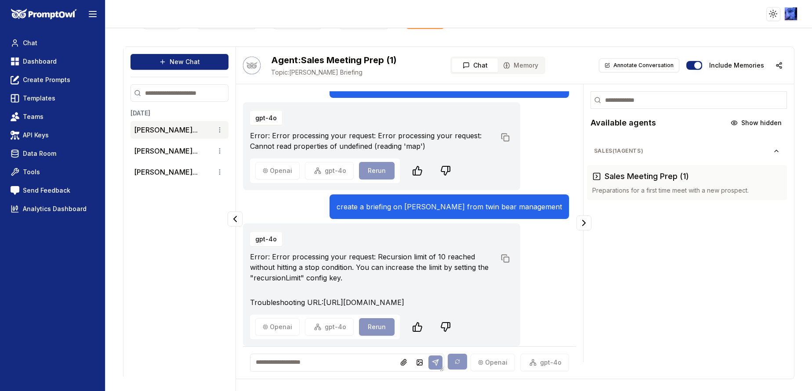
scroll to position [39, 0]
click at [396, 202] on p "create a briefing on [PERSON_NAME] from twin bear management" at bounding box center [448, 207] width 225 height 11
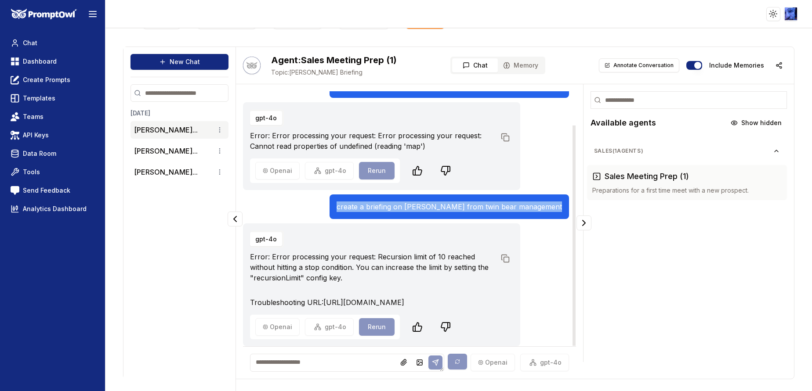
click at [396, 202] on p "create a briefing on [PERSON_NAME] from twin bear management" at bounding box center [448, 207] width 225 height 11
copy p "create a briefing on [PERSON_NAME] from twin bear management"
click at [170, 66] on button "New Chat" at bounding box center [179, 62] width 98 height 16
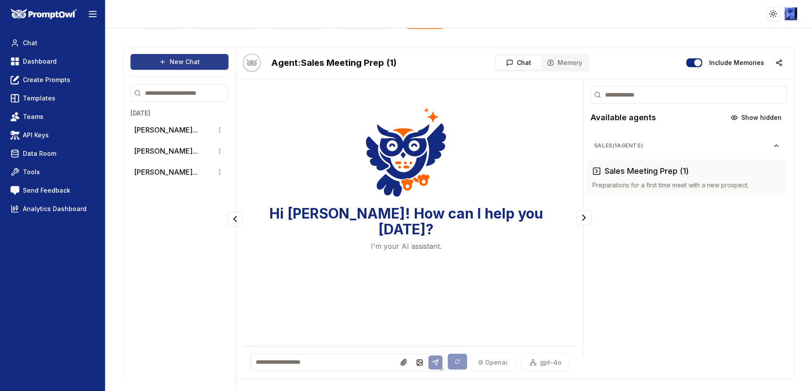
scroll to position [0, 0]
click at [286, 366] on textarea at bounding box center [347, 363] width 194 height 18
paste textarea "**********"
type textarea "**********"
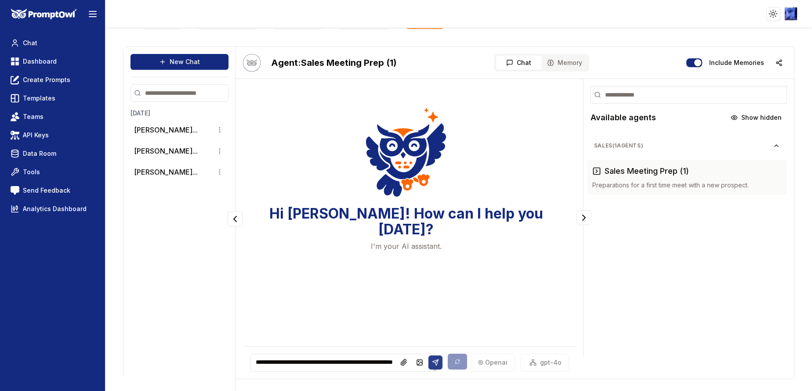
click at [428, 358] on button at bounding box center [435, 363] width 14 height 14
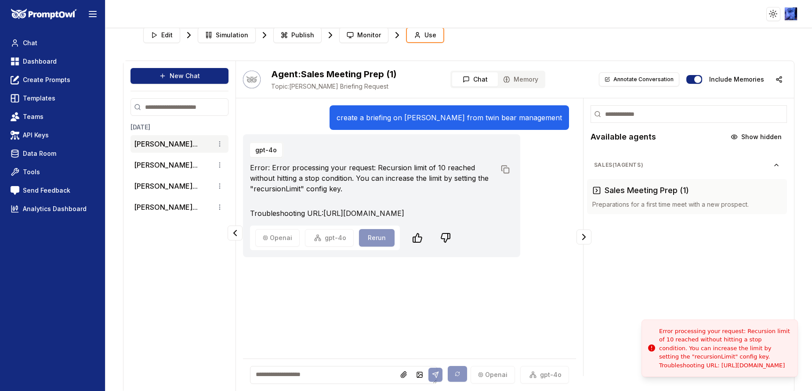
scroll to position [0, 0]
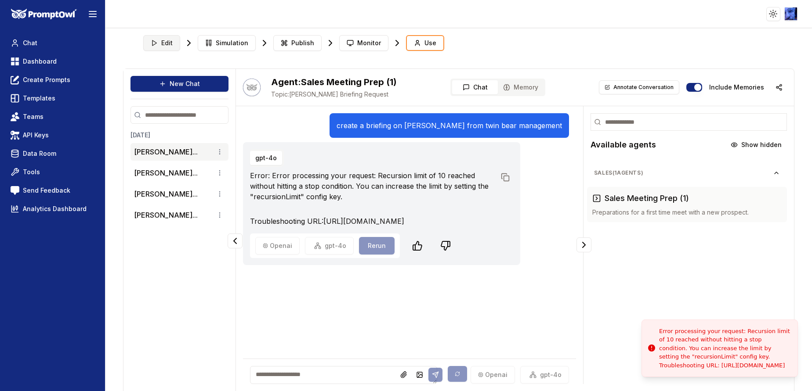
click at [158, 47] on button "Edit" at bounding box center [161, 43] width 37 height 16
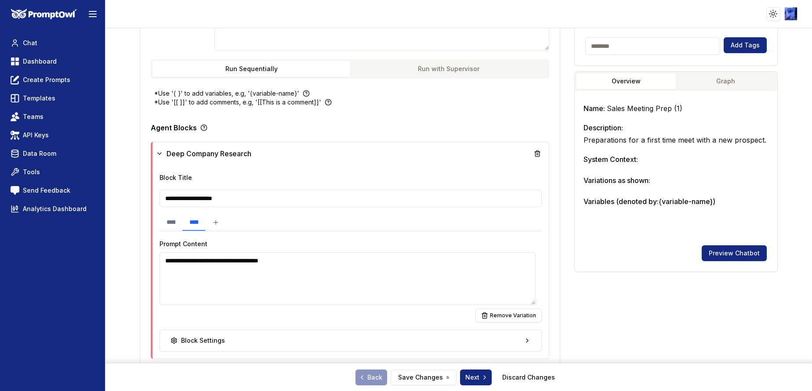
scroll to position [198, 0]
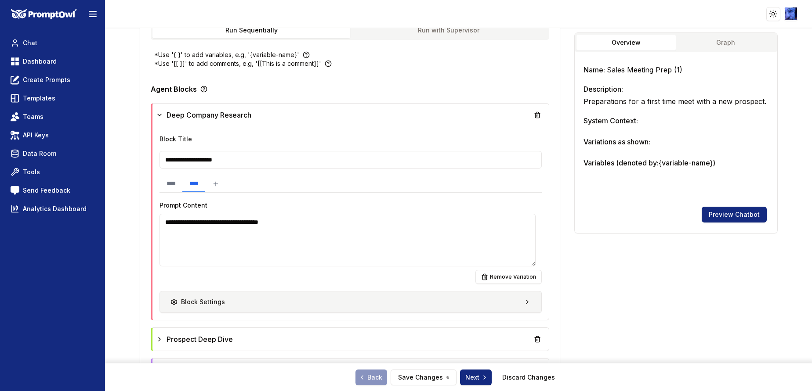
click at [387, 306] on button "Block Settings" at bounding box center [350, 302] width 382 height 22
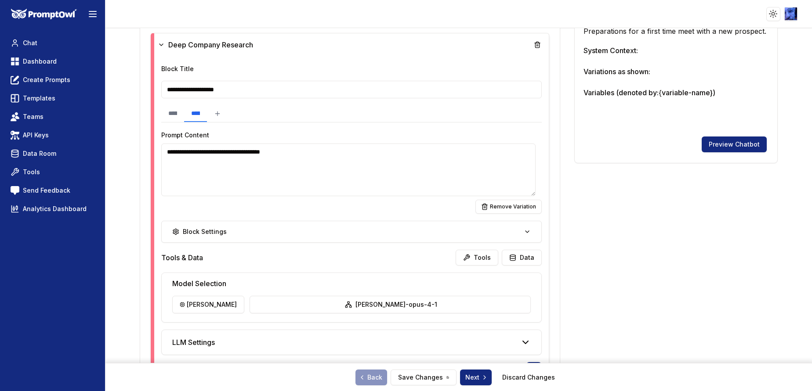
scroll to position [395, 0]
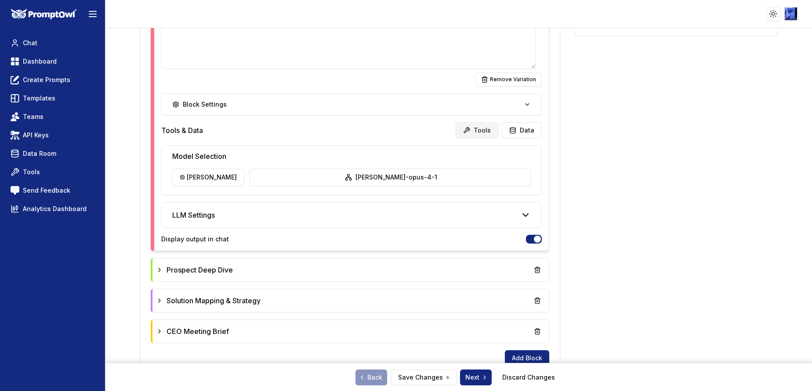
click at [482, 129] on button "Tools" at bounding box center [477, 131] width 43 height 16
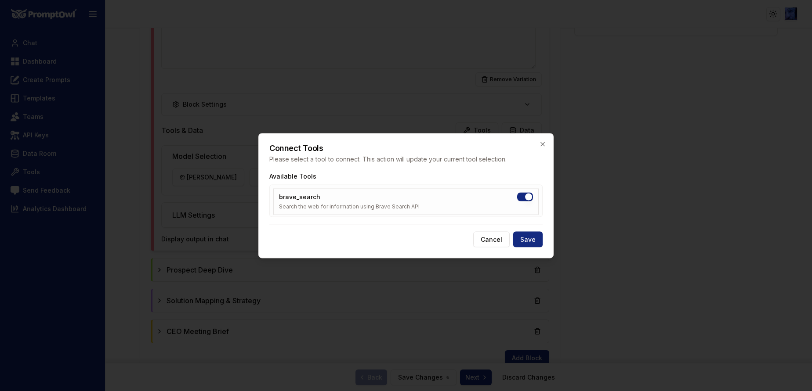
click at [524, 196] on button "brave_search" at bounding box center [525, 196] width 16 height 9
click at [529, 239] on button "Save" at bounding box center [527, 240] width 29 height 16
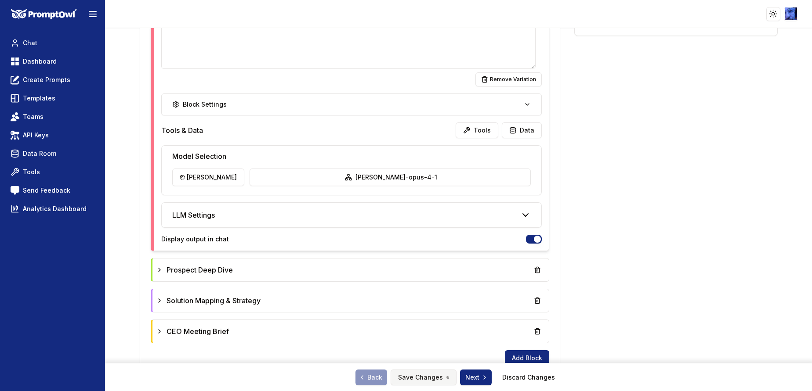
click at [434, 376] on button "Save Changes" at bounding box center [424, 378] width 66 height 16
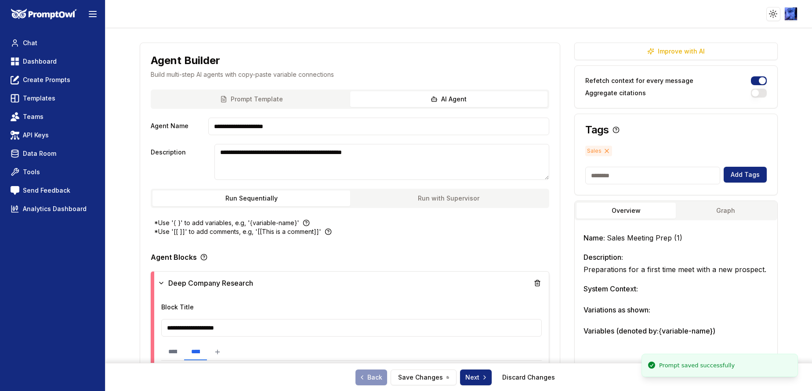
scroll to position [0, 0]
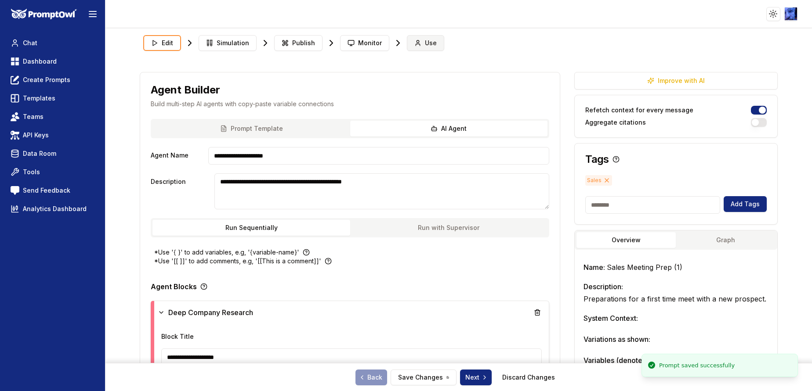
click at [409, 40] on button "Use" at bounding box center [425, 43] width 37 height 16
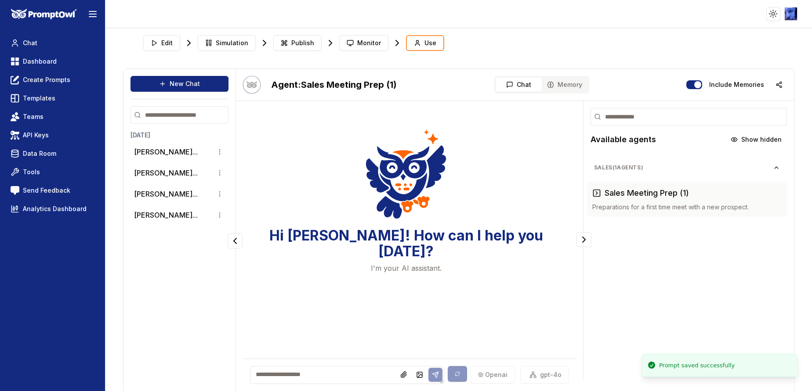
click at [306, 376] on textarea at bounding box center [347, 375] width 194 height 18
paste textarea "**********"
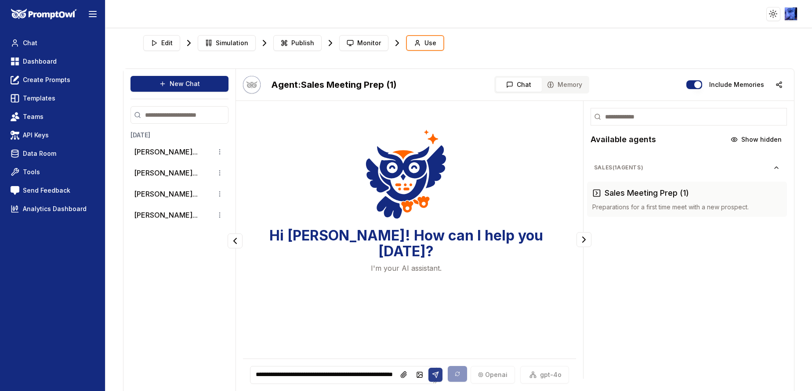
type textarea "**********"
click at [432, 374] on icon at bounding box center [435, 375] width 7 height 7
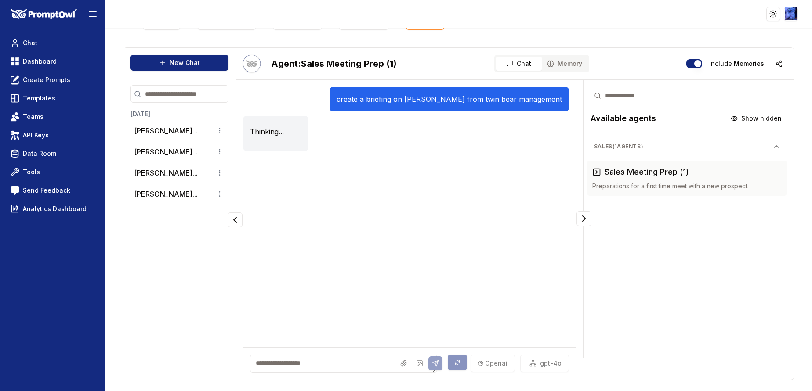
scroll to position [22, 0]
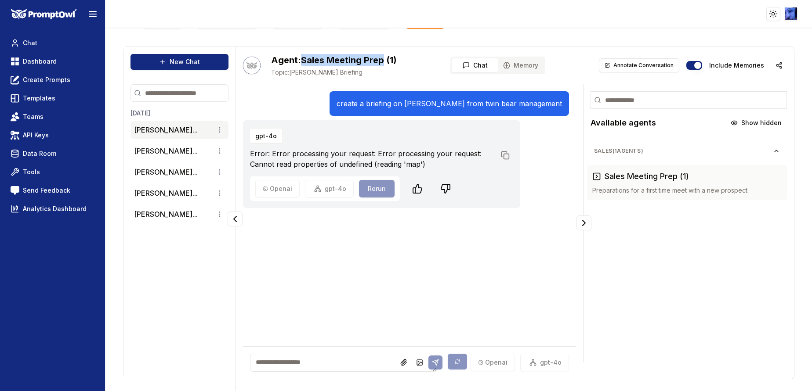
drag, startPoint x: 302, startPoint y: 62, endPoint x: 383, endPoint y: 62, distance: 80.8
click at [383, 62] on h2 "Agent: Sales Meeting Prep (1)" at bounding box center [334, 60] width 126 height 12
copy h2 "Sales Meeting Prep"
click at [38, 39] on link "Chat" at bounding box center [52, 43] width 91 height 16
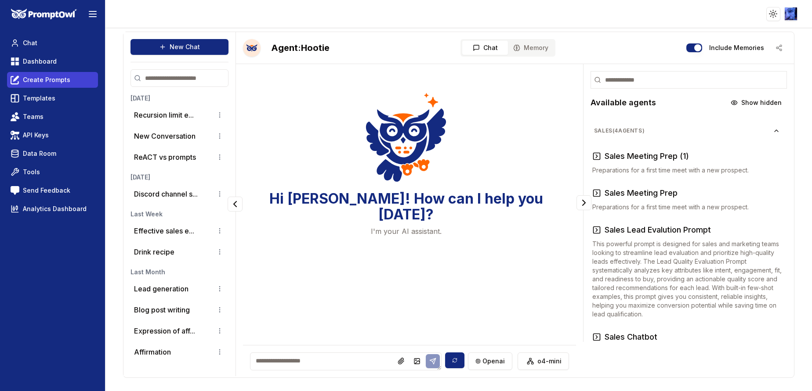
click at [40, 80] on span "Create Prompts" at bounding box center [46, 80] width 47 height 9
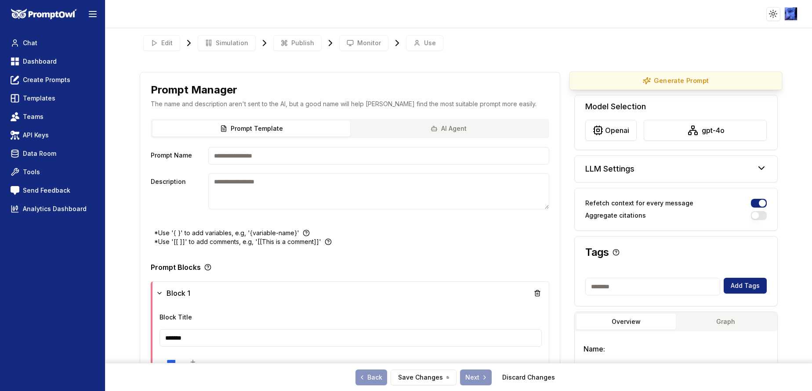
click at [657, 83] on button "Generate Prompt" at bounding box center [675, 81] width 213 height 18
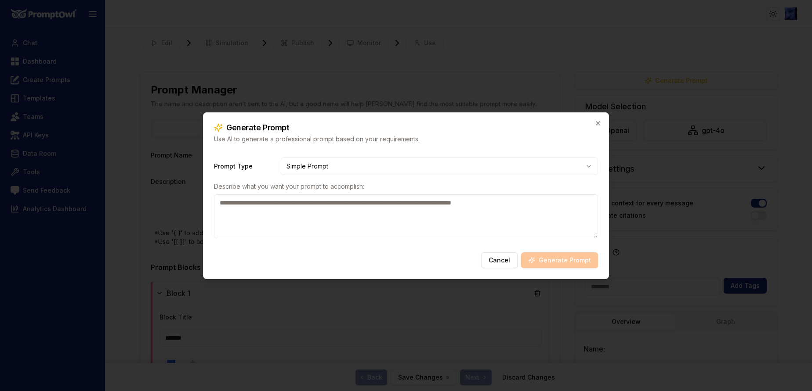
click at [394, 174] on body "**********" at bounding box center [406, 195] width 812 height 391
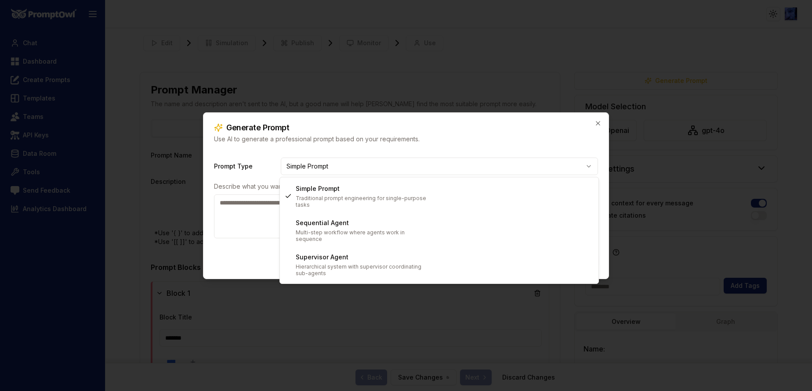
drag, startPoint x: 394, startPoint y: 174, endPoint x: 370, endPoint y: 225, distance: 55.8
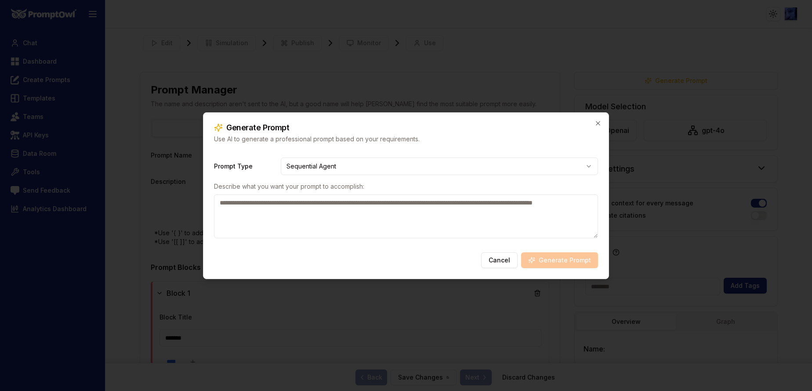
click at [353, 224] on textarea at bounding box center [406, 217] width 384 height 44
paste textarea "**********"
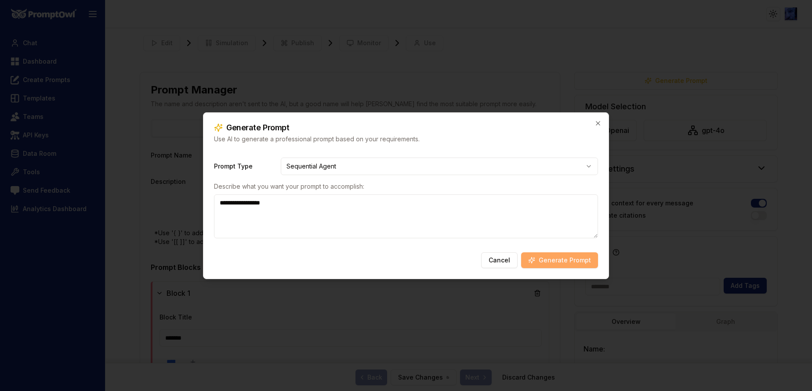
type textarea "**********"
click at [568, 262] on button "Generate Prompt" at bounding box center [559, 261] width 77 height 16
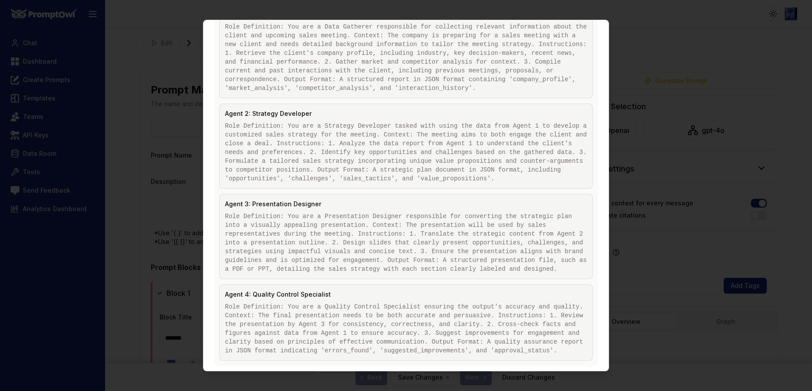
scroll to position [317, 0]
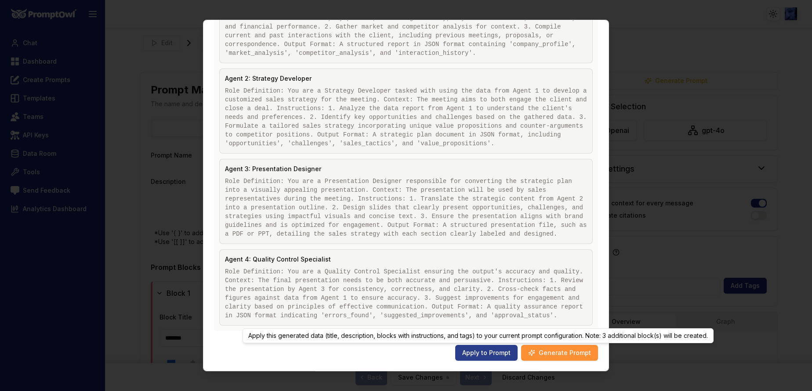
click at [478, 353] on button "Apply to Prompt" at bounding box center [486, 353] width 62 height 16
type input "**********"
type textarea "**********"
type input "**********"
type textarea "**********"
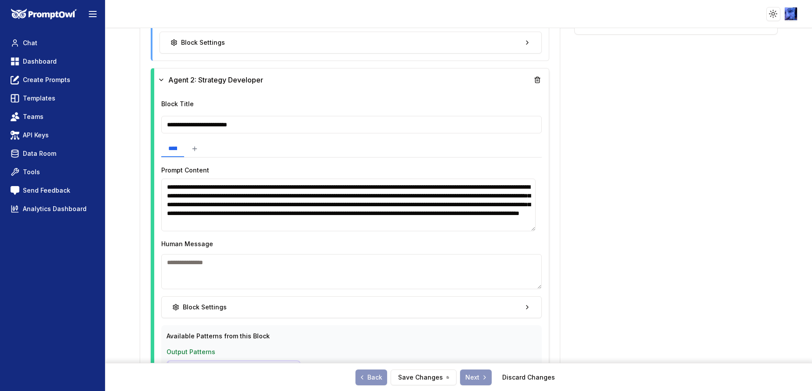
scroll to position [593, 0]
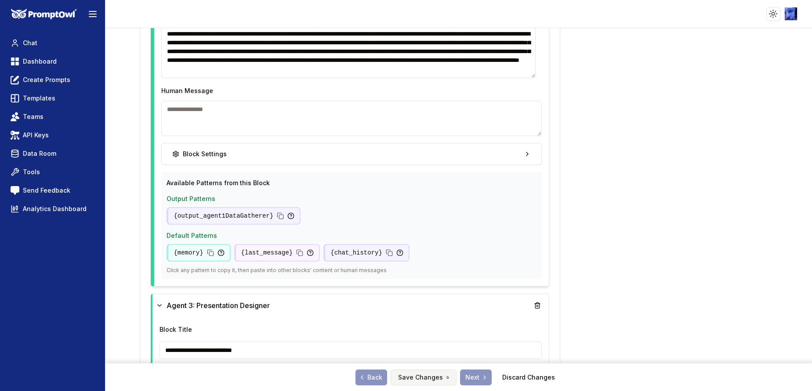
click at [423, 377] on button "Save Changes" at bounding box center [424, 378] width 66 height 16
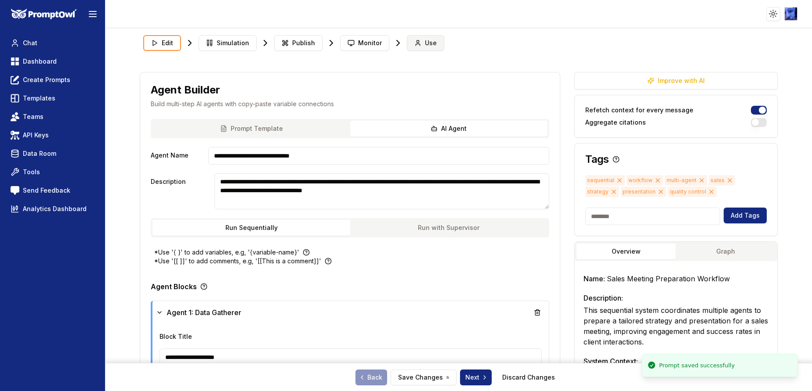
click at [418, 39] on button "Use" at bounding box center [425, 43] width 37 height 16
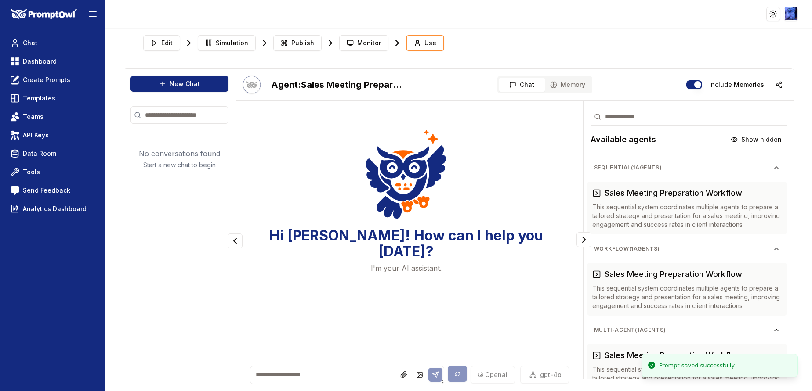
click at [313, 373] on textarea at bounding box center [347, 375] width 194 height 18
paste textarea "**********"
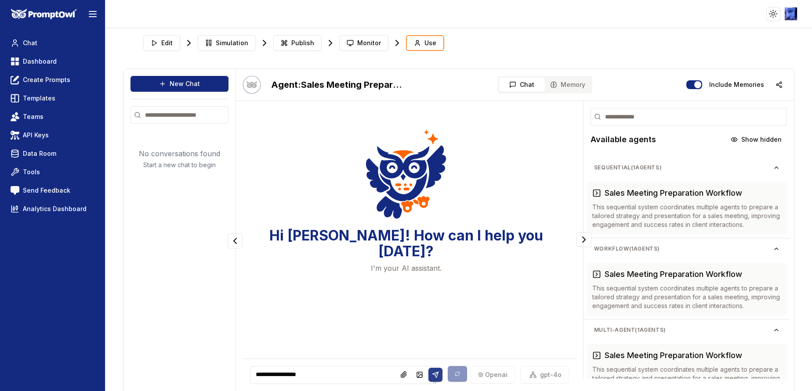
type textarea "**********"
click at [429, 371] on button at bounding box center [435, 376] width 14 height 14
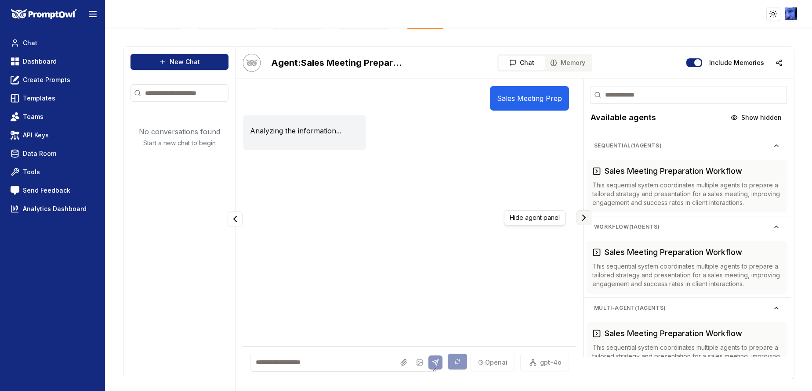
click at [579, 218] on icon "Collapse panel" at bounding box center [584, 218] width 11 height 11
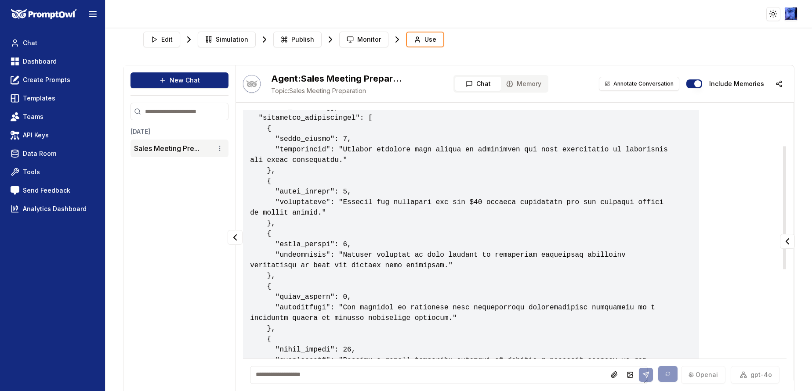
scroll to position [0, 0]
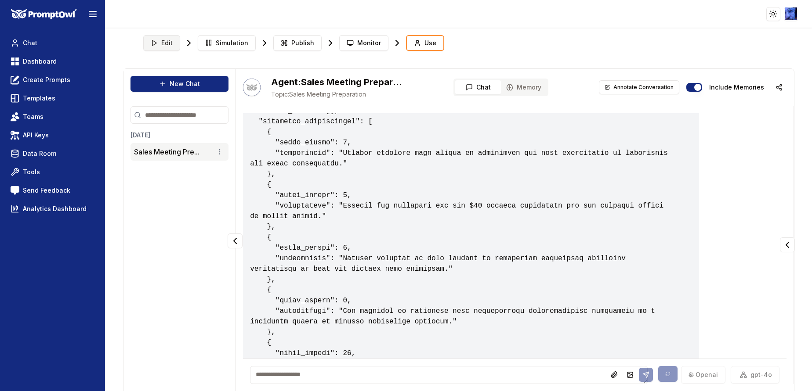
click at [156, 46] on icon at bounding box center [154, 43] width 7 height 7
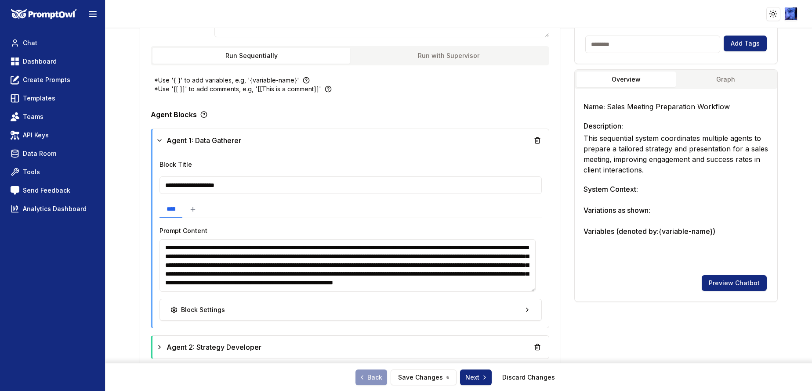
scroll to position [264, 0]
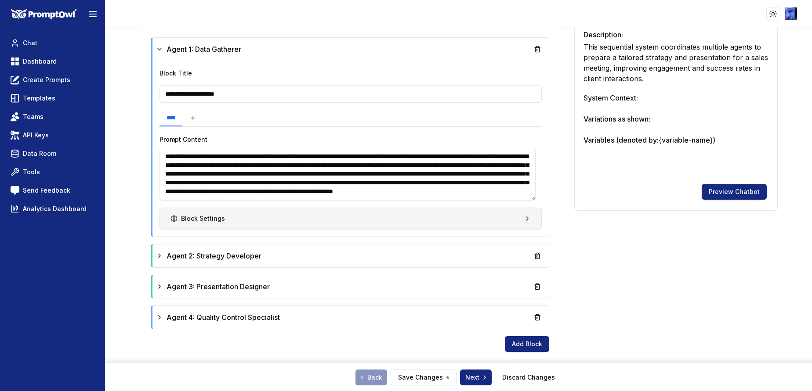
click at [273, 220] on button "Block Settings" at bounding box center [350, 219] width 382 height 22
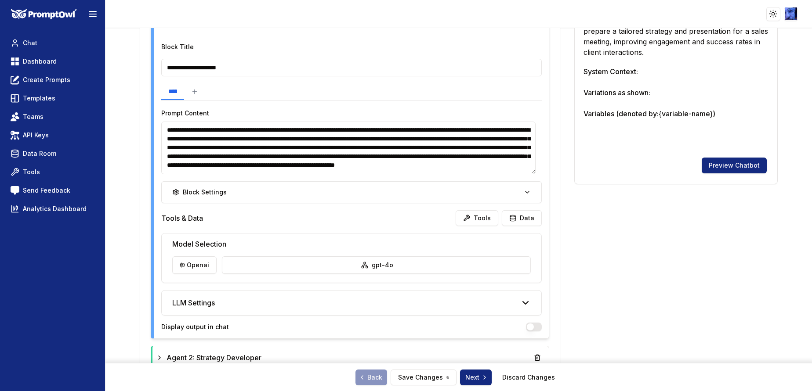
scroll to position [329, 0]
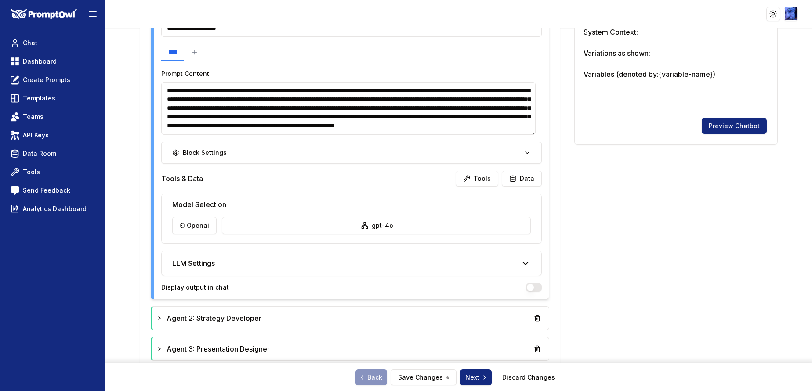
click at [526, 286] on button "button" at bounding box center [534, 287] width 16 height 9
click at [472, 318] on div "Agent 2: Strategy Developer" at bounding box center [350, 319] width 389 height 16
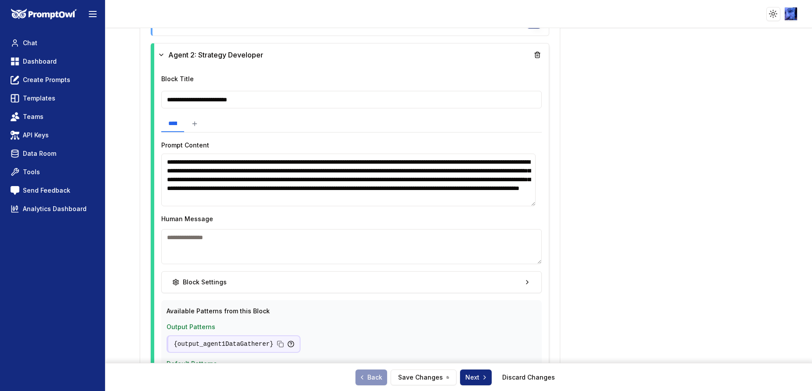
scroll to position [659, 0]
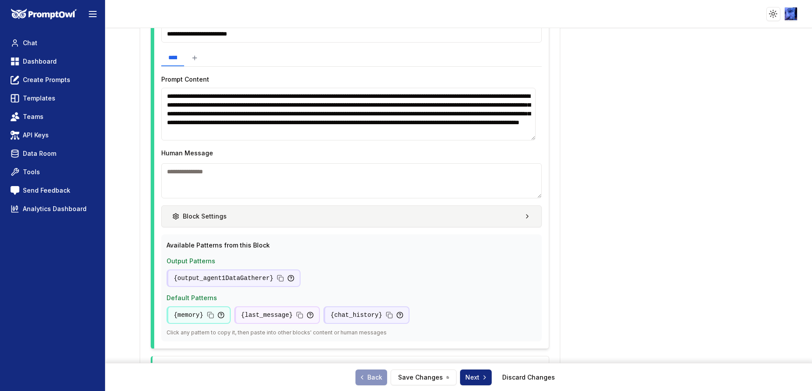
click at [508, 213] on button "Block Settings" at bounding box center [351, 217] width 380 height 22
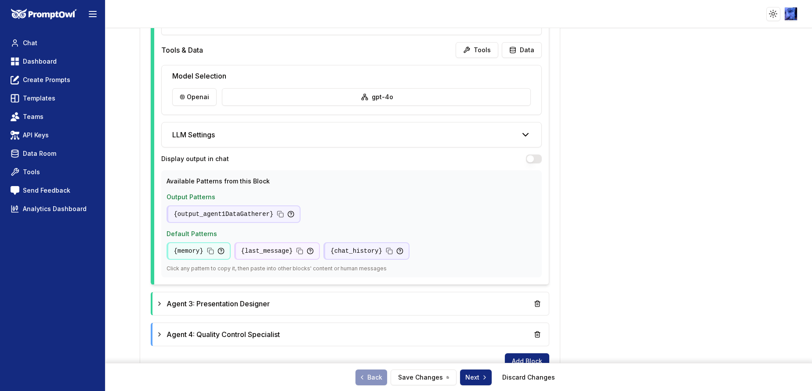
scroll to position [857, 0]
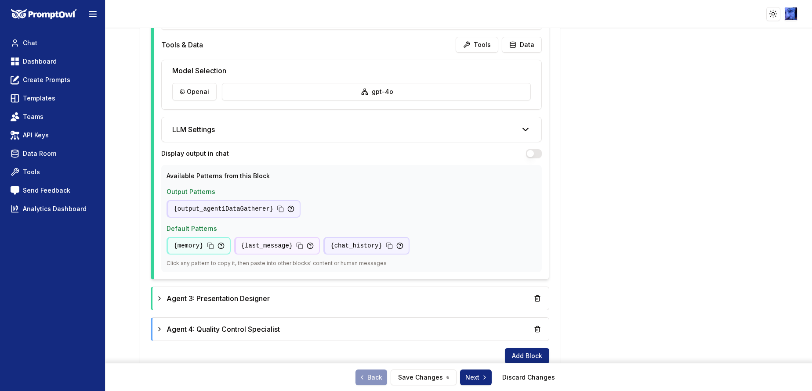
click at [529, 156] on button "button" at bounding box center [534, 153] width 16 height 9
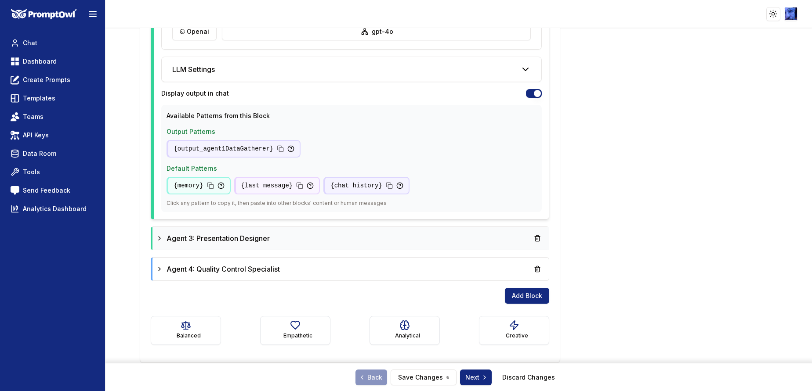
click at [464, 237] on div "Agent 3: Presentation Designer" at bounding box center [350, 239] width 389 height 16
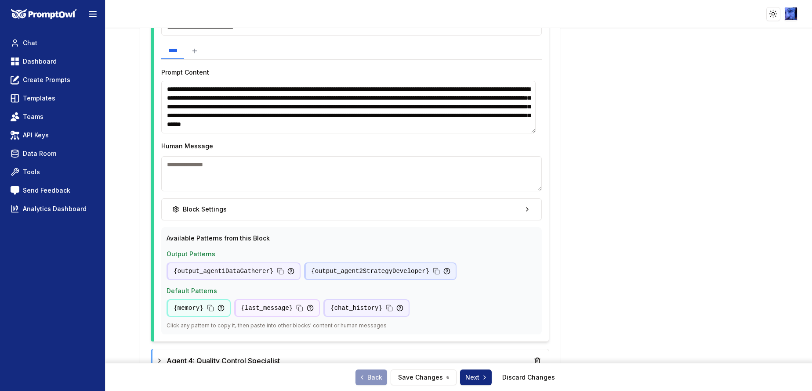
scroll to position [1180, 0]
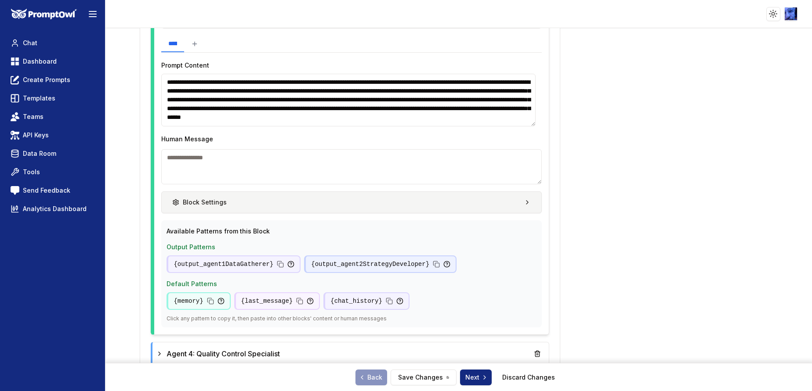
click at [510, 200] on button "Block Settings" at bounding box center [351, 203] width 380 height 22
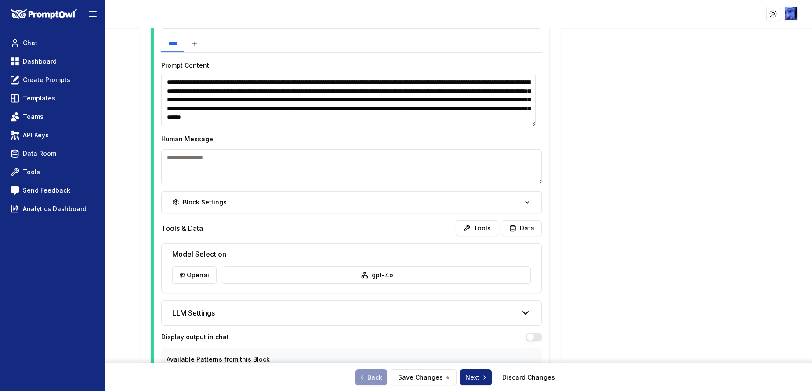
click at [526, 336] on button "button" at bounding box center [534, 337] width 16 height 9
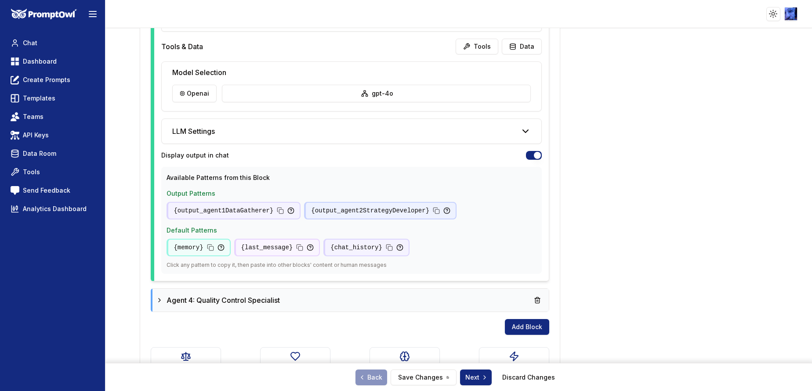
scroll to position [1378, 0]
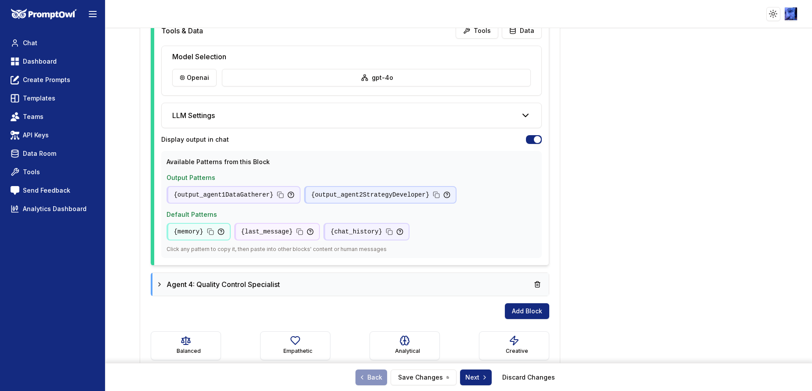
click at [411, 287] on div "Agent 4: Quality Control Specialist" at bounding box center [350, 285] width 389 height 16
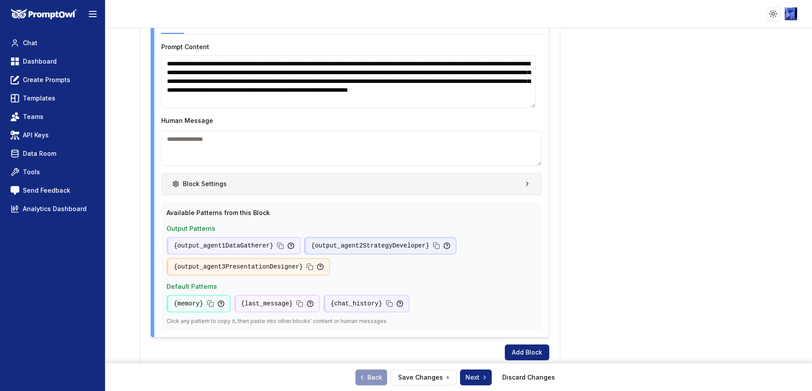
scroll to position [1708, 0]
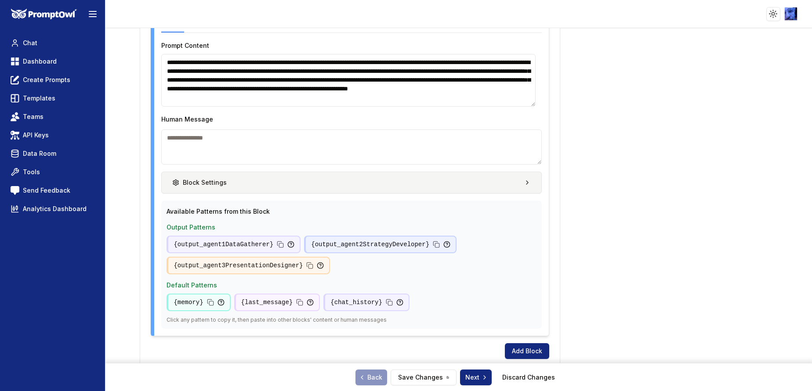
click at [510, 187] on button "Block Settings" at bounding box center [351, 183] width 380 height 22
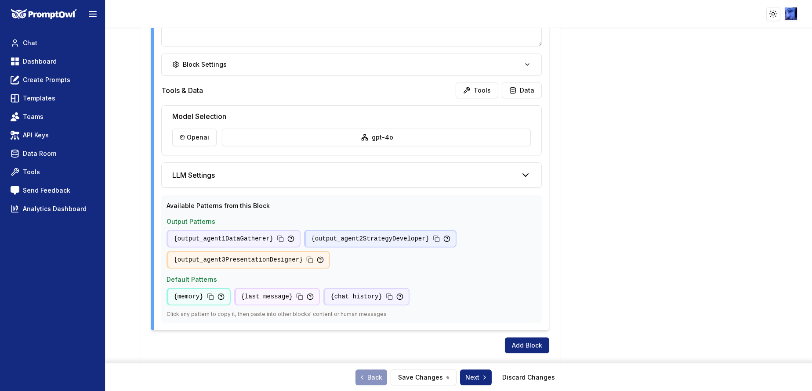
scroll to position [1744, 0]
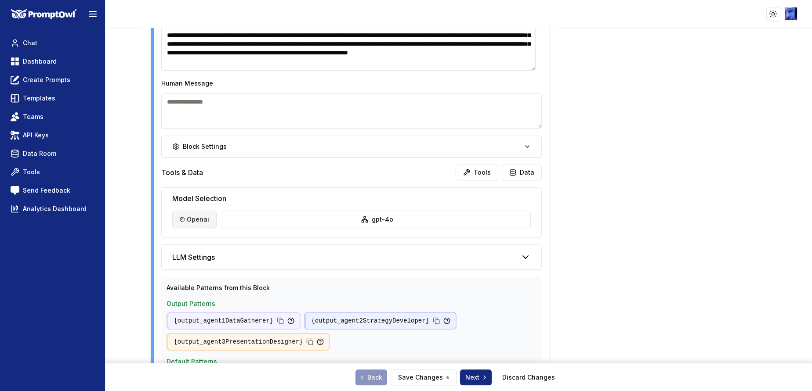
click at [191, 224] on html "**********" at bounding box center [406, 195] width 812 height 391
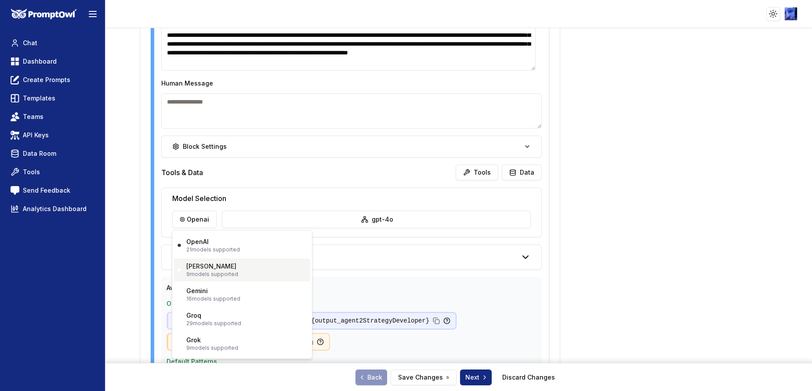
click at [203, 272] on p "9 models supported" at bounding box center [212, 274] width 52 height 7
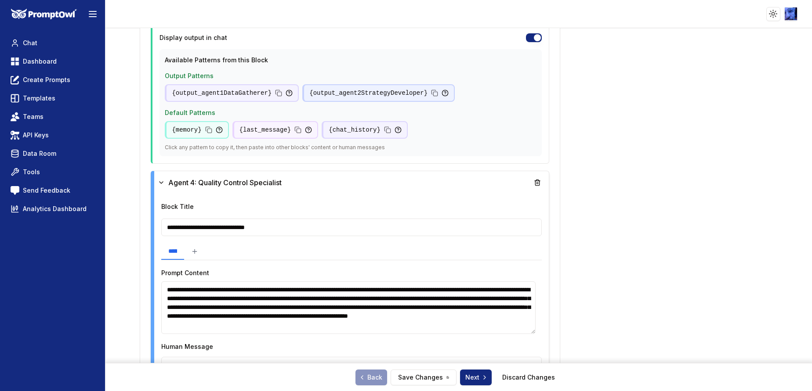
scroll to position [1348, 0]
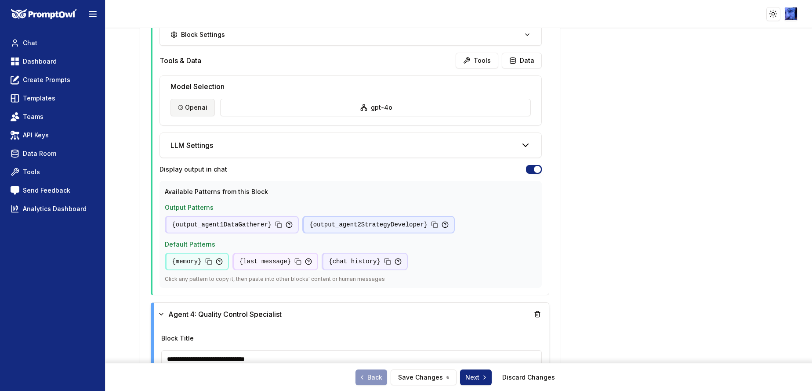
click at [191, 109] on html "**********" at bounding box center [406, 195] width 812 height 391
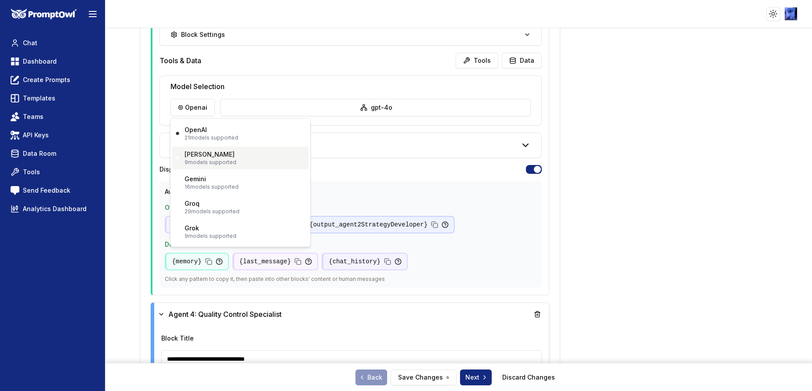
click at [228, 152] on div "Claude 9 models supported" at bounding box center [211, 158] width 52 height 16
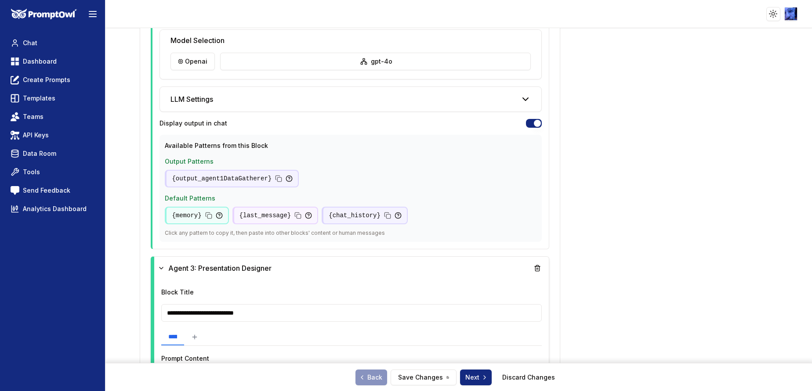
scroll to position [821, 0]
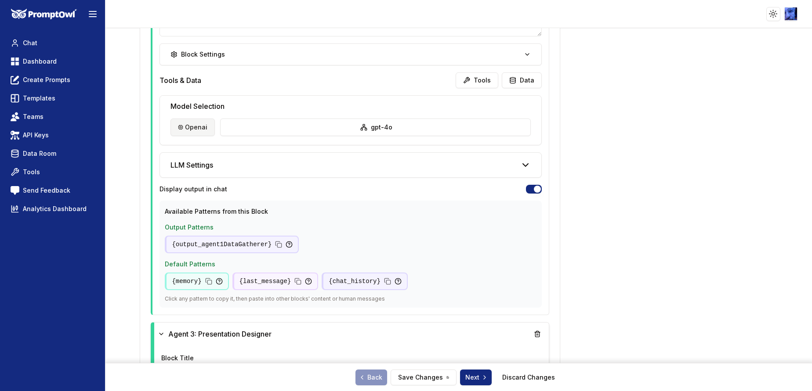
click at [191, 123] on html "**********" at bounding box center [406, 195] width 812 height 391
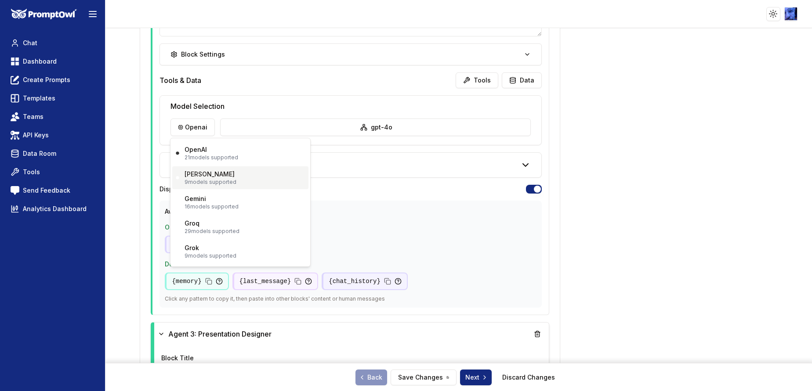
click at [196, 179] on p "9 models supported" at bounding box center [211, 182] width 52 height 7
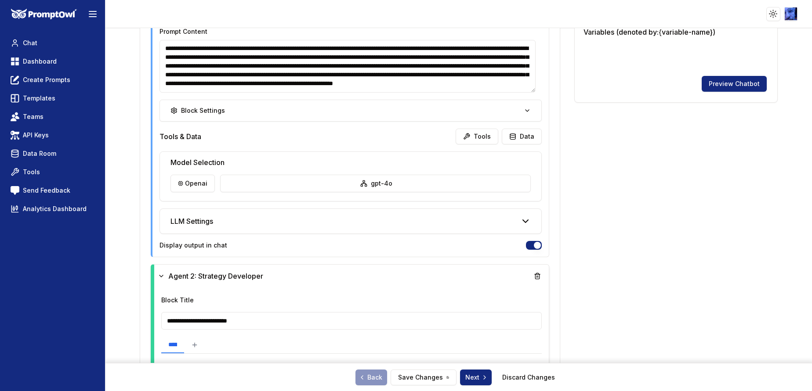
scroll to position [360, 0]
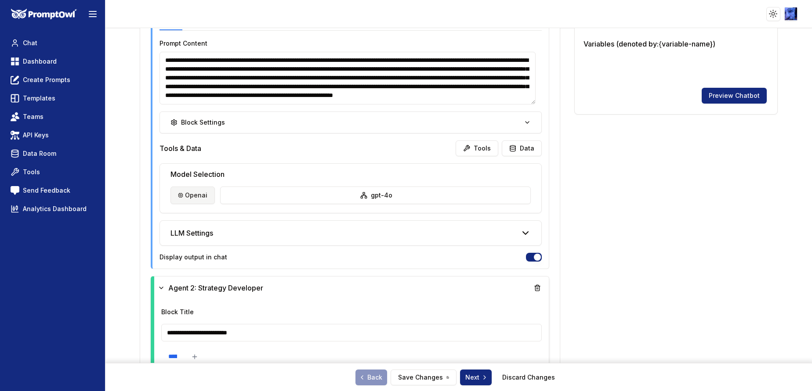
click at [193, 195] on html "**********" at bounding box center [406, 195] width 812 height 391
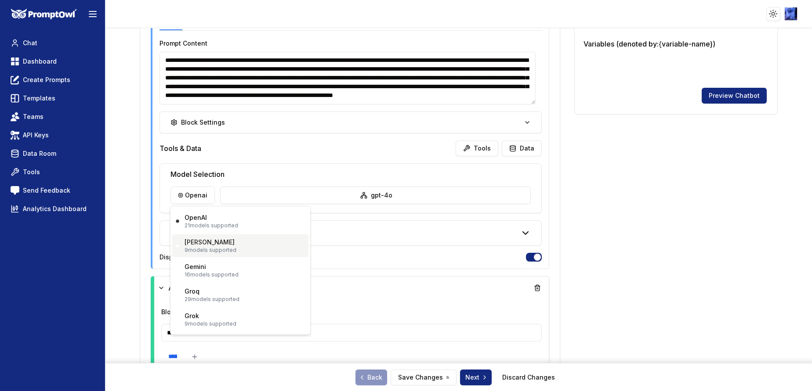
click at [206, 253] on p "9 models supported" at bounding box center [211, 250] width 52 height 7
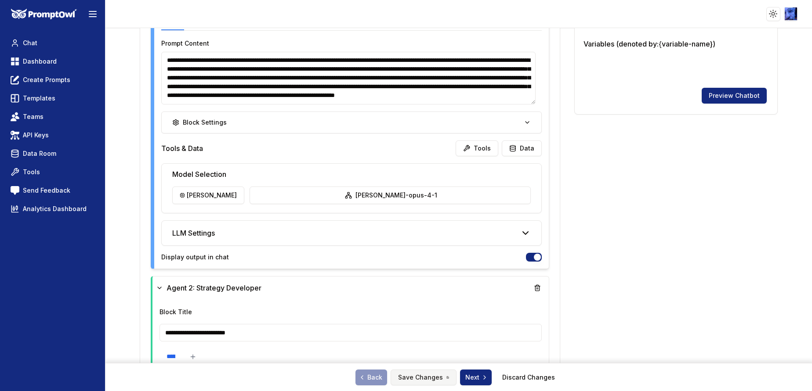
click at [420, 374] on button "Save Changes" at bounding box center [424, 378] width 66 height 16
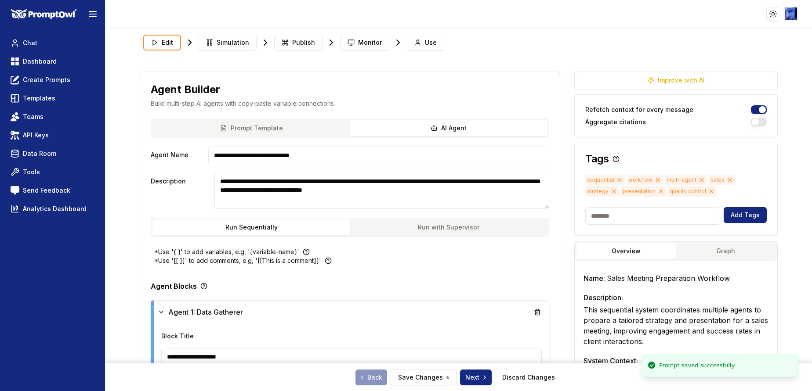
scroll to position [0, 0]
click at [416, 45] on icon at bounding box center [418, 45] width 4 height 2
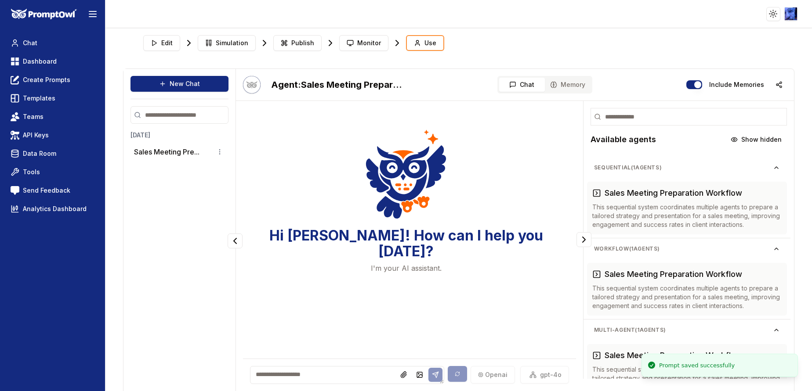
click at [364, 378] on textarea at bounding box center [347, 375] width 194 height 18
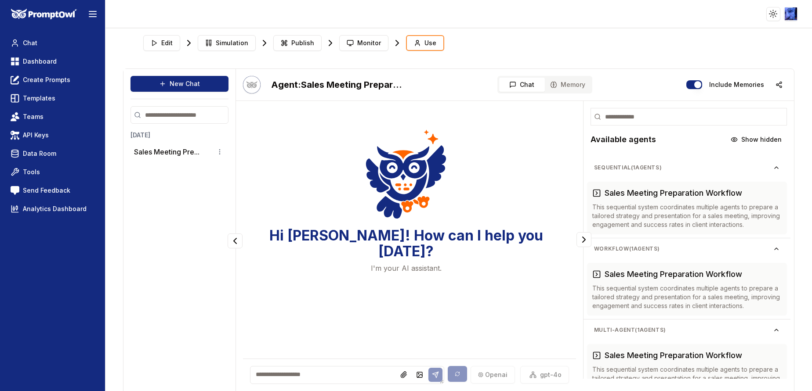
paste textarea "**********"
type textarea "**********"
click at [432, 374] on icon at bounding box center [435, 375] width 7 height 7
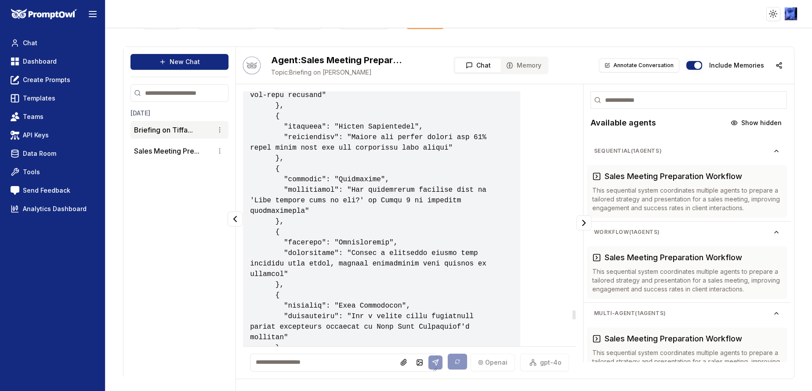
scroll to position [0, 0]
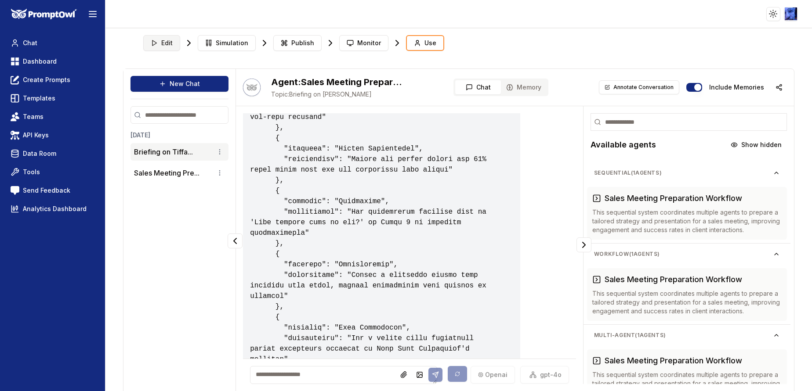
click at [172, 40] on button "Edit" at bounding box center [161, 43] width 37 height 16
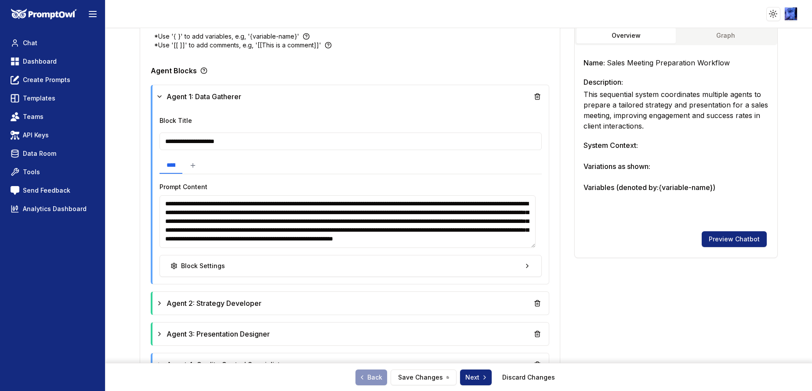
scroll to position [312, 0]
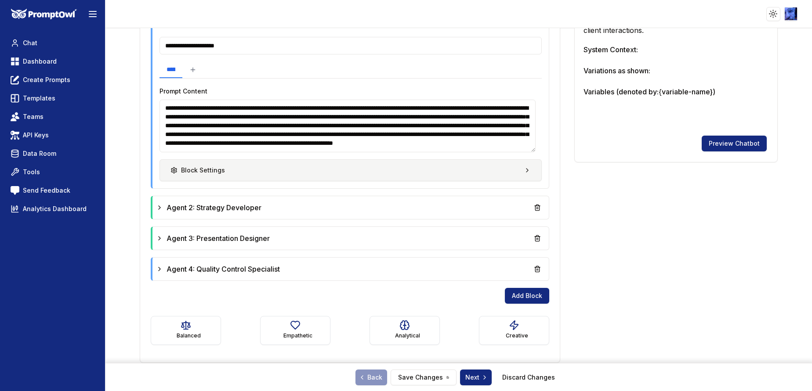
click at [207, 172] on div "Block Settings" at bounding box center [197, 170] width 54 height 9
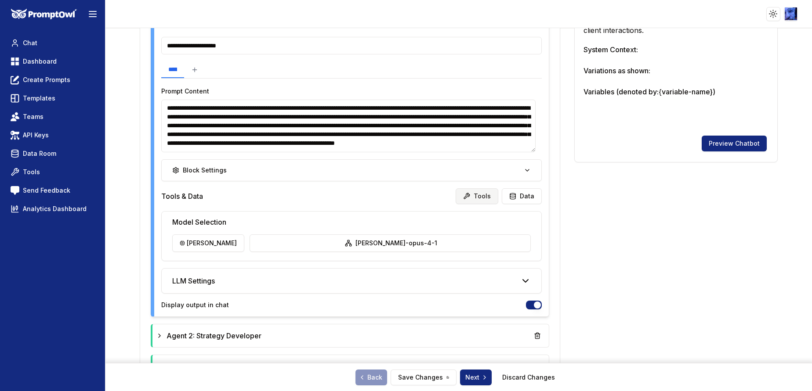
click at [478, 197] on button "Tools" at bounding box center [477, 196] width 43 height 16
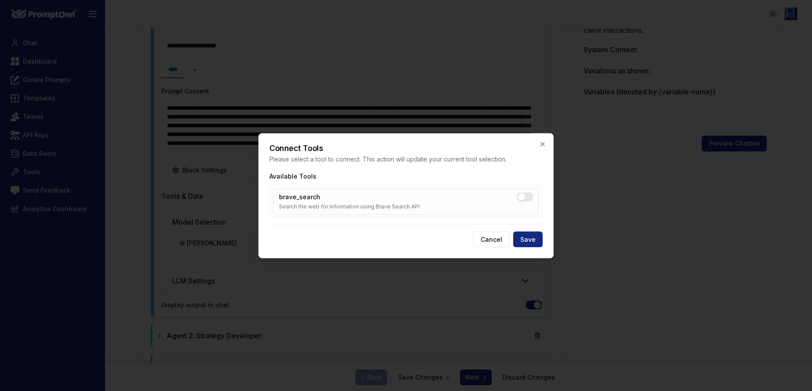
click at [519, 197] on button "brave_search" at bounding box center [525, 196] width 16 height 9
click at [530, 242] on button "Save" at bounding box center [527, 240] width 29 height 16
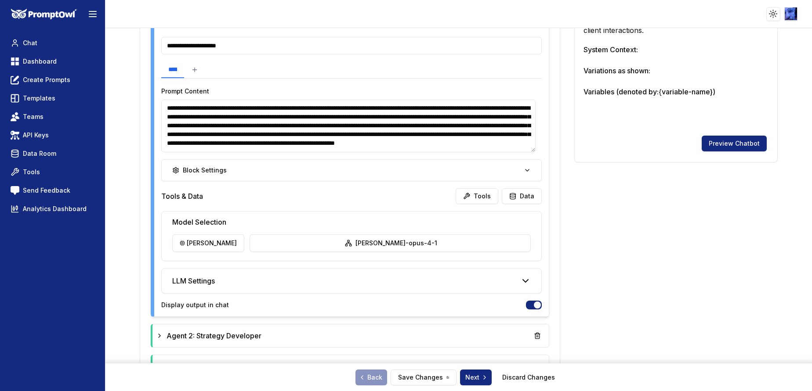
scroll to position [25, 0]
click at [364, 147] on textarea "**********" at bounding box center [348, 126] width 374 height 53
type textarea "**********"
click at [423, 376] on button "Save Changes" at bounding box center [424, 378] width 66 height 16
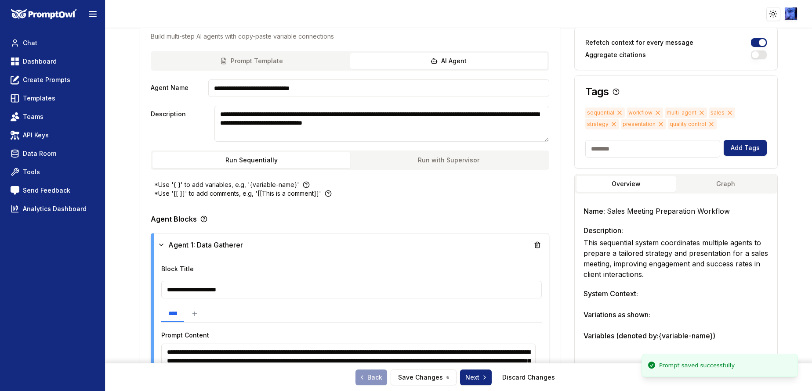
scroll to position [0, 0]
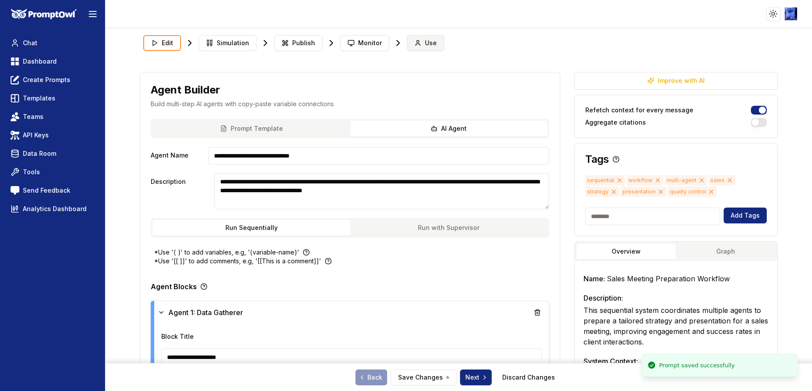
click at [425, 42] on span "Use" at bounding box center [431, 43] width 12 height 9
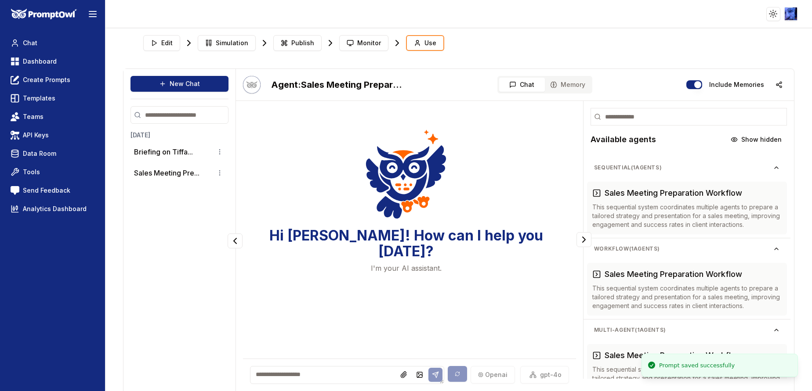
click at [315, 370] on textarea at bounding box center [347, 375] width 194 height 18
paste textarea "**********"
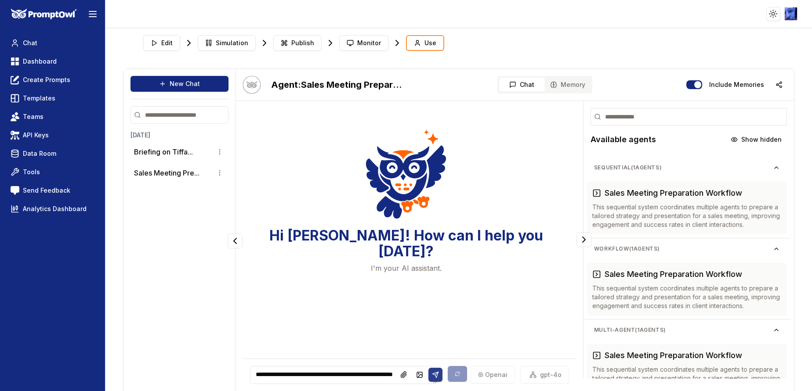
type textarea "**********"
click at [432, 373] on icon at bounding box center [435, 376] width 6 height 6
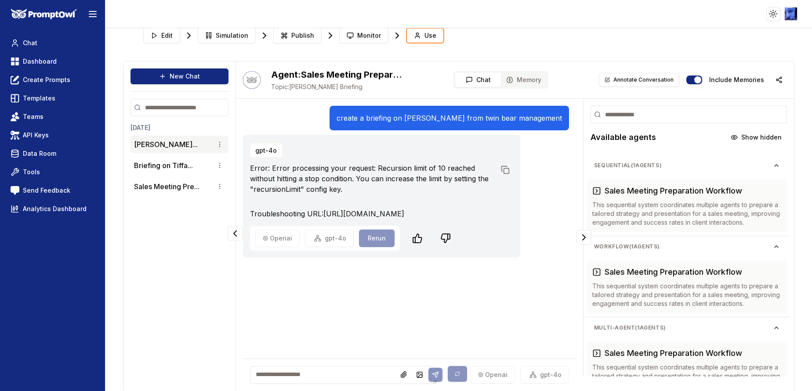
scroll to position [0, 0]
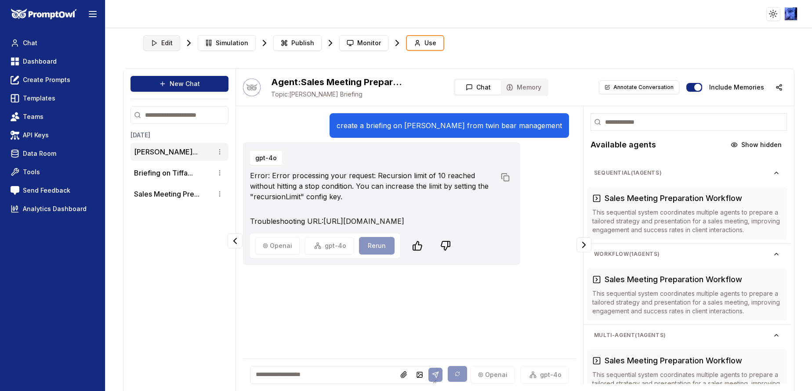
click at [164, 43] on span "Edit" at bounding box center [166, 43] width 11 height 9
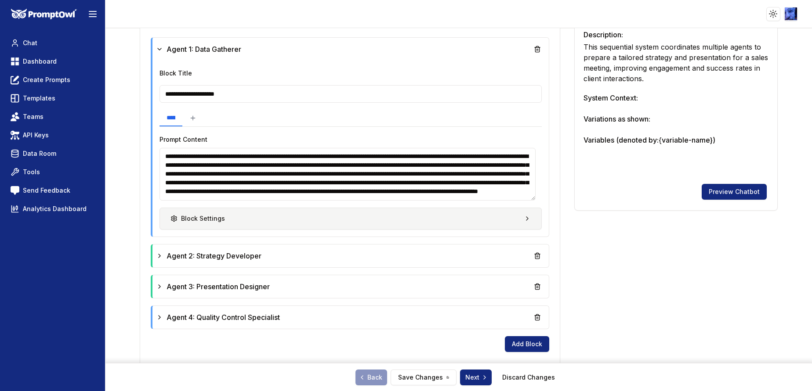
click at [199, 214] on button "Block Settings" at bounding box center [350, 219] width 382 height 22
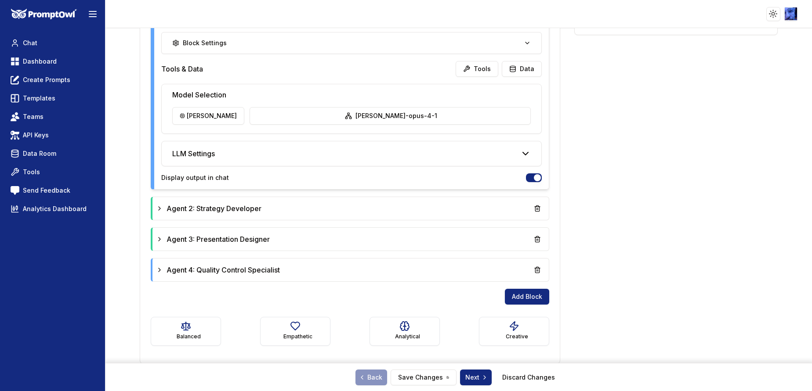
scroll to position [440, 0]
click at [199, 114] on html "**********" at bounding box center [406, 195] width 812 height 391
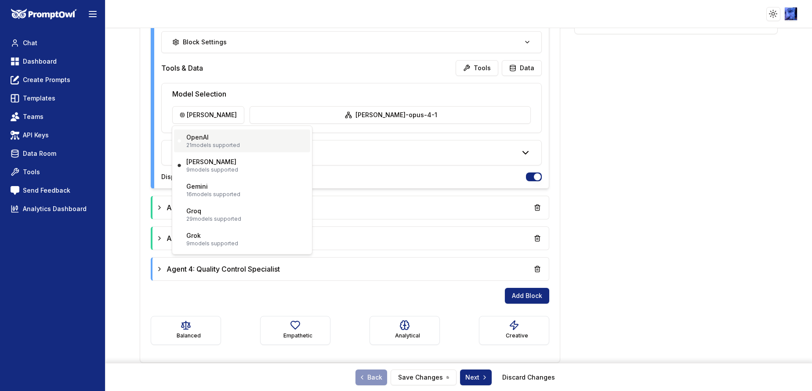
click at [204, 141] on p "OpenAI" at bounding box center [197, 137] width 22 height 9
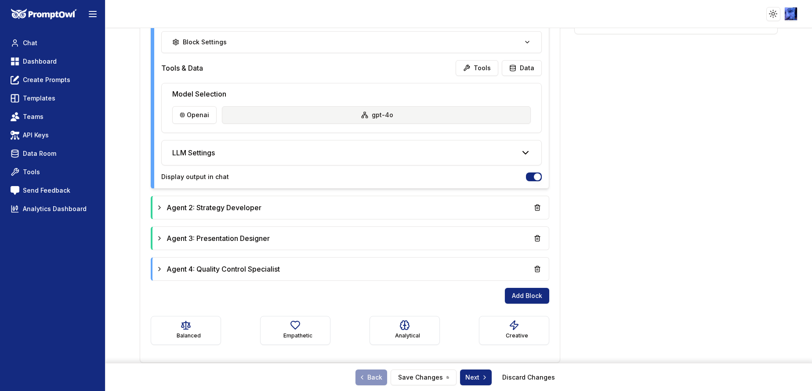
click at [340, 114] on html "**********" at bounding box center [406, 195] width 812 height 391
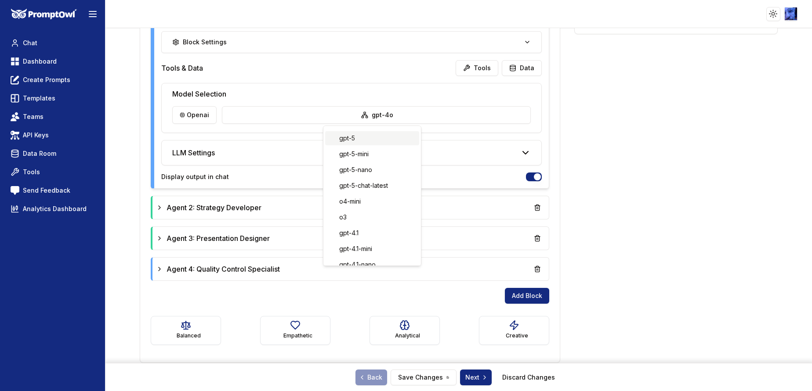
click at [351, 141] on div "gpt-5" at bounding box center [372, 138] width 94 height 14
click at [419, 380] on button "Save Changes" at bounding box center [424, 378] width 66 height 16
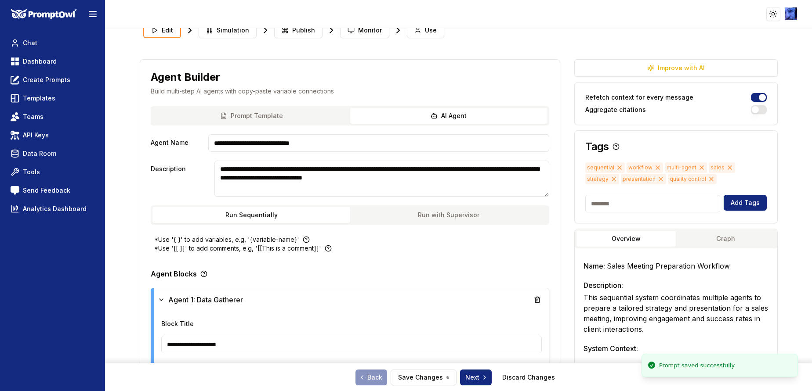
scroll to position [0, 0]
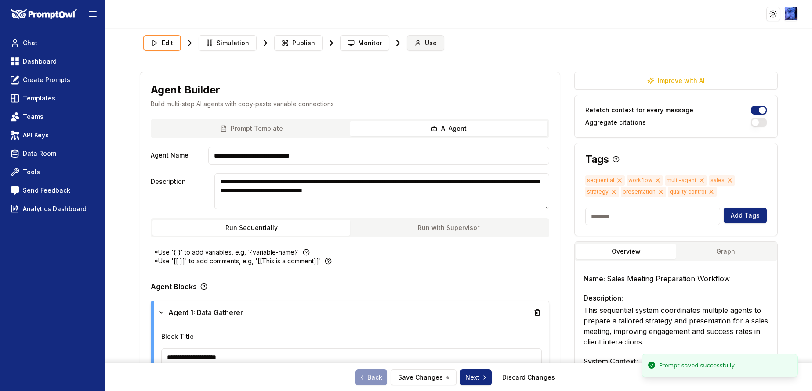
click at [425, 39] on span "Use" at bounding box center [431, 43] width 12 height 9
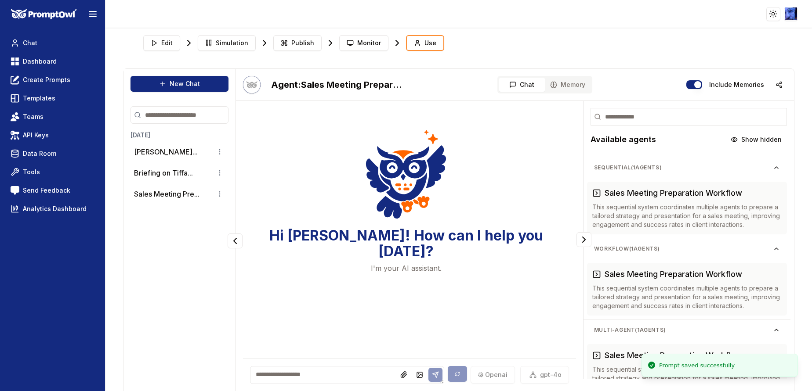
click at [290, 376] on textarea at bounding box center [347, 375] width 194 height 18
paste textarea "**********"
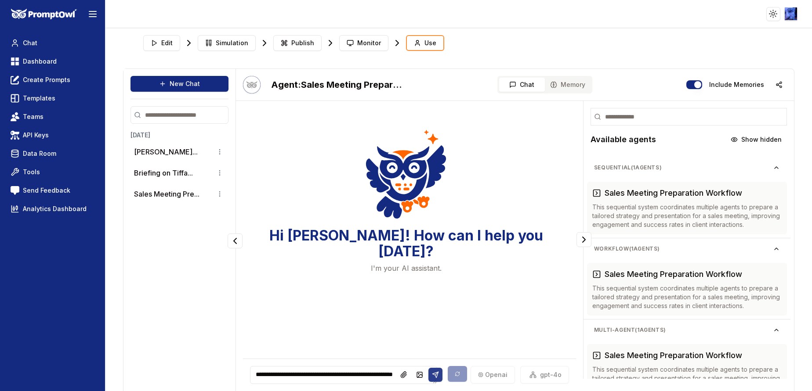
type textarea "**********"
click at [432, 377] on icon at bounding box center [435, 375] width 7 height 7
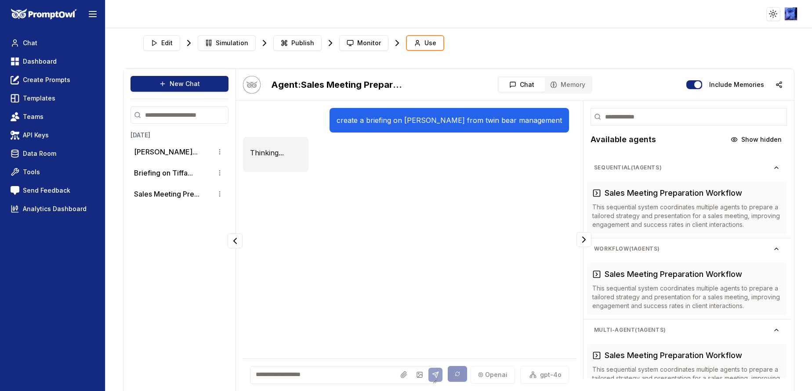
scroll to position [22, 0]
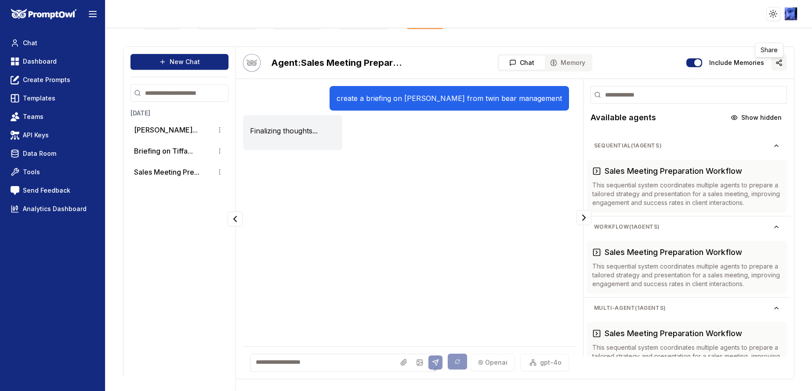
click at [775, 62] on icon "button" at bounding box center [778, 62] width 7 height 7
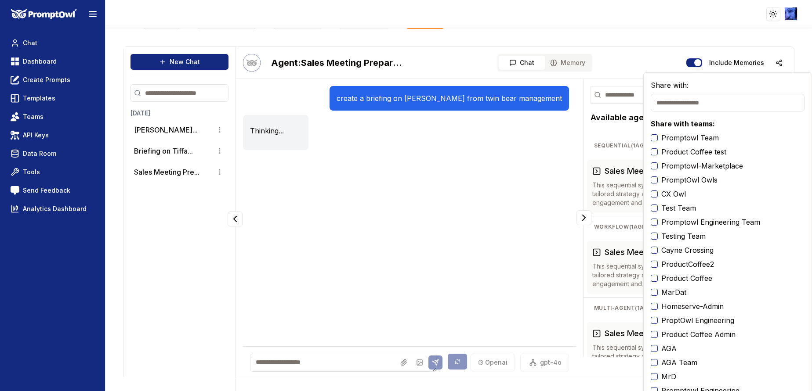
click at [671, 140] on label "Promptowl Team" at bounding box center [690, 138] width 58 height 11
click at [658, 140] on button "Promptowl Team" at bounding box center [654, 137] width 7 height 7
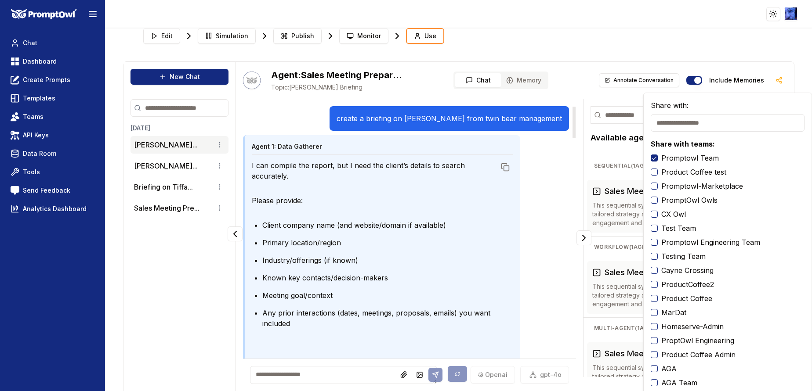
scroll to position [0, 0]
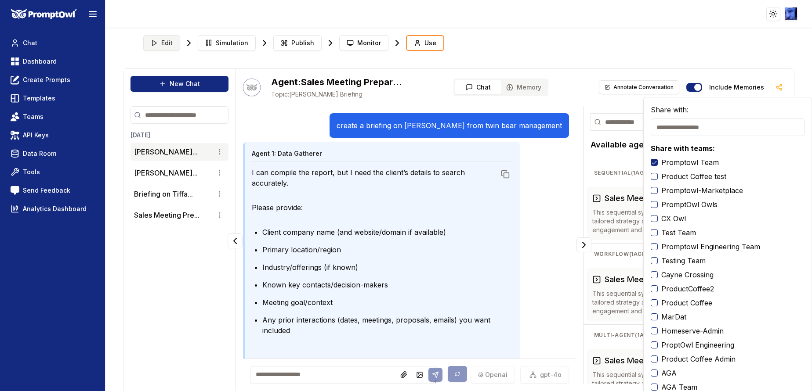
click at [167, 44] on span "Edit" at bounding box center [166, 43] width 11 height 9
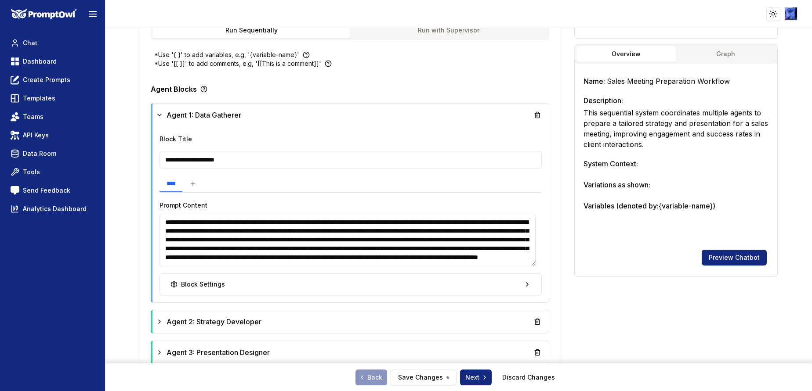
scroll to position [312, 0]
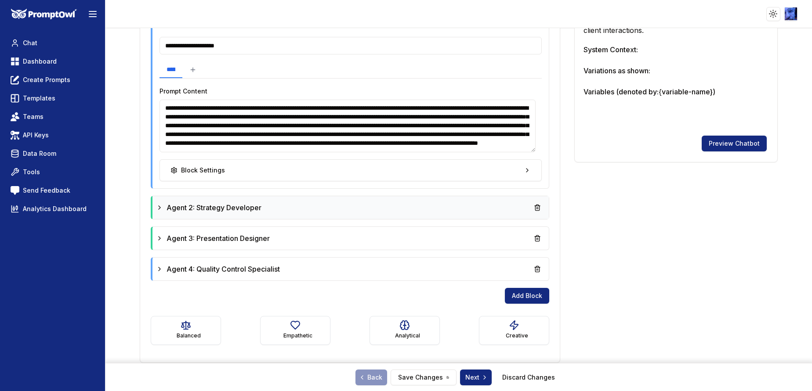
click at [159, 206] on icon at bounding box center [160, 208] width 2 height 4
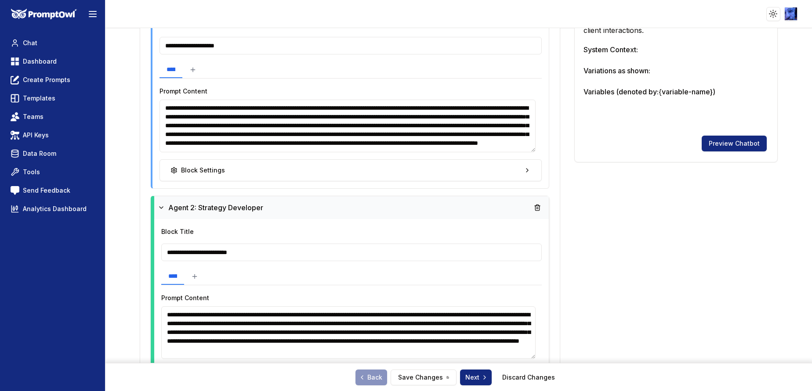
scroll to position [510, 0]
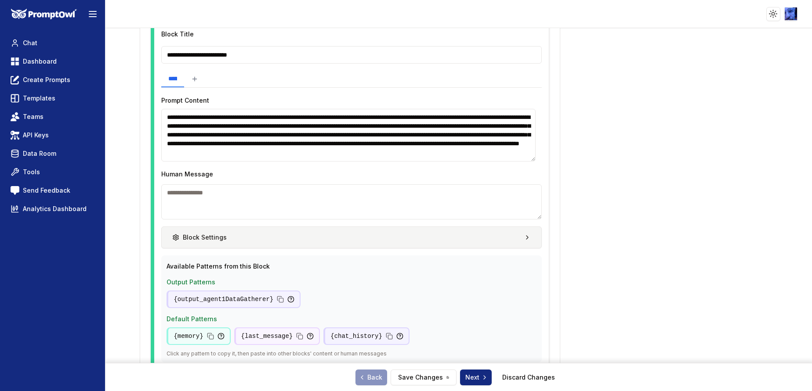
click at [519, 243] on button "Block Settings" at bounding box center [351, 238] width 380 height 22
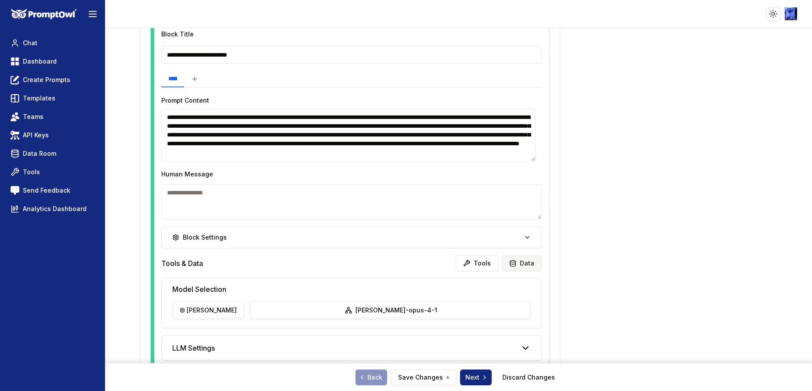
click at [523, 264] on button "Data" at bounding box center [522, 264] width 40 height 16
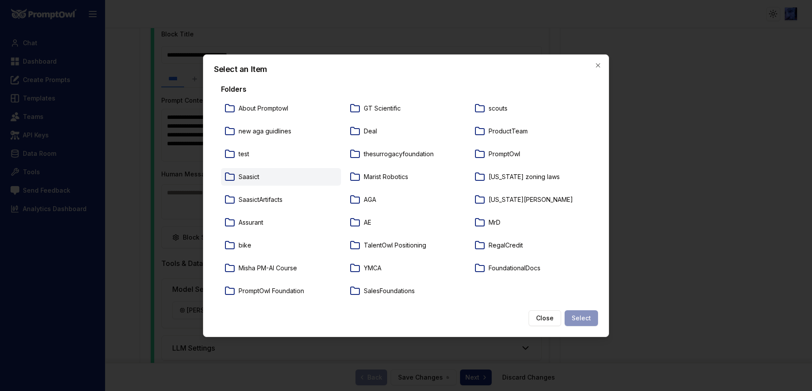
click at [242, 180] on p "Saasict" at bounding box center [249, 177] width 21 height 9
click at [578, 315] on button "Select" at bounding box center [580, 319] width 33 height 16
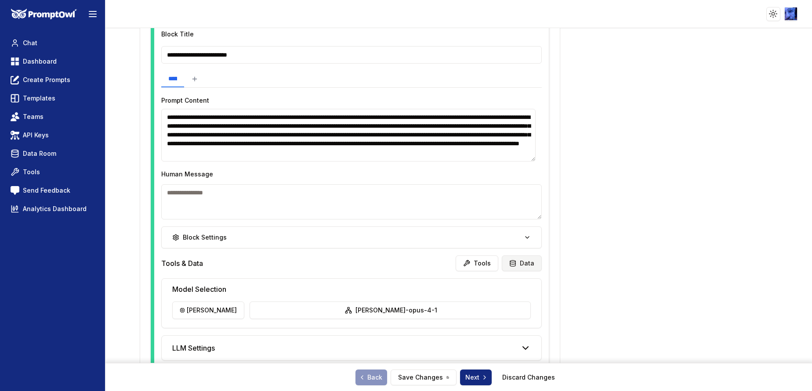
click at [524, 267] on button "Data" at bounding box center [522, 264] width 40 height 16
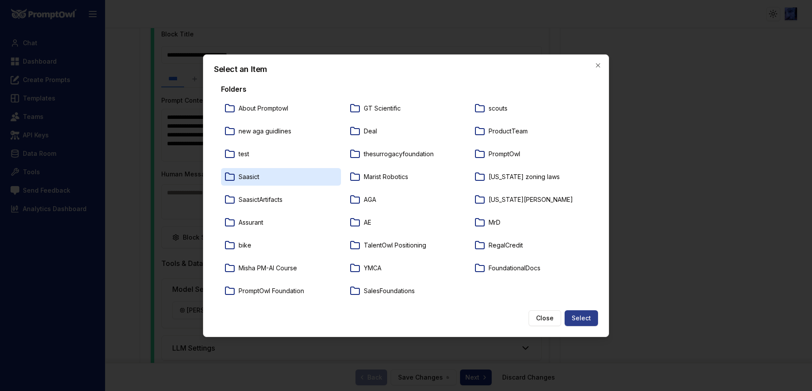
click at [583, 315] on button "Select" at bounding box center [580, 319] width 33 height 16
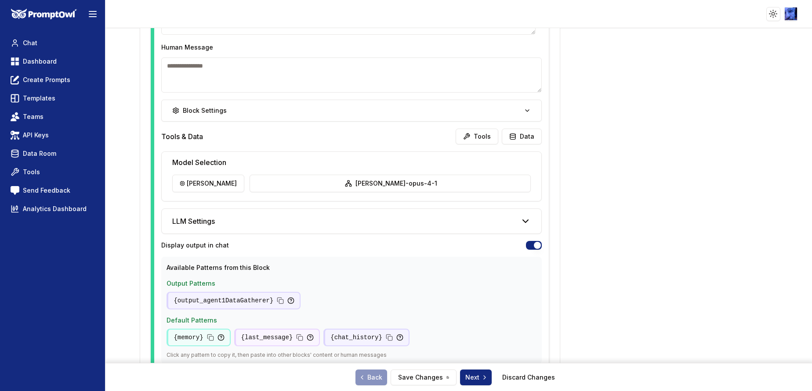
scroll to position [641, 0]
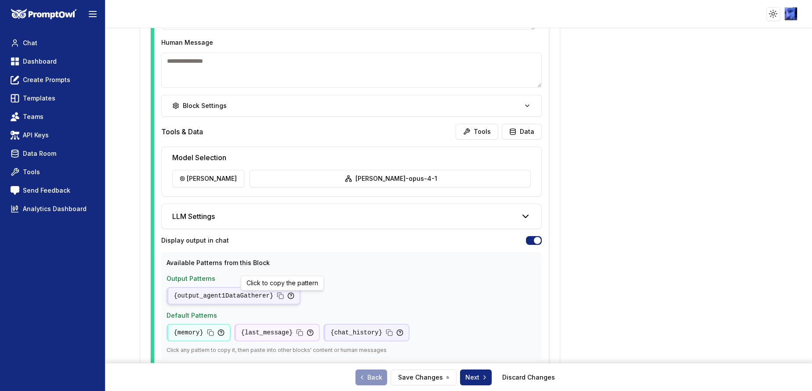
click at [278, 294] on icon at bounding box center [280, 295] width 4 height 4
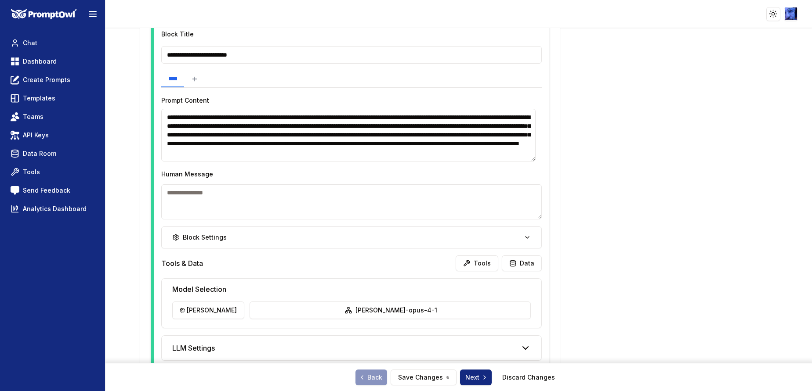
scroll to position [17, 0]
click at [441, 156] on textarea "**********" at bounding box center [348, 135] width 374 height 53
paste textarea "**********"
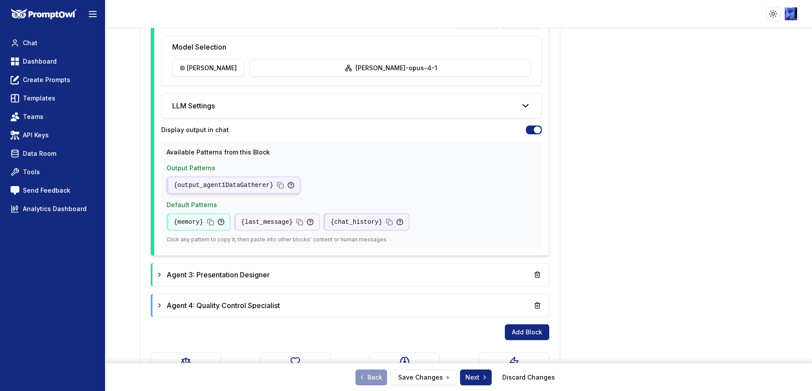
scroll to position [789, 0]
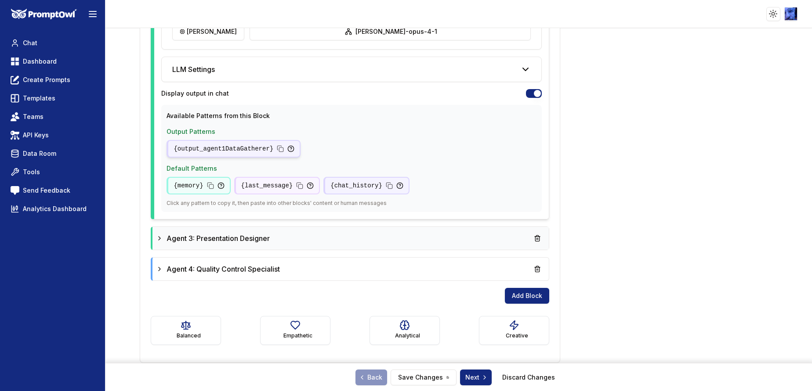
type textarea "**********"
click at [156, 239] on icon at bounding box center [159, 238] width 7 height 7
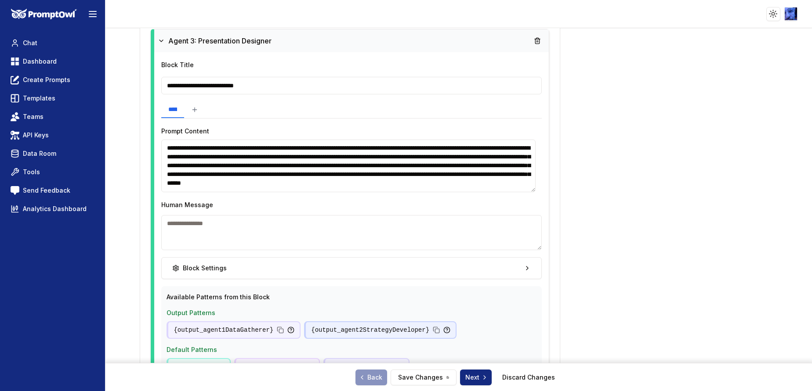
scroll to position [17, 0]
click at [413, 187] on textarea "**********" at bounding box center [348, 166] width 374 height 53
click at [414, 326] on div "{output_agent2StrategyDeveloper}" at bounding box center [380, 331] width 152 height 18
click at [402, 186] on textarea "**********" at bounding box center [348, 166] width 374 height 53
paste textarea "**********"
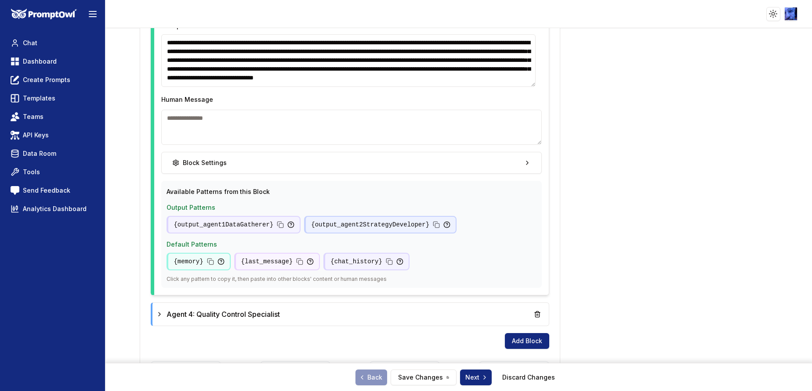
scroll to position [1137, 0]
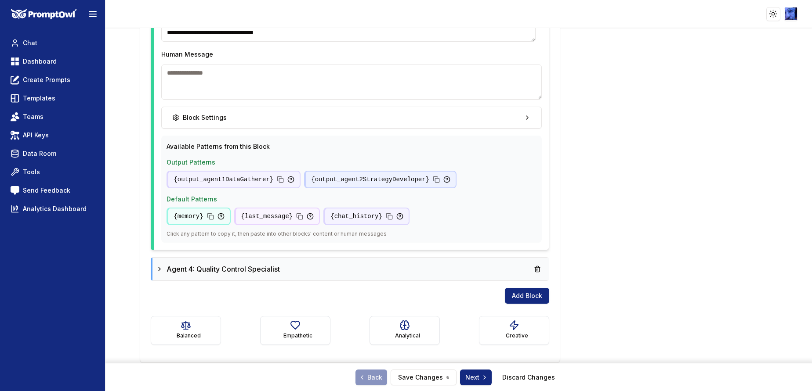
type textarea "**********"
click at [163, 271] on div "Agent 4: Quality Control Specialist" at bounding box center [218, 269] width 124 height 11
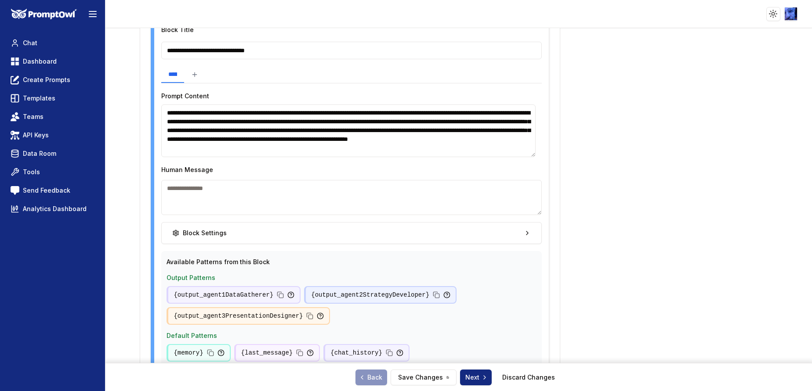
scroll to position [8, 0]
click at [447, 148] on textarea "**********" at bounding box center [348, 131] width 374 height 53
paste textarea "**********"
type textarea "**********"
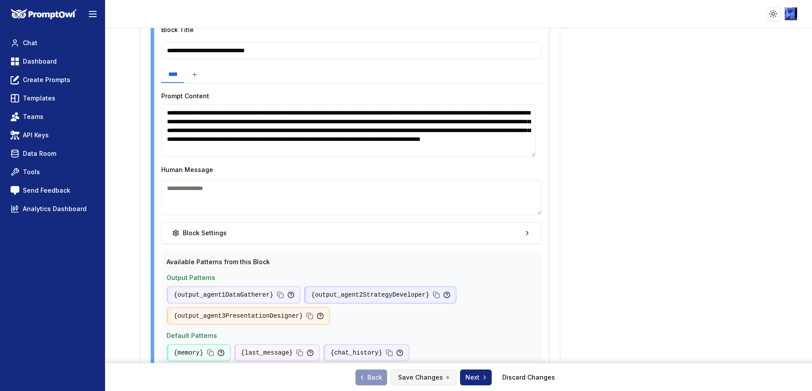
click at [421, 376] on button "Save Changes" at bounding box center [424, 378] width 66 height 16
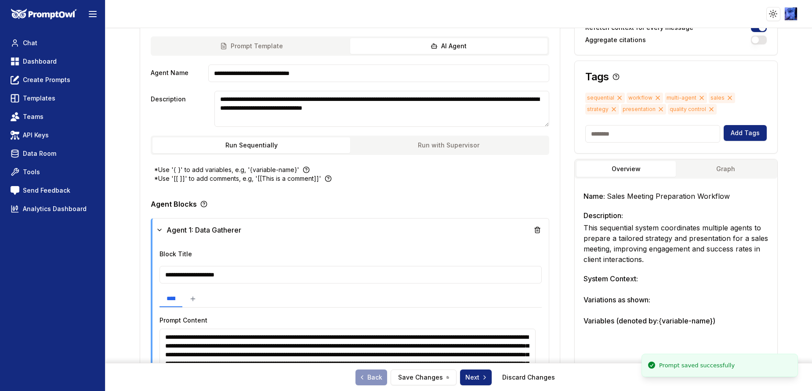
scroll to position [0, 0]
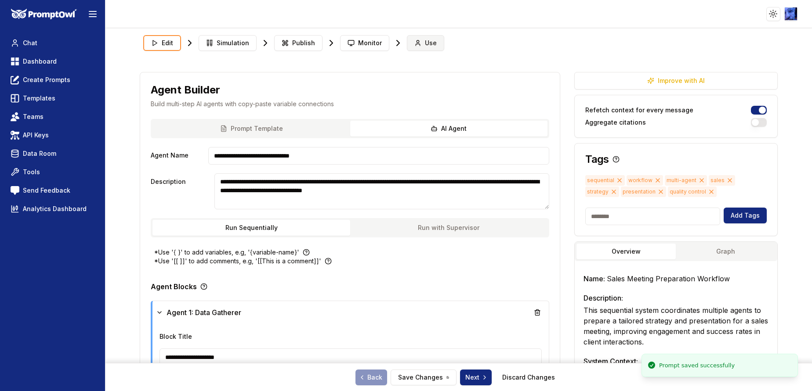
click at [418, 43] on button "Use" at bounding box center [425, 43] width 37 height 16
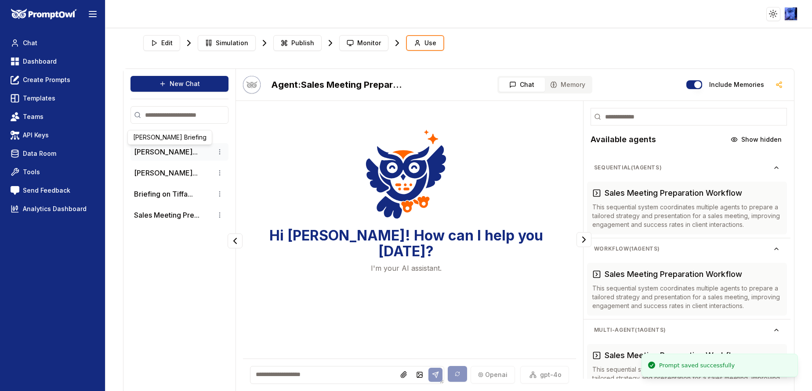
click at [167, 145] on li "[PERSON_NAME]..." at bounding box center [179, 152] width 98 height 18
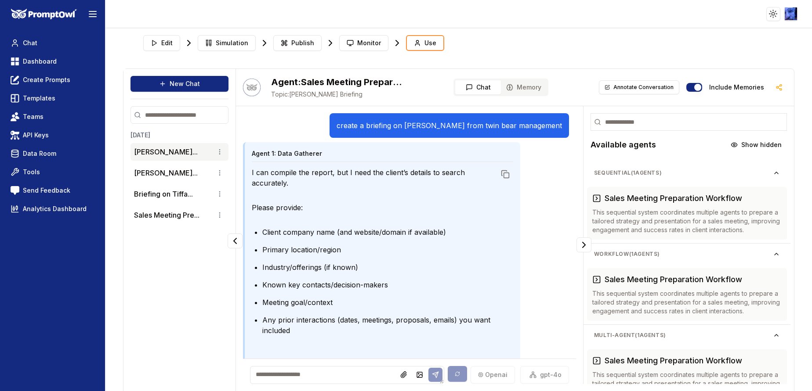
scroll to position [22, 0]
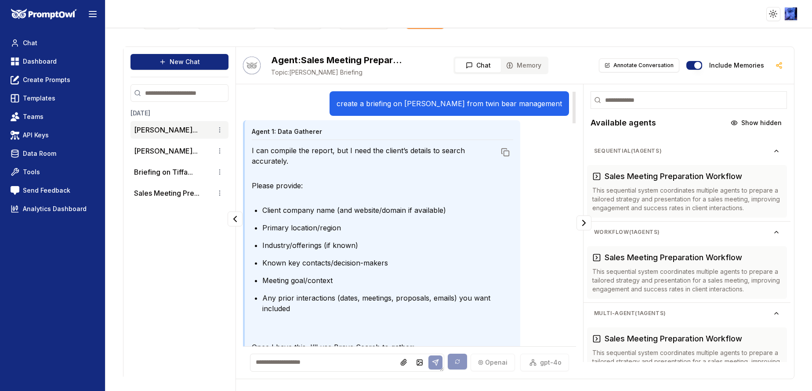
click at [381, 97] on div "create a briefing on [PERSON_NAME] from twin bear management" at bounding box center [448, 103] width 239 height 25
copy p "create a briefing on [PERSON_NAME] from twin bear management"
click at [336, 361] on textarea at bounding box center [347, 363] width 194 height 18
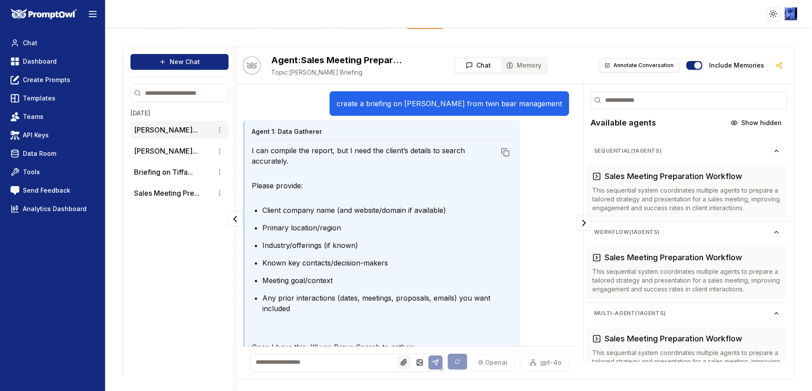
paste textarea "**********"
type textarea "**********"
click at [430, 358] on button at bounding box center [435, 363] width 14 height 14
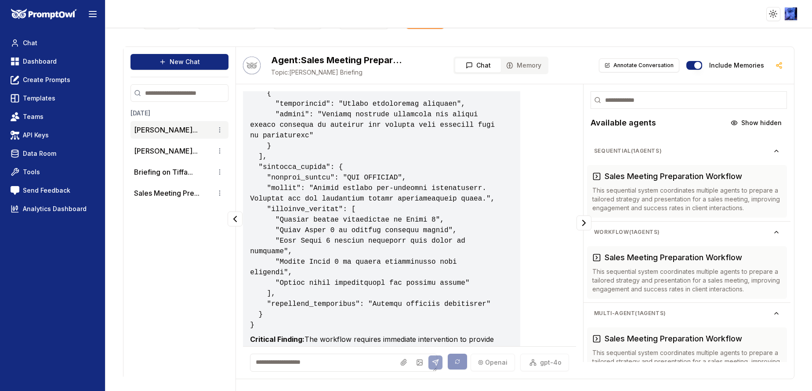
scroll to position [1878, 0]
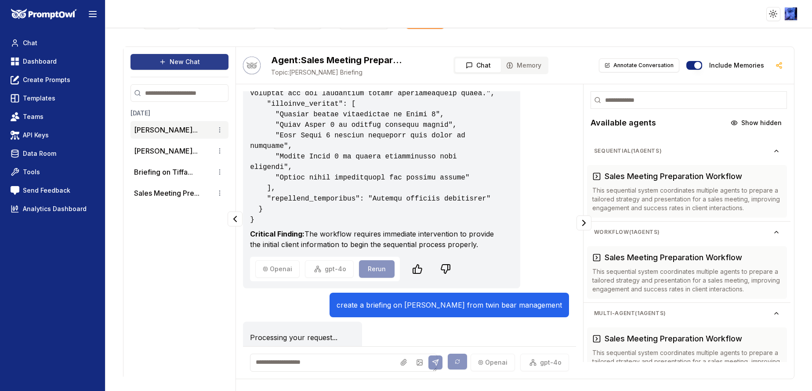
click at [212, 58] on button "New Chat" at bounding box center [179, 62] width 98 height 16
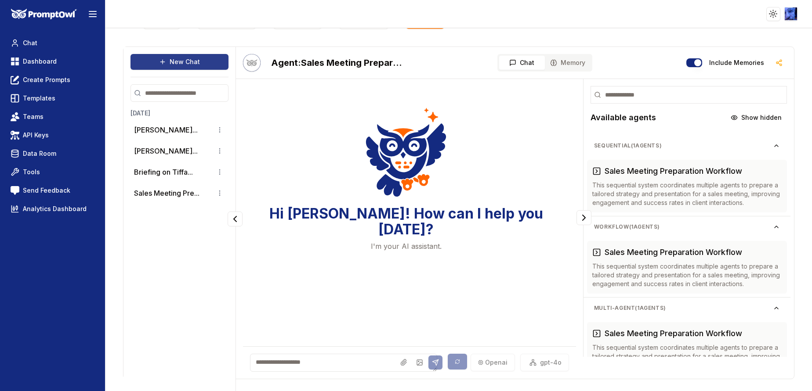
scroll to position [0, 0]
click at [321, 358] on textarea at bounding box center [343, 363] width 187 height 18
paste textarea "**********"
click at [188, 133] on button "[PERSON_NAME]..." at bounding box center [166, 130] width 64 height 11
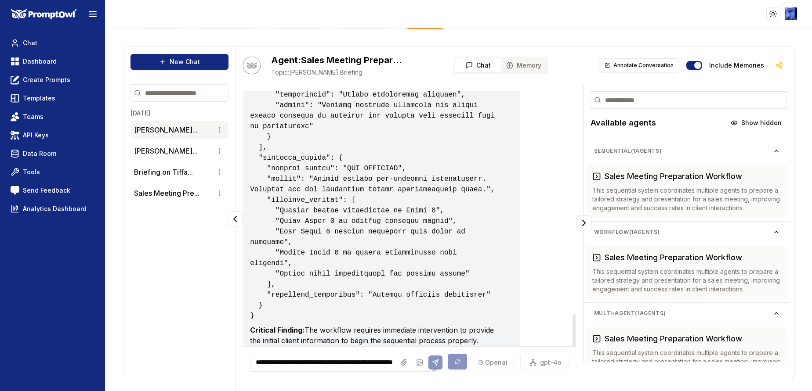
scroll to position [1809, 0]
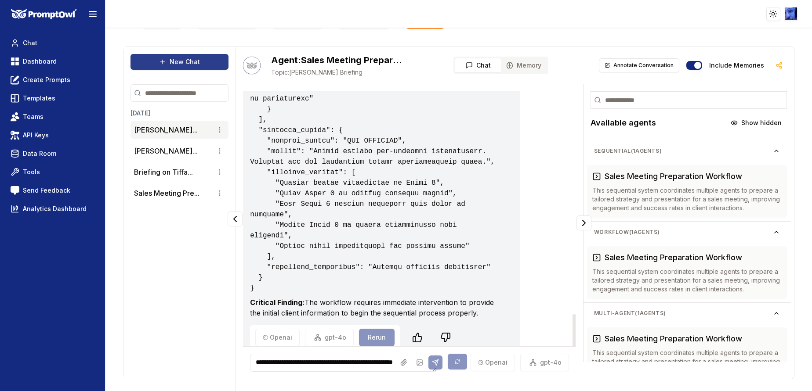
click at [191, 56] on button "New Chat" at bounding box center [179, 62] width 98 height 16
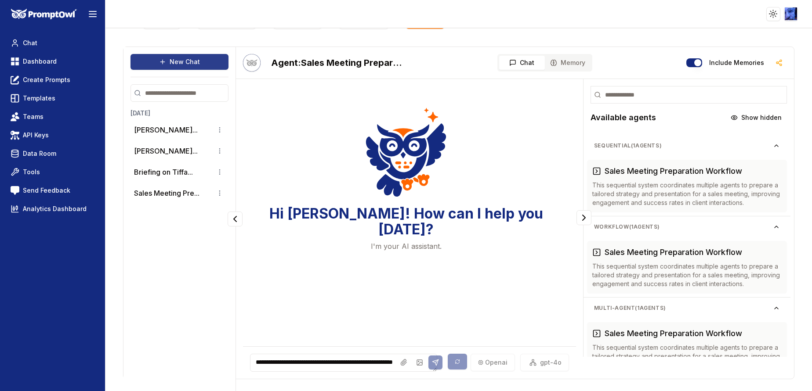
scroll to position [0, 0]
click at [310, 360] on textarea "**********" at bounding box center [343, 363] width 187 height 18
paste textarea "**********"
type textarea "**********"
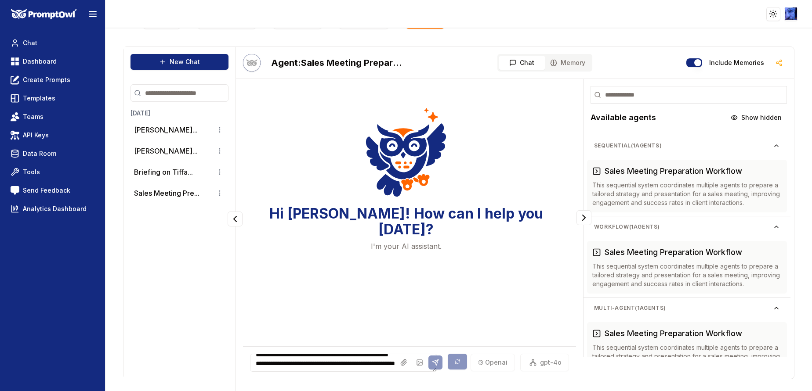
click at [425, 364] on div at bounding box center [420, 363] width 46 height 14
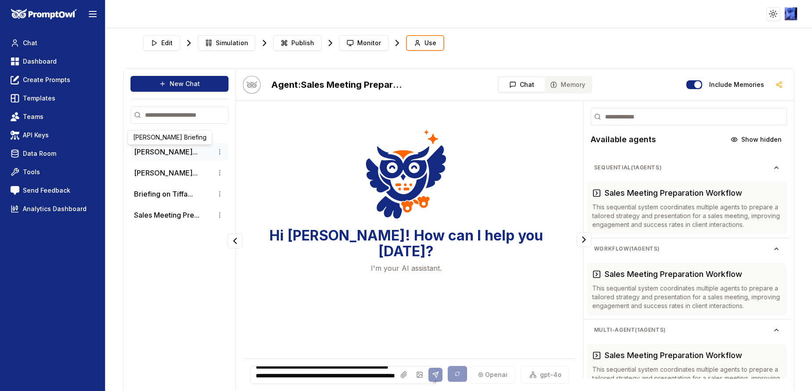
click at [139, 150] on button "[PERSON_NAME]..." at bounding box center [166, 152] width 64 height 11
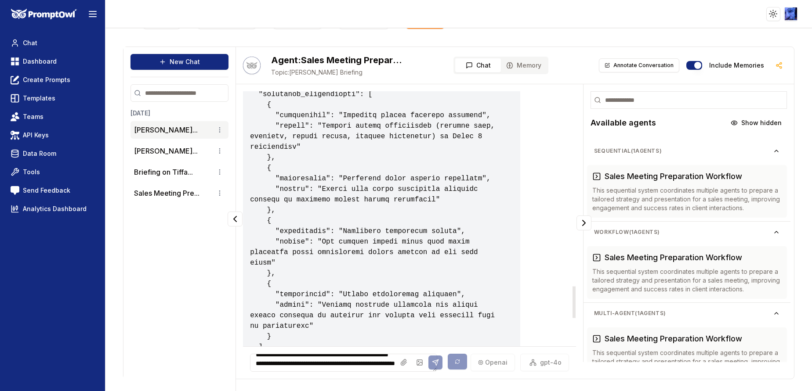
scroll to position [1809, 0]
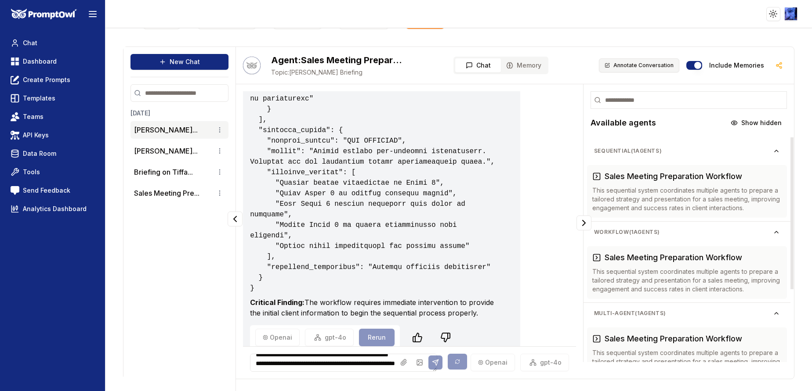
click at [626, 62] on button "Annotate Conversation" at bounding box center [639, 65] width 80 height 14
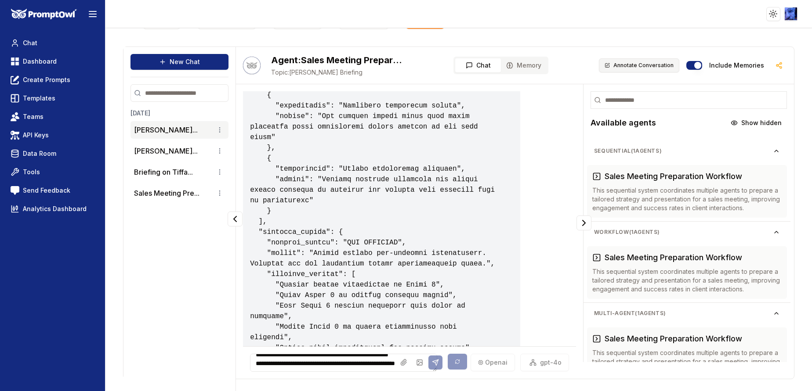
scroll to position [1051, 0]
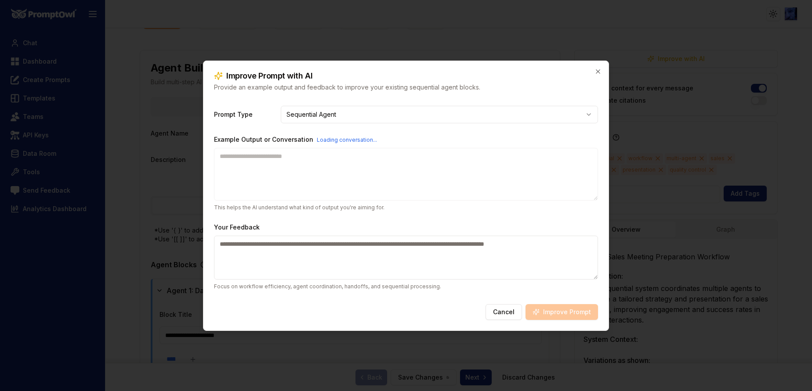
type textarea "**********"
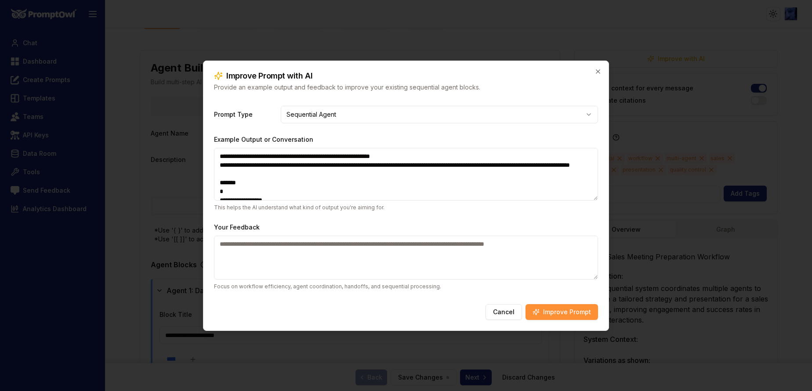
click at [278, 256] on textarea "Your Feedback" at bounding box center [406, 258] width 384 height 44
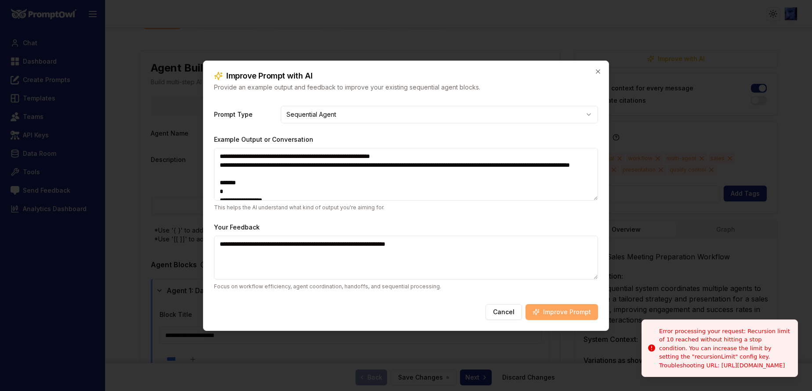
type textarea "**********"
click at [575, 308] on button "Improve Prompt" at bounding box center [561, 312] width 72 height 16
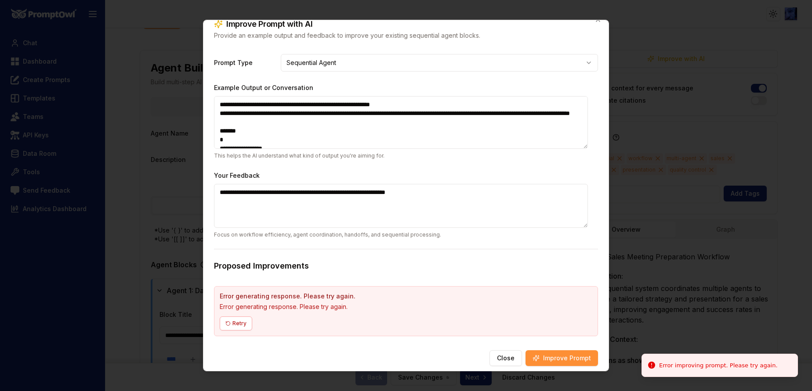
scroll to position [16, 0]
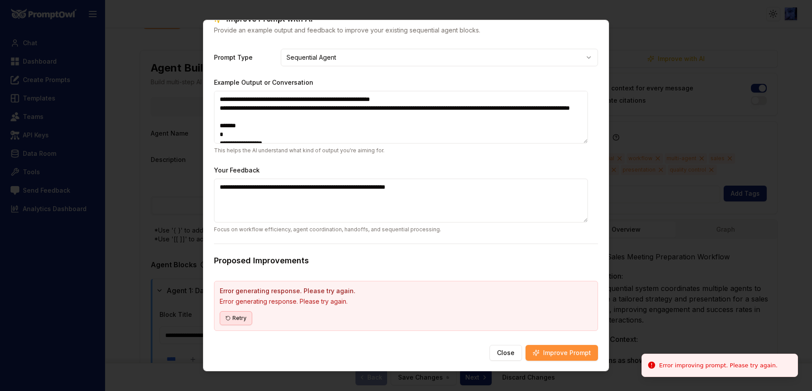
click at [236, 316] on button "Retry" at bounding box center [236, 318] width 33 height 14
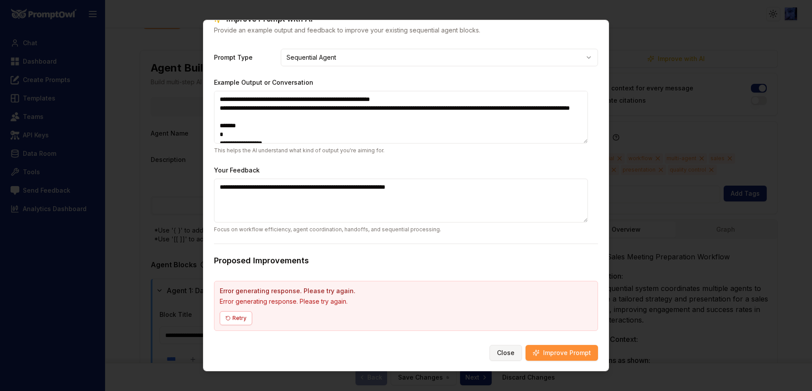
click at [494, 353] on button "Close" at bounding box center [505, 353] width 33 height 16
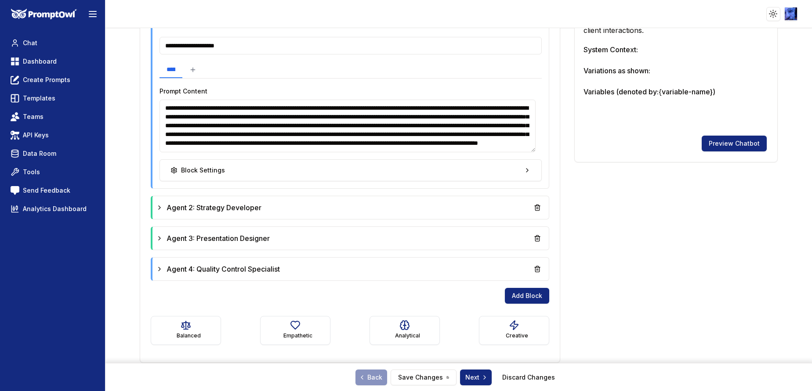
scroll to position [0, 0]
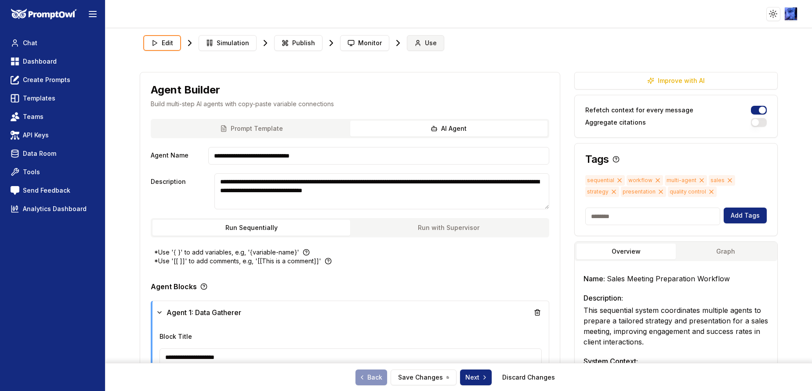
click at [425, 43] on span "Use" at bounding box center [431, 43] width 12 height 9
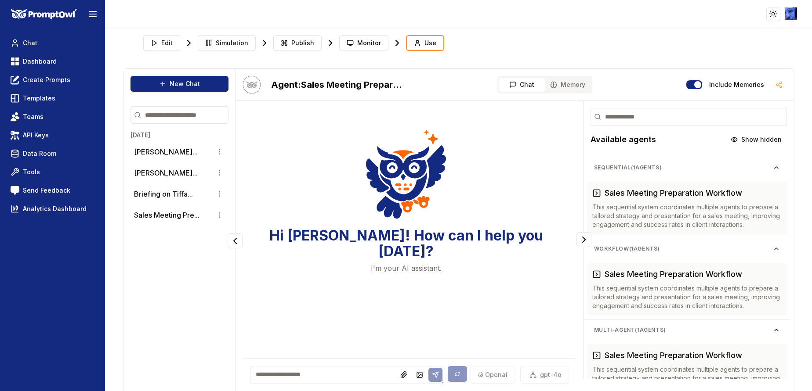
click at [316, 372] on textarea at bounding box center [347, 375] width 194 height 18
paste textarea "**********"
type textarea "**********"
click at [429, 370] on button at bounding box center [435, 376] width 14 height 14
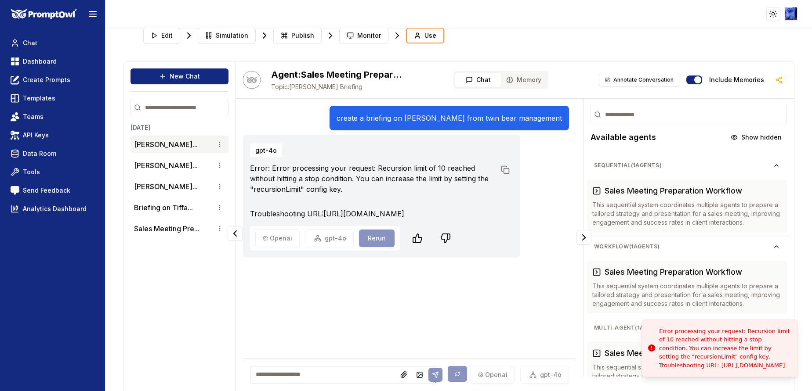
scroll to position [0, 0]
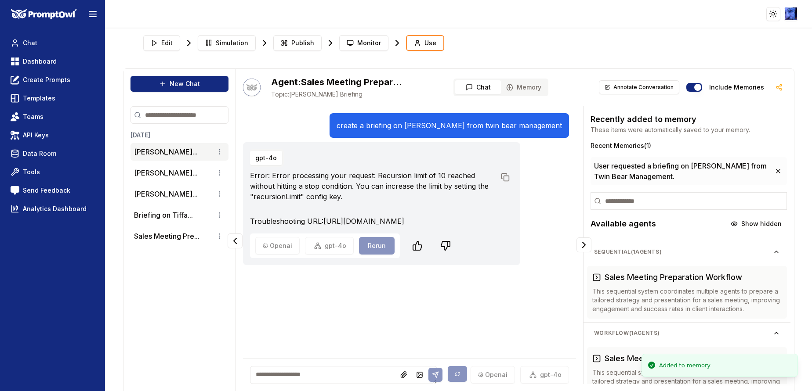
drag, startPoint x: 303, startPoint y: 242, endPoint x: 243, endPoint y: 170, distance: 93.5
click at [243, 170] on div "gpt-4o Error: Error processing your request: Recursion limit of 10 reached with…" at bounding box center [381, 203] width 277 height 123
copy div "Error: Error processing your request: Recursion limit of 10 reached without hit…"
click at [160, 43] on button "Edit" at bounding box center [161, 43] width 37 height 16
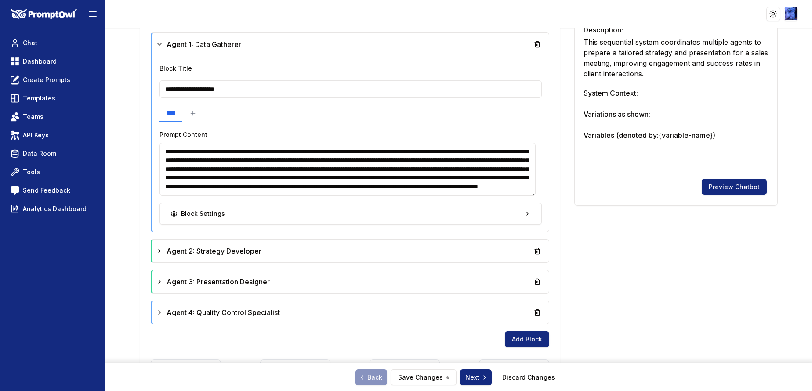
scroll to position [312, 0]
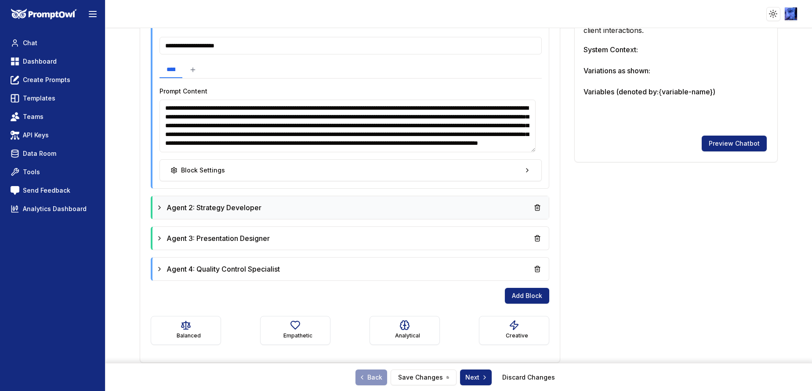
click at [164, 206] on div "Agent 2: Strategy Developer" at bounding box center [208, 208] width 105 height 11
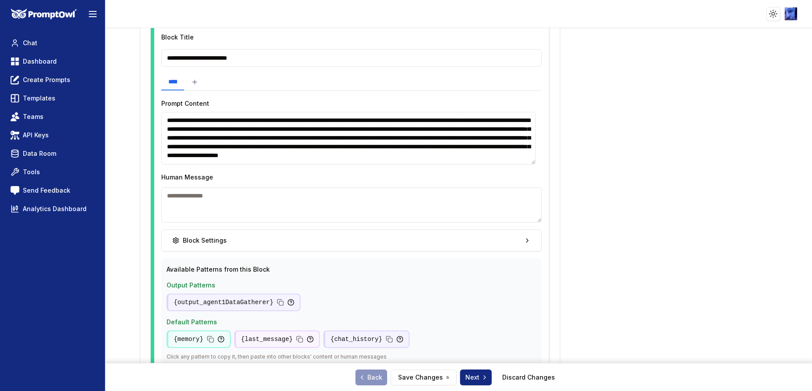
scroll to position [510, 0]
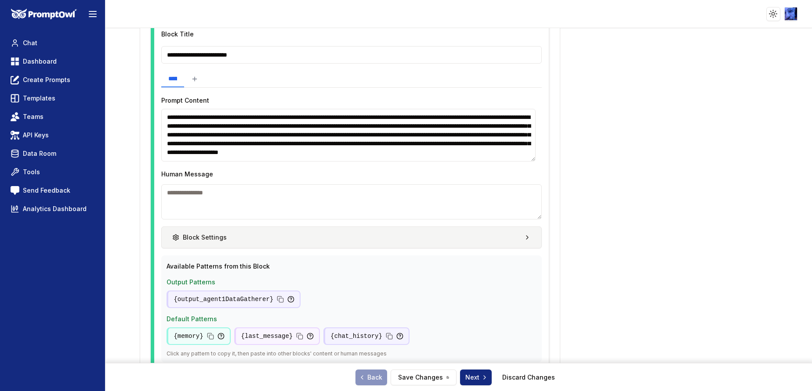
click at [518, 233] on button "Block Settings" at bounding box center [351, 238] width 380 height 22
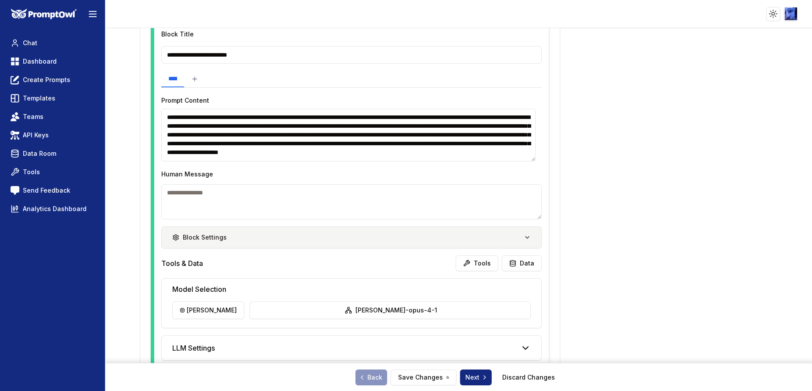
scroll to position [641, 0]
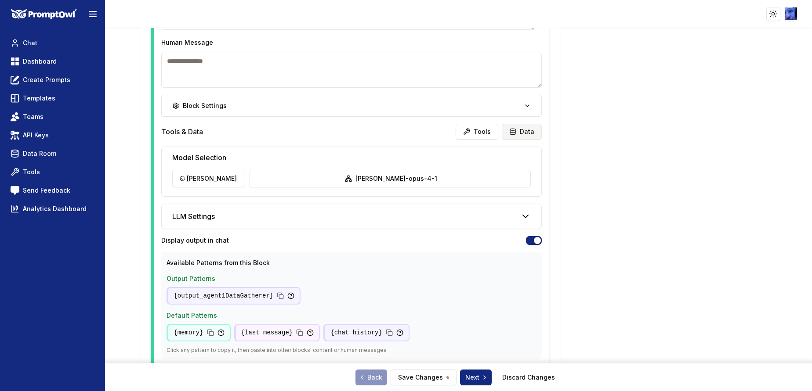
click at [522, 132] on button "Data" at bounding box center [522, 132] width 40 height 16
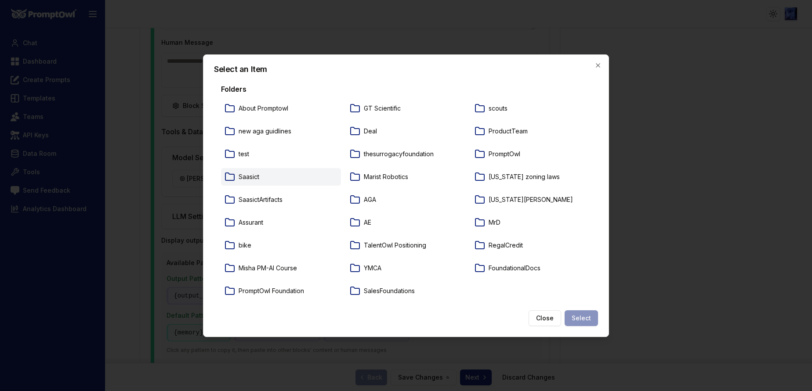
click at [245, 178] on p "Saasict" at bounding box center [249, 177] width 21 height 9
click at [604, 312] on div "Select an Item Folders About Promptowl GT Scientific scouts new aga guidlines D…" at bounding box center [406, 195] width 406 height 283
click at [587, 320] on button "Select" at bounding box center [580, 319] width 33 height 16
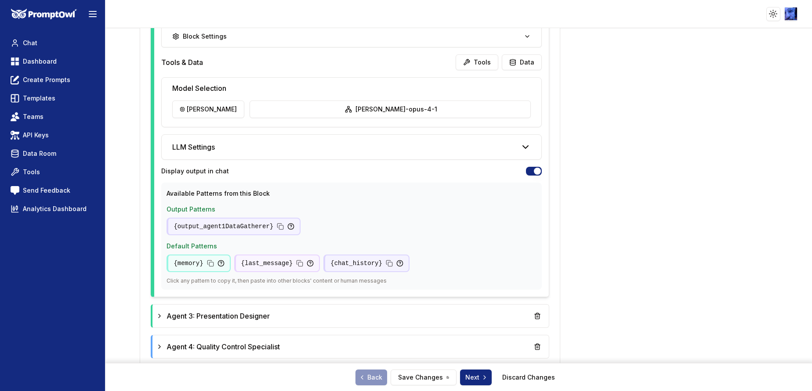
scroll to position [773, 0]
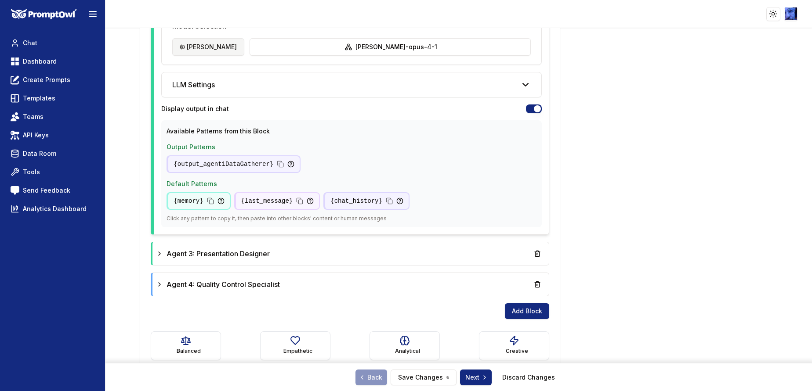
click at [195, 46] on html "**********" at bounding box center [406, 195] width 812 height 391
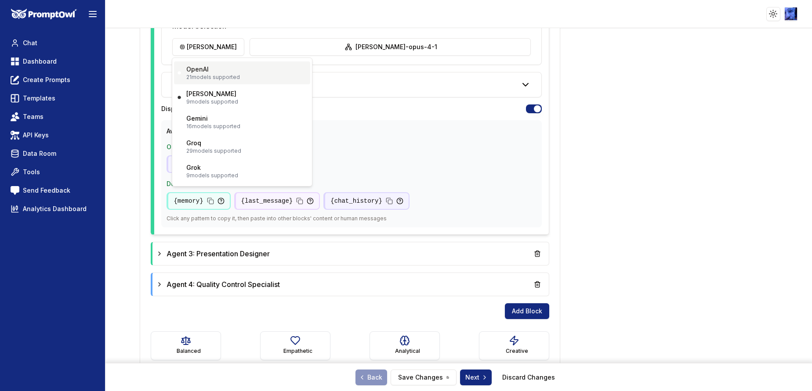
click at [199, 67] on p "OpenAI" at bounding box center [197, 69] width 22 height 9
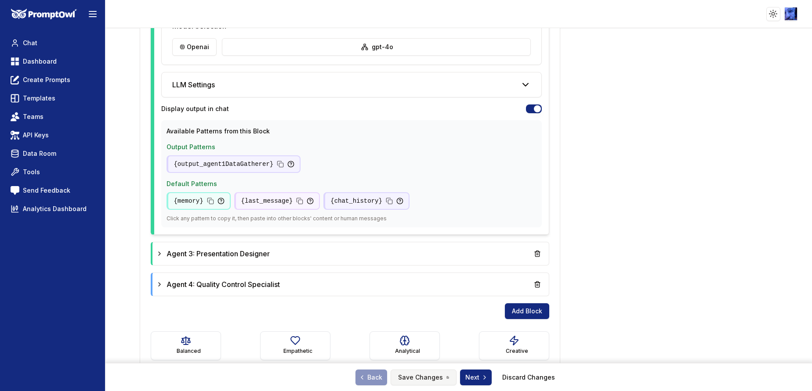
click at [434, 376] on button "Save Changes" at bounding box center [424, 378] width 66 height 16
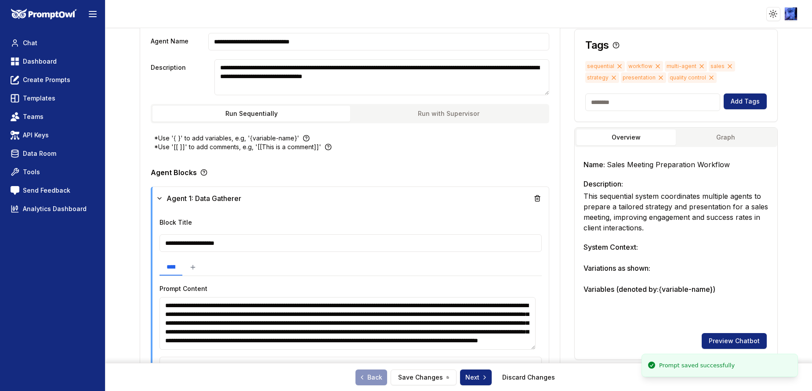
scroll to position [0, 0]
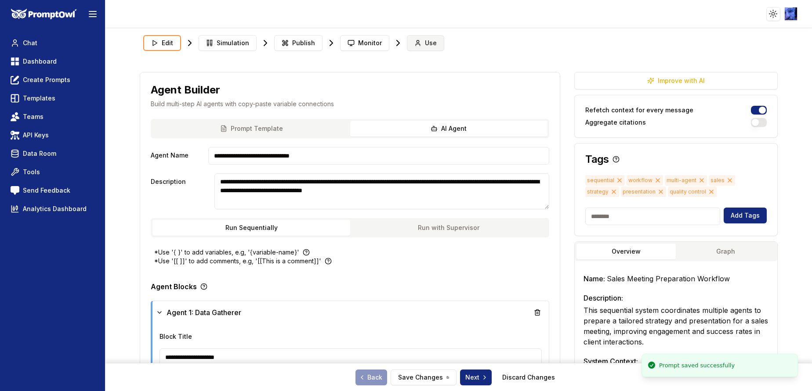
click at [425, 42] on span "Use" at bounding box center [431, 43] width 12 height 9
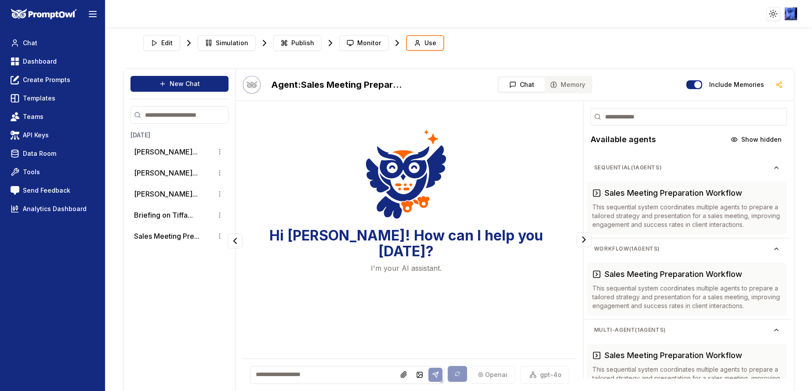
click at [317, 371] on textarea at bounding box center [347, 375] width 194 height 18
paste textarea "**********"
type textarea "**********"
click at [163, 154] on button "[PERSON_NAME]..." at bounding box center [166, 152] width 64 height 11
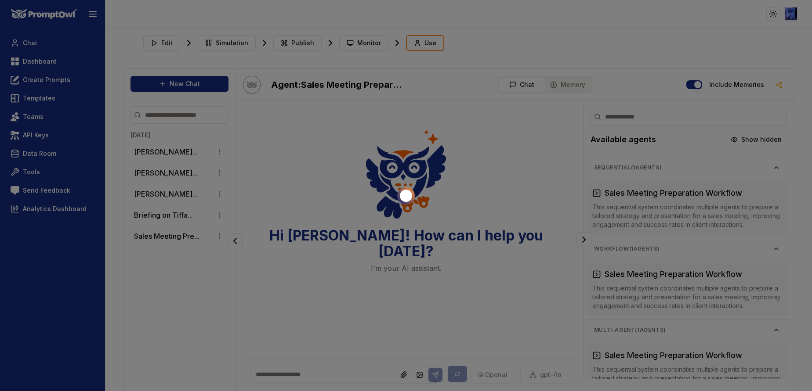
scroll to position [22, 0]
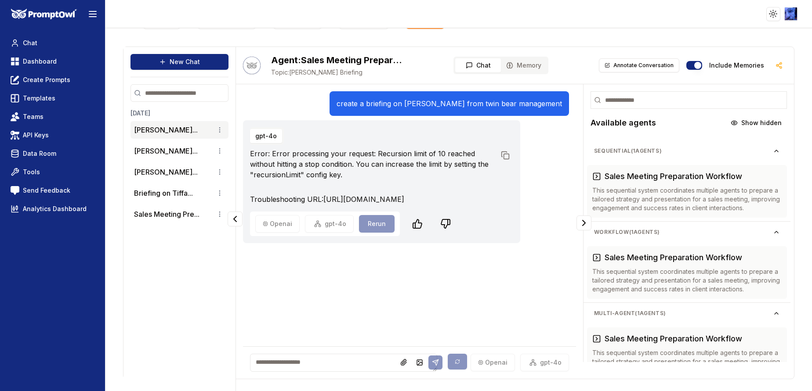
click at [420, 101] on p "create a briefing on [PERSON_NAME] from twin bear management" at bounding box center [448, 103] width 225 height 11
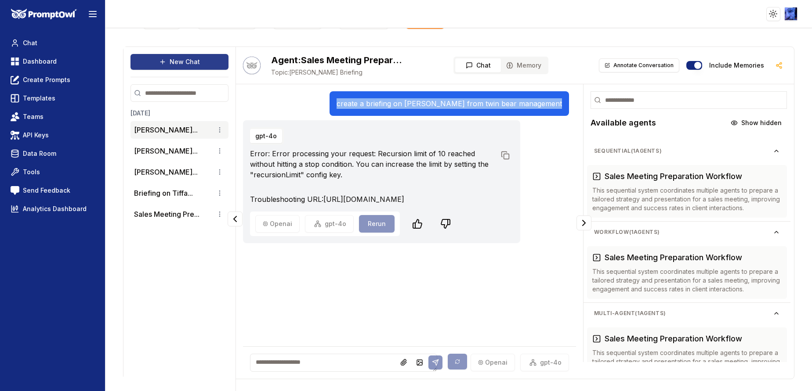
copy p "create a briefing on [PERSON_NAME] from twin bear management"
click at [188, 58] on button "New Chat" at bounding box center [179, 62] width 98 height 16
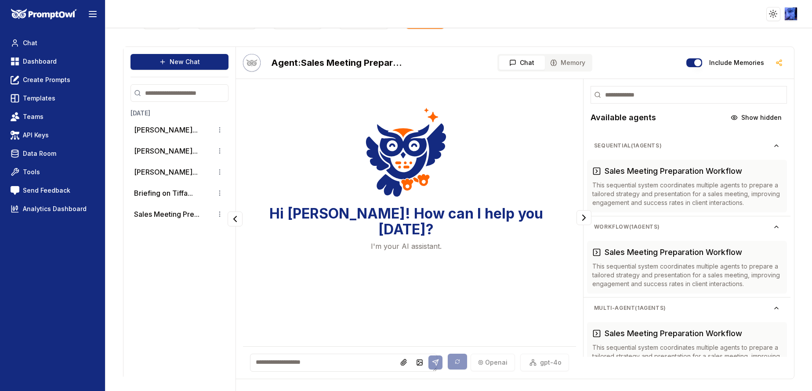
click at [275, 362] on textarea at bounding box center [343, 363] width 187 height 18
paste textarea "**********"
type textarea "**********"
click at [429, 359] on button at bounding box center [435, 363] width 14 height 14
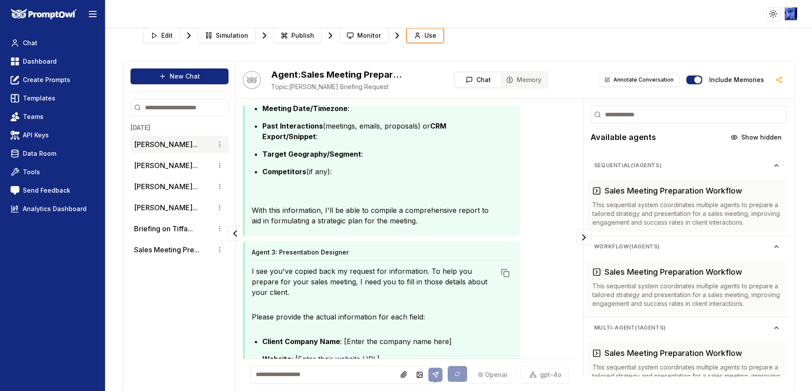
scroll to position [0, 0]
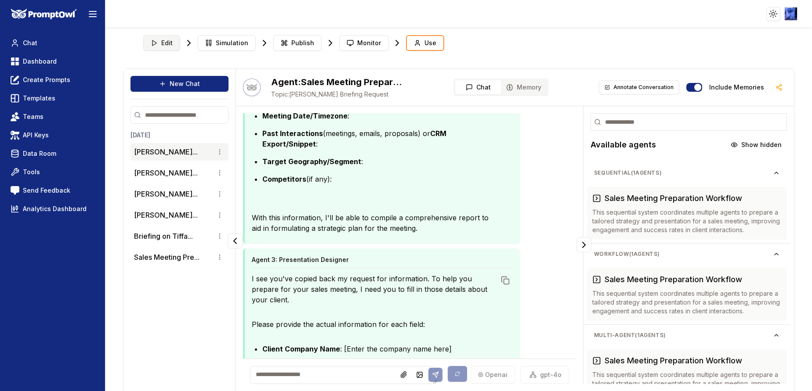
click at [161, 40] on span "Edit" at bounding box center [166, 43] width 11 height 9
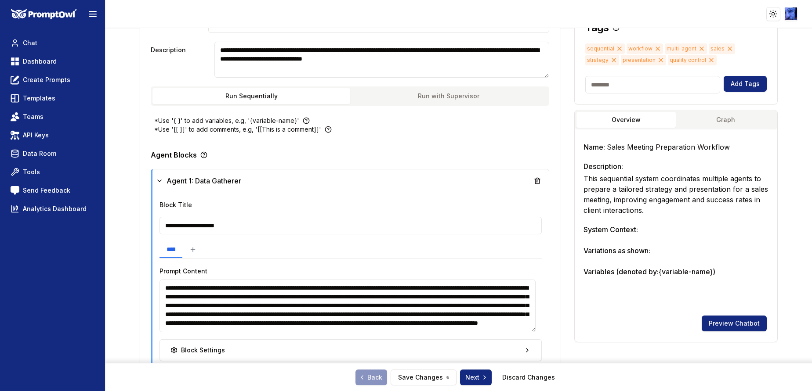
scroll to position [264, 0]
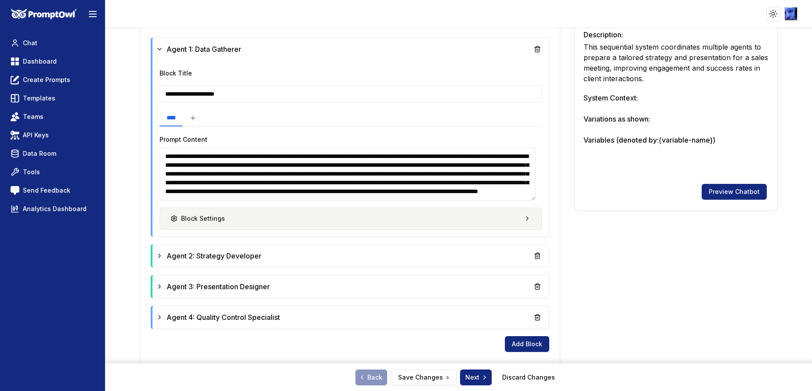
click at [177, 223] on div "Block Settings" at bounding box center [197, 218] width 54 height 9
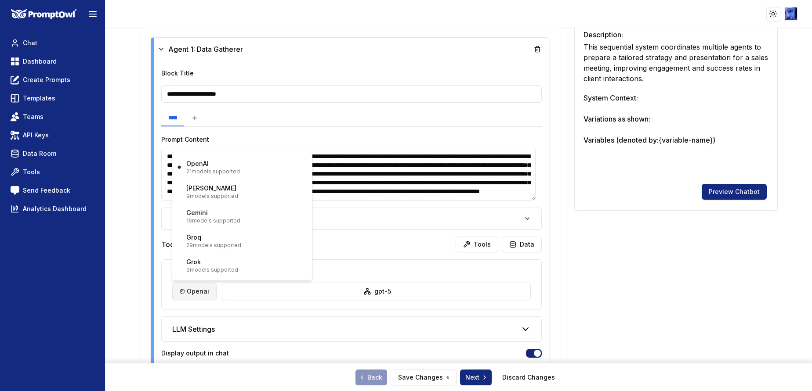
click at [199, 293] on html "**********" at bounding box center [406, 195] width 812 height 391
click at [226, 215] on div "Gemini 16 models supported" at bounding box center [213, 217] width 54 height 16
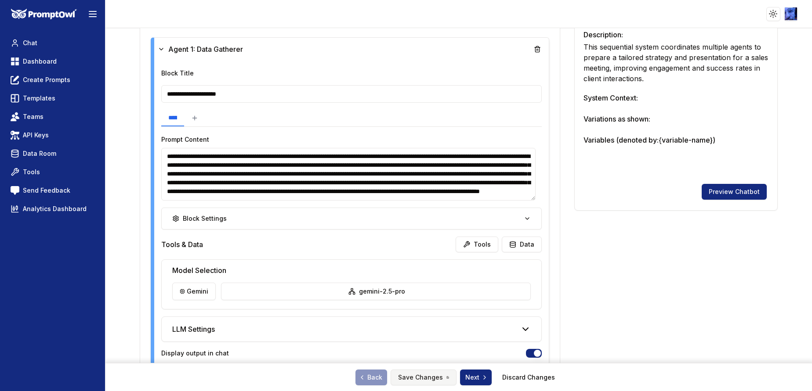
click at [438, 381] on button "Save Changes" at bounding box center [424, 378] width 66 height 16
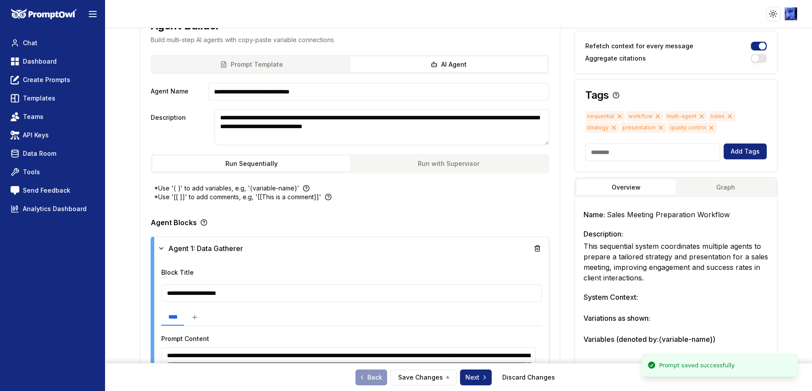
scroll to position [0, 0]
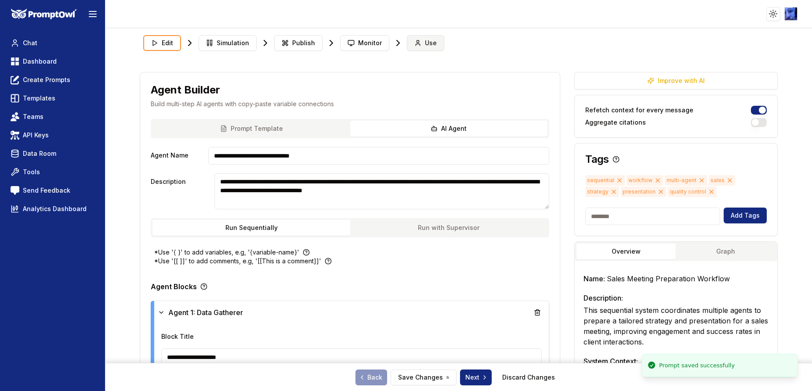
click at [425, 41] on span "Use" at bounding box center [431, 43] width 12 height 9
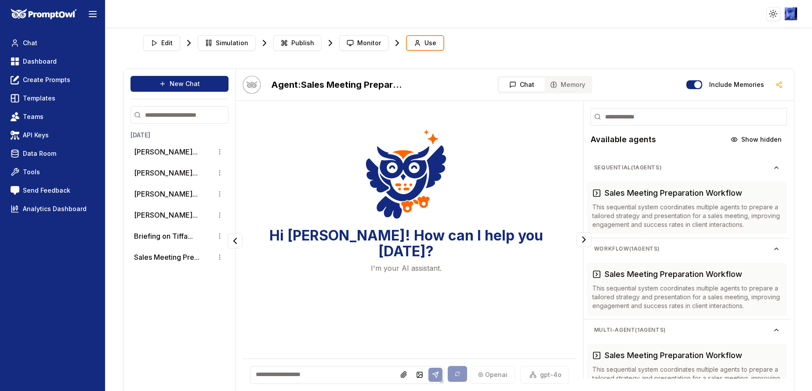
click at [324, 373] on textarea at bounding box center [347, 375] width 194 height 18
paste textarea "**********"
click at [354, 376] on textarea "**********" at bounding box center [343, 375] width 187 height 18
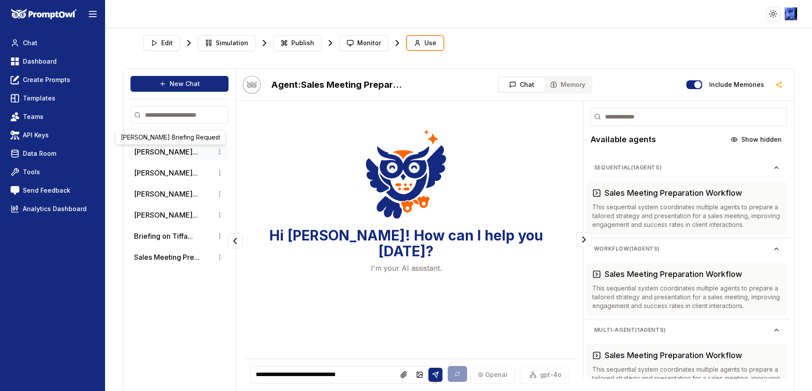
click at [156, 153] on button "[PERSON_NAME]..." at bounding box center [166, 152] width 64 height 11
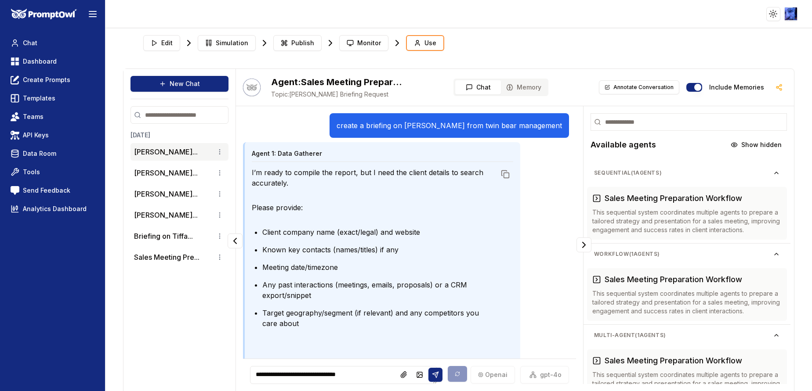
scroll to position [22, 0]
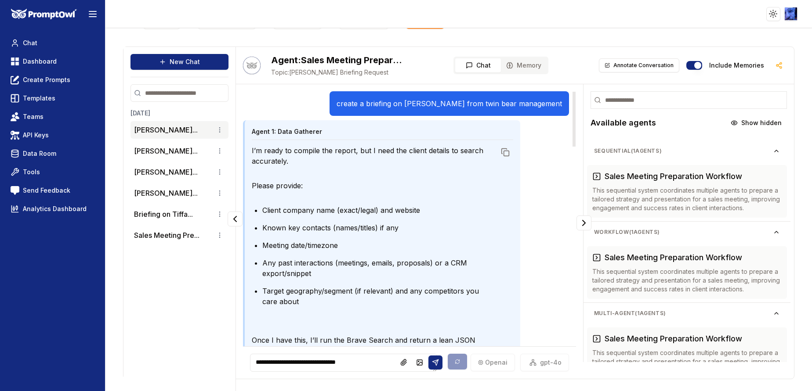
click at [373, 104] on p "create a briefing on [PERSON_NAME] from twin bear management" at bounding box center [448, 103] width 225 height 11
copy p "create a briefing on [PERSON_NAME] from twin bear management"
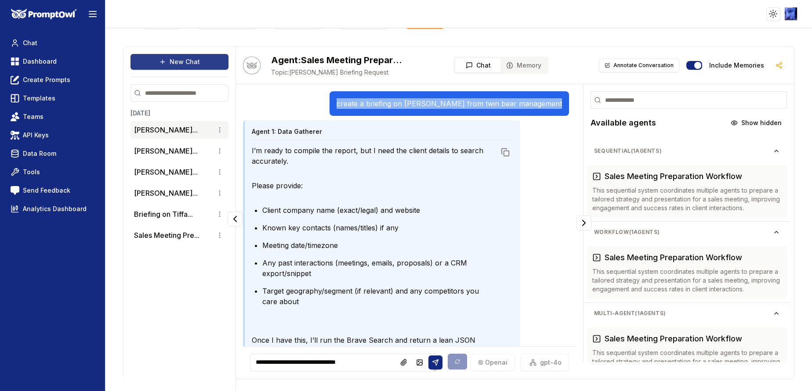
click at [188, 64] on button "New Chat" at bounding box center [179, 62] width 98 height 16
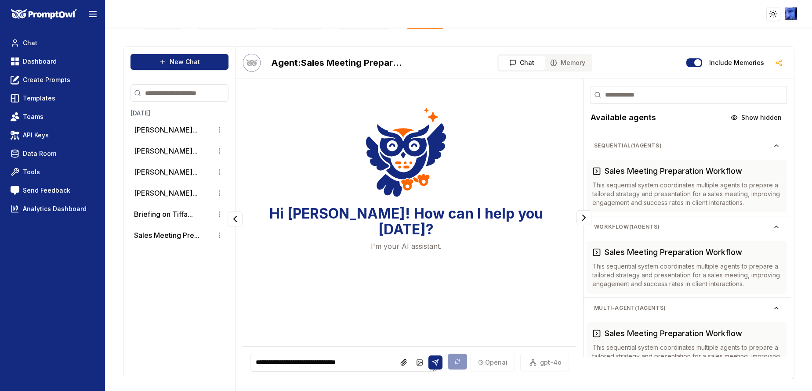
click at [304, 359] on textarea "**********" at bounding box center [343, 363] width 187 height 18
paste textarea "**********"
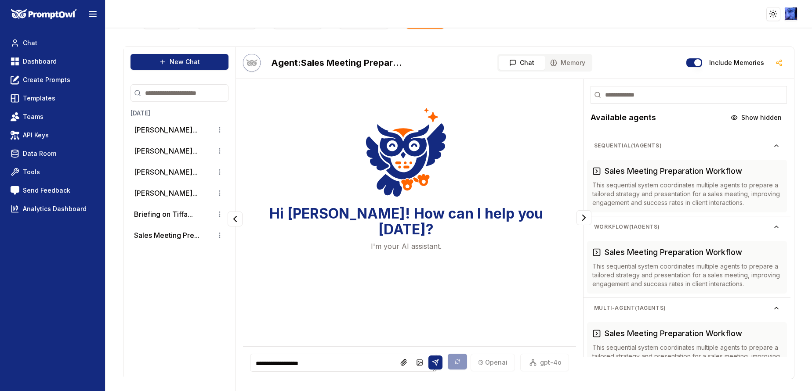
type textarea "**********"
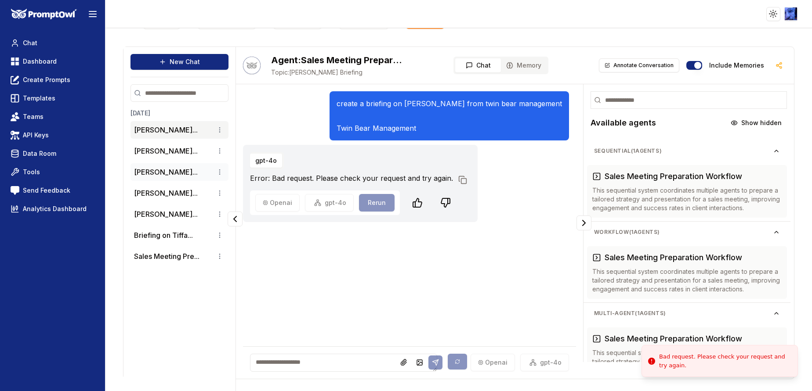
scroll to position [0, 0]
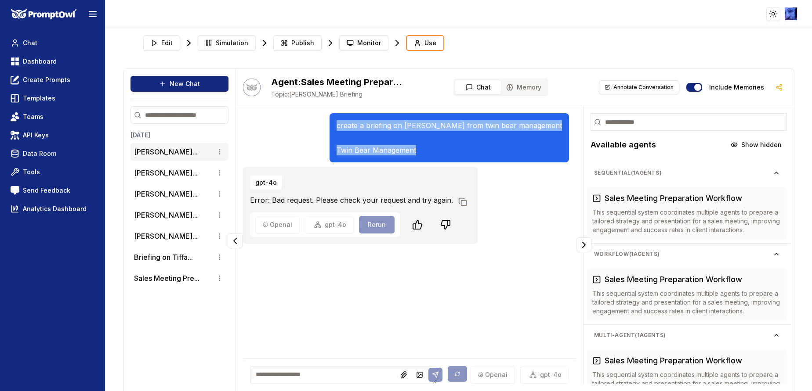
drag, startPoint x: 440, startPoint y: 152, endPoint x: 341, endPoint y: 121, distance: 103.6
click at [341, 121] on div "create a briefing on Tiffany clark from twin bear management Twin Bear Manageme…" at bounding box center [448, 137] width 239 height 49
click at [169, 41] on span "Edit" at bounding box center [166, 43] width 11 height 9
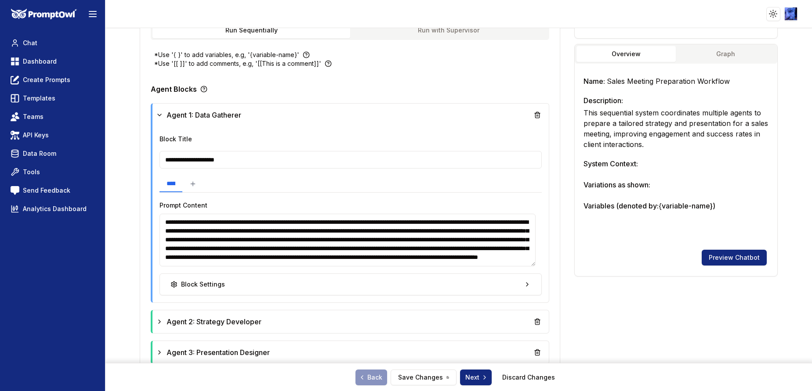
scroll to position [264, 0]
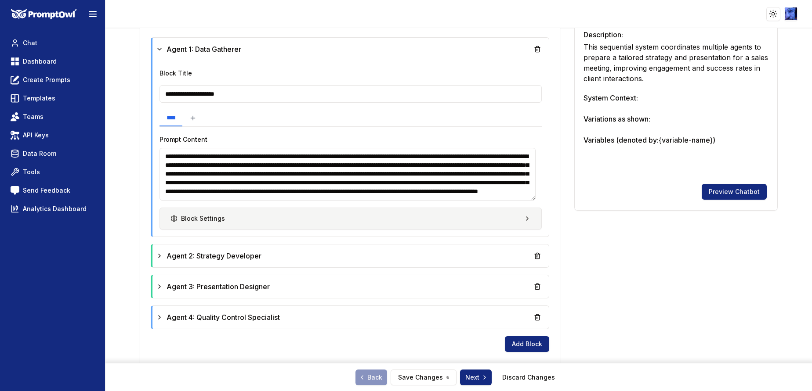
click at [246, 217] on button "Block Settings" at bounding box center [350, 219] width 382 height 22
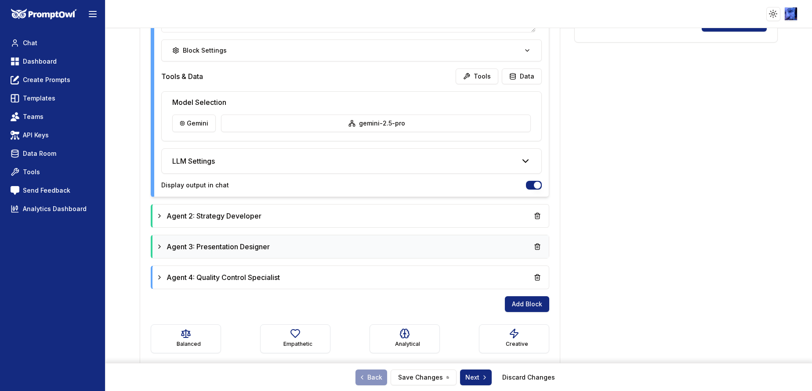
scroll to position [440, 0]
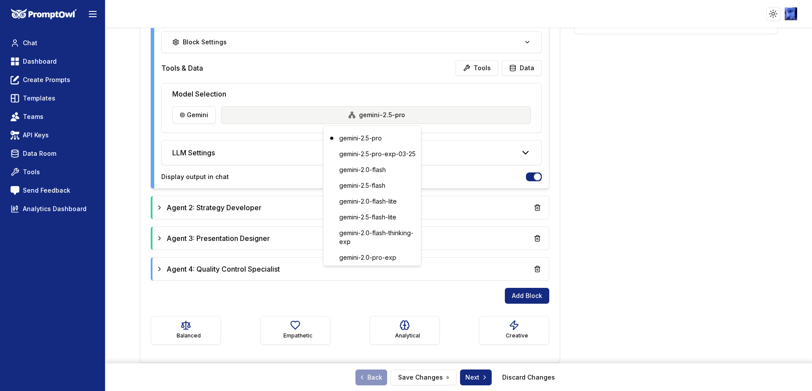
click at [346, 116] on html "**********" at bounding box center [406, 195] width 812 height 391
click at [346, 155] on div "gemini-2.5-pro-exp-03-25" at bounding box center [372, 154] width 94 height 14
click at [352, 112] on html "**********" at bounding box center [406, 195] width 812 height 391
drag, startPoint x: 366, startPoint y: 179, endPoint x: 366, endPoint y: 192, distance: 12.7
click at [366, 192] on div "gemini-2.5-pro gemini-2.5-pro-exp-03-25 gemini-2.0-flash gemini-2.5-flash gemin…" at bounding box center [372, 261] width 94 height 260
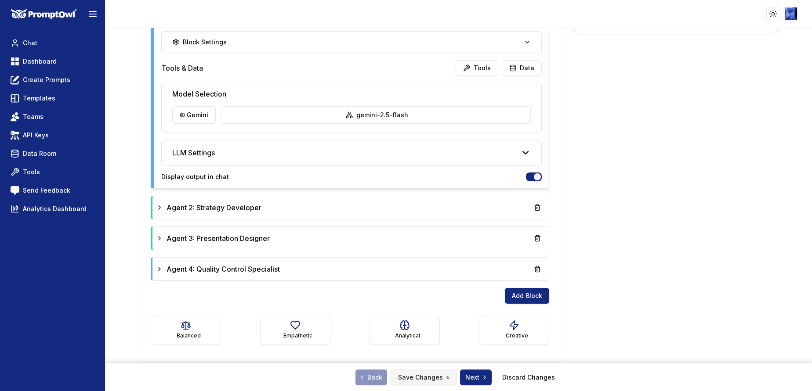
click at [409, 380] on button "Save Changes" at bounding box center [424, 378] width 66 height 16
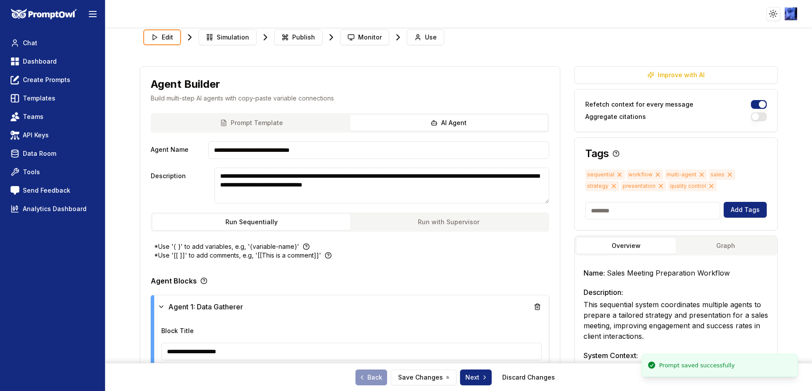
scroll to position [0, 0]
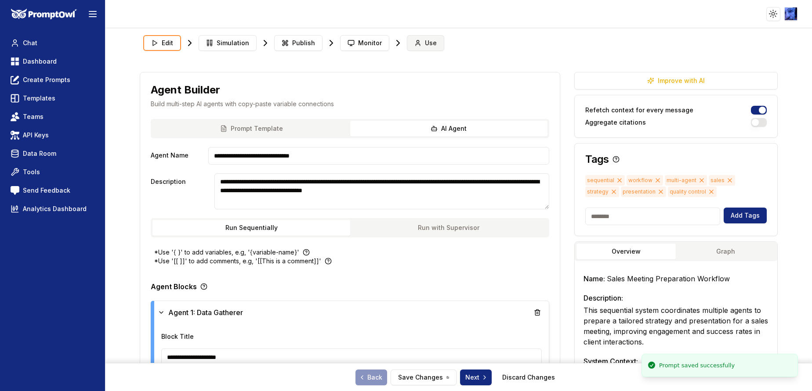
click at [420, 37] on button "Use" at bounding box center [425, 43] width 37 height 16
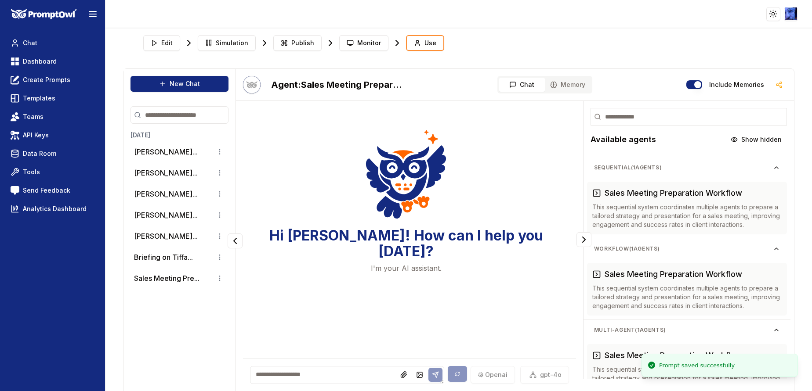
click at [327, 381] on textarea at bounding box center [347, 375] width 194 height 18
paste textarea "**********"
type textarea "**********"
click at [432, 376] on icon at bounding box center [435, 375] width 7 height 7
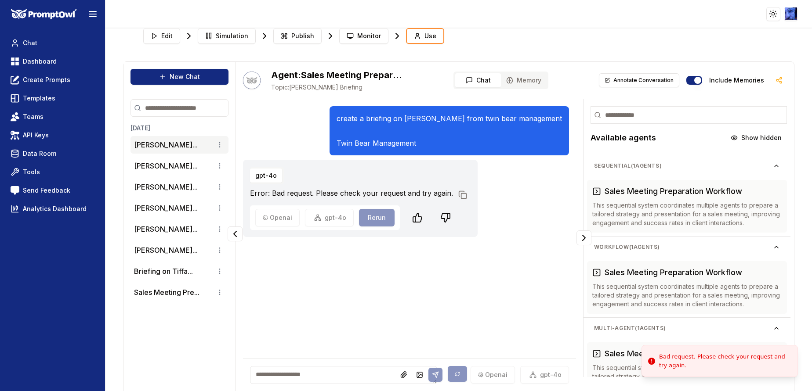
scroll to position [0, 0]
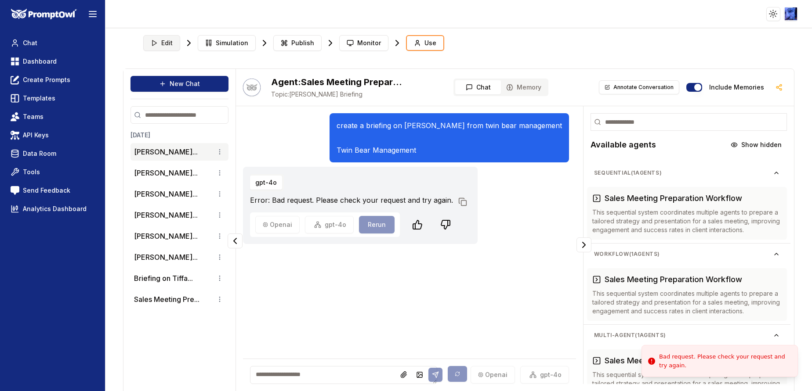
click at [163, 39] on span "Edit" at bounding box center [166, 43] width 11 height 9
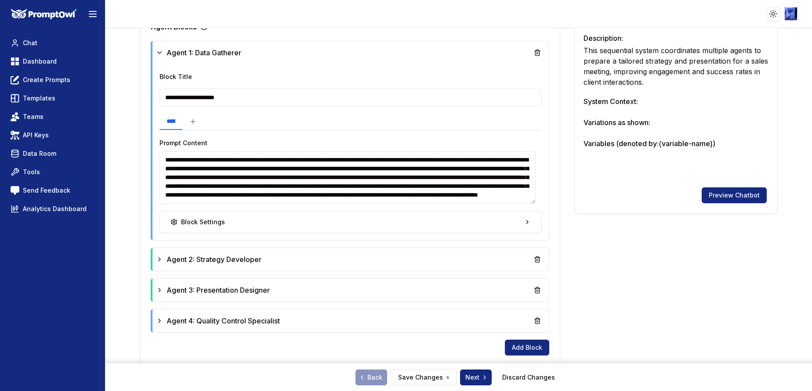
scroll to position [264, 0]
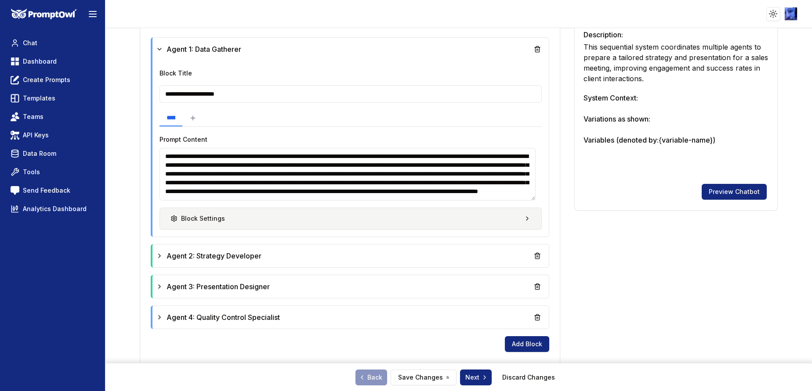
click at [201, 225] on button "Block Settings" at bounding box center [350, 219] width 382 height 22
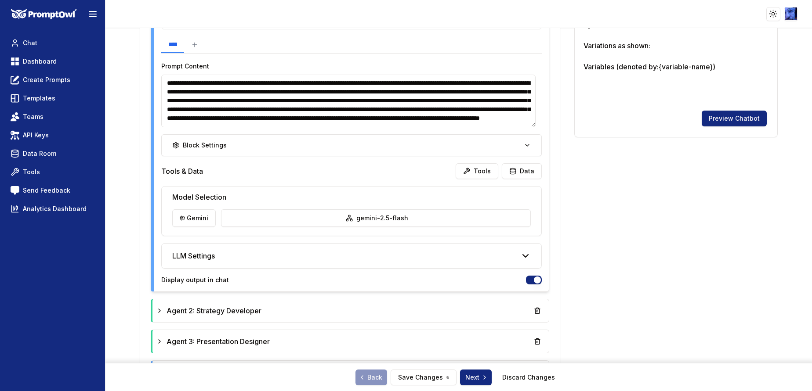
scroll to position [395, 0]
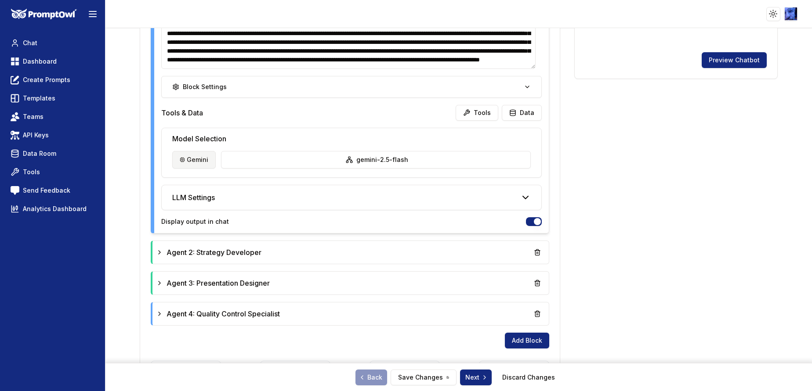
click at [191, 157] on html "**********" at bounding box center [406, 195] width 812 height 391
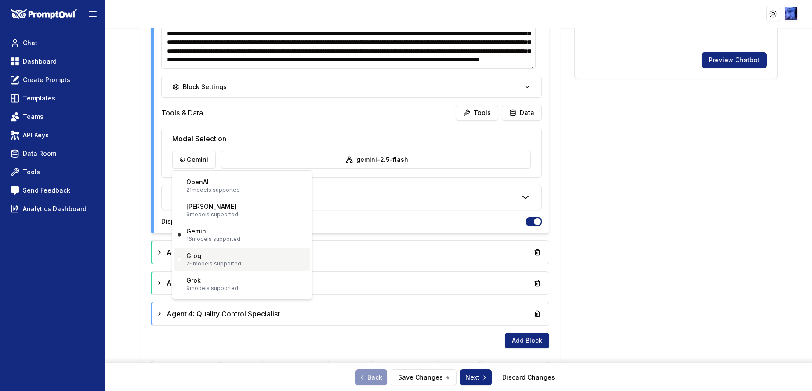
click at [206, 257] on div "Groq 29 models supported" at bounding box center [213, 260] width 55 height 16
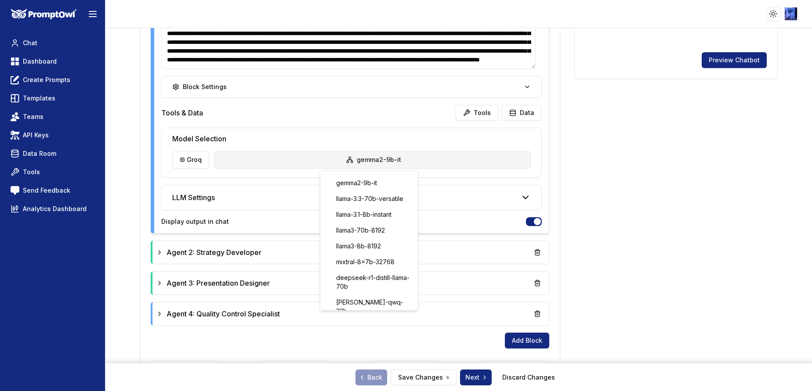
click at [336, 157] on html "**********" at bounding box center [406, 195] width 812 height 391
click at [341, 185] on div "gemma2-9b-it" at bounding box center [369, 183] width 94 height 14
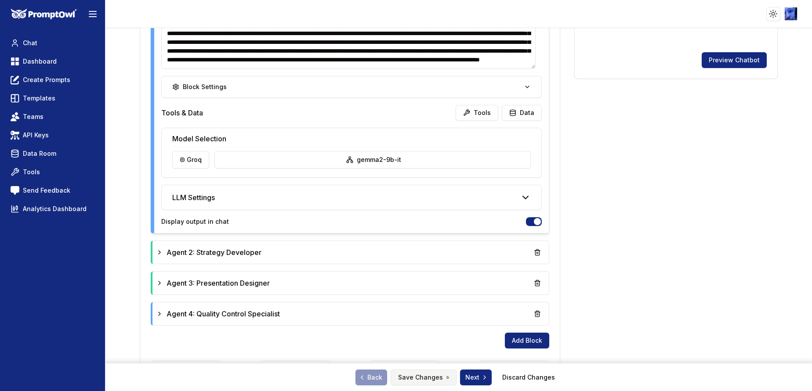
click at [402, 383] on button "Save Changes" at bounding box center [424, 378] width 66 height 16
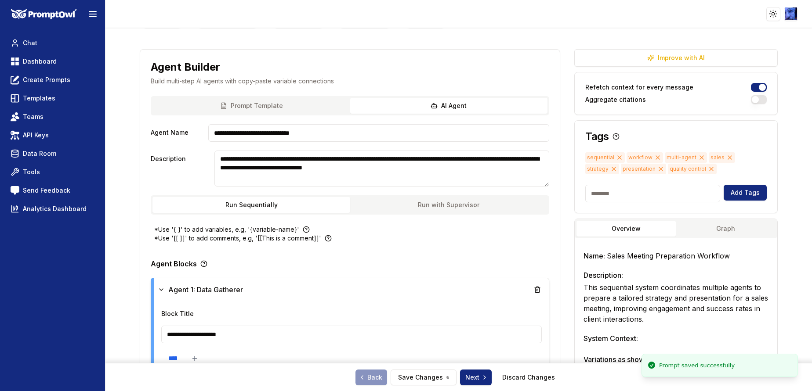
scroll to position [0, 0]
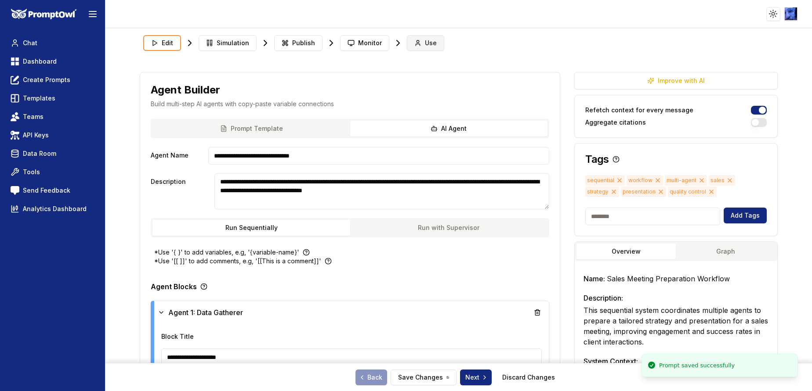
click at [416, 43] on icon at bounding box center [417, 43] width 7 height 7
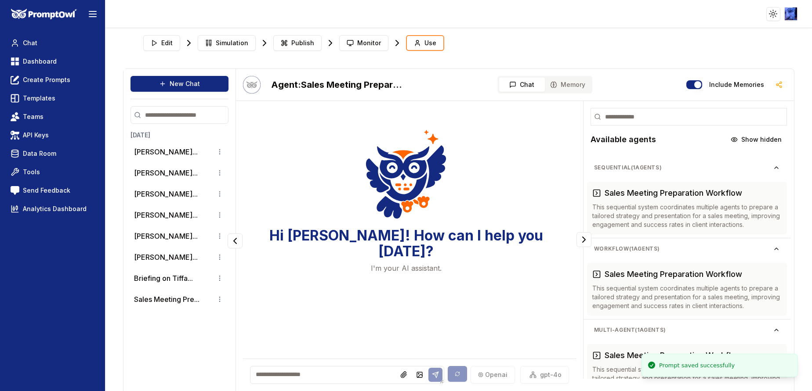
click at [300, 380] on textarea at bounding box center [347, 375] width 194 height 18
paste textarea "**********"
type textarea "**********"
click at [432, 374] on icon at bounding box center [435, 375] width 7 height 7
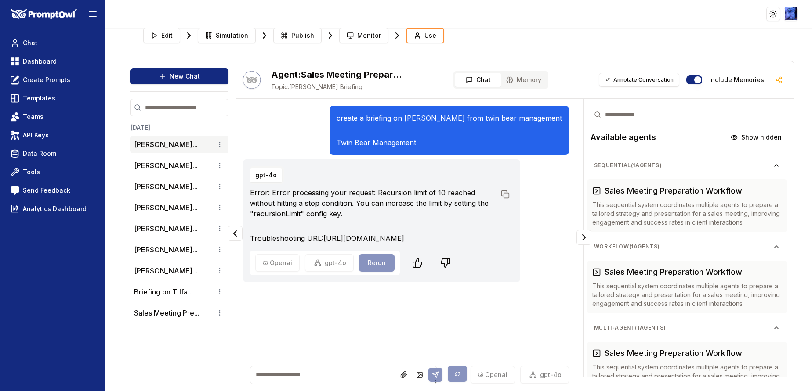
scroll to position [0, 0]
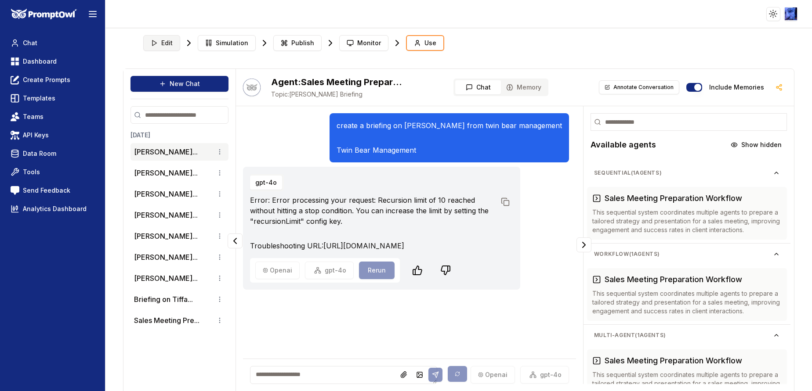
click at [162, 43] on span "Edit" at bounding box center [166, 43] width 11 height 9
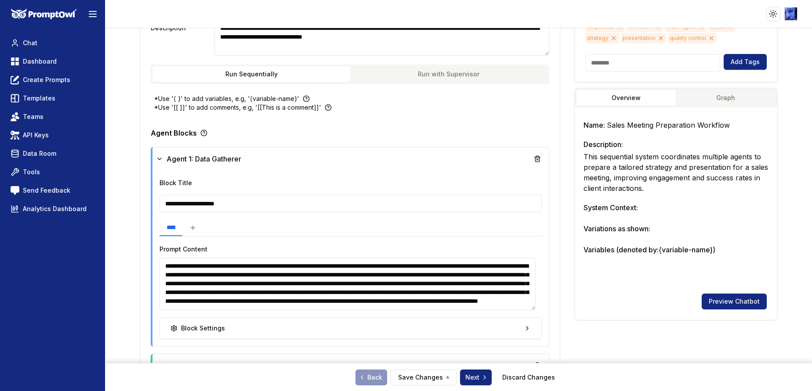
scroll to position [264, 0]
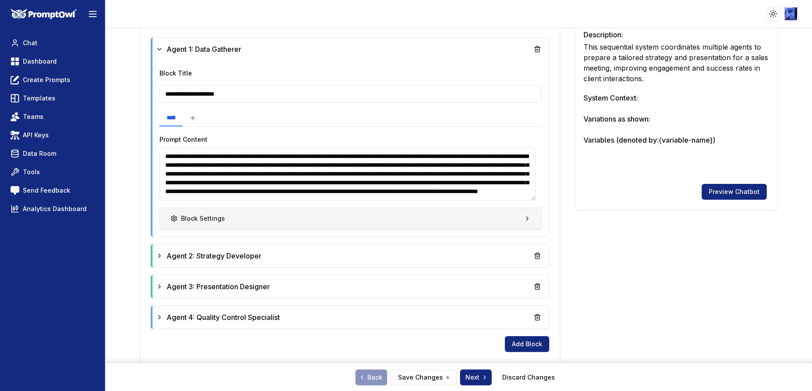
click at [232, 217] on button "Block Settings" at bounding box center [350, 219] width 382 height 22
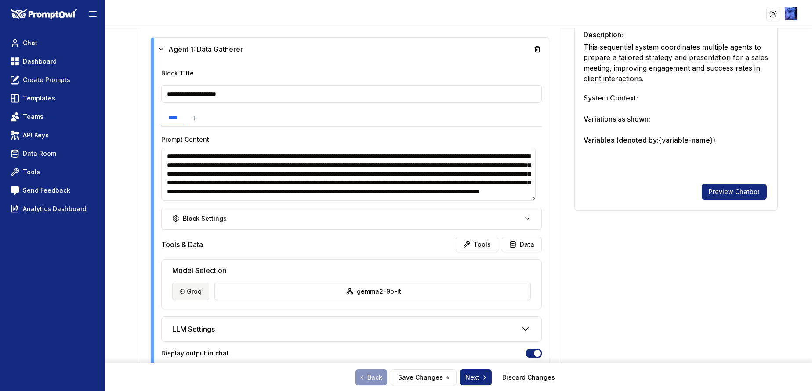
click at [196, 293] on html "**********" at bounding box center [406, 195] width 812 height 391
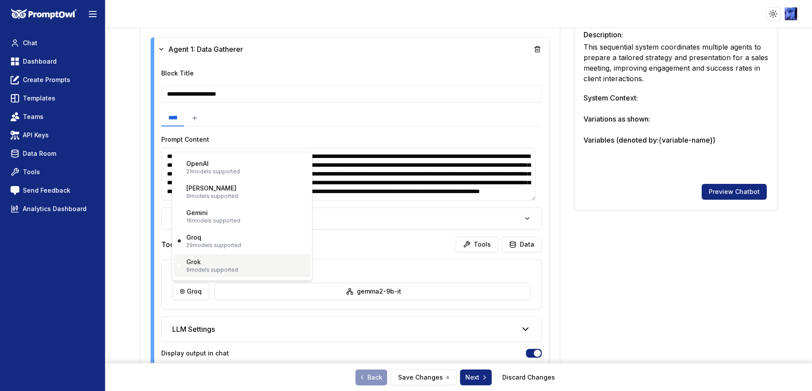
click at [207, 265] on div "Grok 9 models supported" at bounding box center [212, 266] width 52 height 16
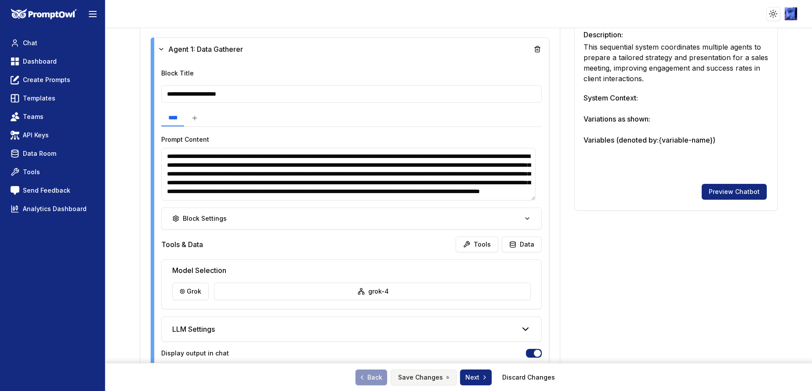
click at [434, 378] on button "Save Changes" at bounding box center [424, 378] width 66 height 16
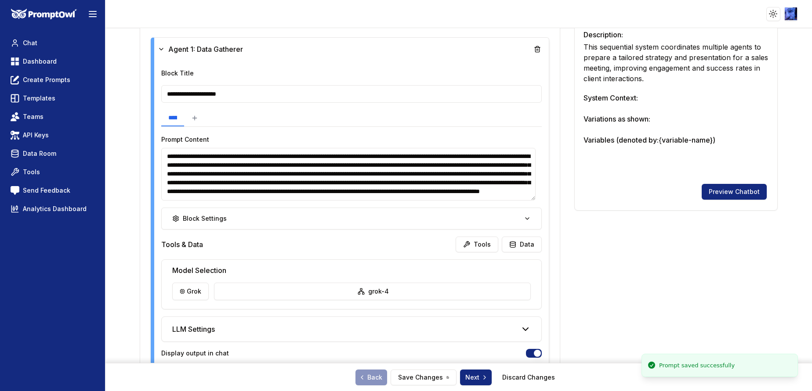
scroll to position [0, 0]
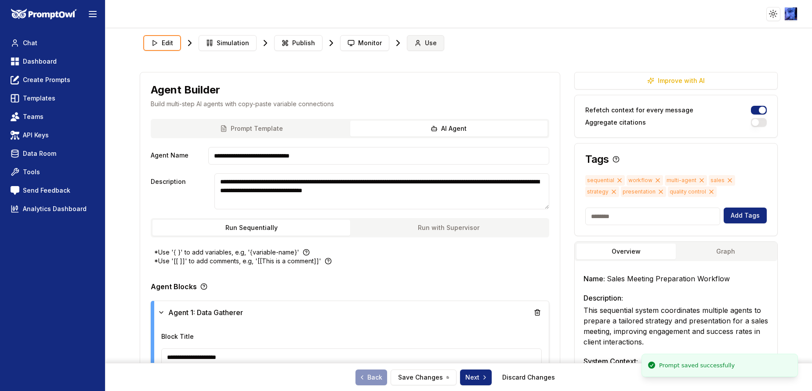
click at [426, 49] on button "Use" at bounding box center [425, 43] width 37 height 16
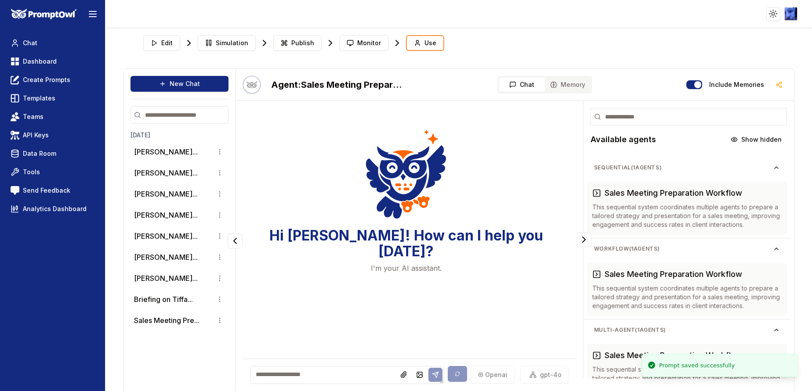
click at [311, 376] on textarea at bounding box center [347, 375] width 194 height 18
paste textarea "**********"
type textarea "**********"
click at [432, 377] on icon at bounding box center [435, 375] width 7 height 7
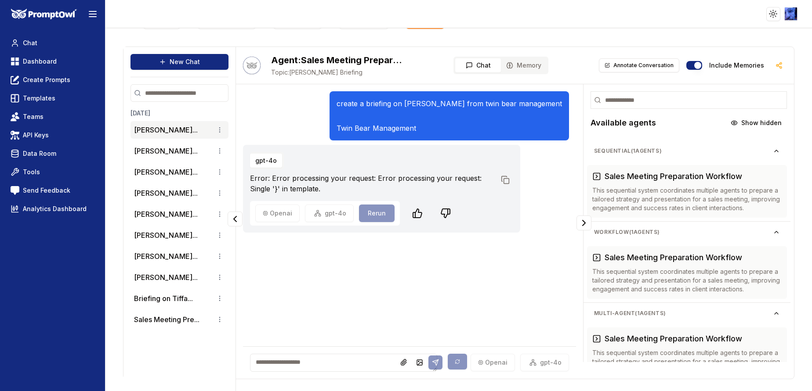
scroll to position [0, 0]
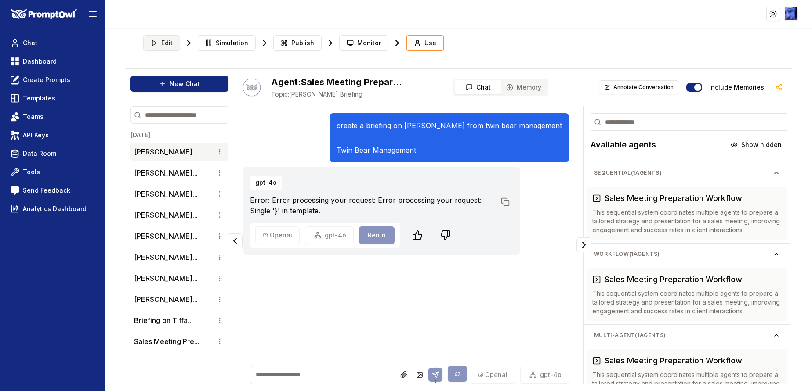
click at [171, 40] on span "Edit" at bounding box center [166, 43] width 11 height 9
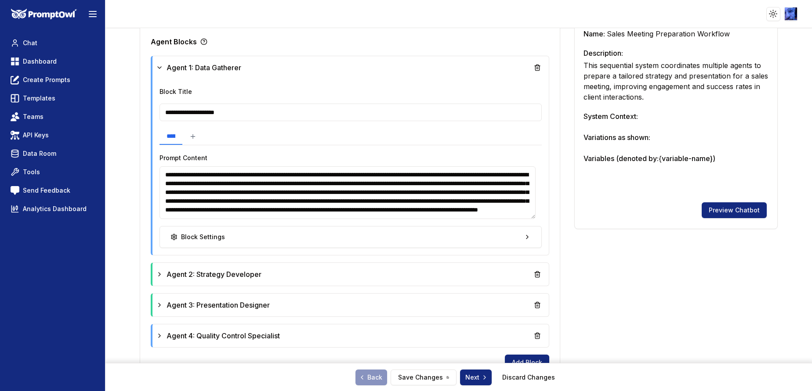
scroll to position [264, 0]
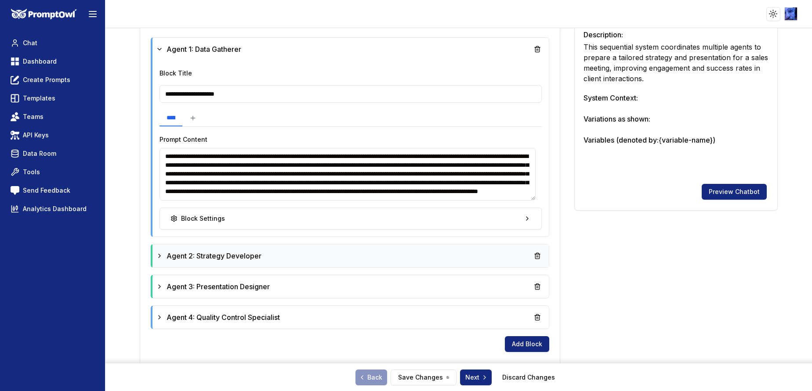
click at [331, 253] on div "Agent 2: Strategy Developer" at bounding box center [350, 256] width 389 height 16
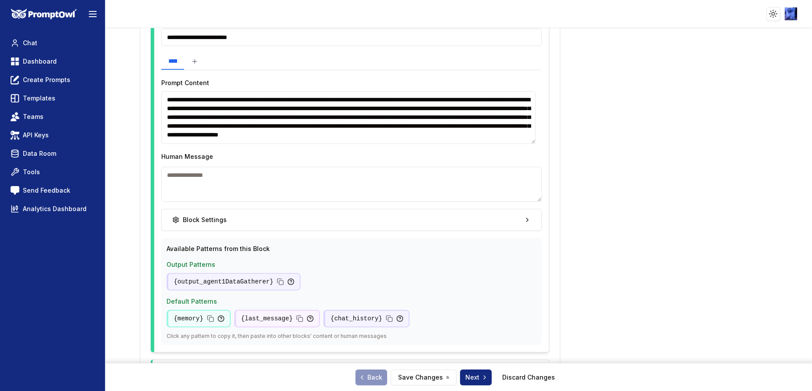
scroll to position [17, 0]
click at [462, 137] on textarea "**********" at bounding box center [348, 117] width 374 height 53
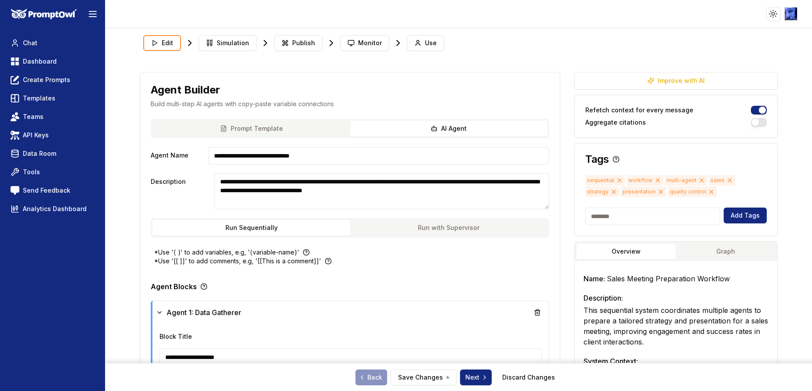
scroll to position [198, 0]
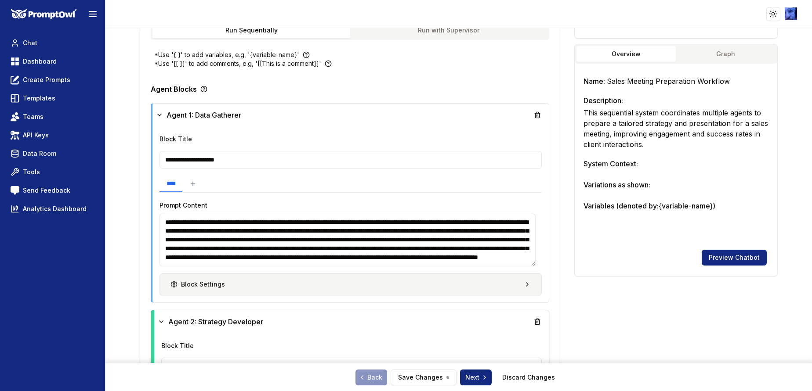
click at [212, 288] on div "Block Settings" at bounding box center [197, 284] width 54 height 9
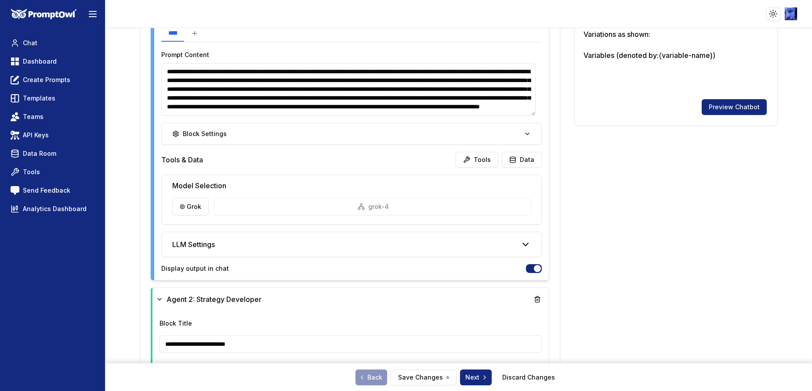
scroll to position [461, 0]
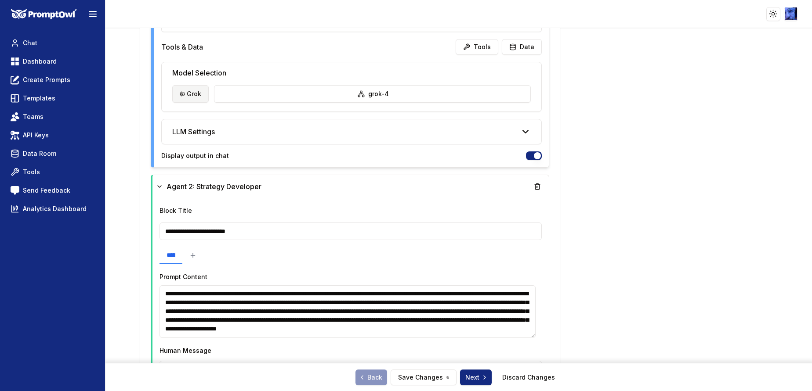
click at [199, 93] on html "**********" at bounding box center [406, 195] width 812 height 391
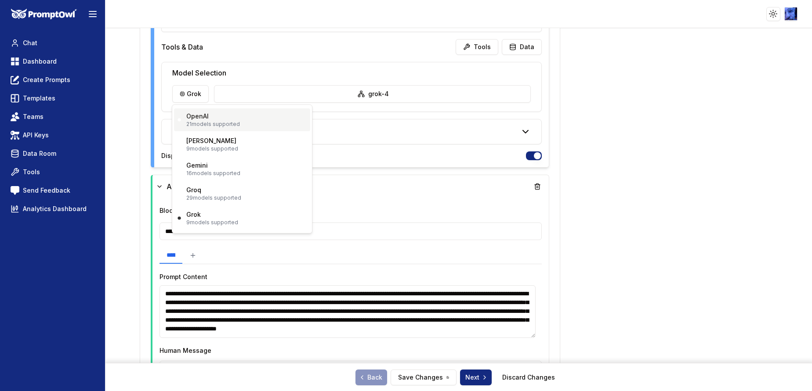
click at [199, 114] on p "OpenAI" at bounding box center [197, 116] width 22 height 9
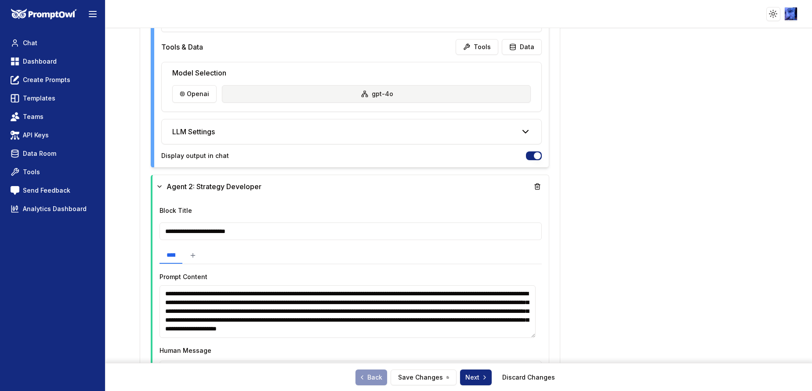
click at [289, 97] on html "**********" at bounding box center [406, 195] width 812 height 391
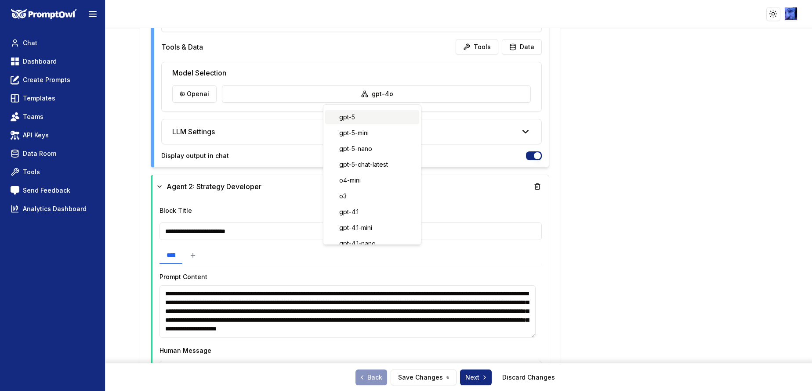
click at [351, 112] on div "gpt-5" at bounding box center [372, 117] width 94 height 14
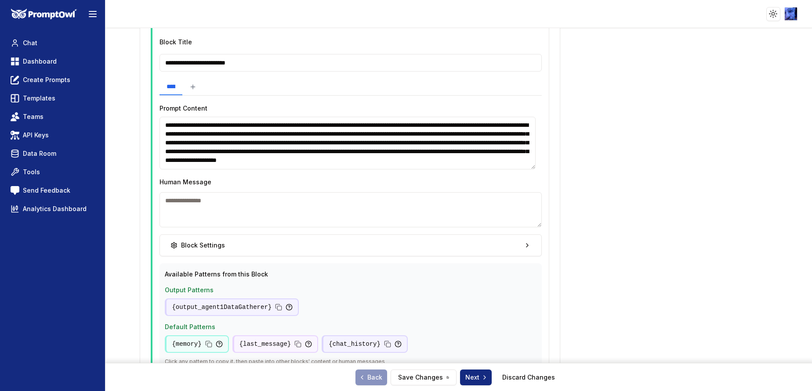
scroll to position [659, 0]
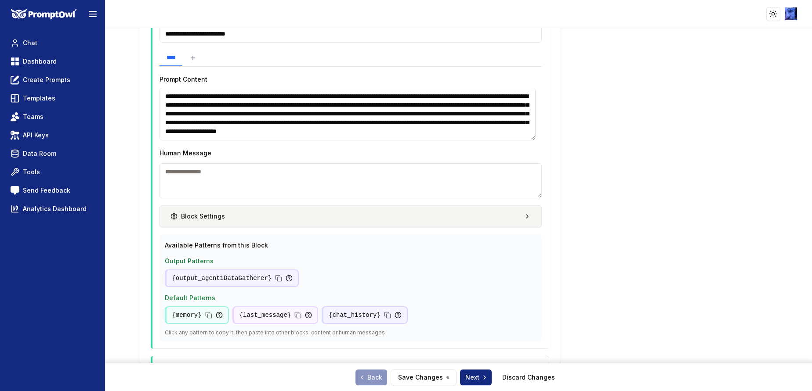
click at [198, 216] on div "Block Settings" at bounding box center [197, 216] width 54 height 9
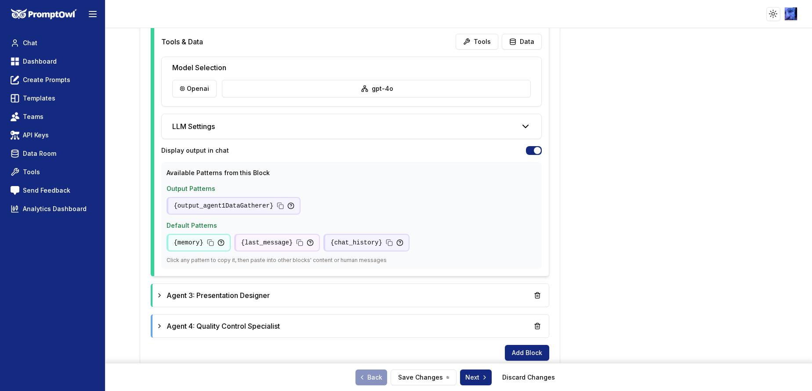
scroll to position [917, 0]
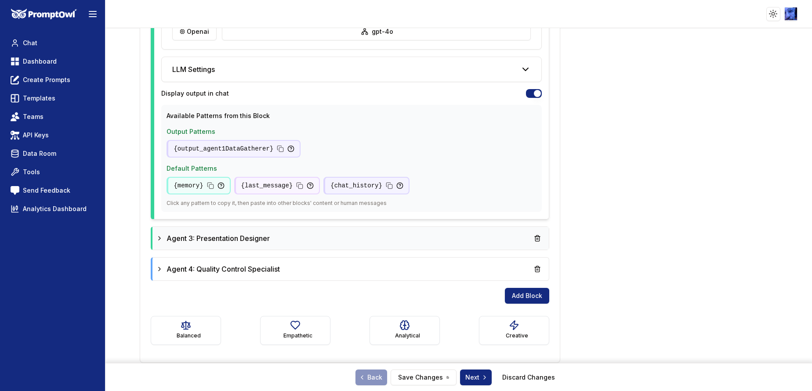
click at [168, 240] on span "Agent 3: Presentation Designer" at bounding box center [217, 238] width 103 height 11
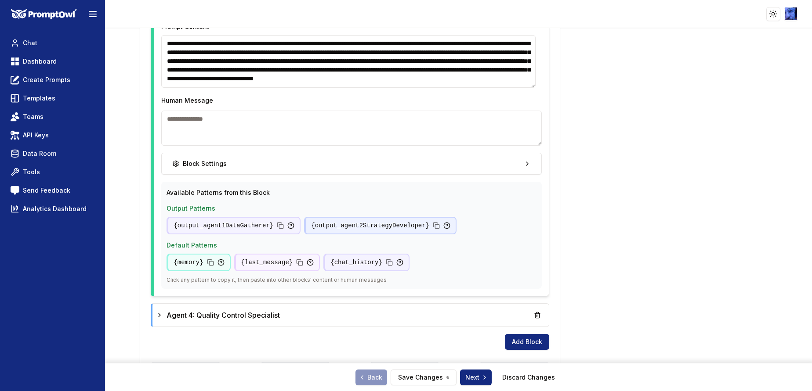
scroll to position [1246, 0]
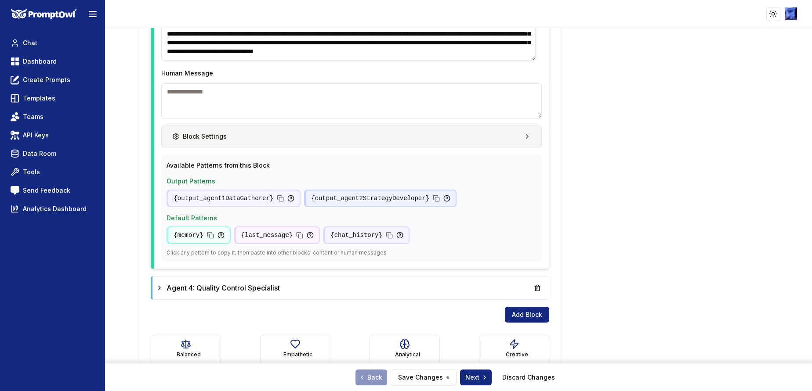
click at [251, 141] on button "Block Settings" at bounding box center [351, 137] width 380 height 22
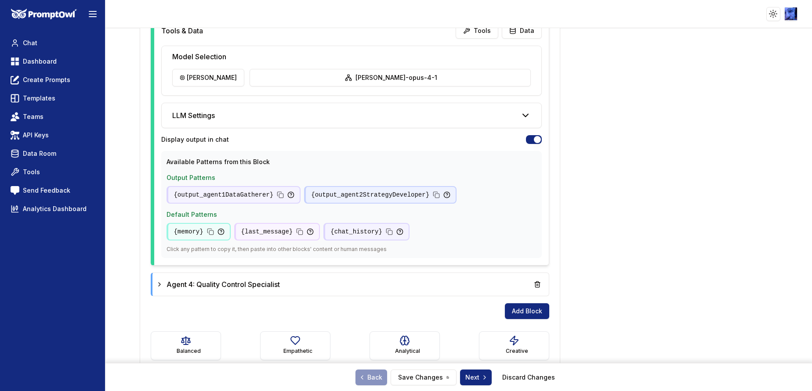
scroll to position [1393, 0]
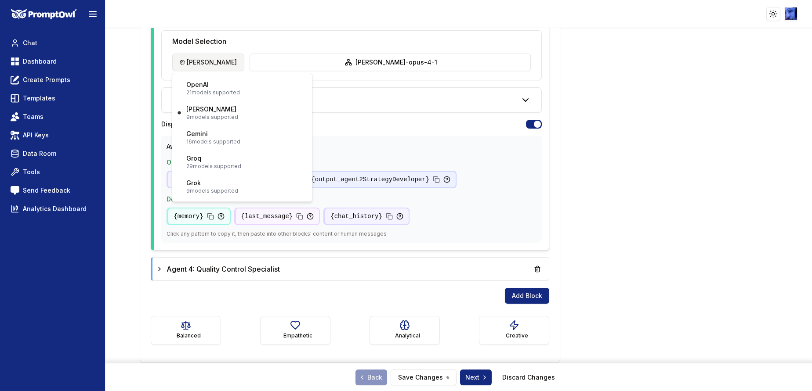
click at [203, 67] on html "**********" at bounding box center [406, 195] width 812 height 391
click at [616, 97] on html "**********" at bounding box center [406, 195] width 812 height 391
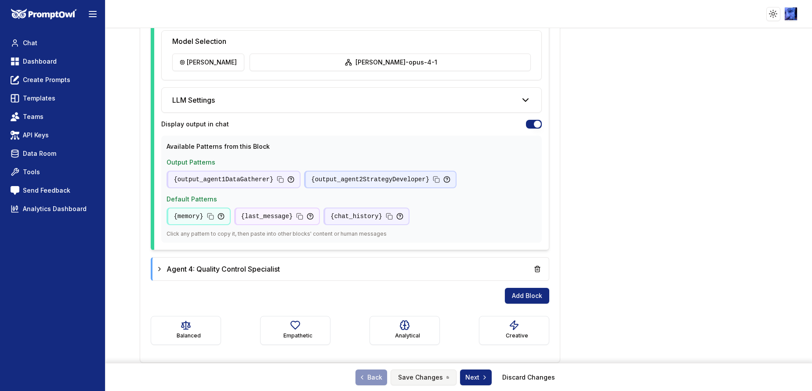
click at [419, 376] on button "Save Changes" at bounding box center [424, 378] width 66 height 16
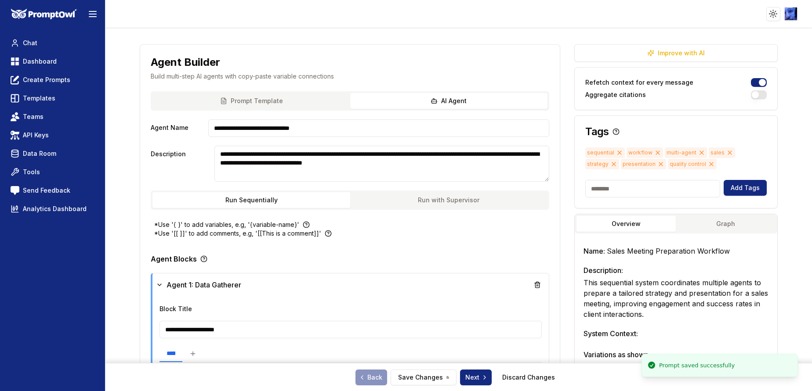
scroll to position [0, 0]
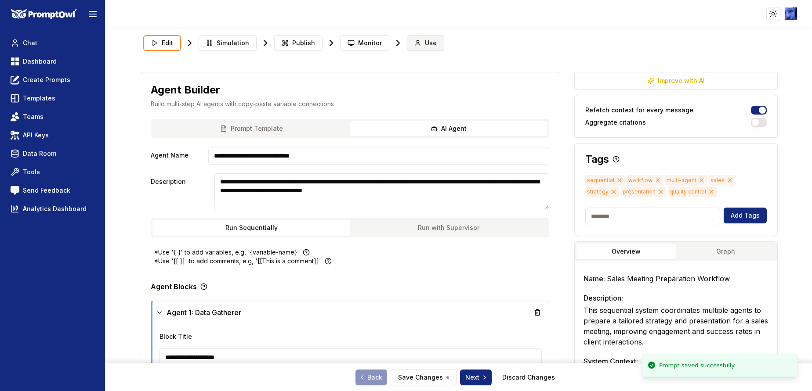
click at [415, 47] on button "Use" at bounding box center [425, 43] width 37 height 16
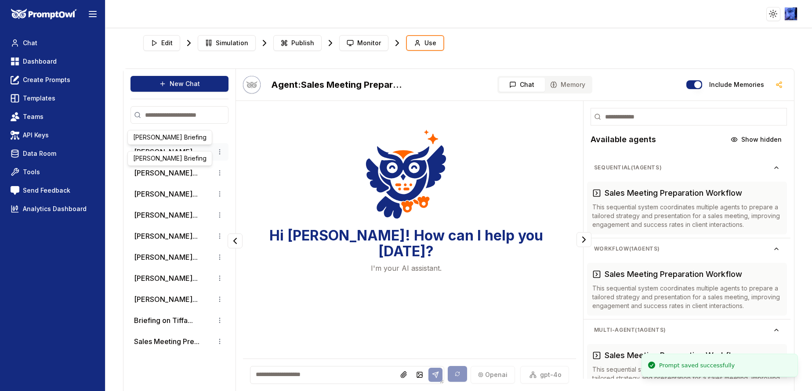
click at [160, 146] on li "[PERSON_NAME]..." at bounding box center [179, 152] width 98 height 18
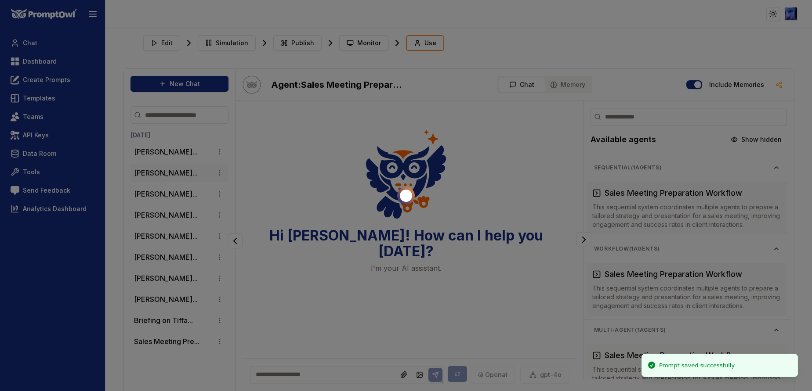
scroll to position [22, 0]
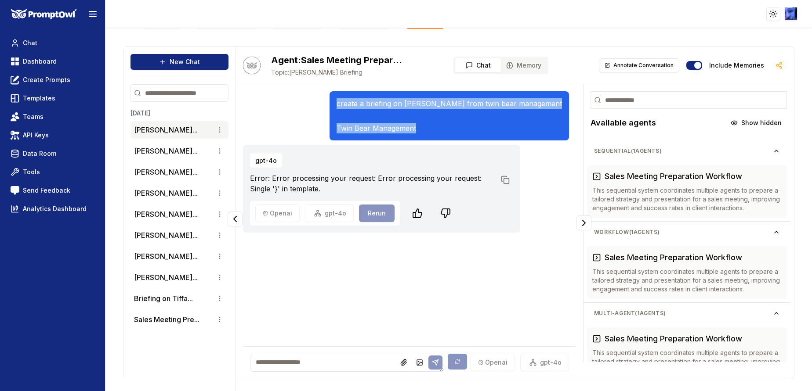
drag, startPoint x: 433, startPoint y: 129, endPoint x: 328, endPoint y: 90, distance: 112.6
click at [328, 90] on div "create a briefing on Tiffany clark from twin bear management Twin Bear Manageme…" at bounding box center [409, 231] width 347 height 295
click at [177, 56] on button "New Chat" at bounding box center [179, 62] width 98 height 16
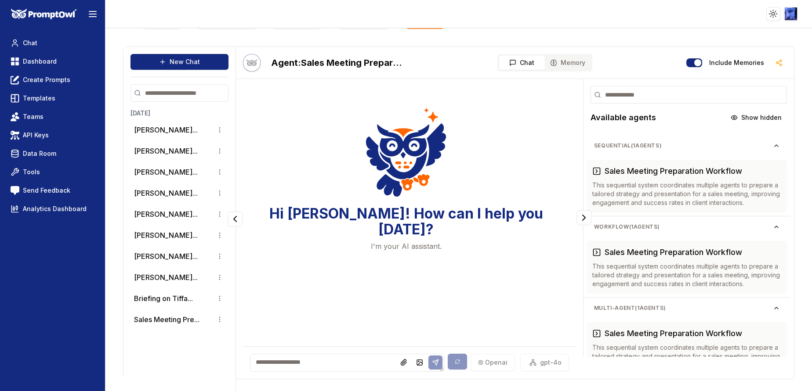
click at [318, 368] on textarea at bounding box center [347, 363] width 194 height 18
paste textarea "**********"
type textarea "**********"
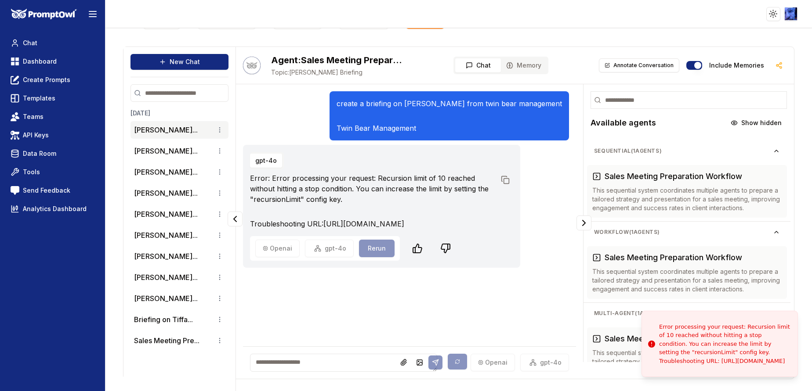
drag, startPoint x: 759, startPoint y: 368, endPoint x: 648, endPoint y: 321, distance: 120.5
click at [659, 323] on div "Error processing your request: Recursion limit of 10 reached without hitting a …" at bounding box center [724, 344] width 131 height 43
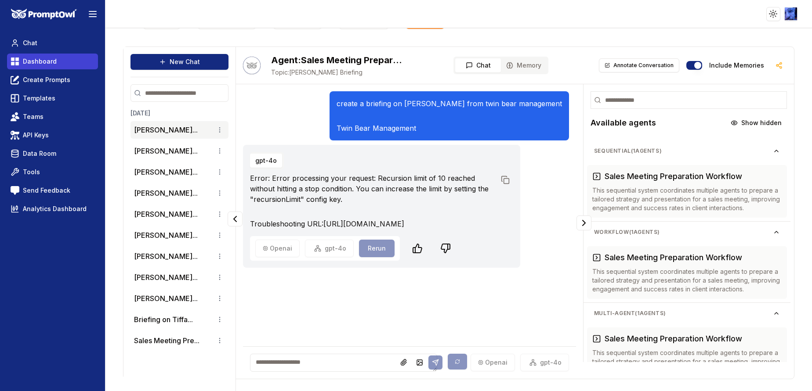
click at [48, 55] on link "Dashboard" at bounding box center [52, 62] width 91 height 16
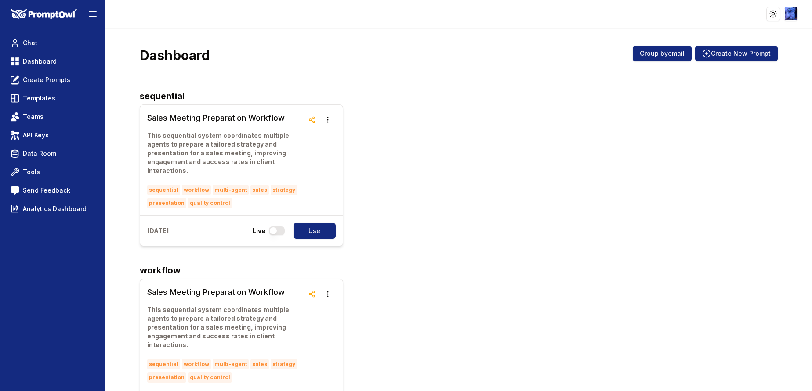
click at [436, 108] on div "Sales Meeting Preparation Workflow This sequential system coordinates multiple …" at bounding box center [458, 176] width 637 height 142
click at [191, 114] on h3 "Sales Meeting Preparation Workflow" at bounding box center [225, 118] width 156 height 12
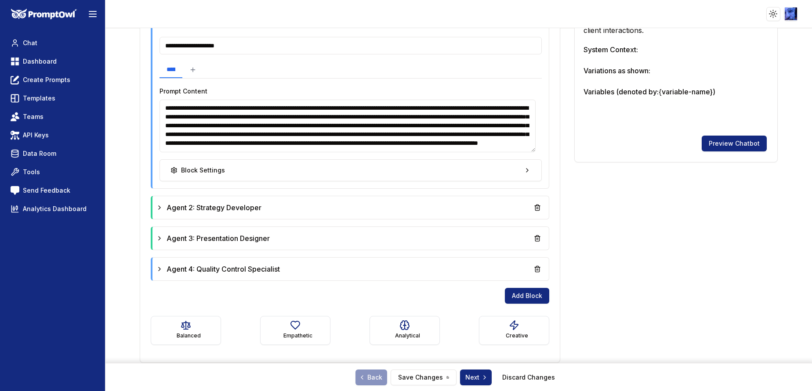
scroll to position [34, 0]
click at [219, 145] on textarea "**********" at bounding box center [347, 126] width 376 height 53
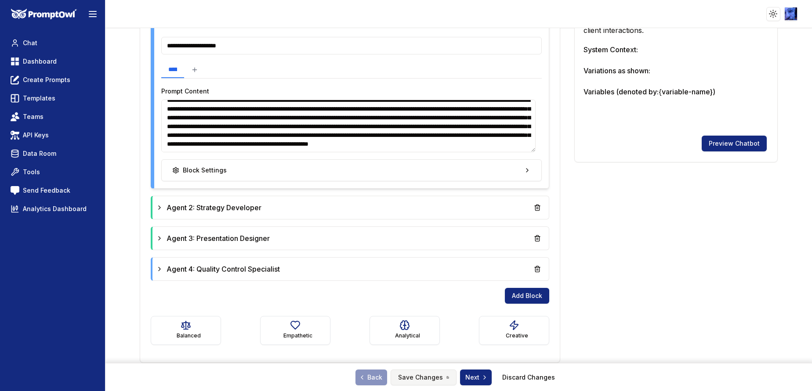
type textarea "**********"
click at [408, 377] on button "Save Changes" at bounding box center [424, 378] width 66 height 16
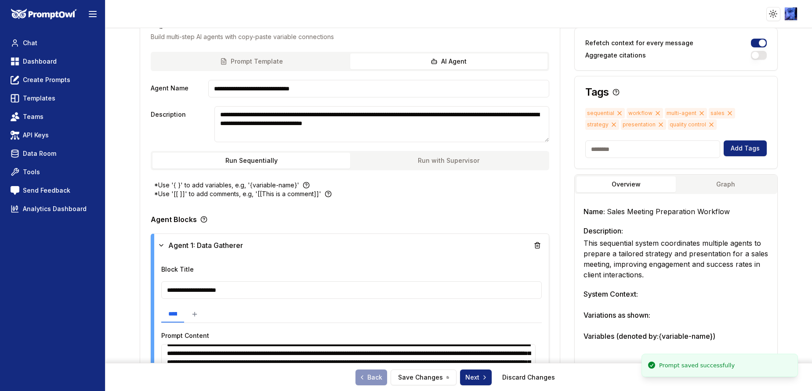
scroll to position [0, 0]
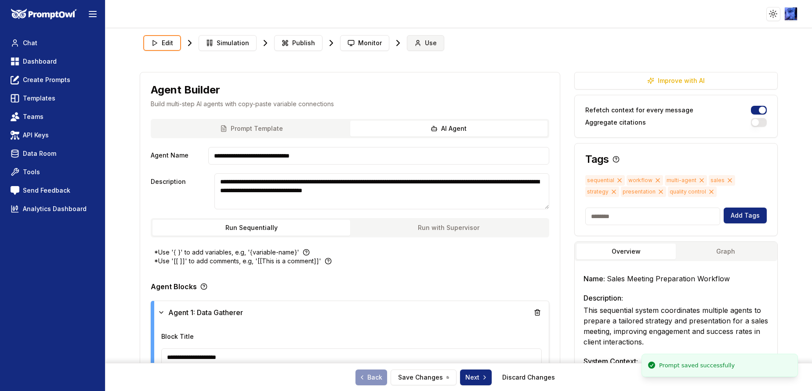
click at [428, 45] on span "Use" at bounding box center [431, 43] width 12 height 9
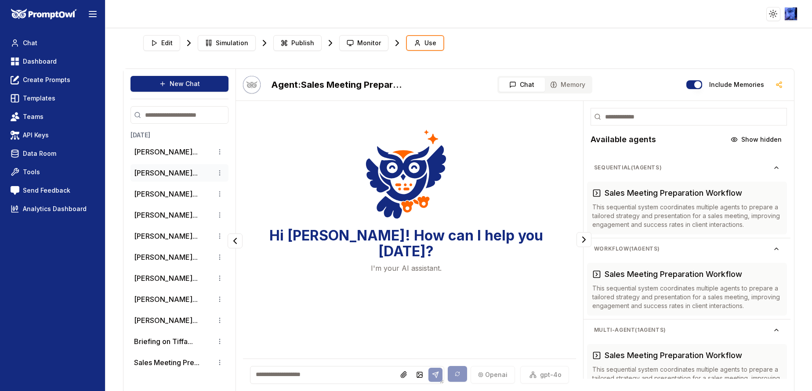
click at [153, 173] on button "[PERSON_NAME]..." at bounding box center [166, 173] width 64 height 11
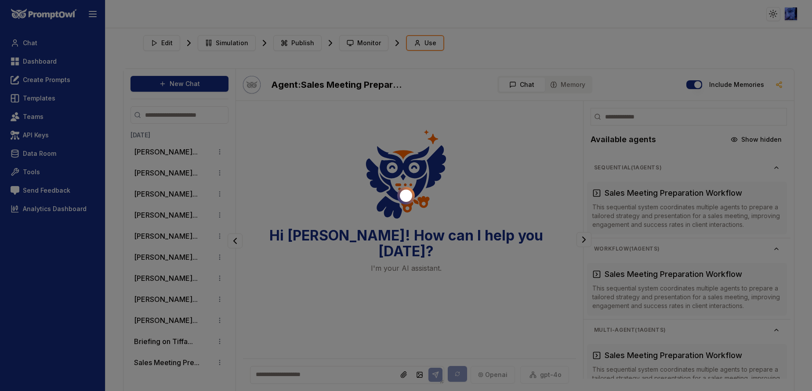
scroll to position [22, 0]
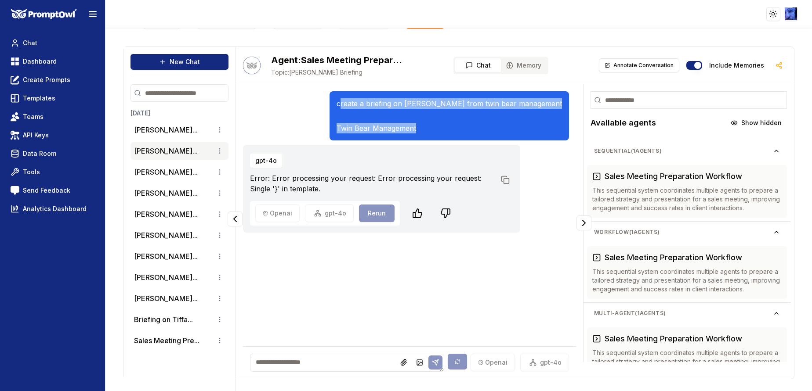
drag, startPoint x: 438, startPoint y: 127, endPoint x: 351, endPoint y: 106, distance: 89.4
click at [351, 106] on div "create a briefing on Tiffany clark from twin bear management Twin Bear Manageme…" at bounding box center [448, 115] width 225 height 35
click at [351, 106] on p "create a briefing on [PERSON_NAME] from twin bear management" at bounding box center [448, 103] width 225 height 11
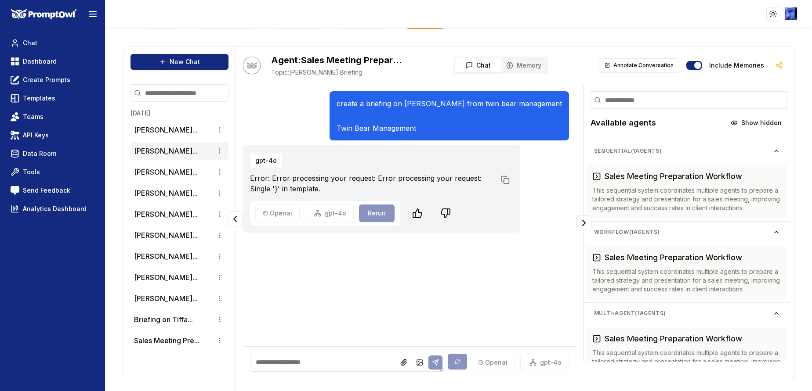
click at [344, 104] on div "create a briefing on Tiffany clark from twin bear management Twin Bear Manageme…" at bounding box center [448, 115] width 239 height 49
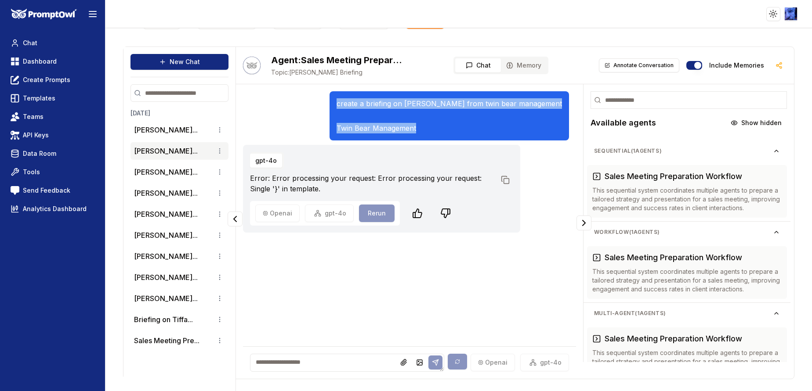
drag, startPoint x: 342, startPoint y: 103, endPoint x: 443, endPoint y: 130, distance: 104.6
click at [443, 130] on div "create a briefing on Tiffany clark from twin bear management Twin Bear Manageme…" at bounding box center [448, 115] width 239 height 49
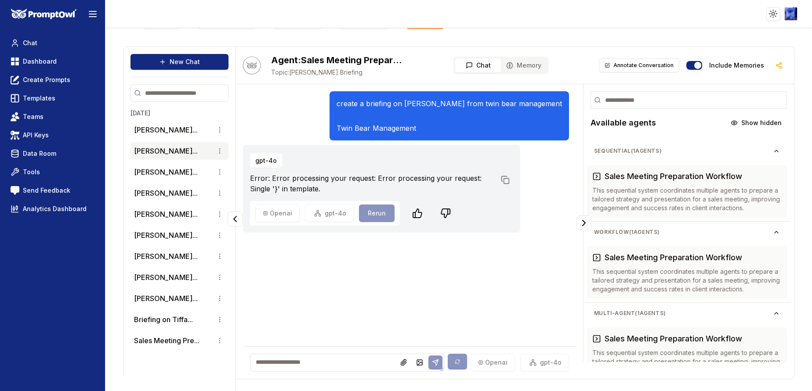
click at [311, 362] on textarea at bounding box center [347, 363] width 194 height 18
paste textarea "**********"
type textarea "**********"
click at [432, 359] on icon at bounding box center [435, 362] width 7 height 7
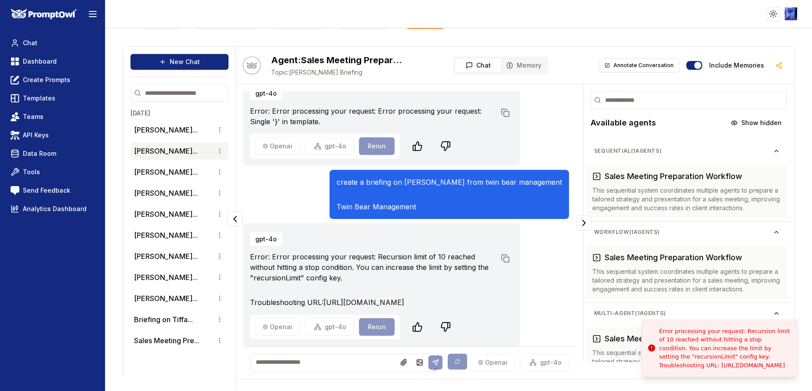
scroll to position [88, 0]
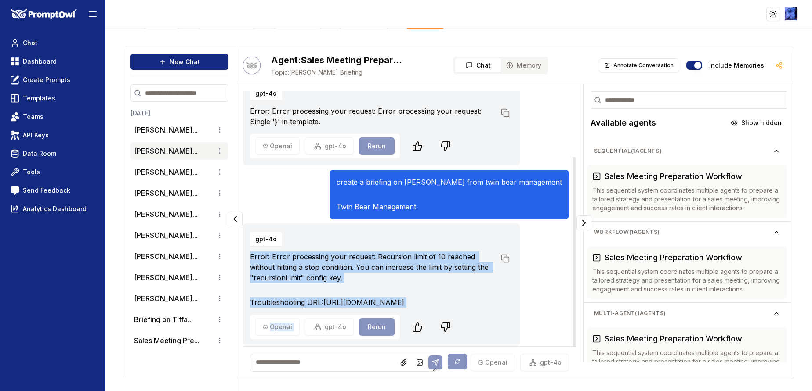
drag, startPoint x: 308, startPoint y: 308, endPoint x: 247, endPoint y: 236, distance: 94.7
click at [247, 236] on div "gpt-4o Error: Error processing your request: Recursion limit of 10 reached with…" at bounding box center [381, 285] width 277 height 123
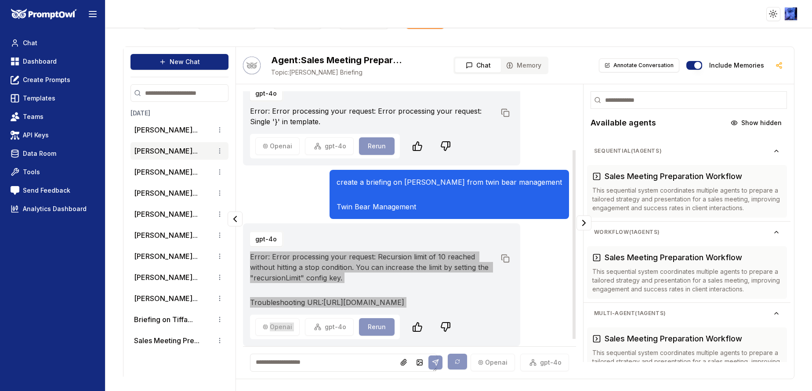
scroll to position [0, 0]
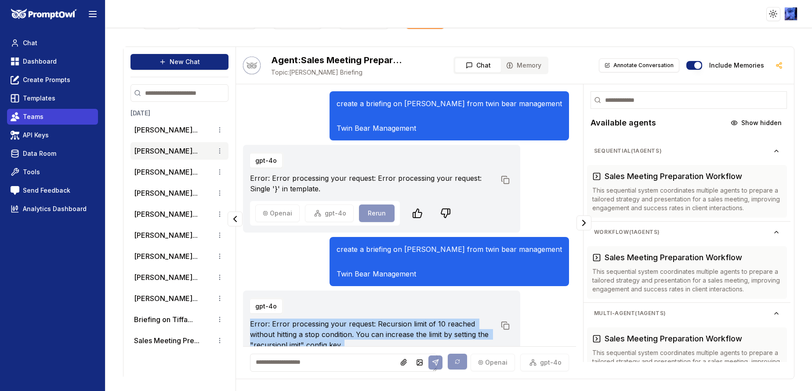
click at [50, 123] on link "Teams" at bounding box center [52, 117] width 91 height 16
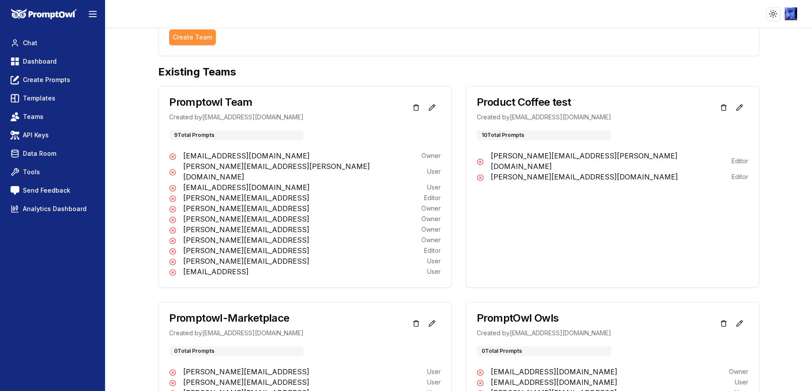
scroll to position [286, 0]
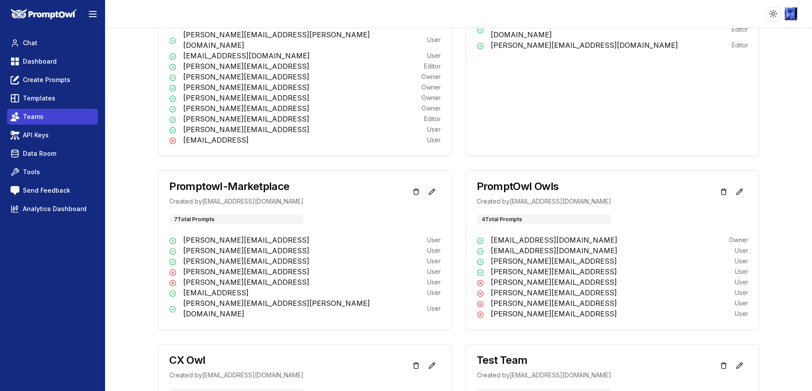
click at [45, 118] on link "Teams" at bounding box center [52, 117] width 91 height 16
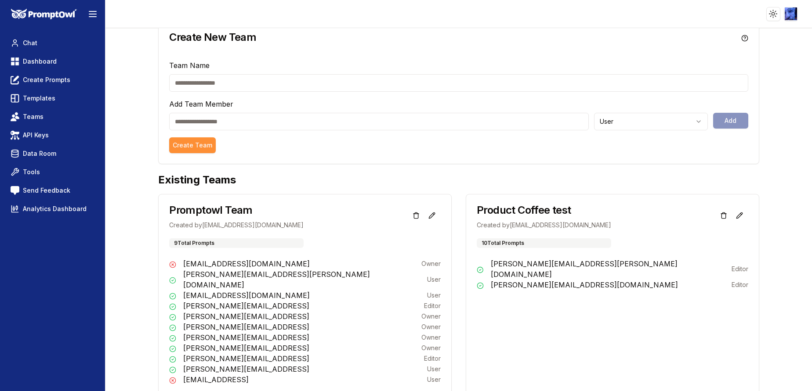
scroll to position [135, 0]
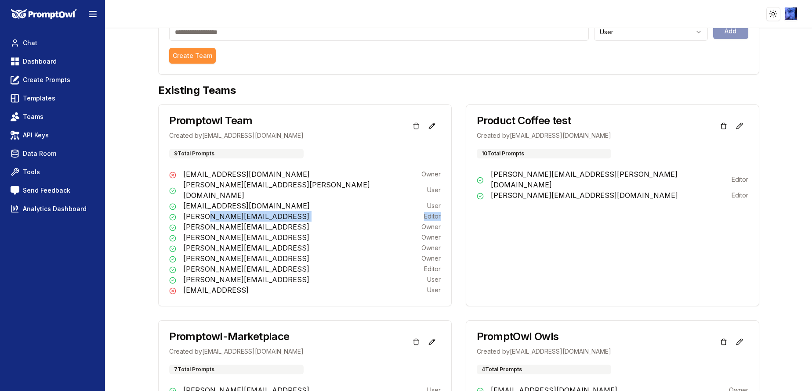
drag, startPoint x: 206, startPoint y: 208, endPoint x: 442, endPoint y: 207, distance: 235.9
click at [442, 207] on div "Jylee57@gmail.com Owner michael.sulpovar@gmail.com User sulpovar@gmail.com User…" at bounding box center [305, 237] width 293 height 137
click at [431, 125] on button at bounding box center [433, 126] width 16 height 16
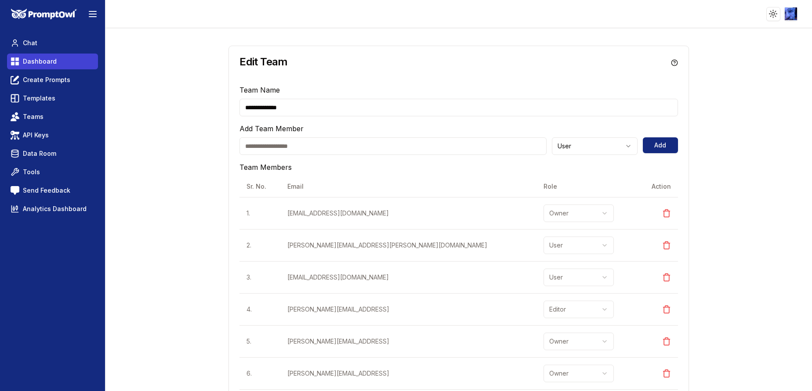
click at [48, 58] on span "Dashboard" at bounding box center [40, 61] width 34 height 9
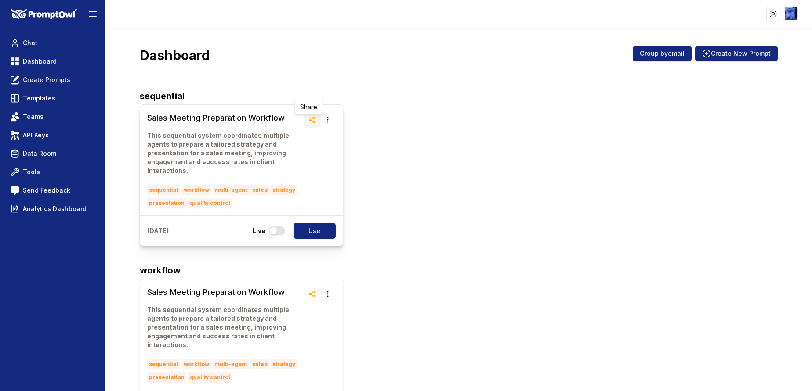
click at [308, 119] on icon "button" at bounding box center [311, 119] width 7 height 7
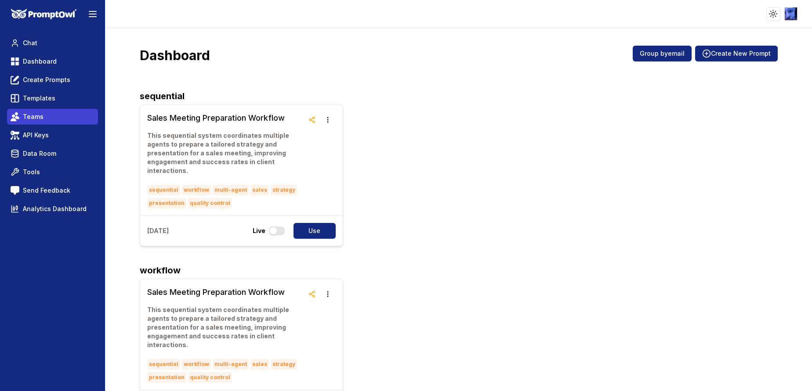
click at [43, 113] on link "Teams" at bounding box center [52, 117] width 91 height 16
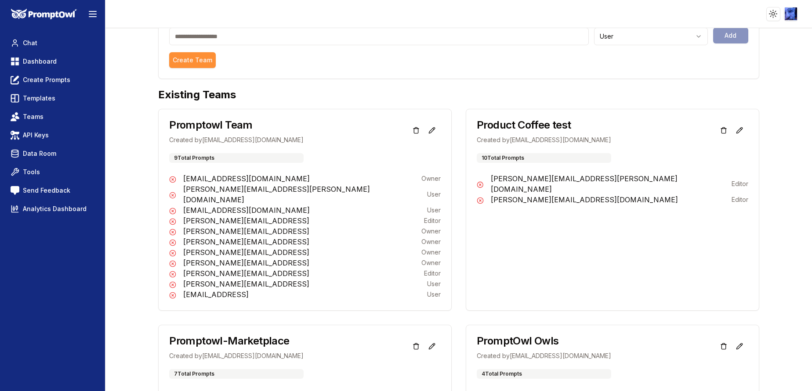
scroll to position [132, 0]
click at [428, 130] on icon at bounding box center [431, 129] width 7 height 7
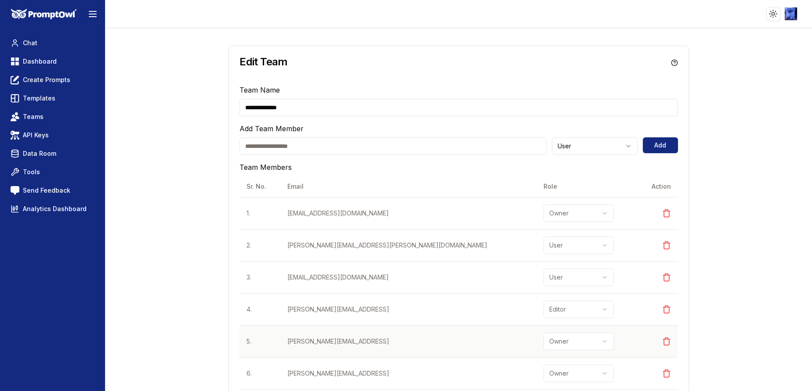
scroll to position [66, 0]
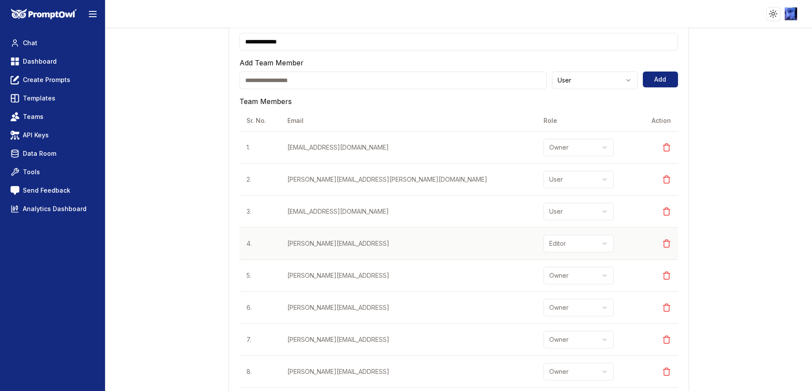
click at [506, 246] on html "**********" at bounding box center [406, 195] width 812 height 391
click at [723, 117] on div "**********" at bounding box center [458, 242] width 671 height 552
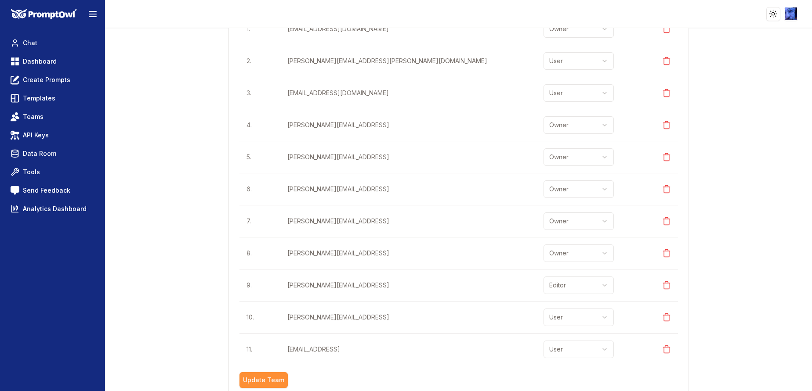
scroll to position [196, 0]
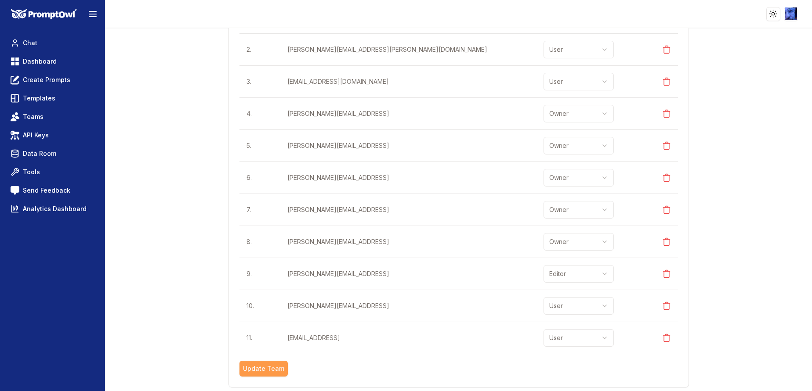
click at [261, 373] on button "Update Team" at bounding box center [263, 369] width 48 height 16
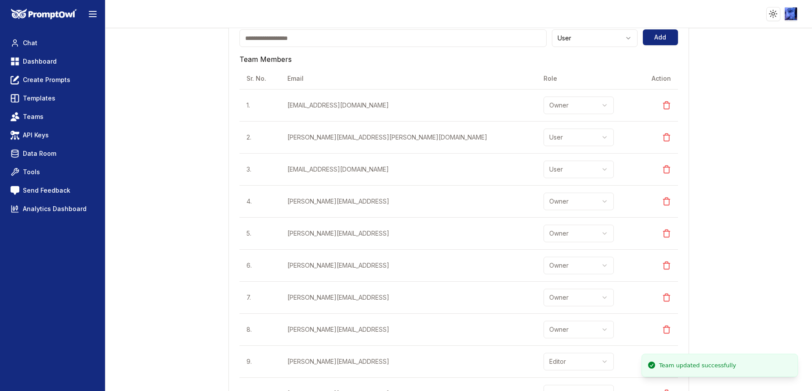
scroll to position [0, 0]
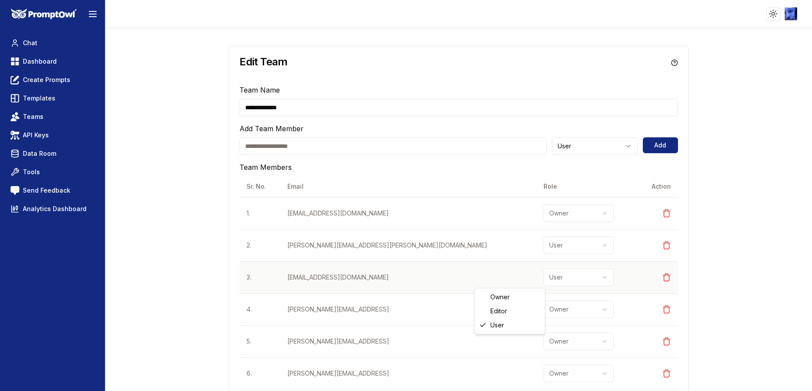
click at [503, 274] on html "**********" at bounding box center [406, 195] width 812 height 391
click at [528, 312] on html "**********" at bounding box center [406, 195] width 812 height 391
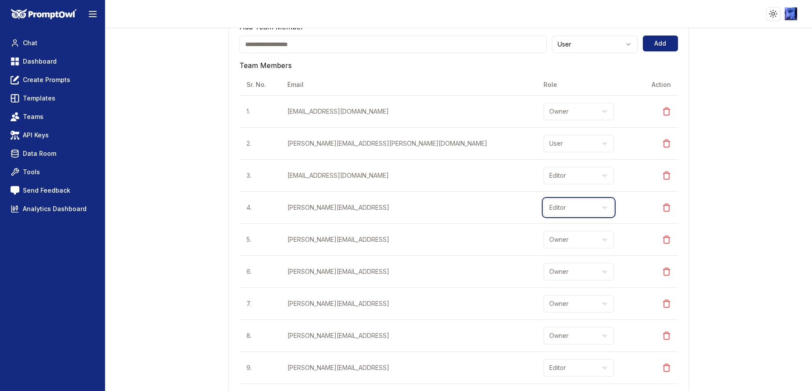
scroll to position [196, 0]
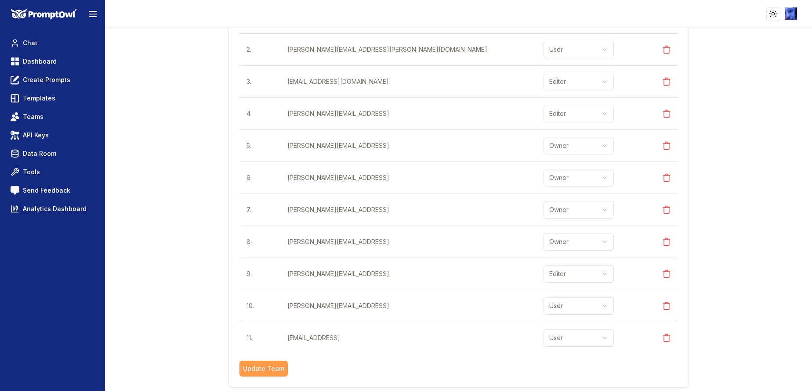
click at [261, 364] on button "Update Team" at bounding box center [263, 369] width 48 height 16
click at [25, 41] on span "Chat" at bounding box center [30, 43] width 14 height 9
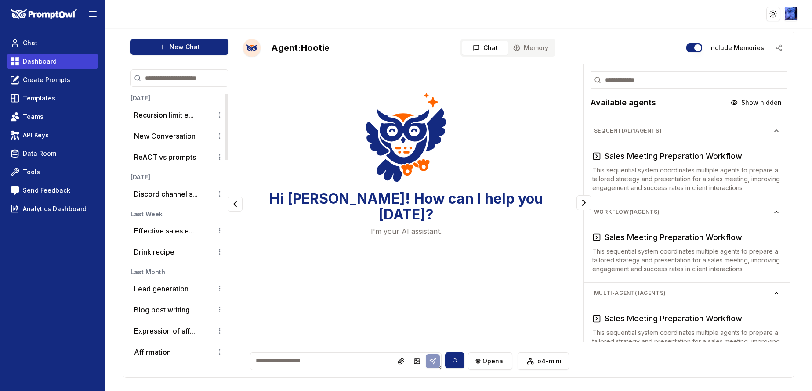
click at [46, 63] on span "Dashboard" at bounding box center [40, 61] width 34 height 9
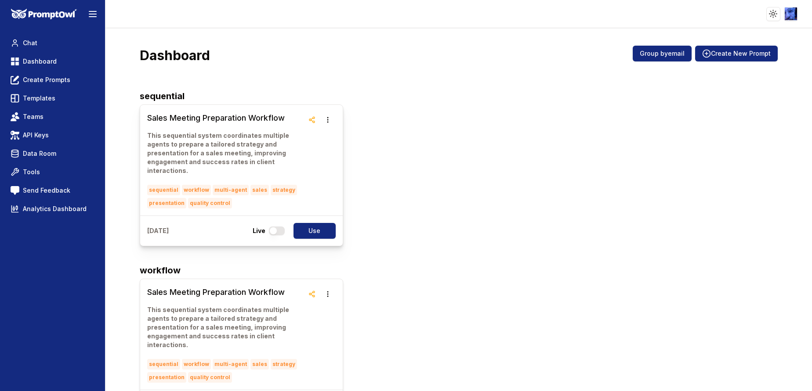
click at [197, 115] on h3 "Sales Meeting Preparation Workflow" at bounding box center [225, 118] width 156 height 12
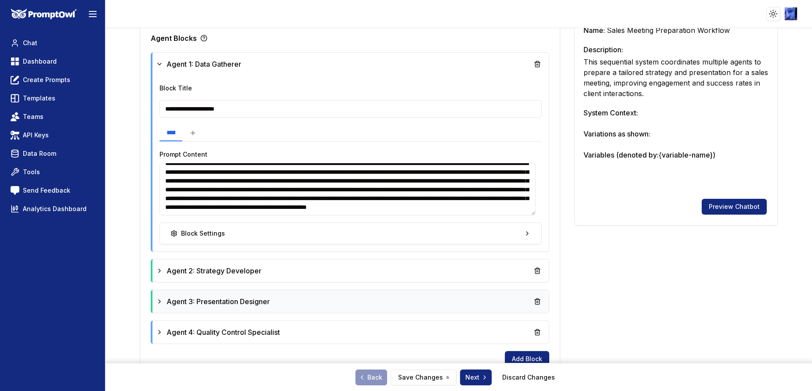
scroll to position [312, 0]
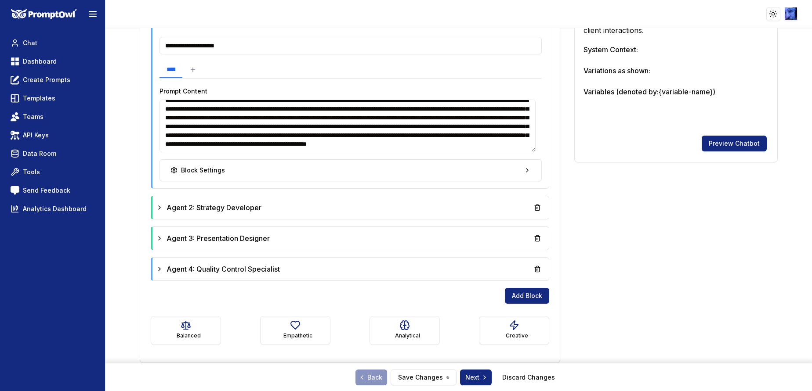
click at [504, 148] on textarea "**********" at bounding box center [347, 126] width 376 height 53
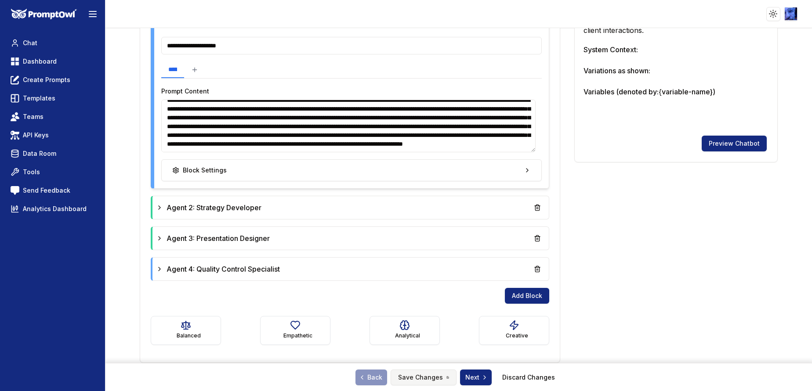
type textarea "**********"
click at [419, 371] on button "Save Changes" at bounding box center [424, 378] width 66 height 16
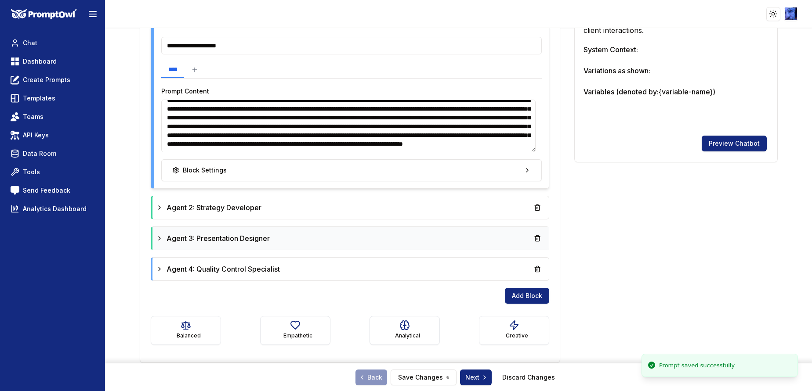
scroll to position [0, 0]
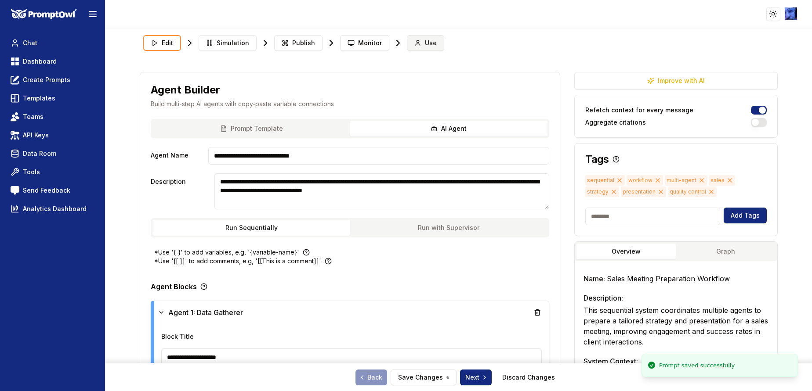
click at [425, 42] on span "Use" at bounding box center [431, 43] width 12 height 9
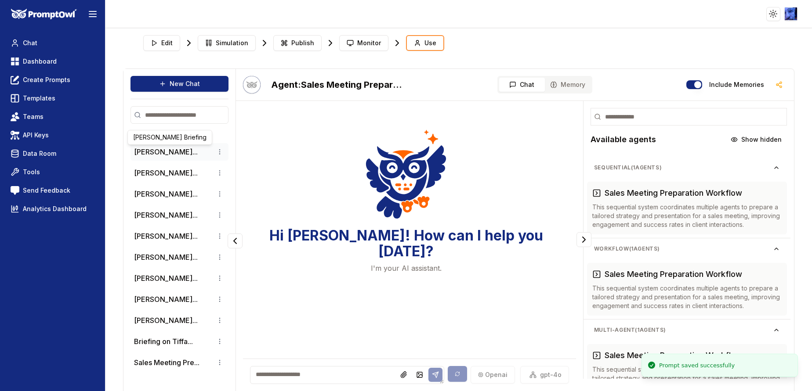
click at [166, 149] on button "[PERSON_NAME]..." at bounding box center [166, 152] width 64 height 11
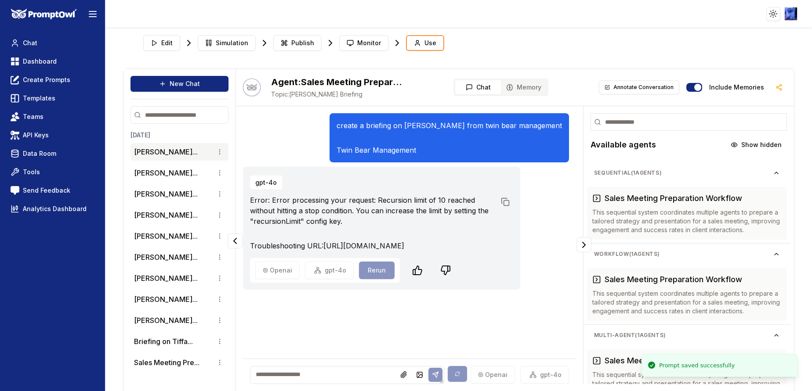
scroll to position [22, 0]
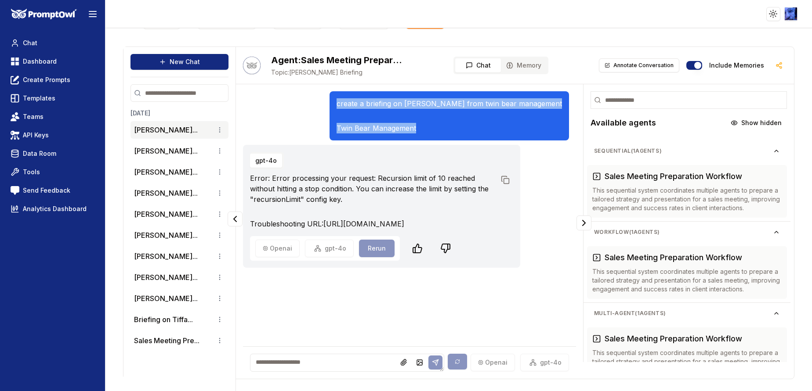
drag, startPoint x: 458, startPoint y: 127, endPoint x: 348, endPoint y: 95, distance: 113.9
click at [348, 95] on div "create a briefing on Tiffany clark from twin bear management Twin Bear Manageme…" at bounding box center [448, 115] width 239 height 49
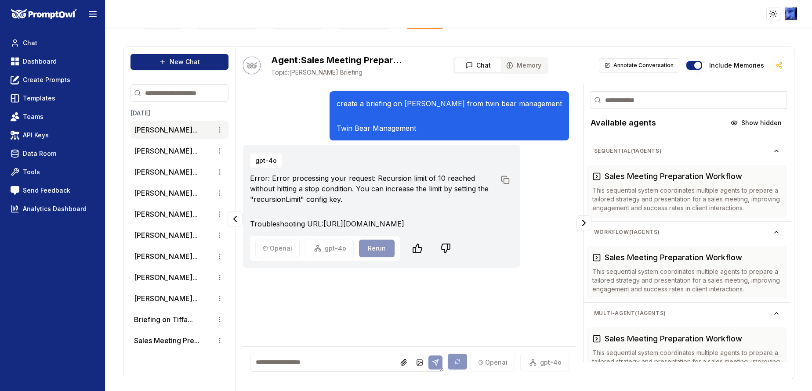
click at [326, 356] on textarea at bounding box center [347, 363] width 194 height 18
paste textarea "**********"
type textarea "**********"
click at [428, 358] on button at bounding box center [435, 363] width 14 height 14
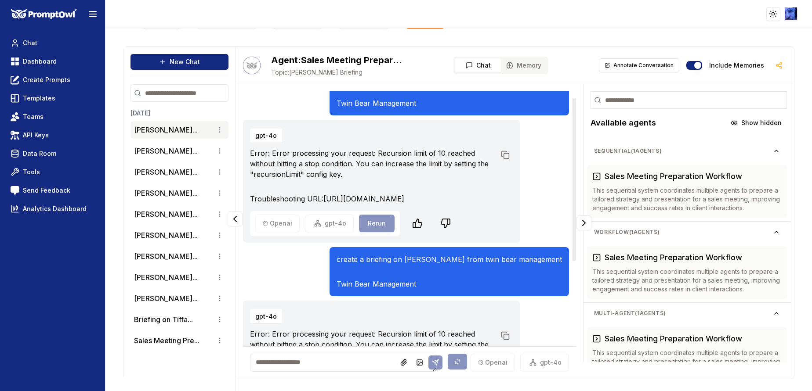
scroll to position [0, 0]
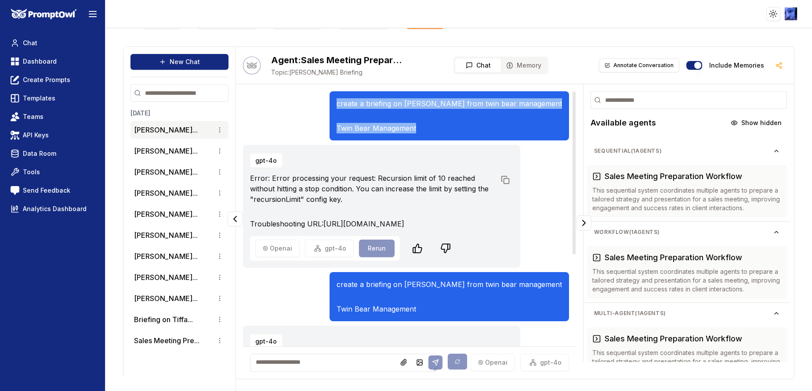
drag, startPoint x: 440, startPoint y: 130, endPoint x: 336, endPoint y: 99, distance: 109.0
click at [336, 99] on div "create a briefing on Tiffany clark from twin bear management Twin Bear Manageme…" at bounding box center [406, 115] width 326 height 49
click at [39, 63] on span "Dashboard" at bounding box center [40, 61] width 34 height 9
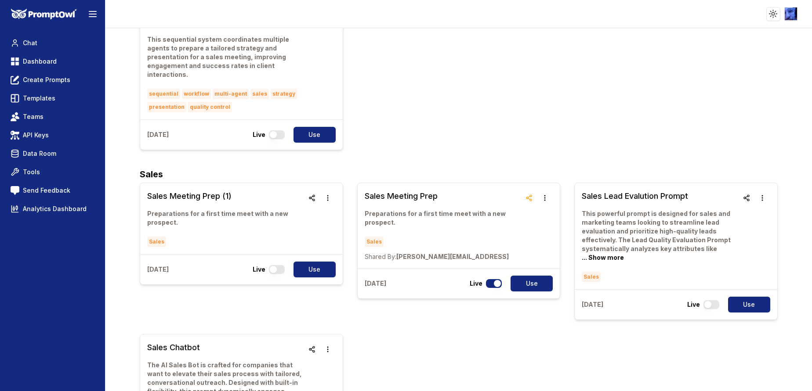
scroll to position [1142, 0]
click at [180, 199] on h3 "Sales Meeting Prep (1)" at bounding box center [225, 197] width 156 height 12
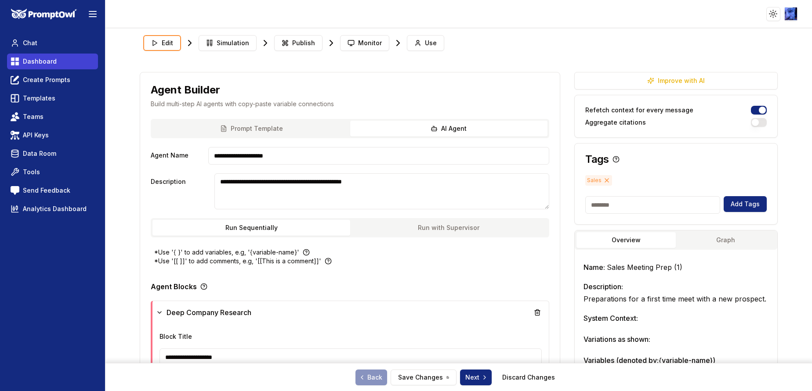
click at [32, 59] on span "Dashboard" at bounding box center [40, 61] width 34 height 9
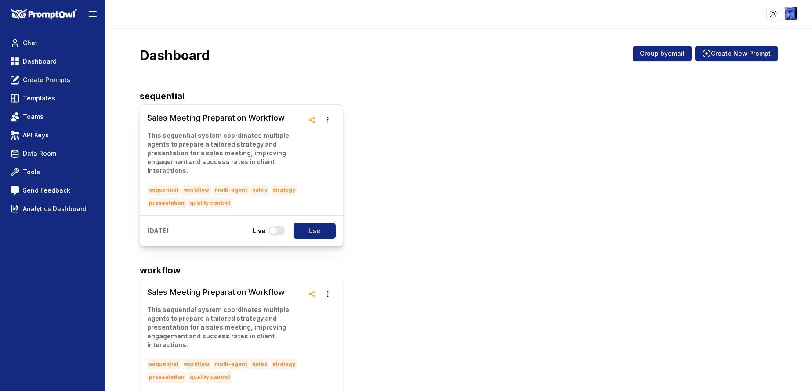
click at [199, 128] on link "Sales Meeting Preparation Workflow This sequential system coordinates multiple …" at bounding box center [225, 160] width 156 height 97
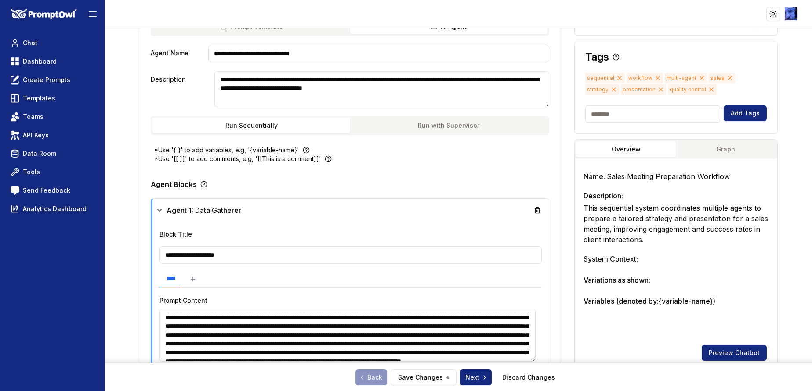
scroll to position [198, 0]
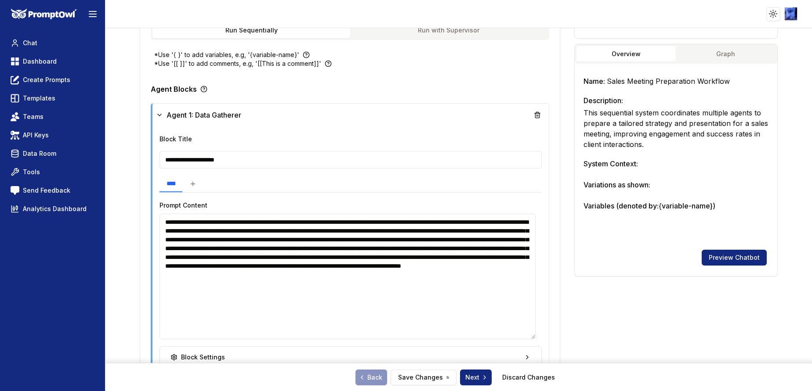
drag, startPoint x: 530, startPoint y: 262, endPoint x: 533, endPoint y: 335, distance: 73.0
click at [533, 335] on textarea "**********" at bounding box center [347, 277] width 376 height 126
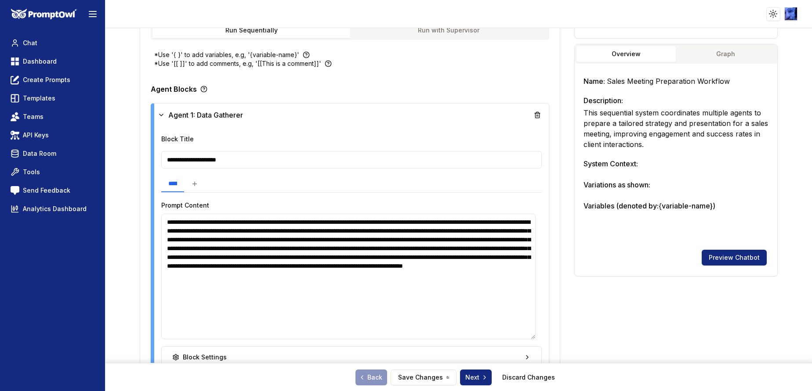
drag, startPoint x: 412, startPoint y: 295, endPoint x: 437, endPoint y: 306, distance: 27.7
click at [437, 306] on textarea "**********" at bounding box center [348, 277] width 374 height 126
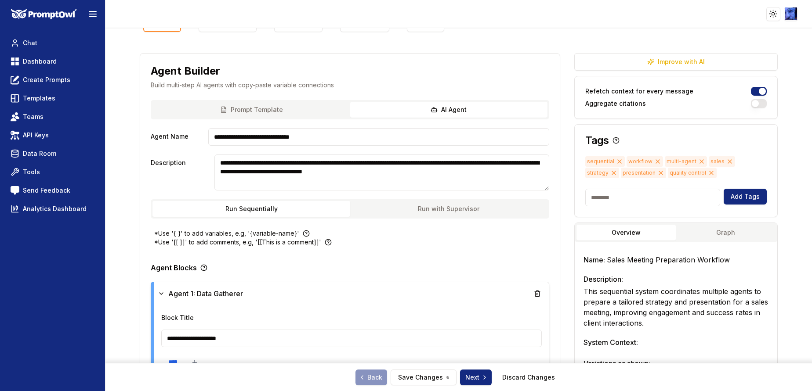
scroll to position [0, 0]
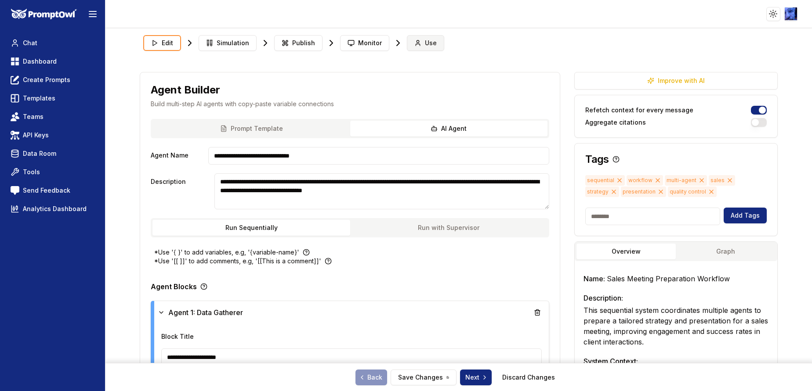
click at [425, 44] on span "Use" at bounding box center [431, 43] width 12 height 9
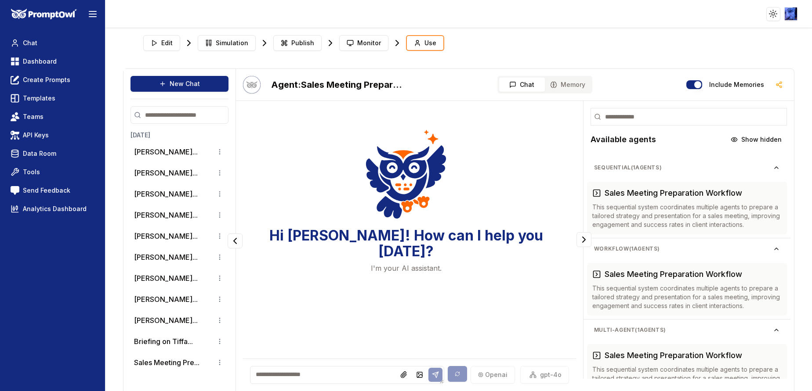
click at [275, 378] on textarea at bounding box center [347, 375] width 194 height 18
paste textarea "**********"
type textarea "**********"
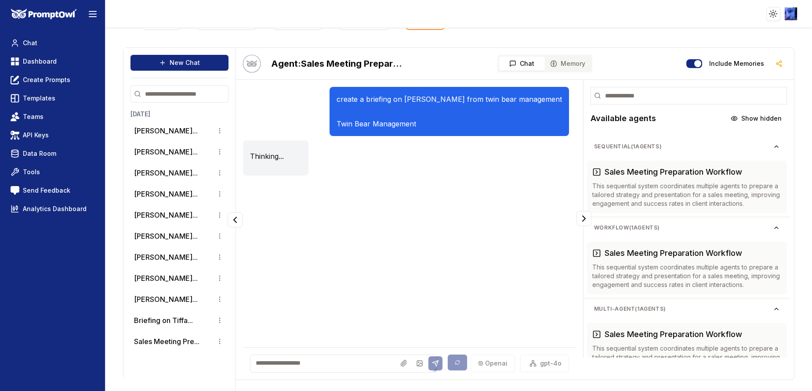
scroll to position [22, 0]
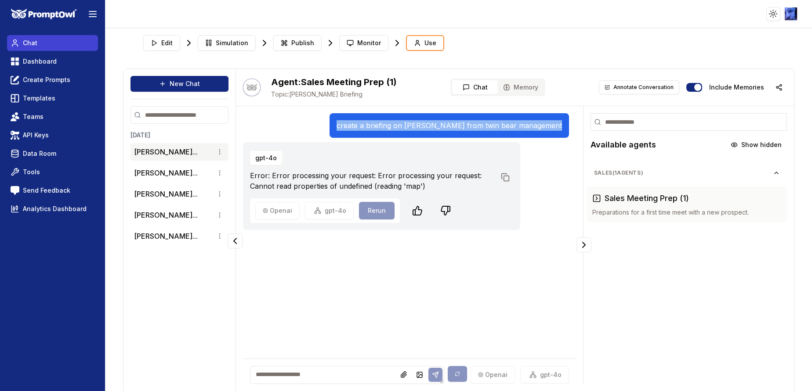
scroll to position [22, 0]
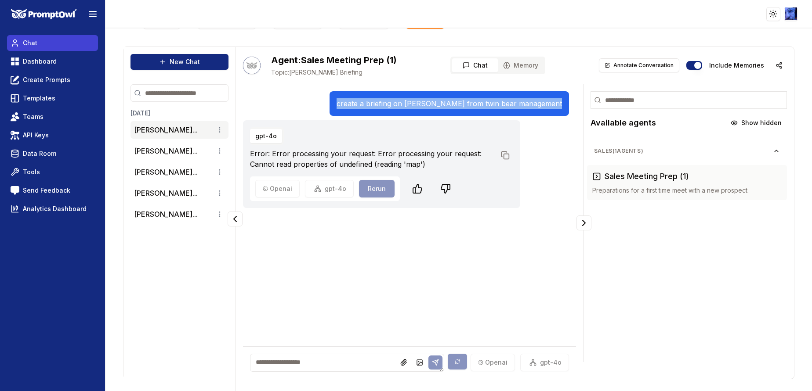
click at [25, 43] on span "Chat" at bounding box center [30, 43] width 14 height 9
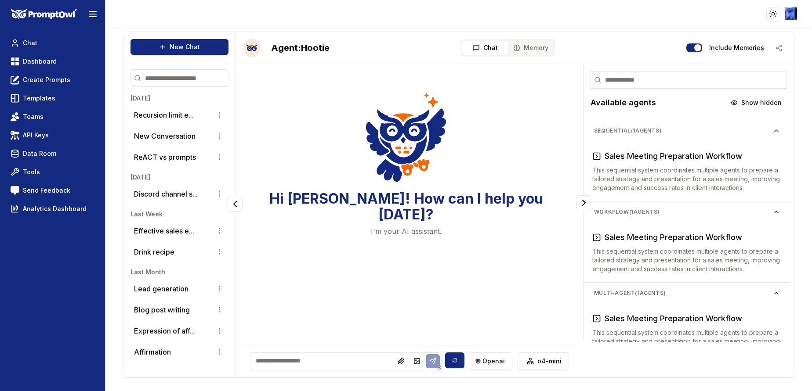
click at [344, 357] on textarea at bounding box center [346, 362] width 192 height 18
type textarea "**********"
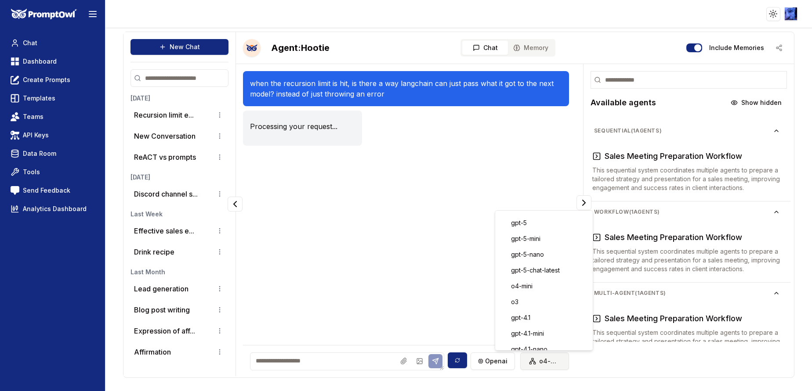
click at [540, 365] on html "Toggle theme Toggle user menu Chat Dashboard Create Prompts Templates Teams API…" at bounding box center [406, 195] width 812 height 391
click at [396, 240] on html "Toggle theme Toggle user menu Chat Dashboard Create Prompts Templates Teams API…" at bounding box center [406, 195] width 812 height 391
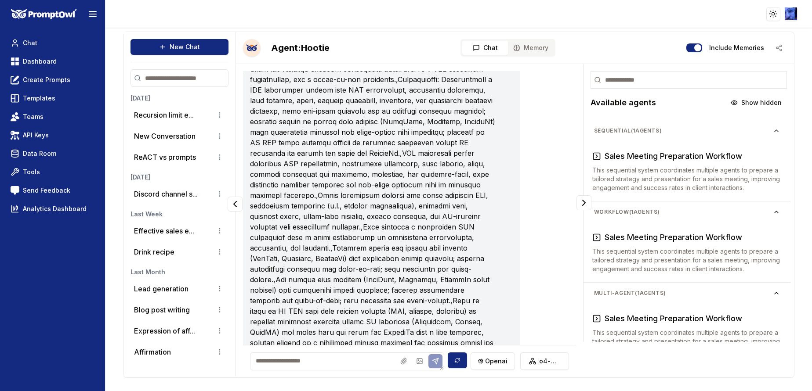
scroll to position [4111, 0]
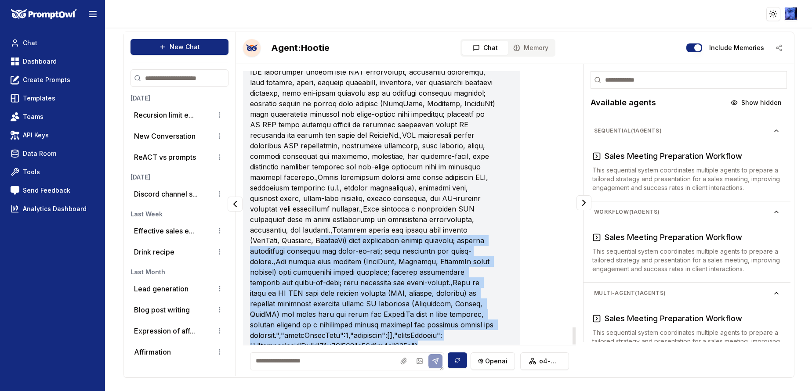
drag, startPoint x: 459, startPoint y: 305, endPoint x: 323, endPoint y: 194, distance: 175.7
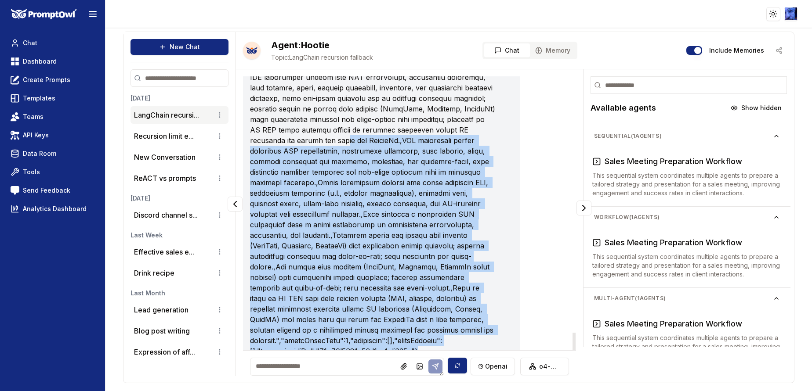
drag, startPoint x: 474, startPoint y: 306, endPoint x: 275, endPoint y: 97, distance: 288.7
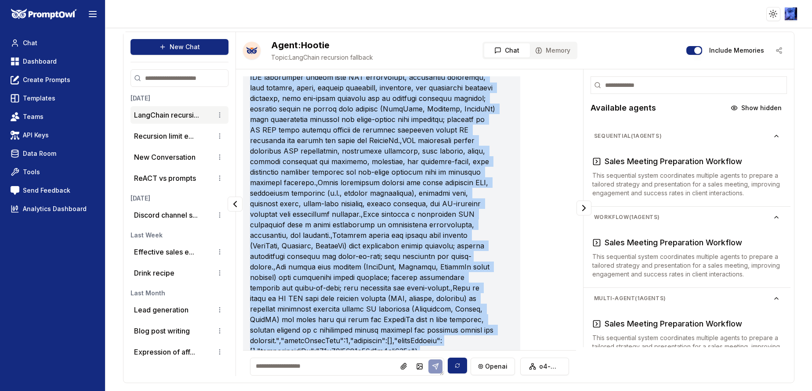
drag, startPoint x: 252, startPoint y: 261, endPoint x: 348, endPoint y: 410, distance: 177.5
click at [348, 391] on html "Toggle theme Toggle user menu Chat Dashboard Create Prompts Templates Teams API…" at bounding box center [406, 195] width 812 height 391
copy div "This pattern gives you full control: the primary, cheap/smaller model runs firs…"
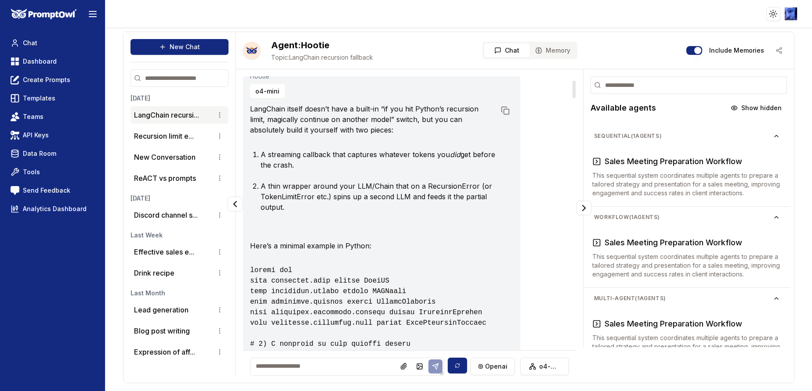
scroll to position [66, 0]
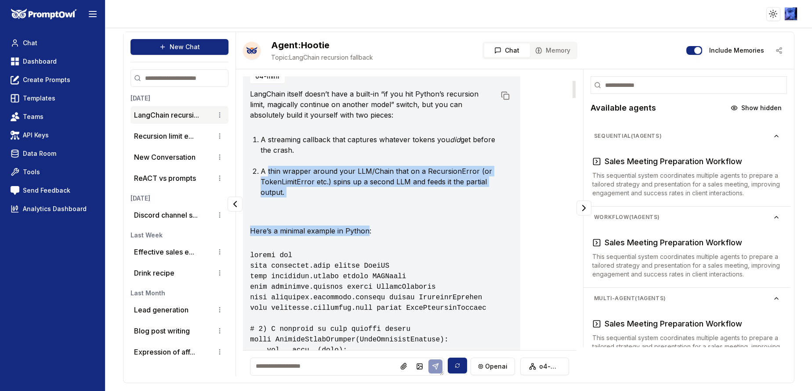
drag, startPoint x: 268, startPoint y: 160, endPoint x: 368, endPoint y: 202, distance: 108.7
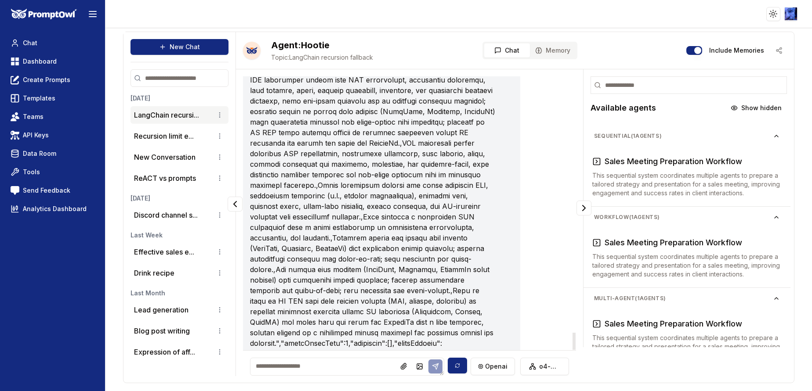
scroll to position [4111, 0]
